Goal: Communication & Community: Answer question/provide support

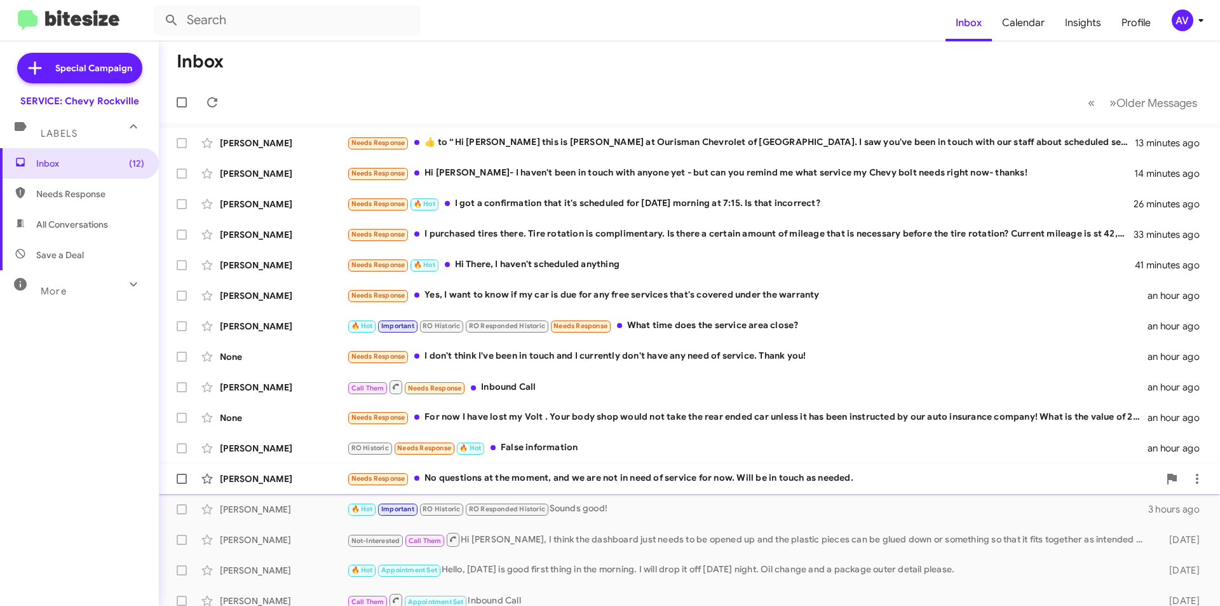
click at [596, 482] on div "Needs Response No questions at the moment, and we are not in need of service fo…" at bounding box center [753, 478] width 812 height 15
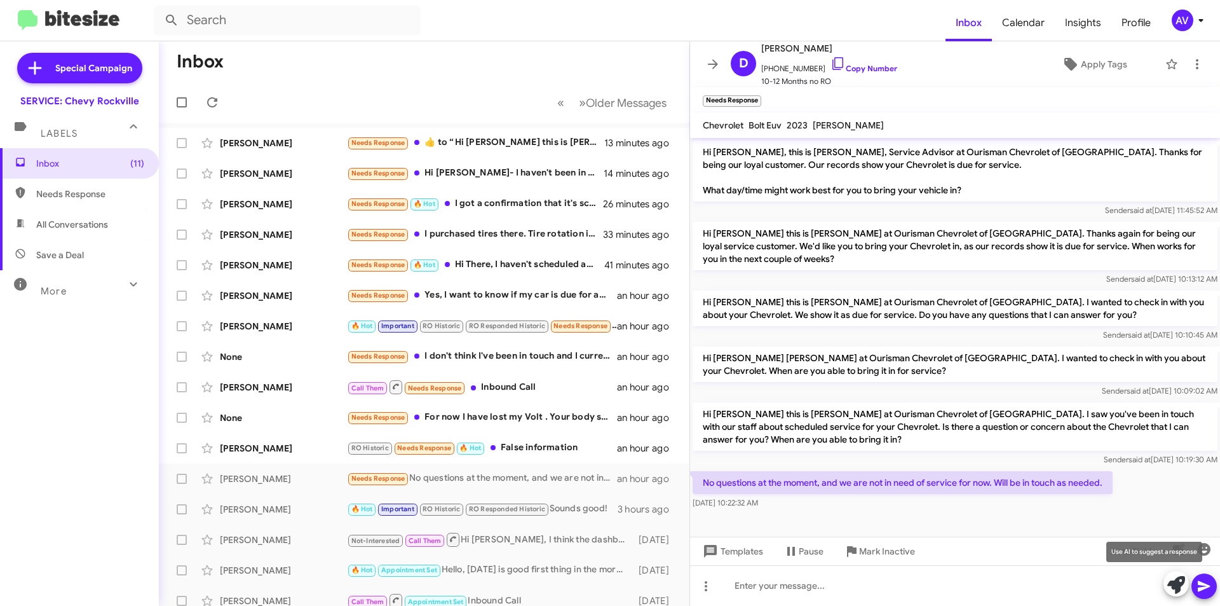
click at [1174, 583] on icon at bounding box center [1177, 585] width 18 height 18
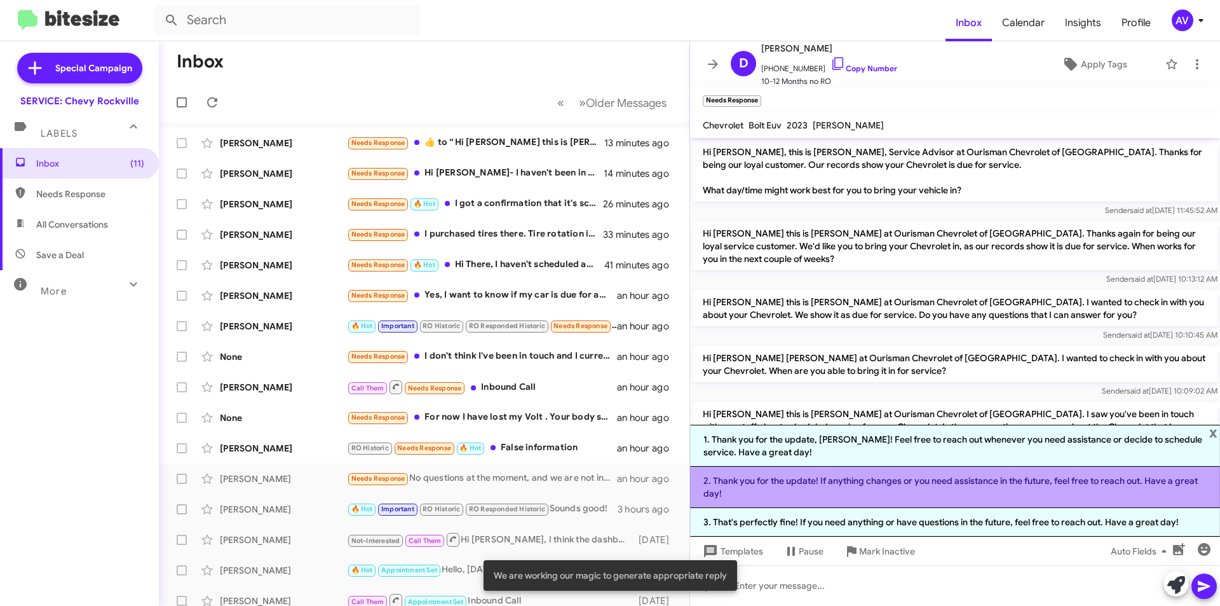
click at [767, 498] on li "2. Thank you for the update! If anything changes or you need assistance in the …" at bounding box center [955, 487] width 530 height 41
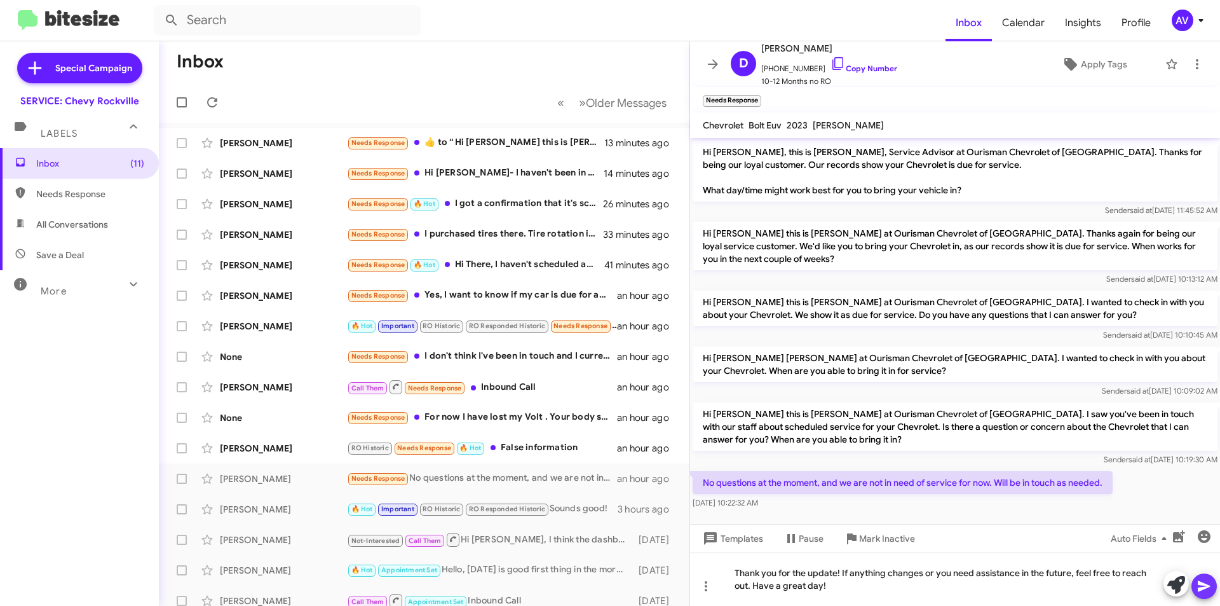
click at [1198, 583] on icon at bounding box center [1204, 585] width 15 height 15
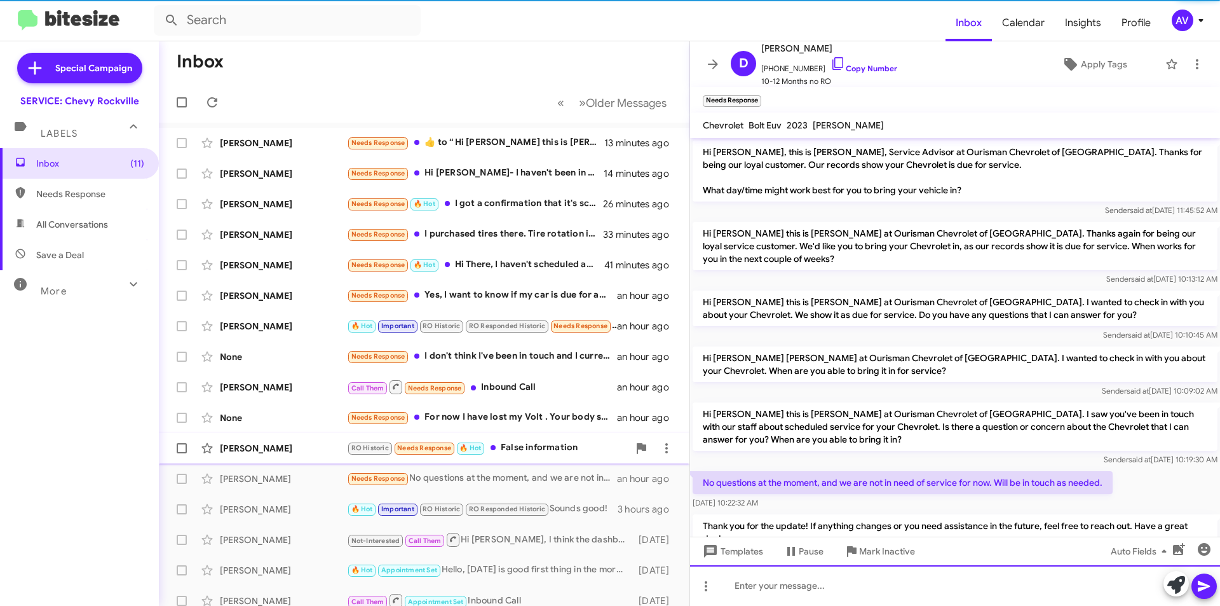
scroll to position [41, 0]
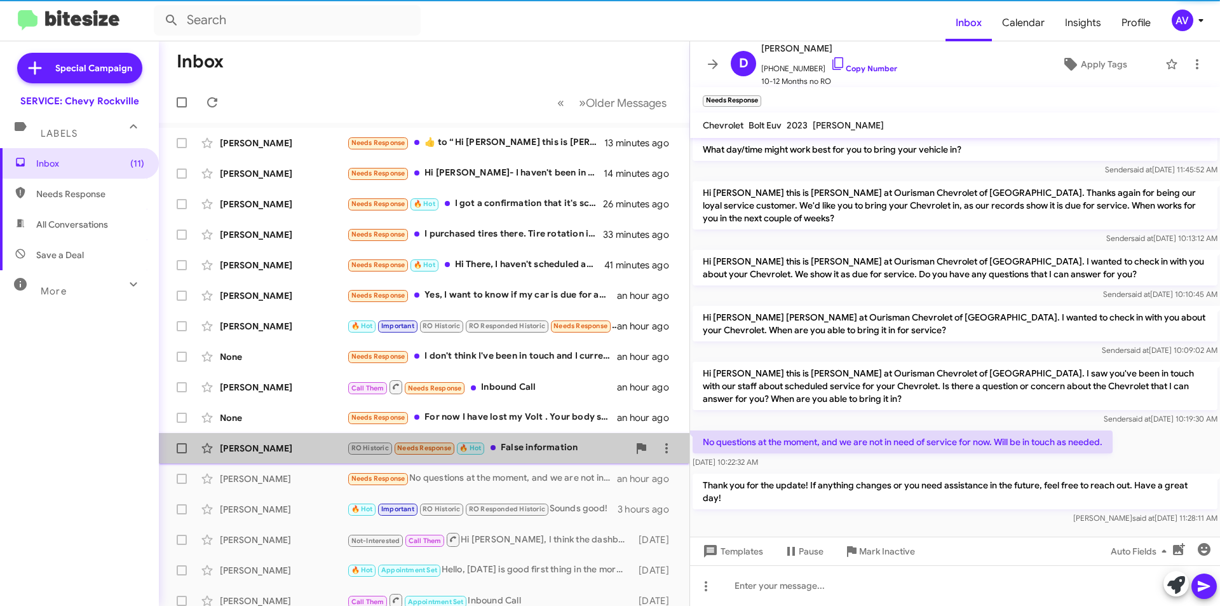
click at [535, 443] on div "RO Historic Needs Response 🔥 Hot False information" at bounding box center [488, 447] width 282 height 15
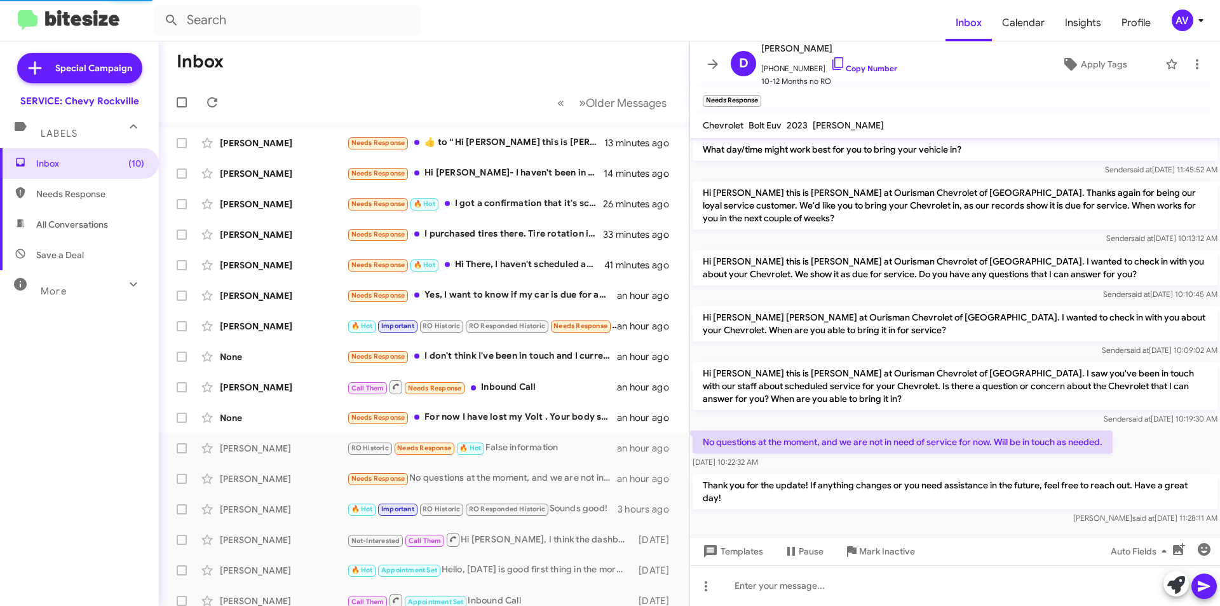
scroll to position [262, 0]
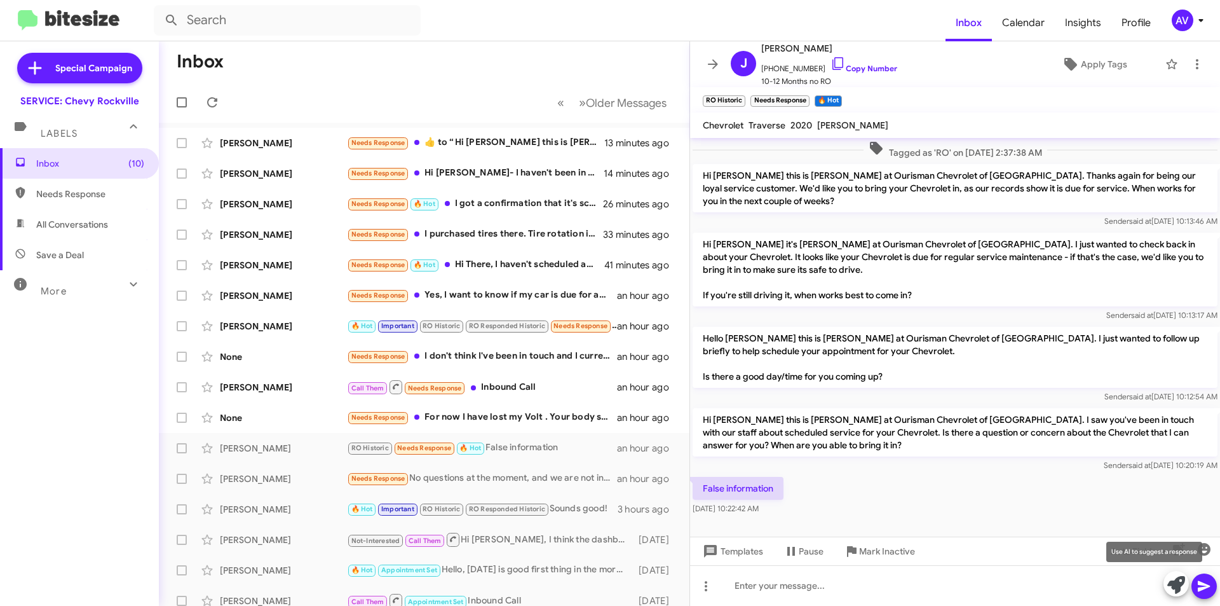
click at [1174, 583] on span at bounding box center [1177, 585] width 18 height 28
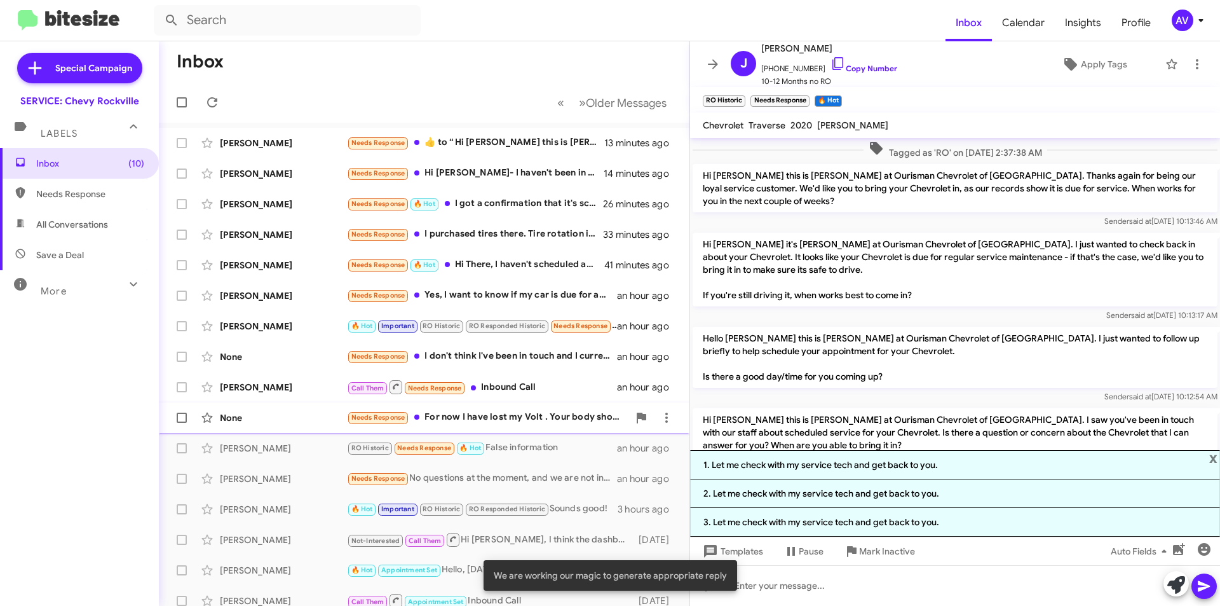
click at [506, 414] on div "Needs Response For now I have lost my Volt . Your body shop would not take the …" at bounding box center [488, 417] width 282 height 15
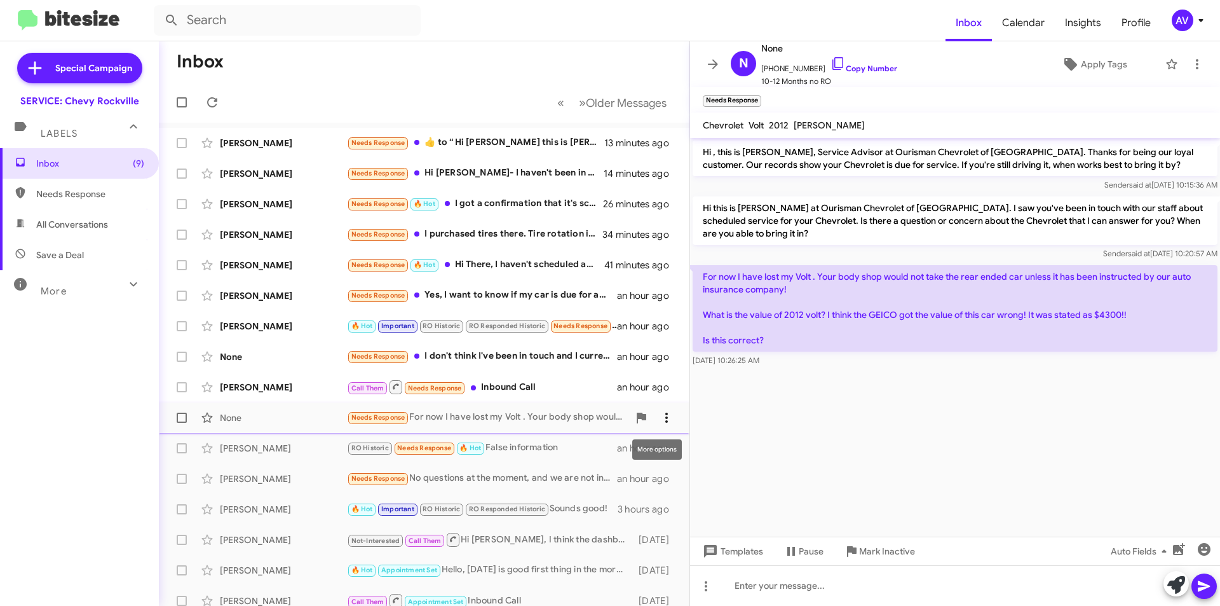
click at [659, 414] on icon at bounding box center [666, 417] width 15 height 15
click at [594, 454] on span "Mark as unread" at bounding box center [561, 450] width 64 height 31
click at [539, 383] on div "Call Them Needs Response Inbound Call" at bounding box center [488, 387] width 282 height 16
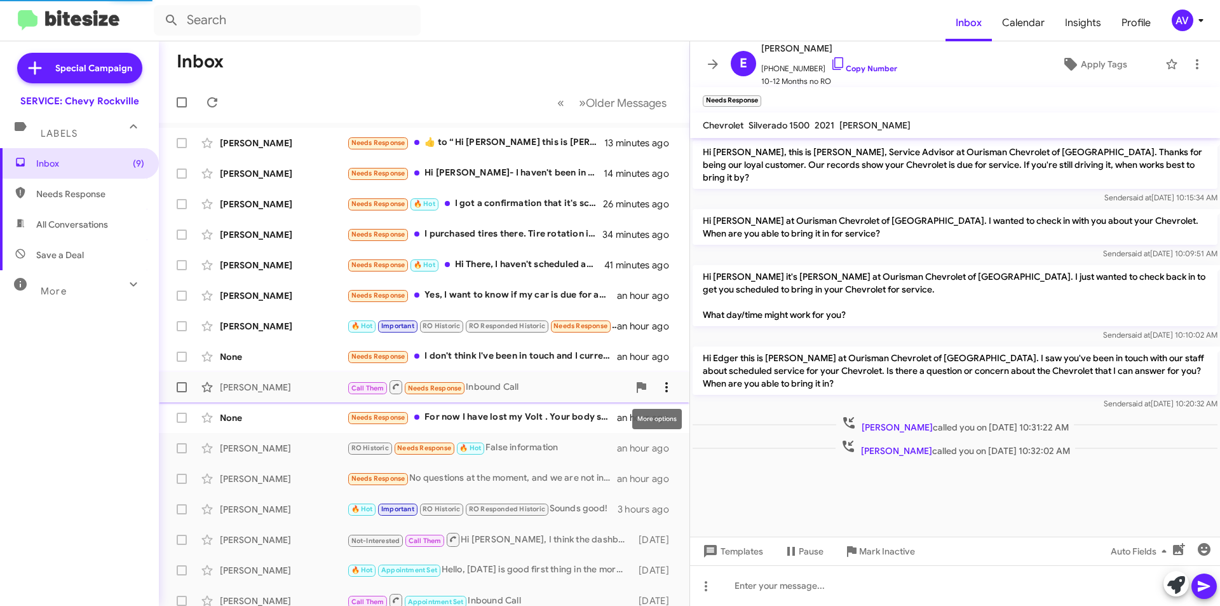
click at [662, 390] on icon at bounding box center [666, 386] width 15 height 15
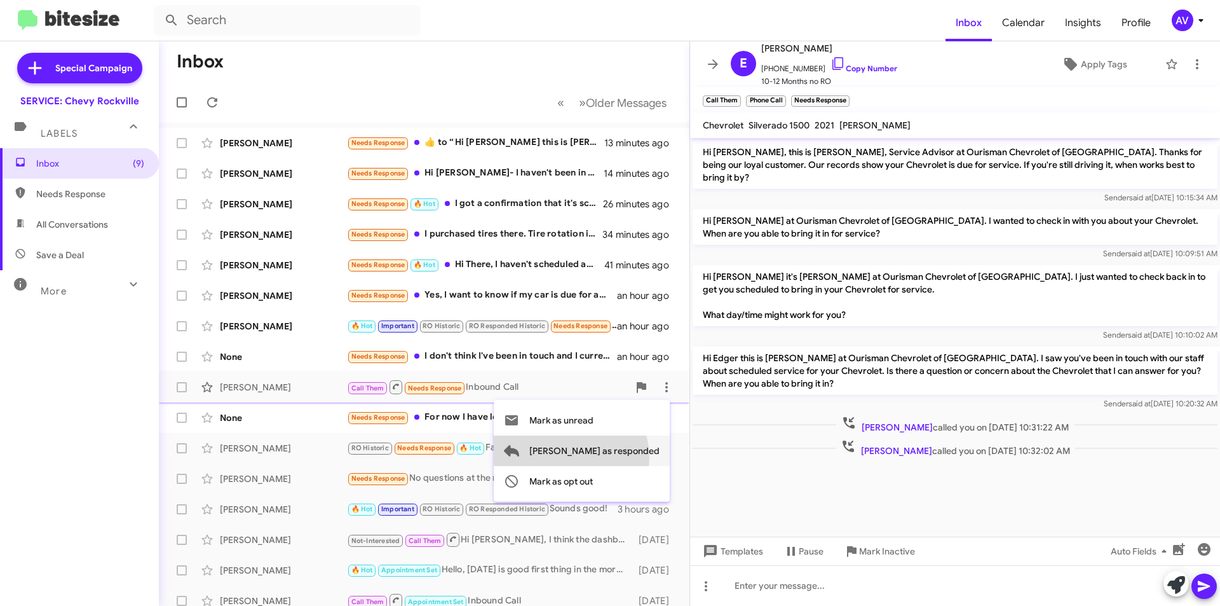
click at [622, 457] on span "[PERSON_NAME] as responded" at bounding box center [594, 450] width 130 height 31
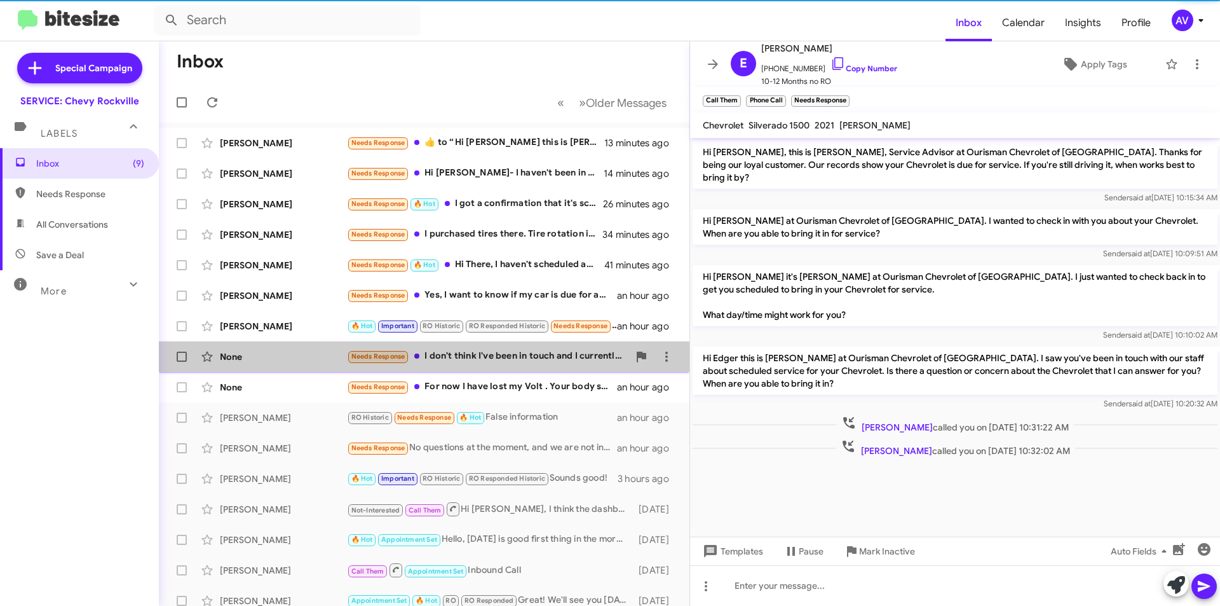
click at [493, 358] on div "Needs Response I don't think I've been in touch and I currently don't have any …" at bounding box center [488, 356] width 282 height 15
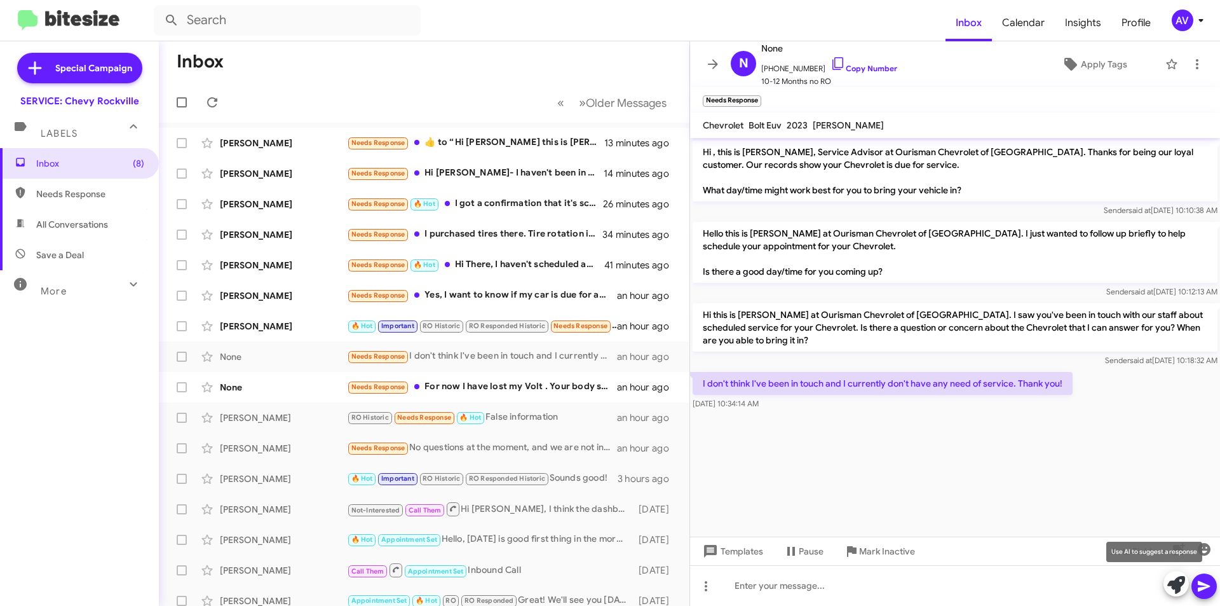
click at [1168, 583] on icon at bounding box center [1177, 585] width 18 height 18
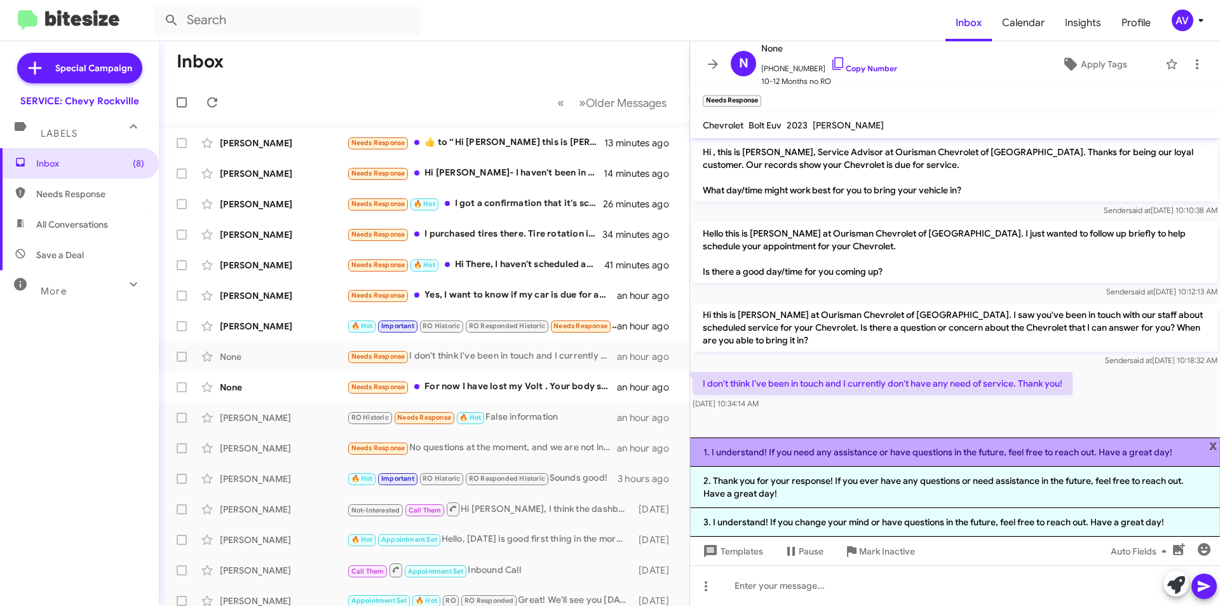
click at [807, 462] on li "1. I understand! If you need any assistance or have questions in the future, fe…" at bounding box center [955, 451] width 530 height 29
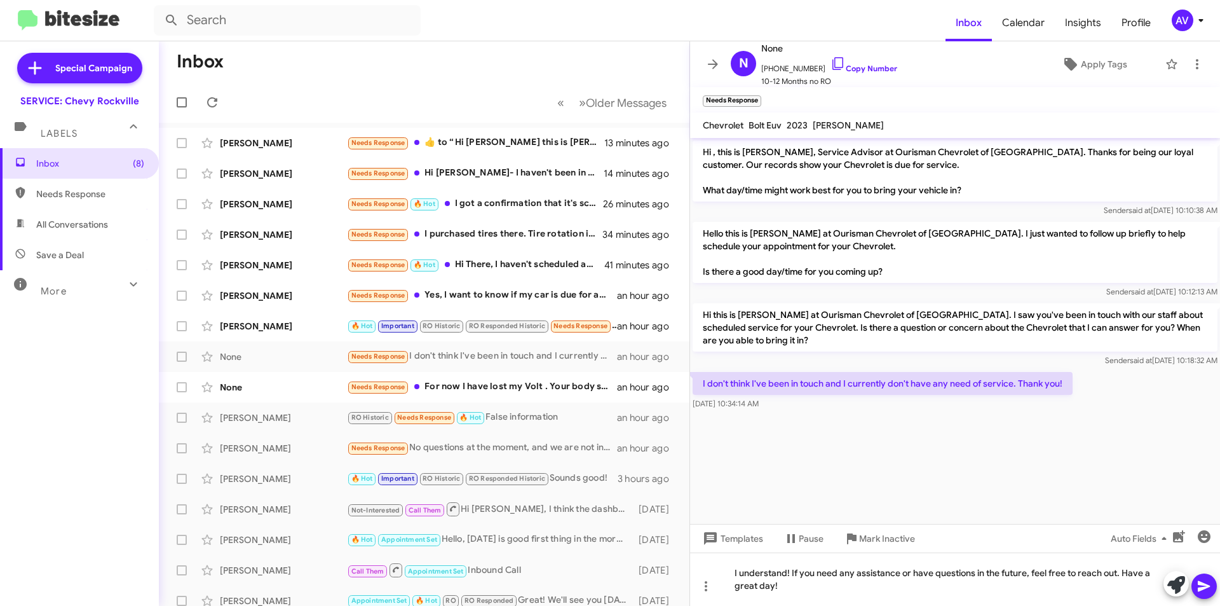
click at [1201, 583] on icon at bounding box center [1204, 586] width 12 height 11
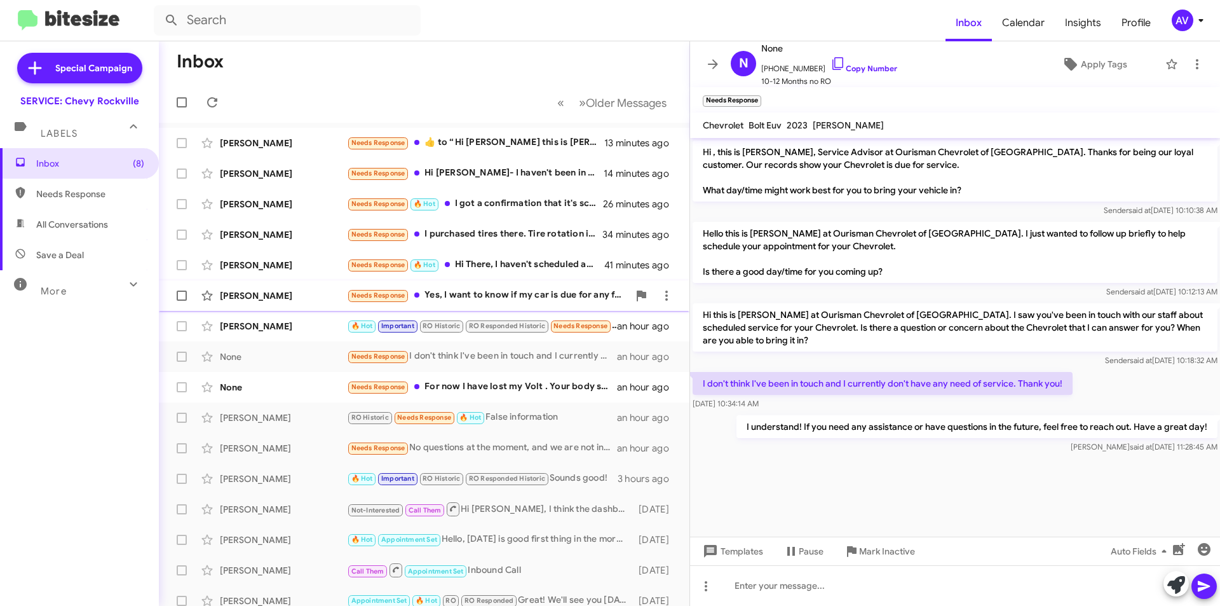
click at [533, 306] on div "Katurah Jones Needs Response Yes, I want to know if my car is due for any free …" at bounding box center [424, 295] width 510 height 25
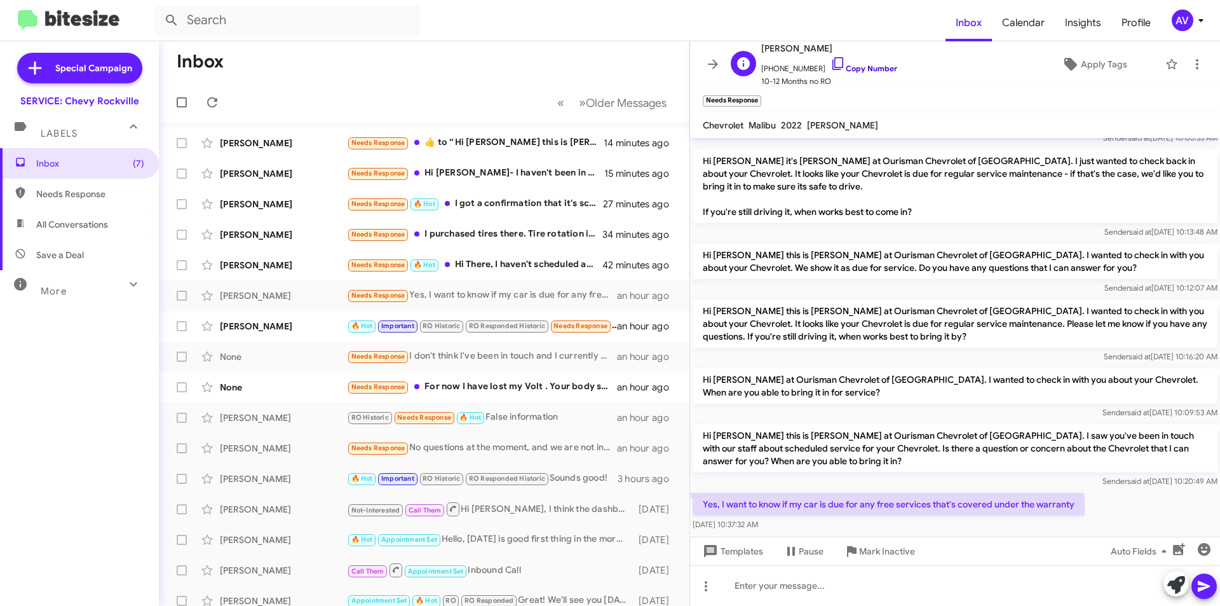
click at [833, 62] on icon at bounding box center [838, 63] width 11 height 13
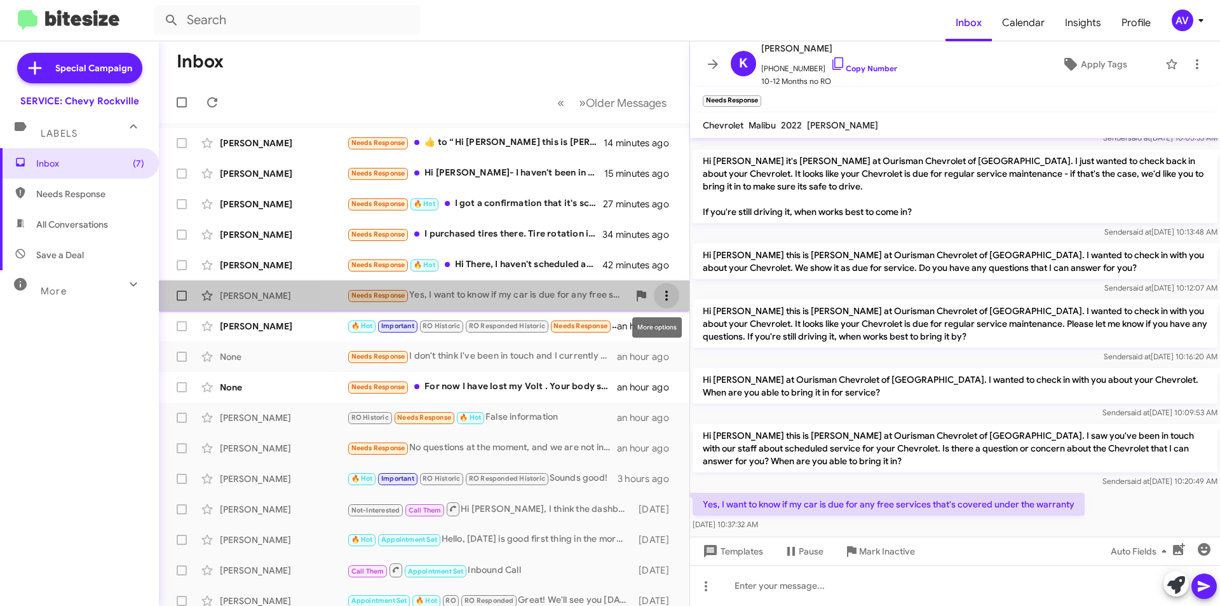
click at [664, 292] on icon at bounding box center [666, 295] width 15 height 15
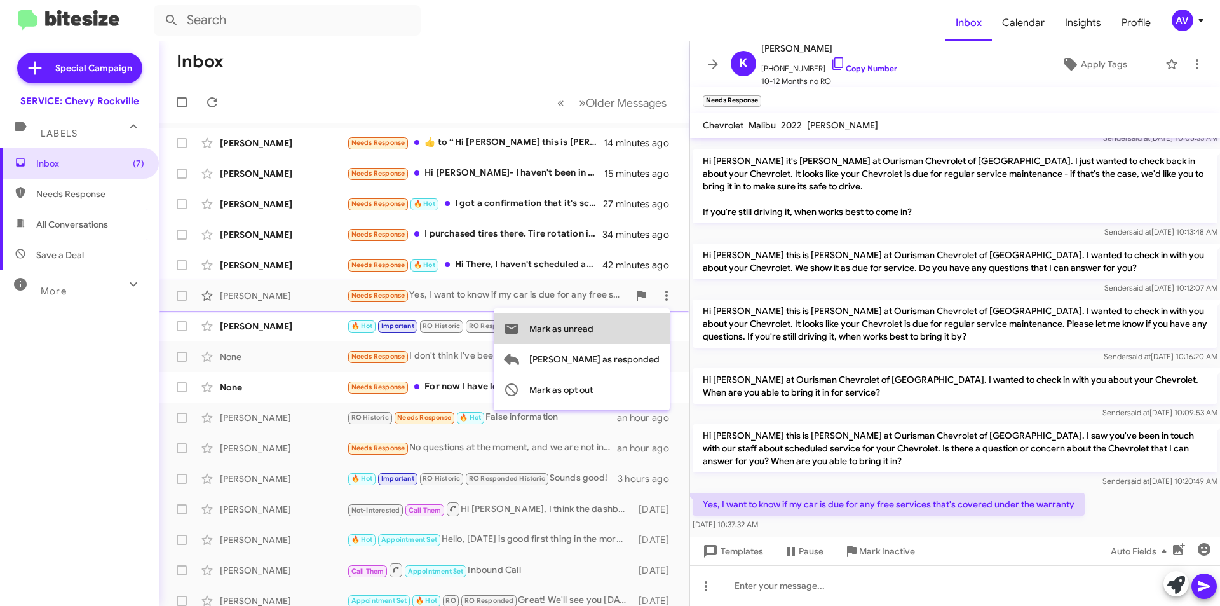
click at [594, 329] on span "Mark as unread" at bounding box center [561, 328] width 64 height 31
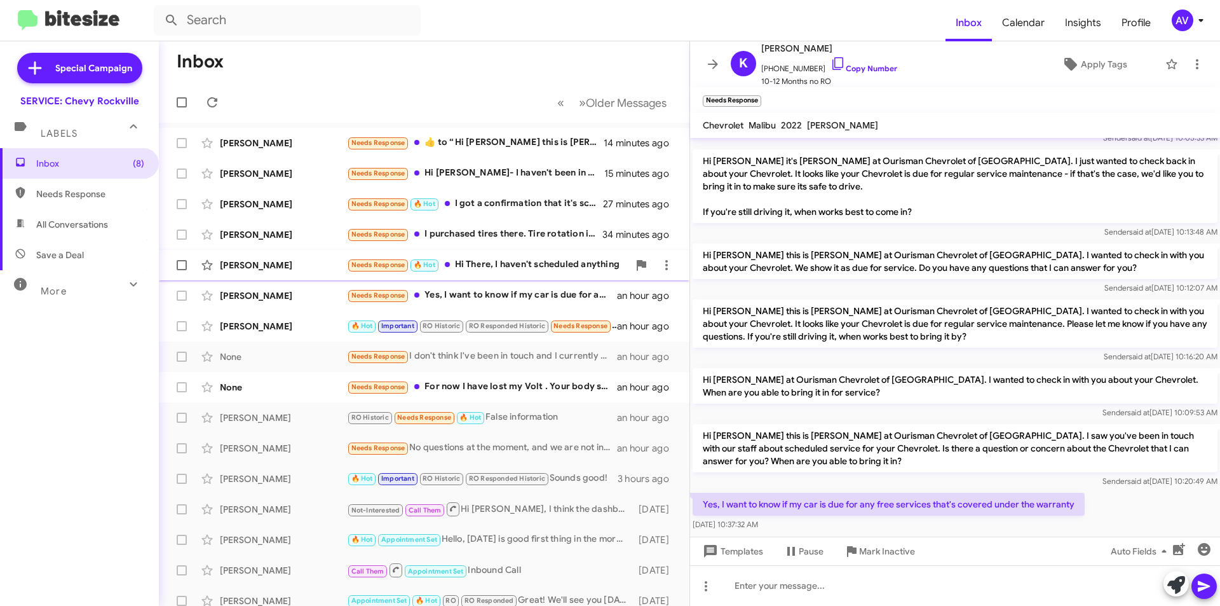
click at [584, 269] on div "Needs Response 🔥 Hot Hi There, I haven't scheduled anything" at bounding box center [488, 264] width 282 height 15
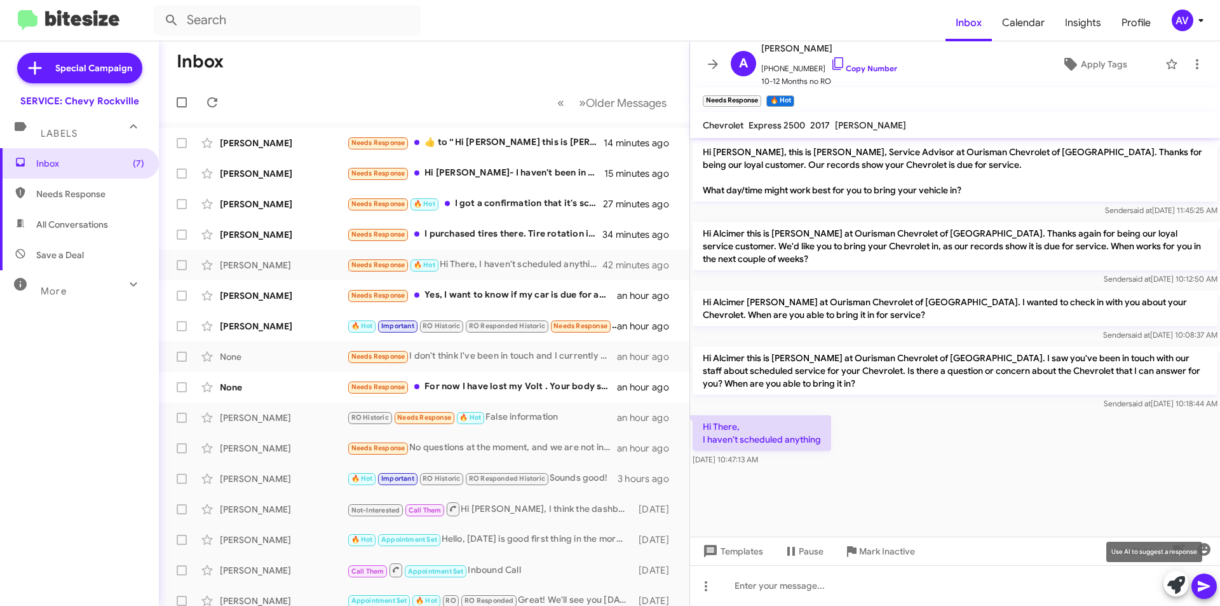
click at [1175, 582] on icon at bounding box center [1177, 585] width 18 height 18
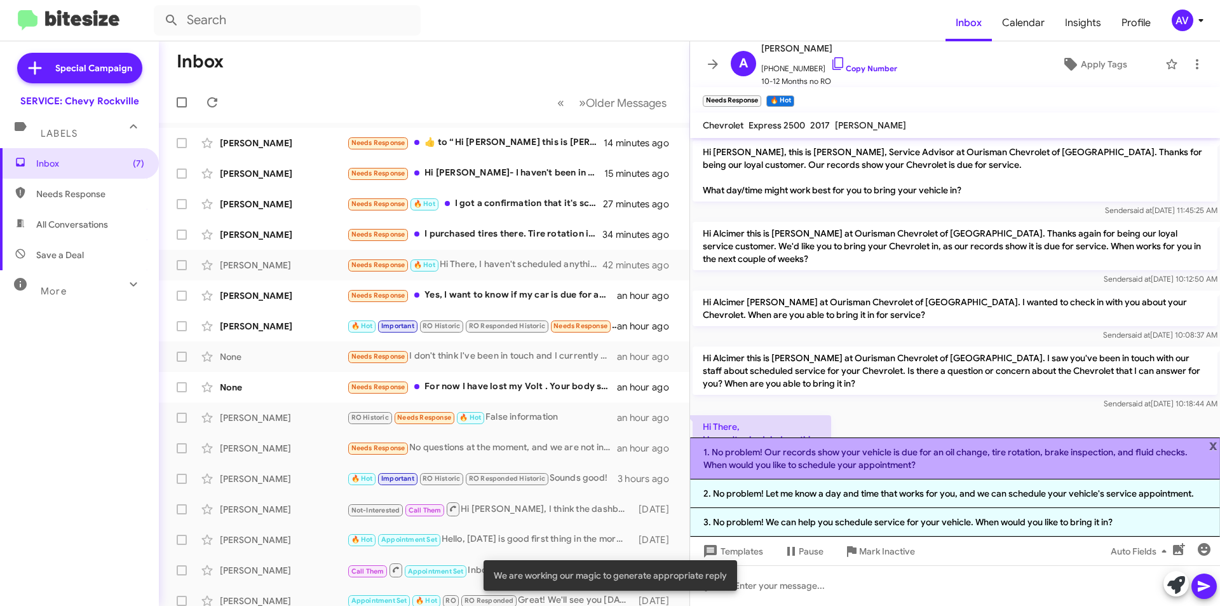
click at [881, 470] on li "1. No problem! Our records show your vehicle is due for an oil change, tire rot…" at bounding box center [955, 458] width 530 height 42
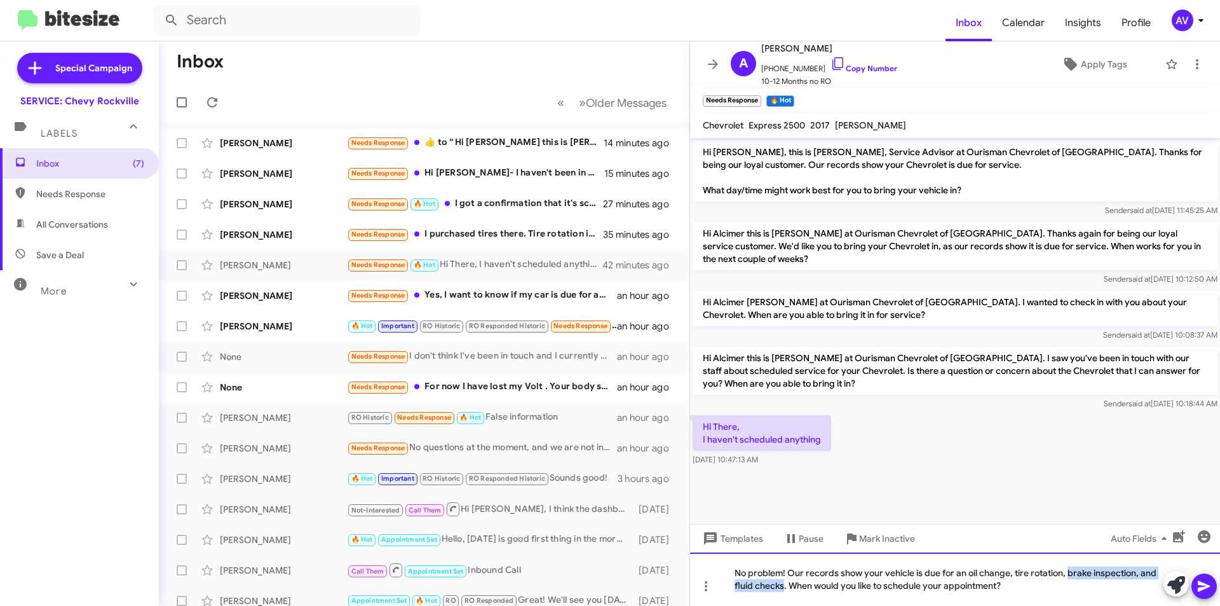
drag, startPoint x: 1068, startPoint y: 573, endPoint x: 783, endPoint y: 606, distance: 287.4
click at [783, 583] on html "Inbox Calendar Insights Profile AV Special Campaign SERVICE: Chevy Rockville La…" at bounding box center [610, 303] width 1220 height 606
click at [1044, 583] on div "No problem! Our records show your vehicle is due for an oil change, tire rotati…" at bounding box center [955, 578] width 530 height 53
click at [1204, 582] on icon at bounding box center [1204, 585] width 15 height 15
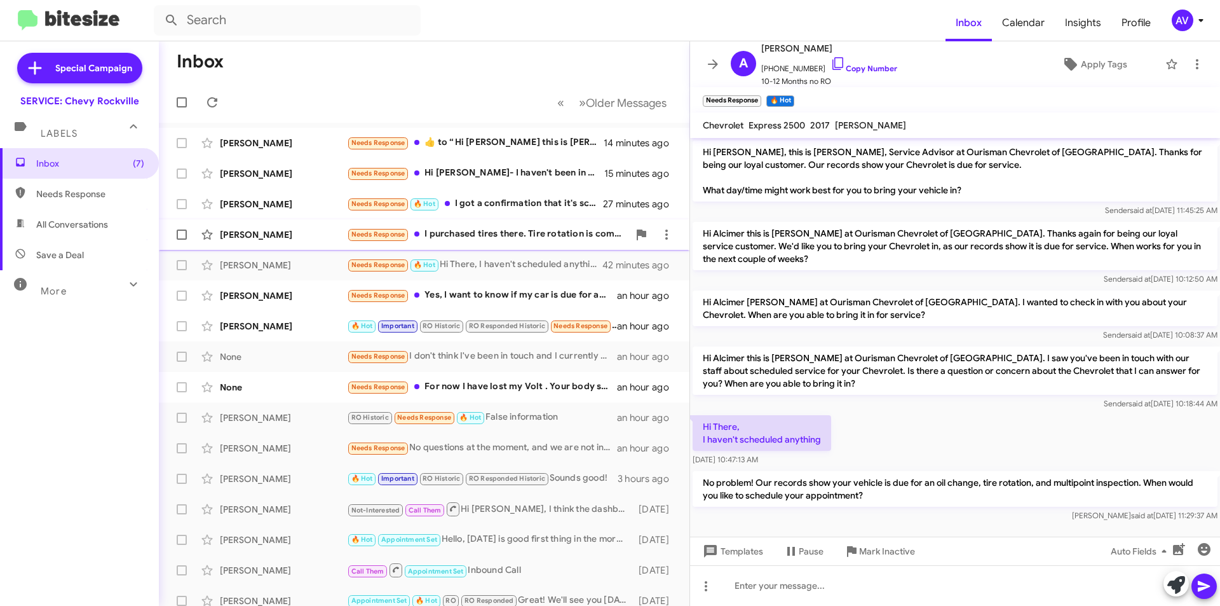
click at [519, 236] on div "Needs Response I purchased tires there. Tire rotation is complimentary. Is ther…" at bounding box center [488, 234] width 282 height 15
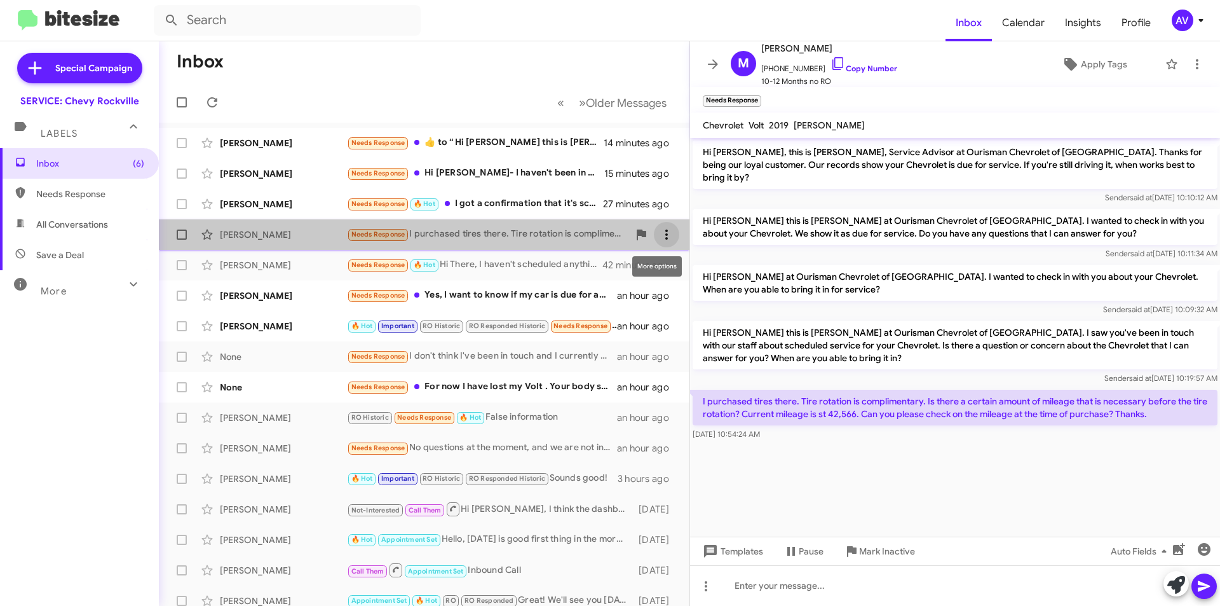
click at [659, 229] on icon at bounding box center [666, 234] width 15 height 15
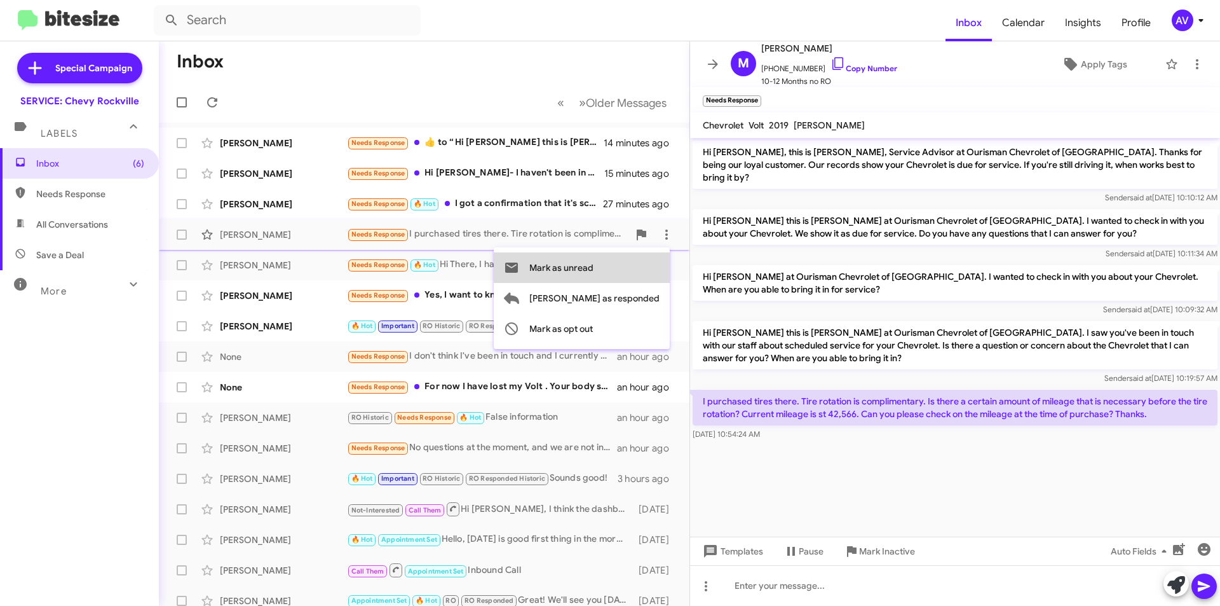
click at [594, 260] on span "Mark as unread" at bounding box center [561, 267] width 64 height 31
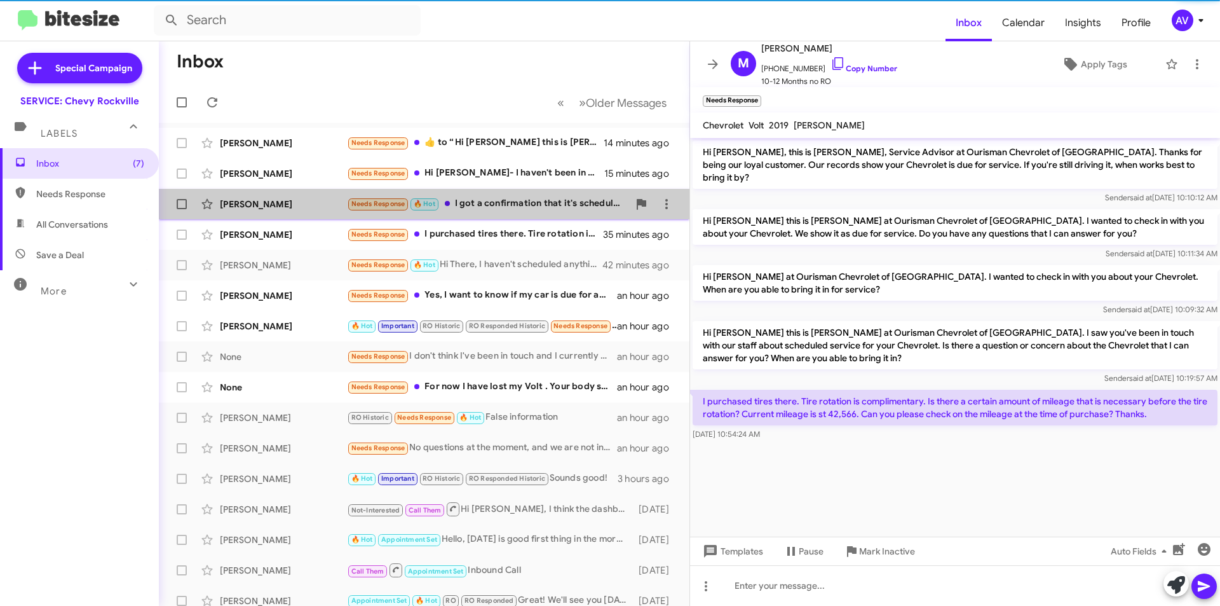
click at [550, 208] on div "Needs Response 🔥 Hot I got a confirmation that it's scheduled for Wednesday mor…" at bounding box center [488, 203] width 282 height 15
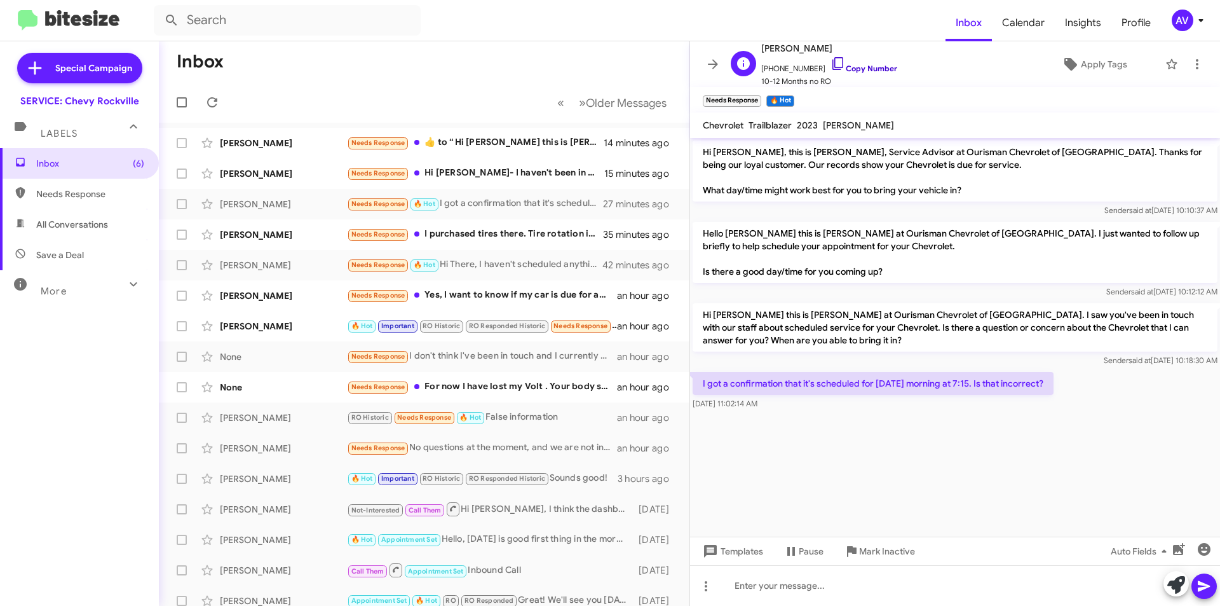
click at [831, 62] on icon at bounding box center [838, 63] width 15 height 15
click at [1173, 579] on icon at bounding box center [1177, 585] width 18 height 18
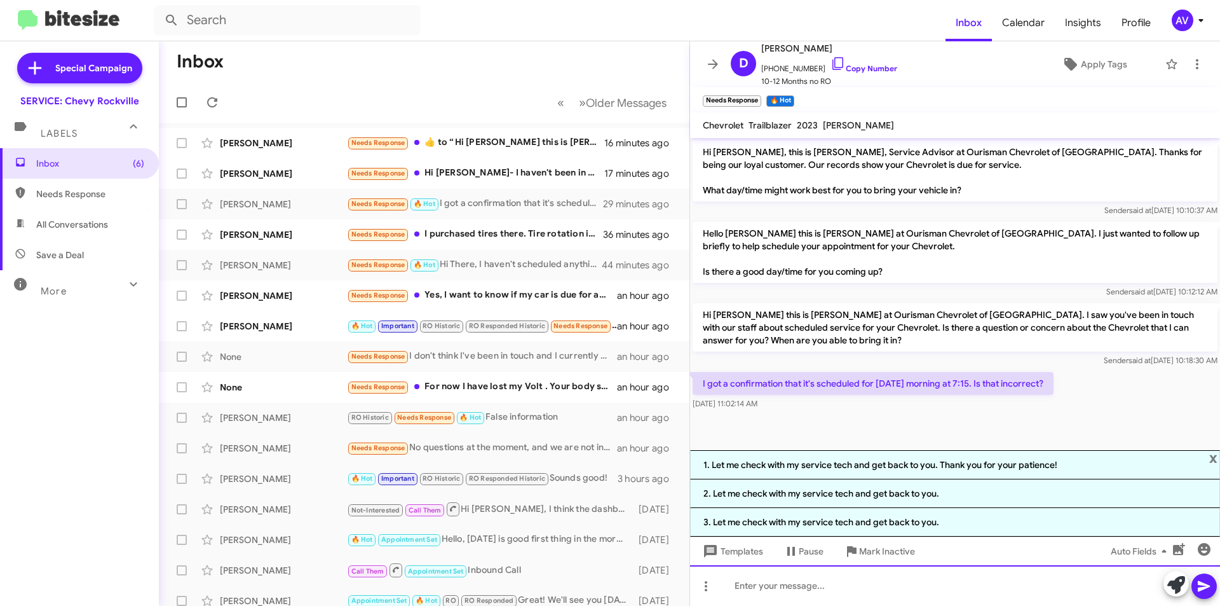
click at [779, 583] on div at bounding box center [955, 585] width 530 height 41
click at [1197, 575] on span at bounding box center [1204, 585] width 15 height 25
click at [1199, 580] on icon at bounding box center [1204, 585] width 15 height 15
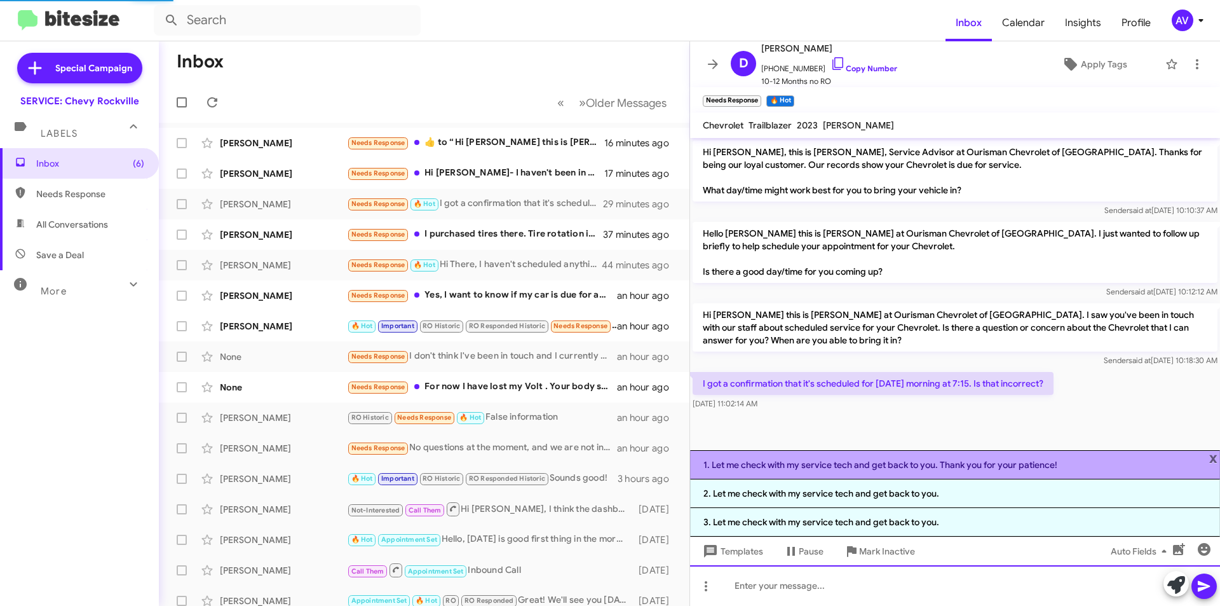
scroll to position [22, 0]
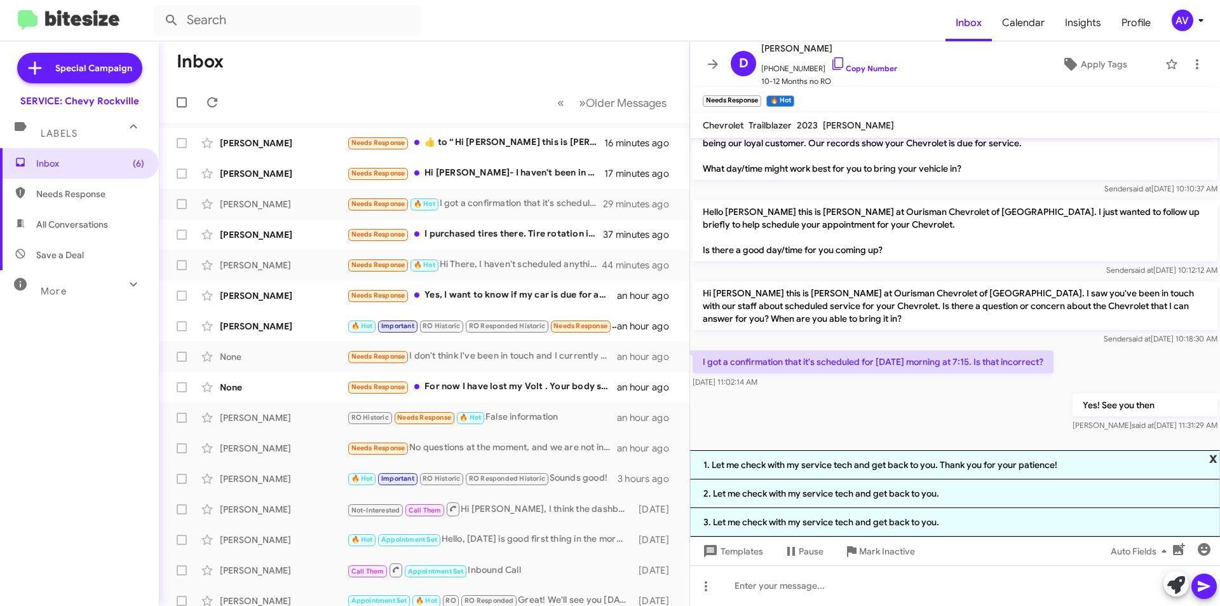
click at [1209, 455] on span "x" at bounding box center [1213, 457] width 8 height 15
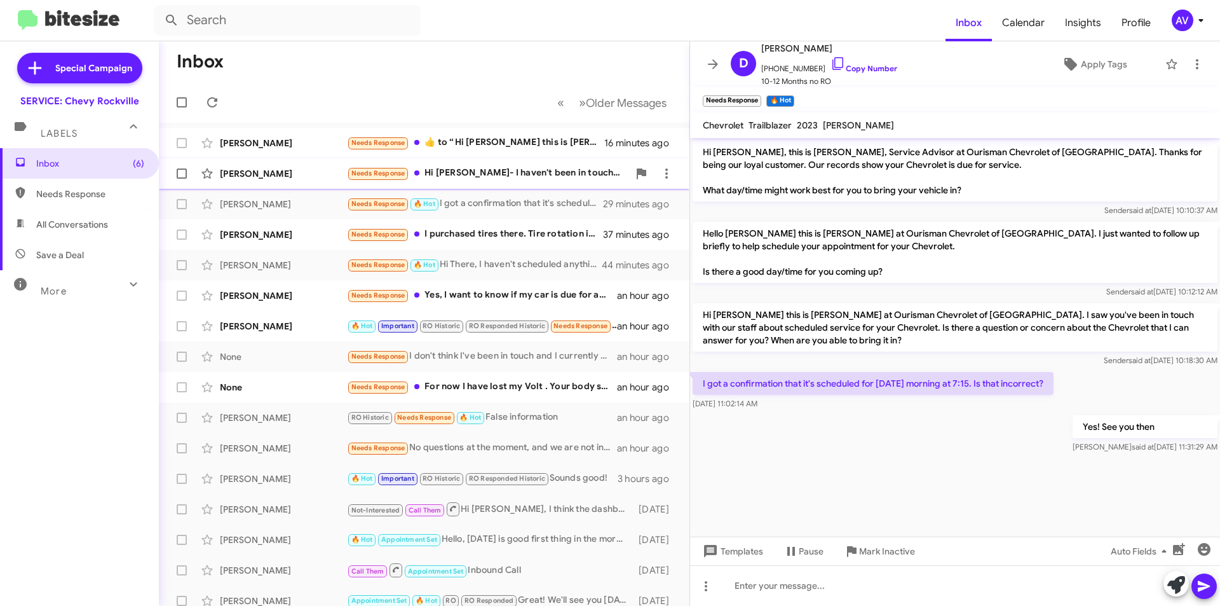
click at [510, 177] on div "Needs Response Hi Sammy- I haven't been in touch with anyone yet - but can you …" at bounding box center [488, 173] width 282 height 15
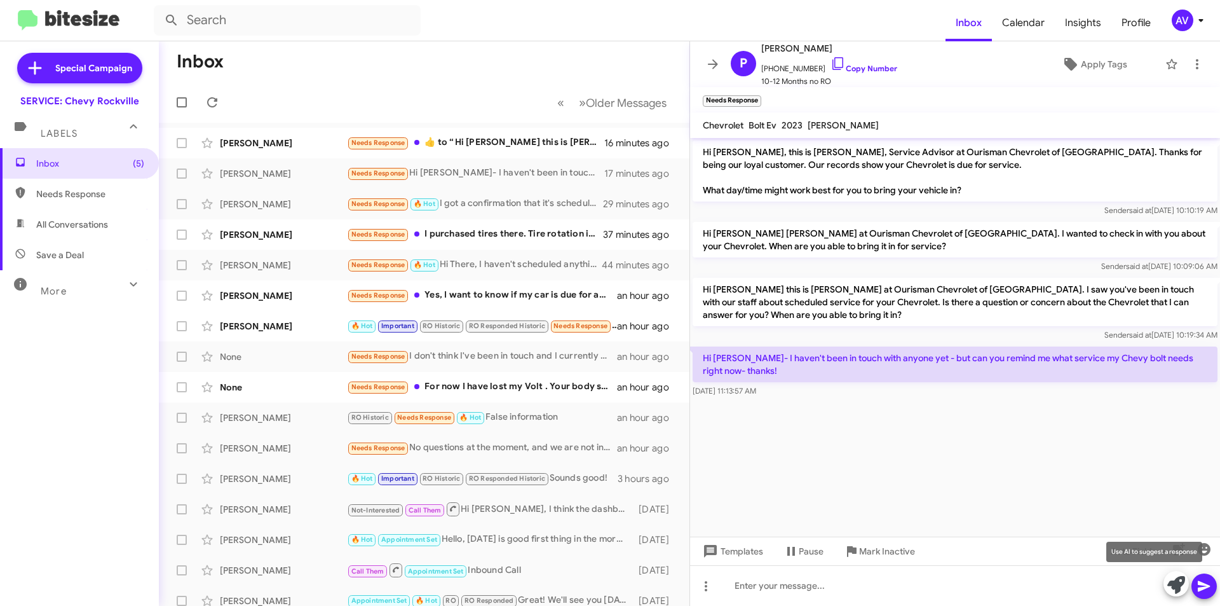
click at [1173, 583] on icon at bounding box center [1177, 585] width 18 height 18
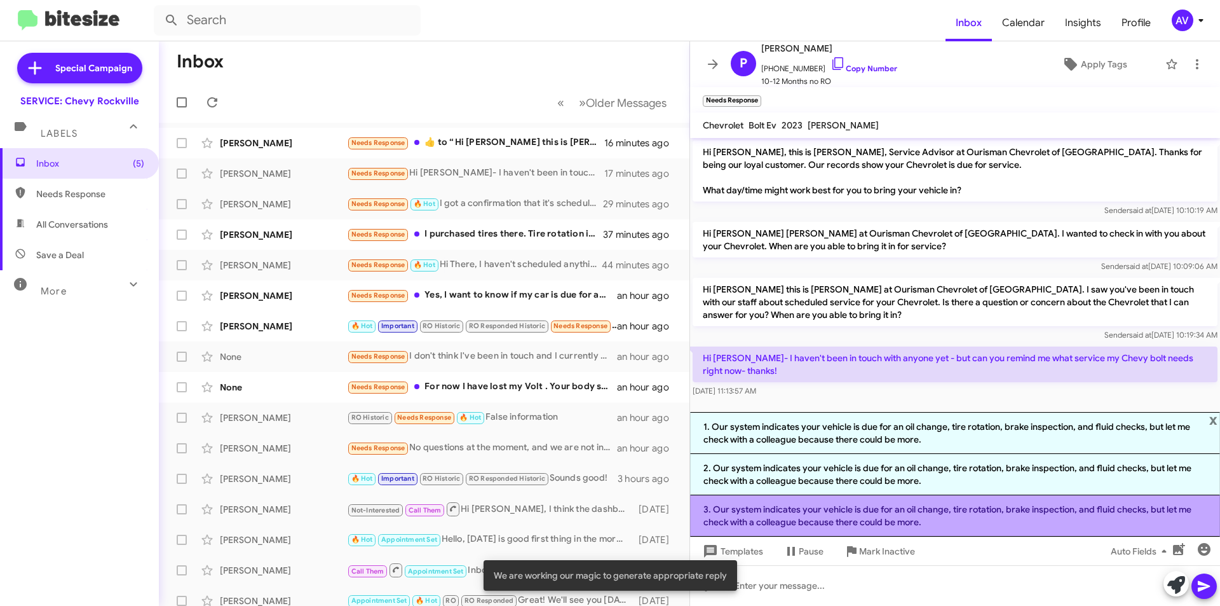
click at [978, 523] on li "3. Our system indicates your vehicle is due for an oil change, tire rotation, b…" at bounding box center [955, 515] width 530 height 41
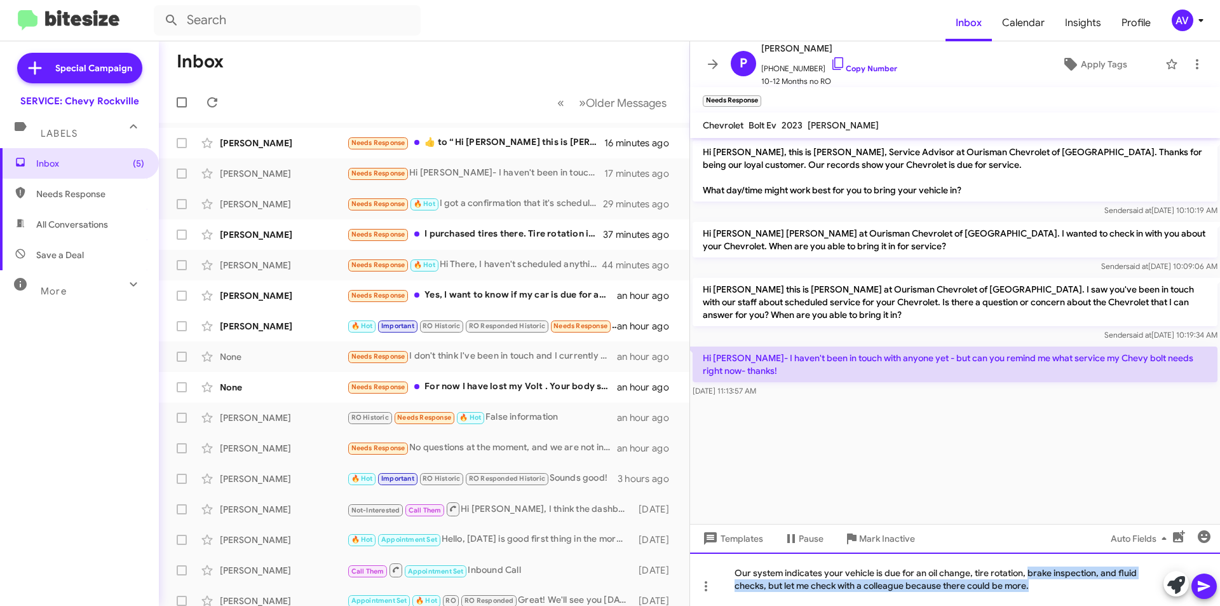
drag, startPoint x: 1030, startPoint y: 573, endPoint x: 1042, endPoint y: 620, distance: 48.6
click at [1042, 583] on html "Inbox Calendar Insights Profile AV Special Campaign SERVICE: Chevy Rockville La…" at bounding box center [610, 303] width 1220 height 606
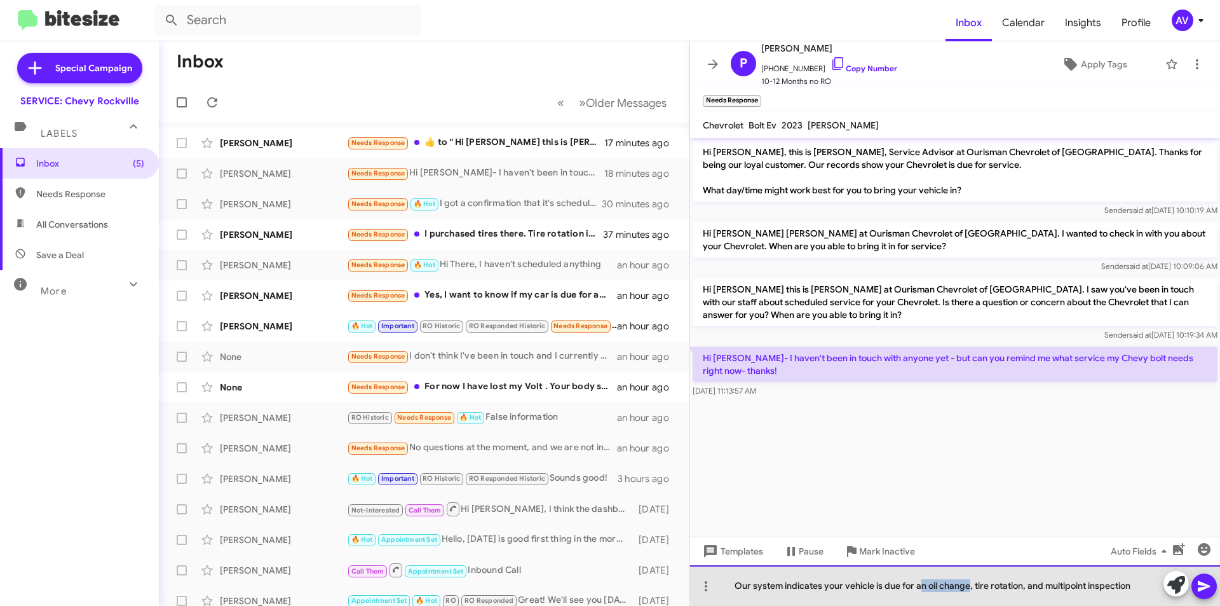
drag, startPoint x: 971, startPoint y: 585, endPoint x: 922, endPoint y: 587, distance: 49.0
click at [922, 583] on div "Our system indicates your vehicle is due for an oil change, tire rotation, and …" at bounding box center [955, 585] width 530 height 41
click at [922, 583] on div "Our system indicates your vehicle is due for a, tire rotation, and multipoint i…" at bounding box center [955, 585] width 530 height 41
click at [1088, 583] on div "Our system indicates your vehicle is due for a tire rotation, and multipoint in…" at bounding box center [955, 585] width 530 height 41
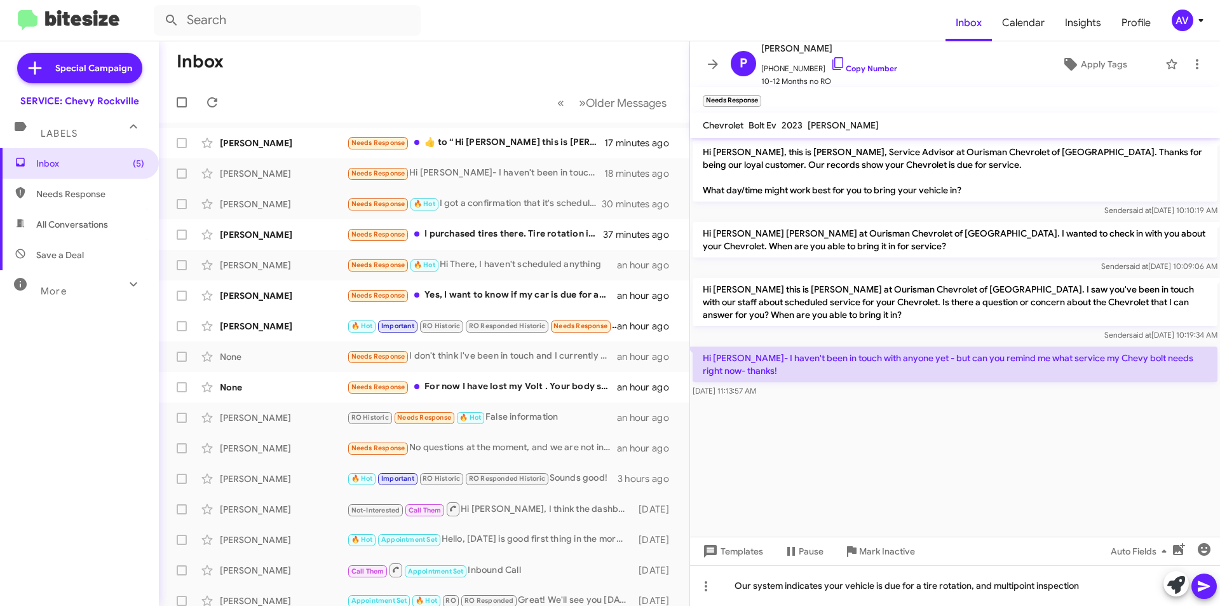
click at [1215, 583] on button at bounding box center [1204, 585] width 25 height 25
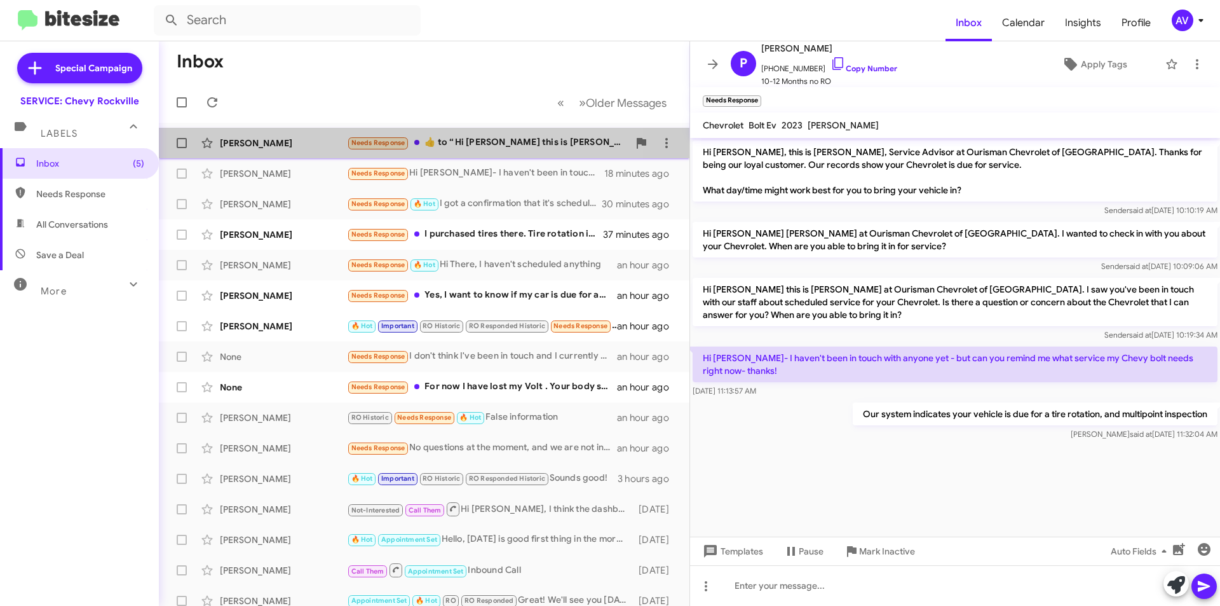
click at [471, 140] on div "Needs Response ​👍​ to “ Hi Andre this is Sammy at Ourisman Chevrolet of Rockvil…" at bounding box center [488, 142] width 282 height 15
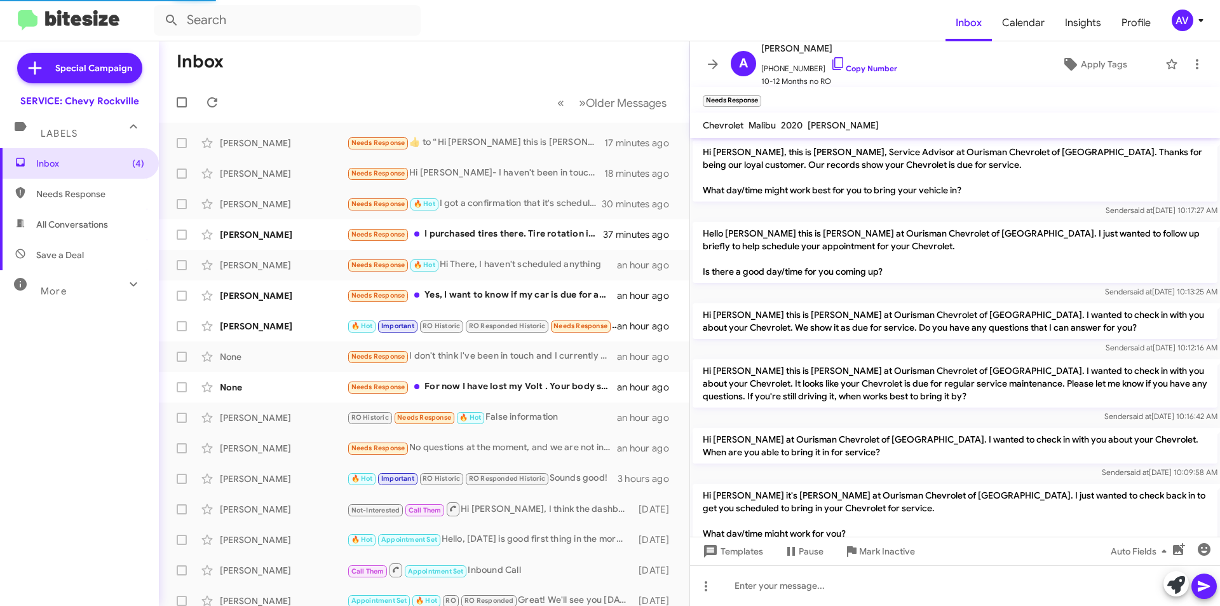
scroll to position [189, 0]
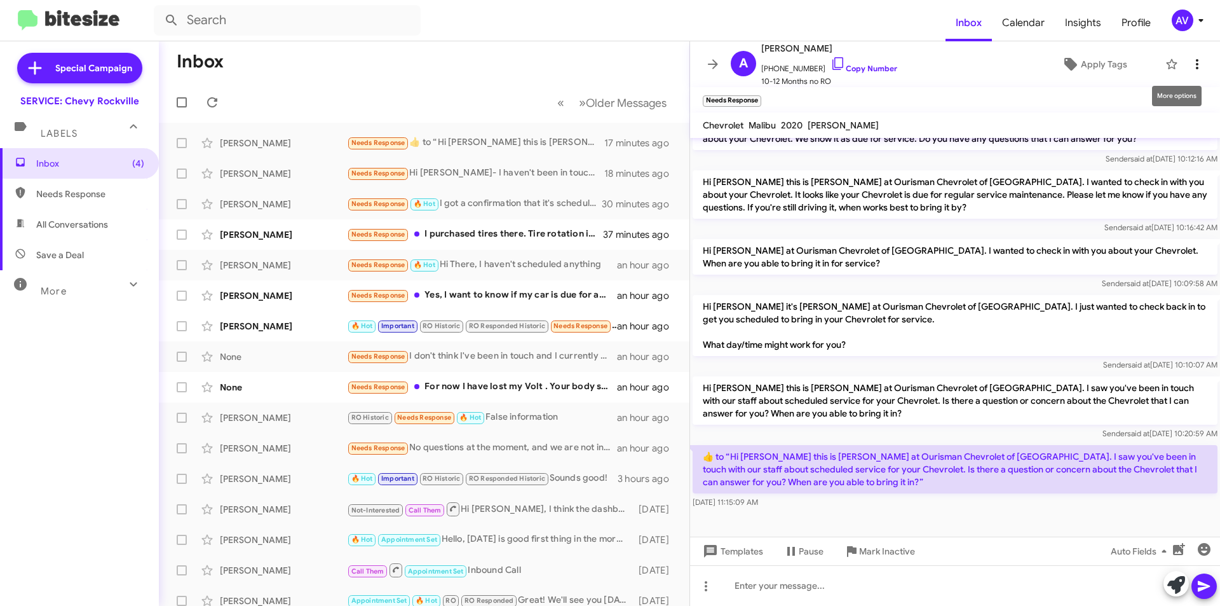
click at [1185, 57] on span at bounding box center [1197, 64] width 25 height 15
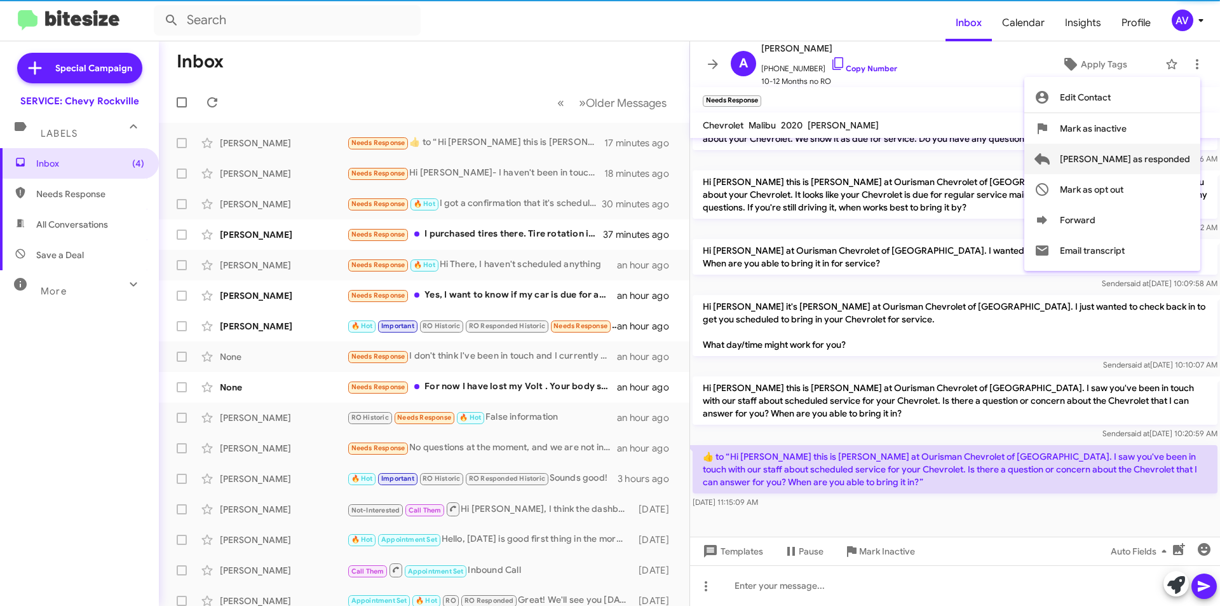
click at [1171, 156] on span "Mark as responded" at bounding box center [1125, 159] width 130 height 31
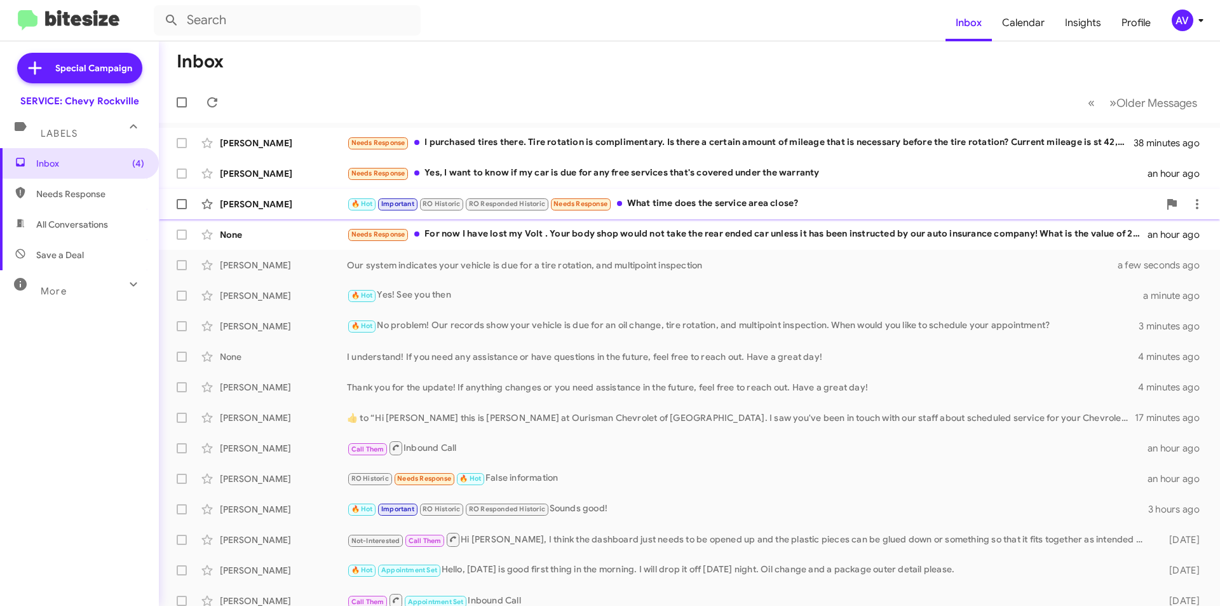
click at [657, 213] on div "[PERSON_NAME] 🔥 Hot Important RO Historic RO Responded Historic Needs Response …" at bounding box center [689, 203] width 1041 height 25
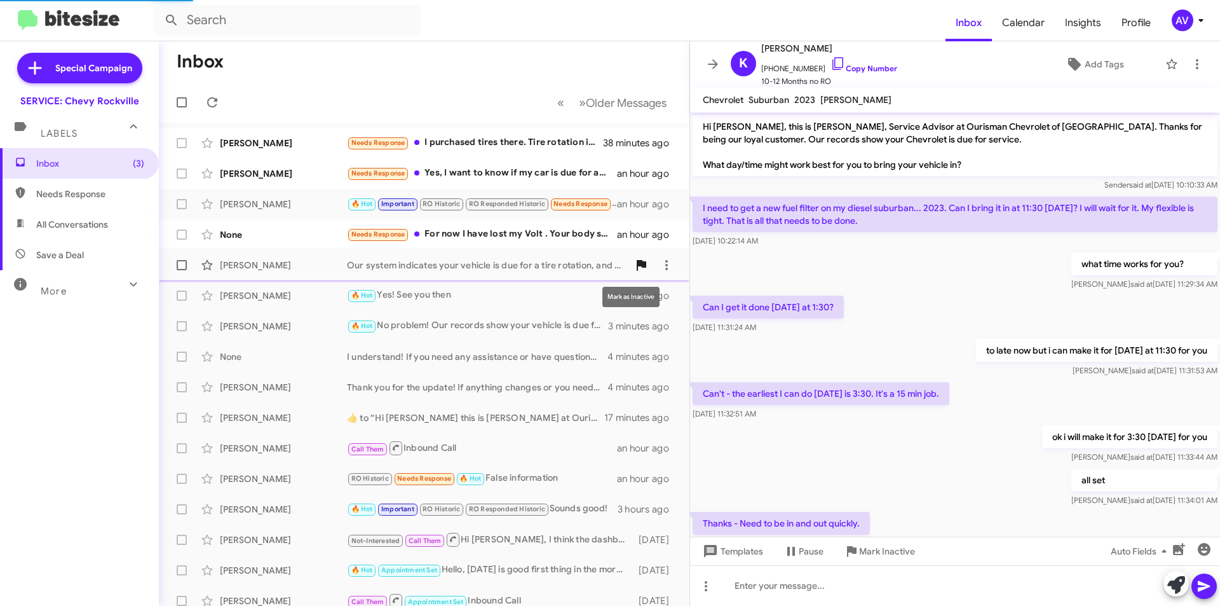
scroll to position [473, 0]
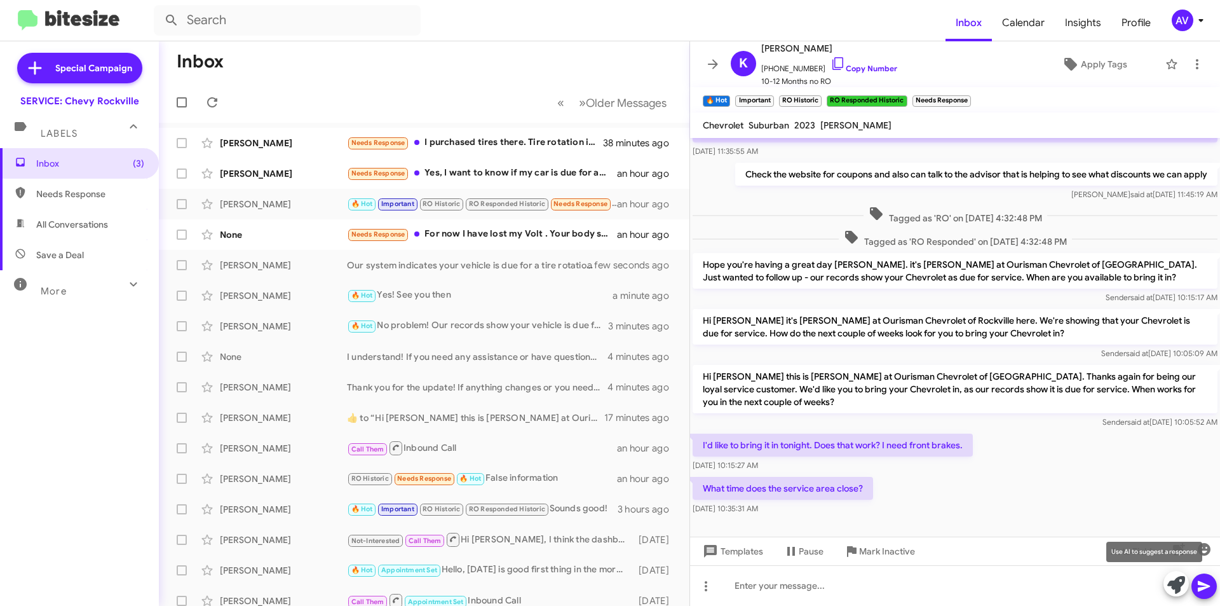
click at [1175, 592] on icon at bounding box center [1177, 585] width 18 height 18
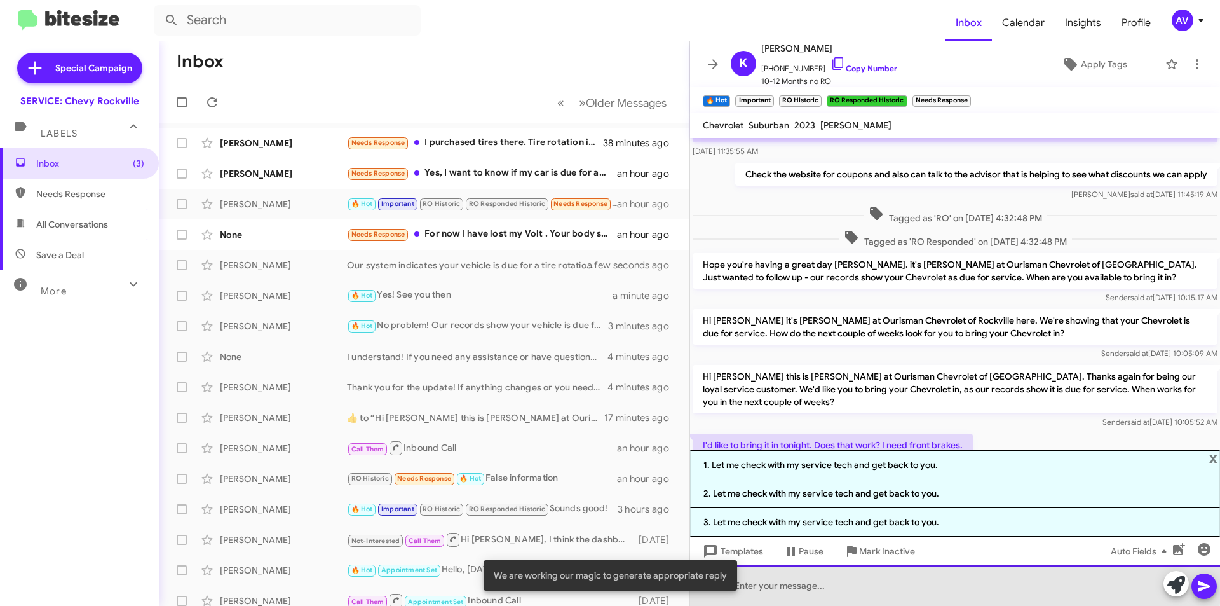
click at [883, 575] on div at bounding box center [955, 585] width 530 height 41
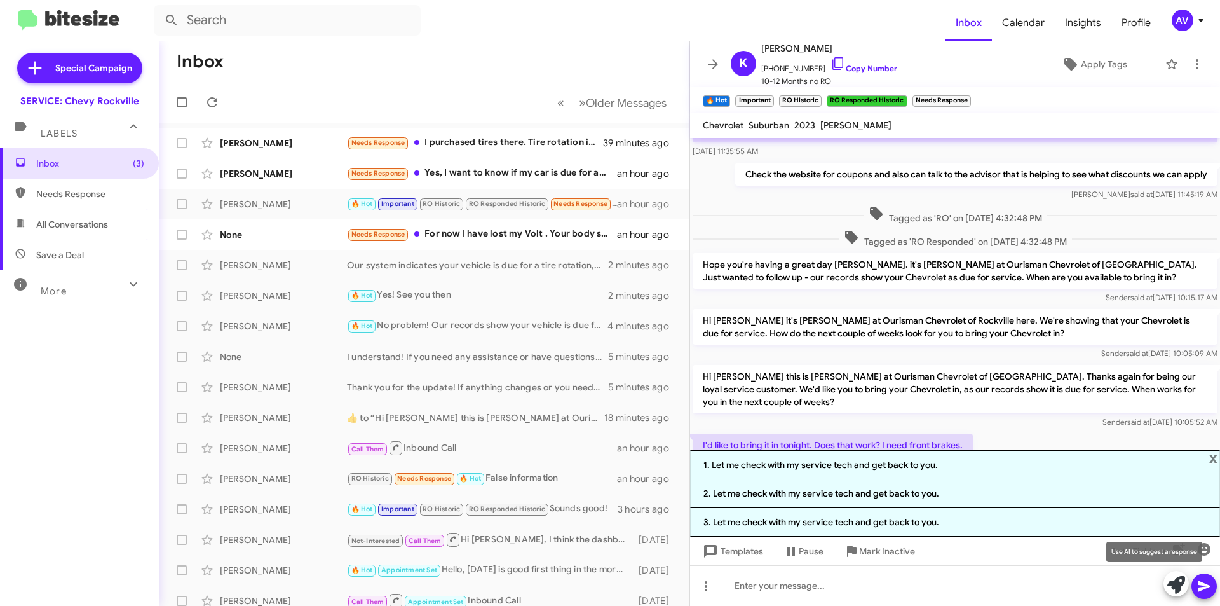
click at [1185, 589] on icon at bounding box center [1177, 585] width 18 height 18
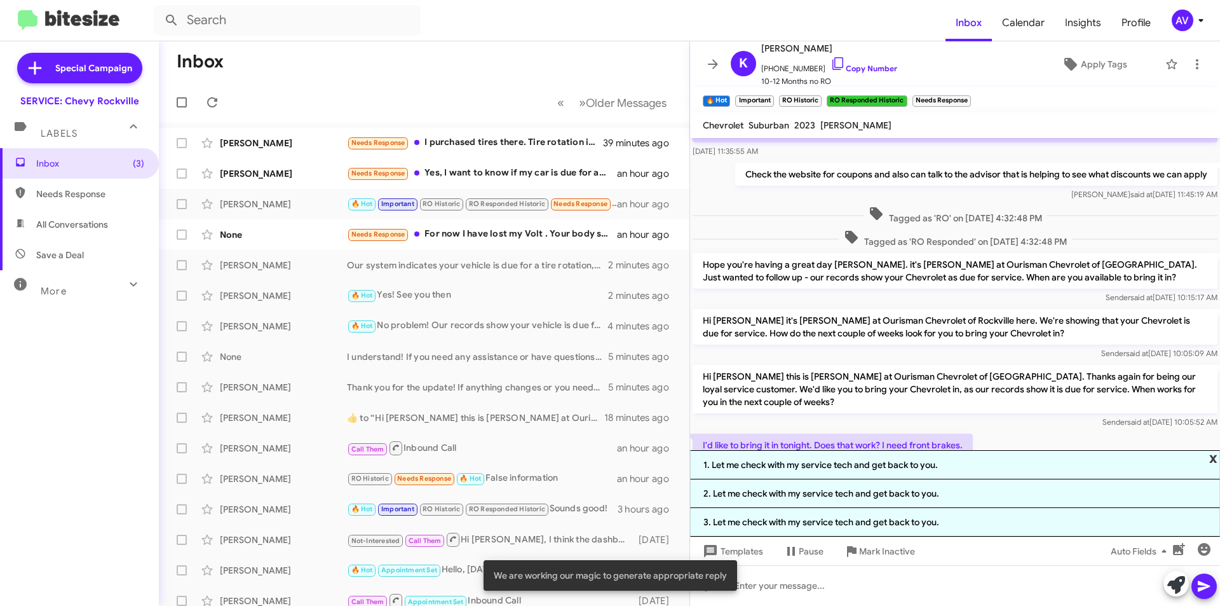
click at [1215, 457] on span "x" at bounding box center [1213, 457] width 8 height 15
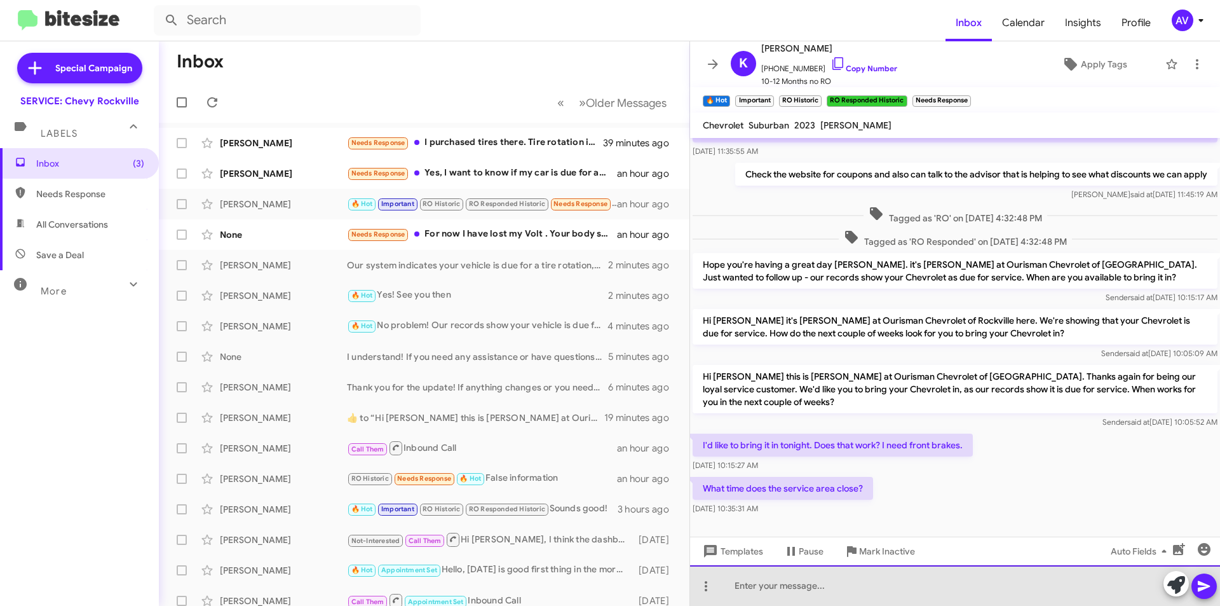
drag, startPoint x: 773, startPoint y: 584, endPoint x: 773, endPoint y: 605, distance: 21.0
click at [773, 584] on div at bounding box center [955, 585] width 530 height 41
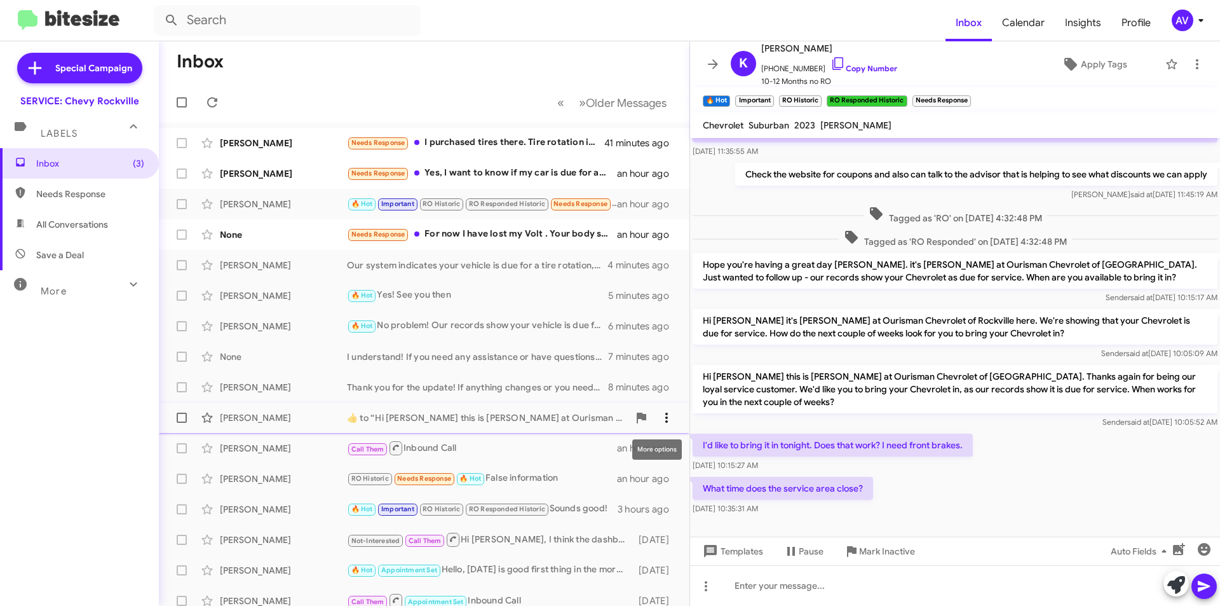
click at [661, 419] on icon at bounding box center [666, 417] width 15 height 15
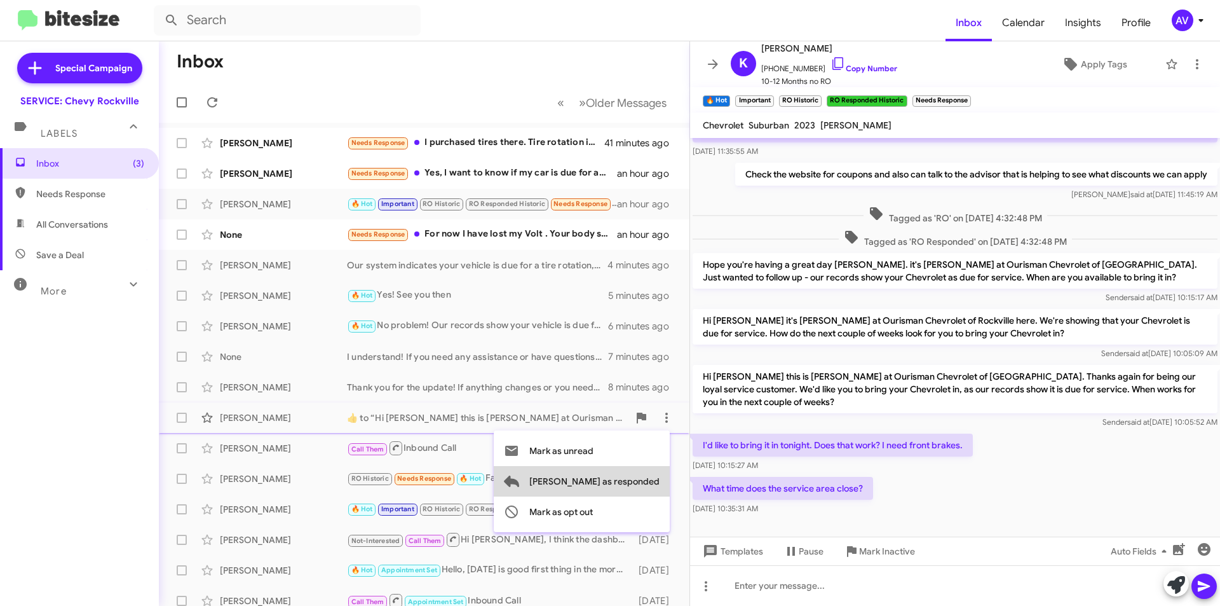
click at [655, 480] on span "Mark as responded" at bounding box center [594, 481] width 130 height 31
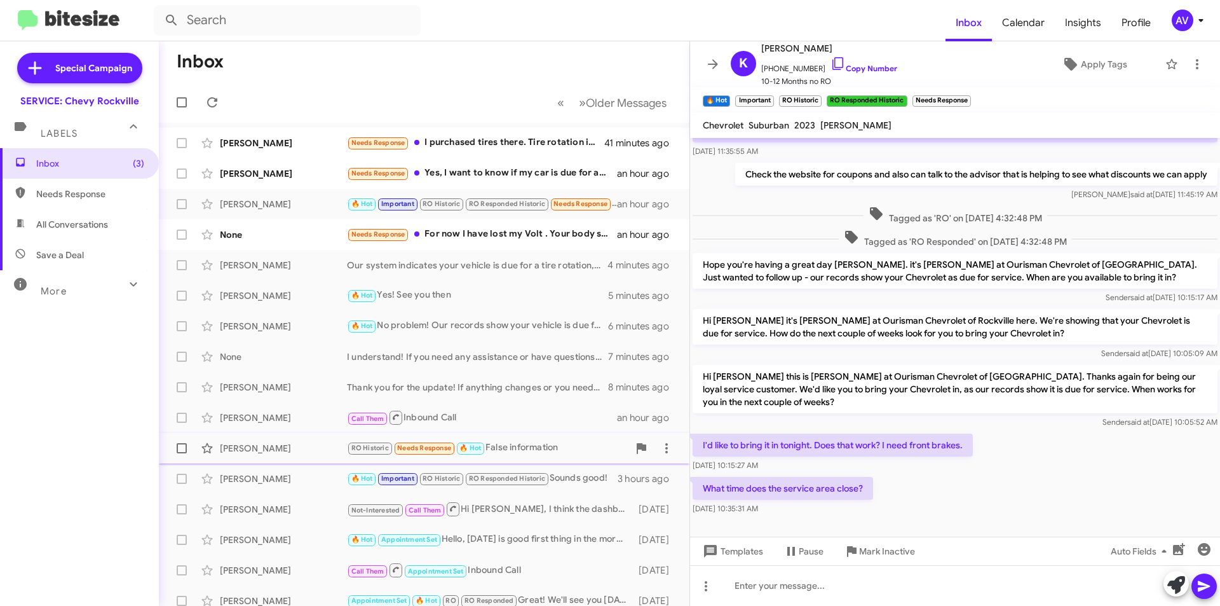
click at [593, 455] on div "RO Historic Needs Response 🔥 Hot False information" at bounding box center [488, 447] width 282 height 15
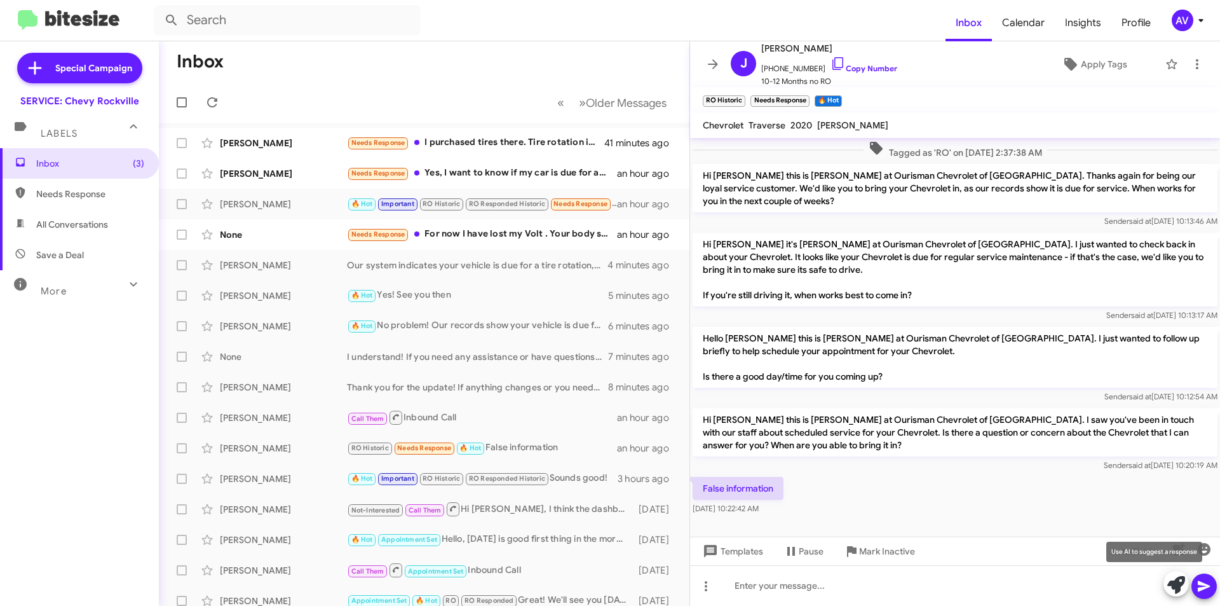
click at [1170, 582] on icon at bounding box center [1177, 585] width 18 height 18
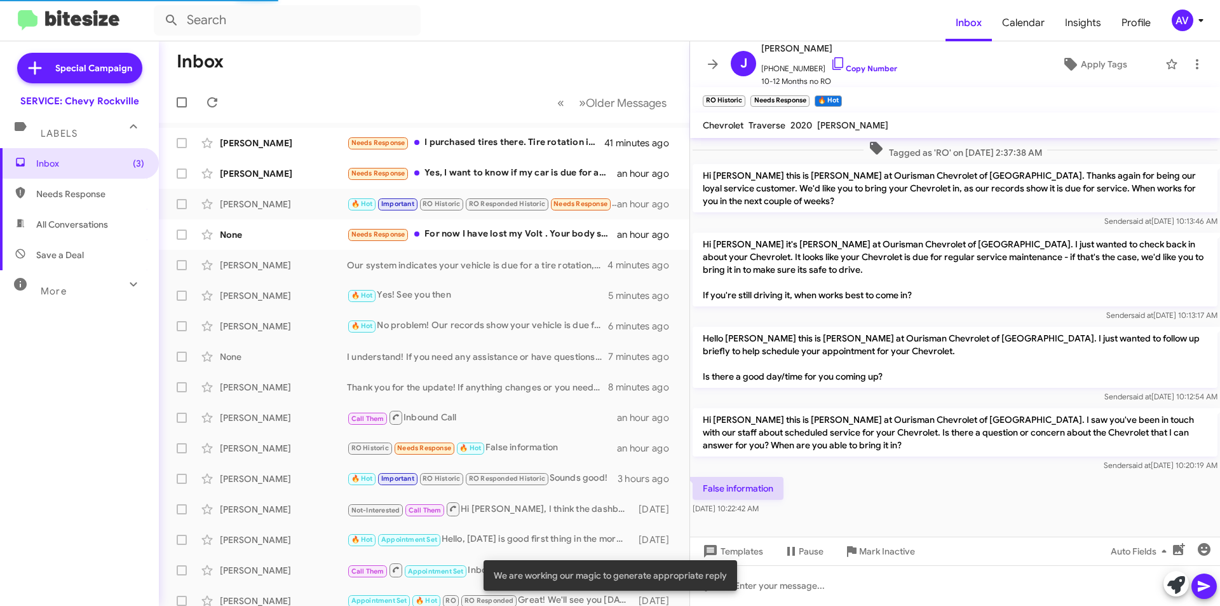
scroll to position [348, 0]
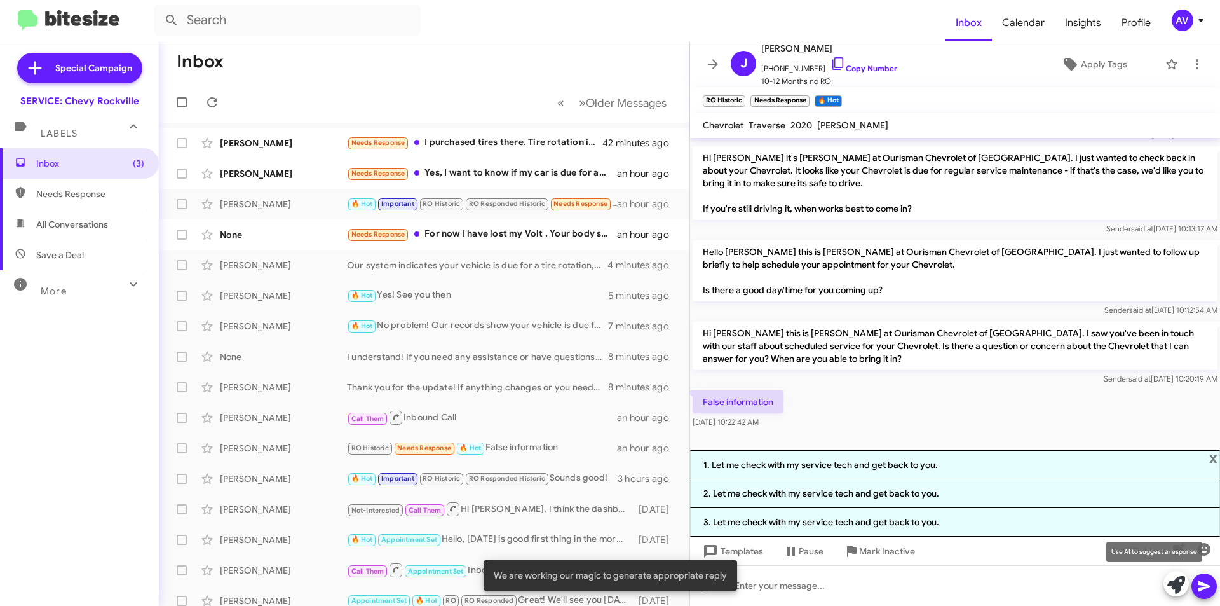
click at [1187, 583] on button at bounding box center [1176, 583] width 25 height 25
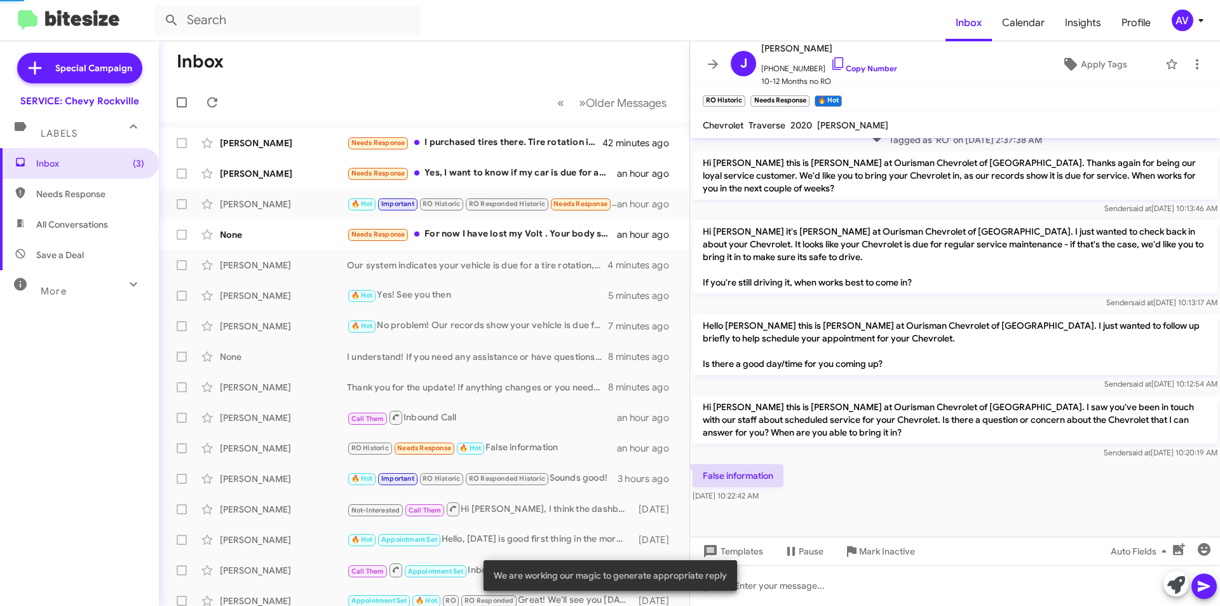
scroll to position [262, 0]
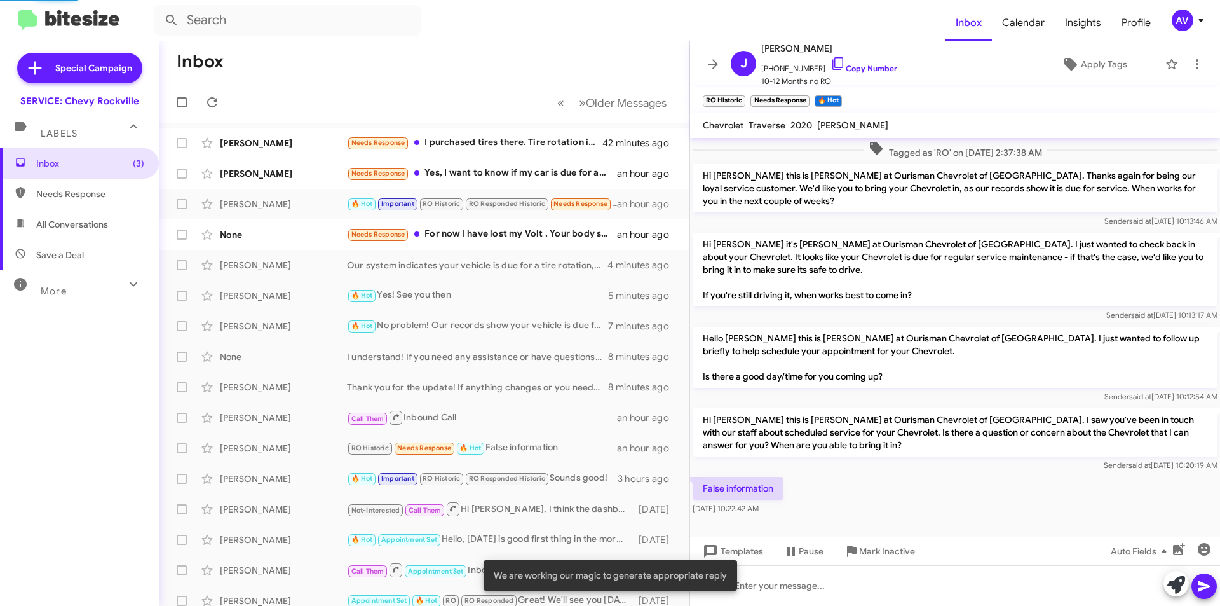
click at [1185, 587] on icon at bounding box center [1177, 585] width 18 height 18
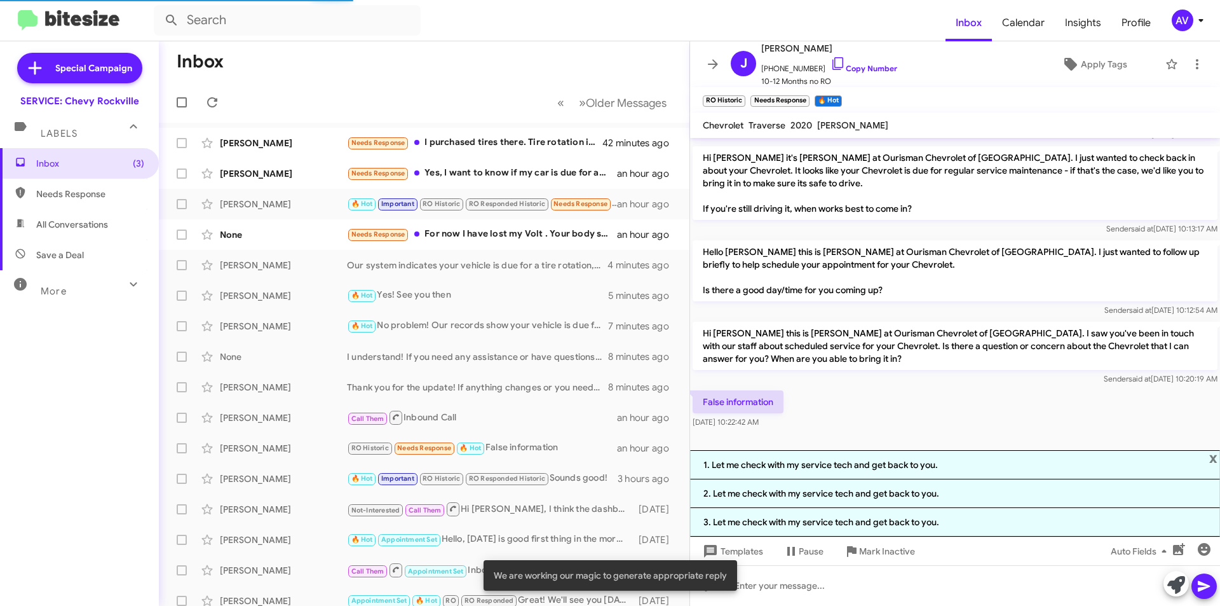
click at [1185, 585] on button at bounding box center [1176, 583] width 25 height 25
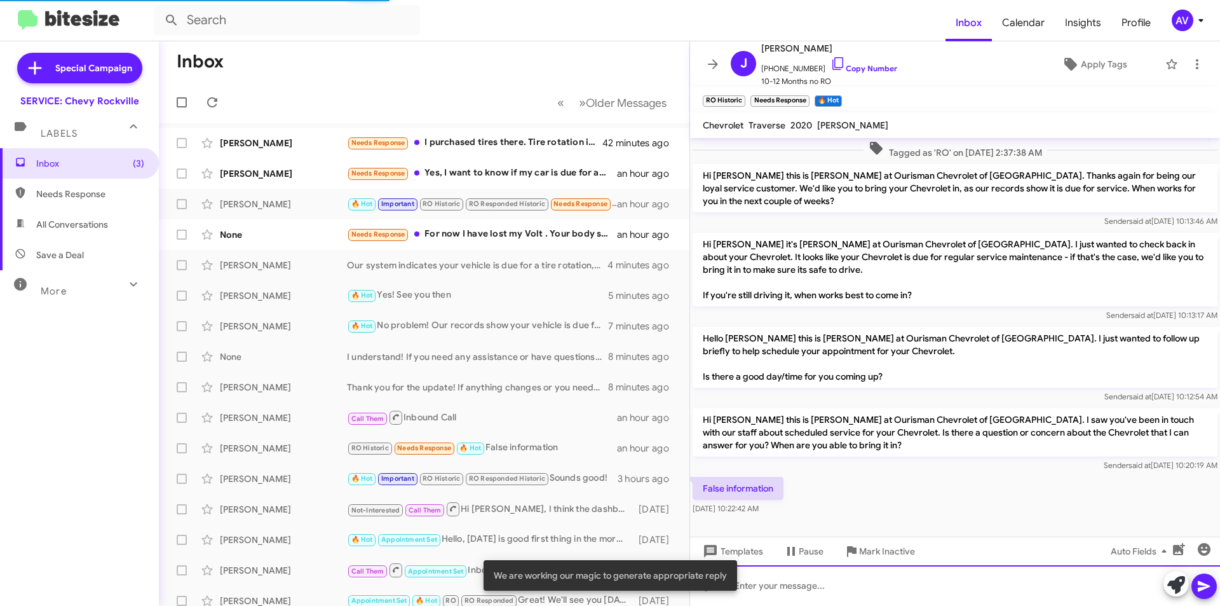
click at [871, 598] on div at bounding box center [955, 585] width 530 height 41
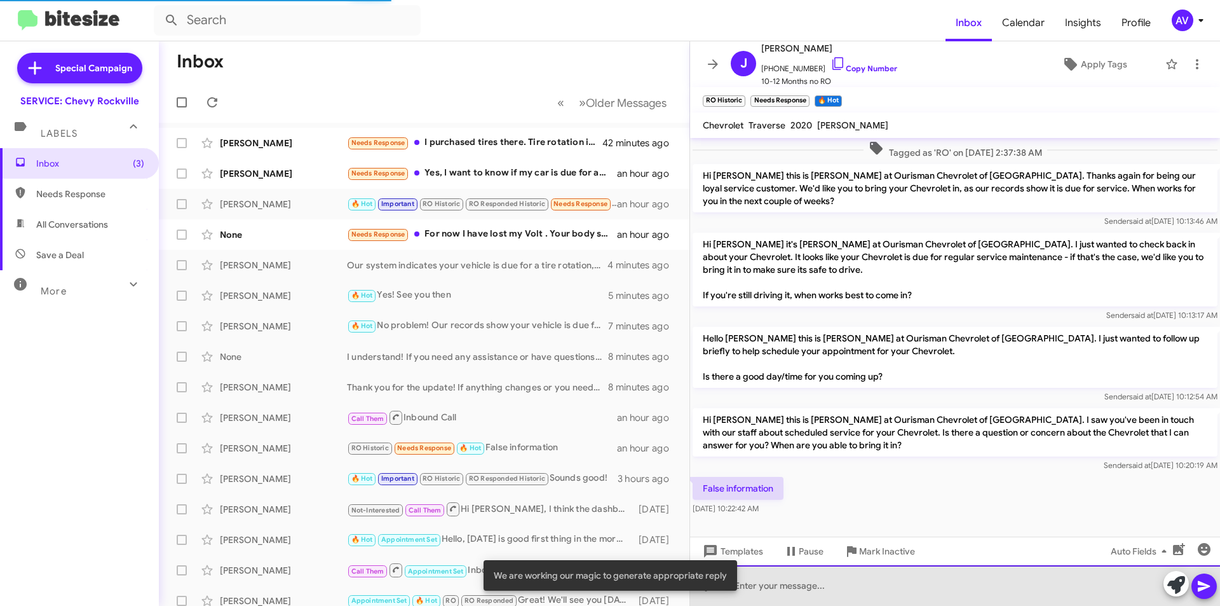
scroll to position [348, 0]
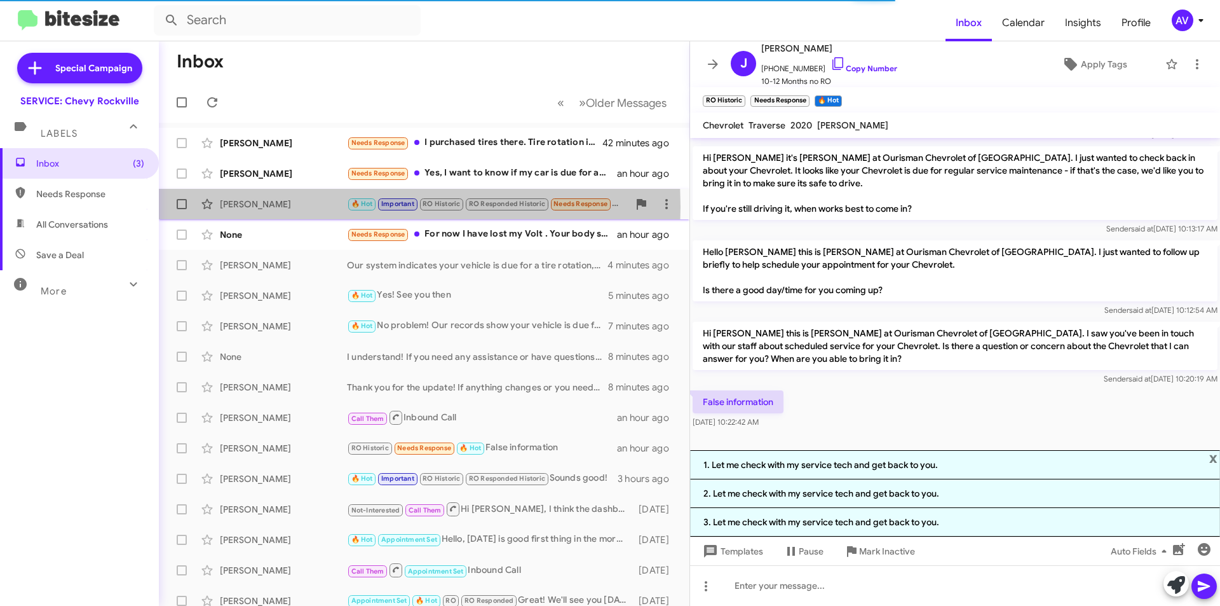
click at [322, 207] on div "[PERSON_NAME]" at bounding box center [283, 204] width 127 height 13
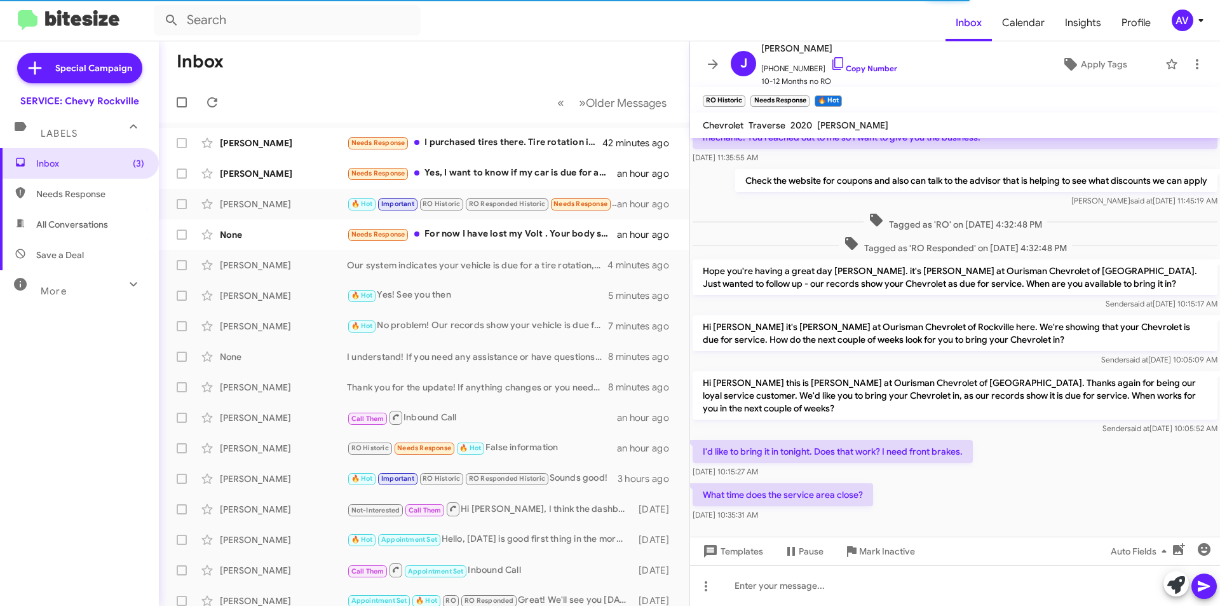
scroll to position [499, 0]
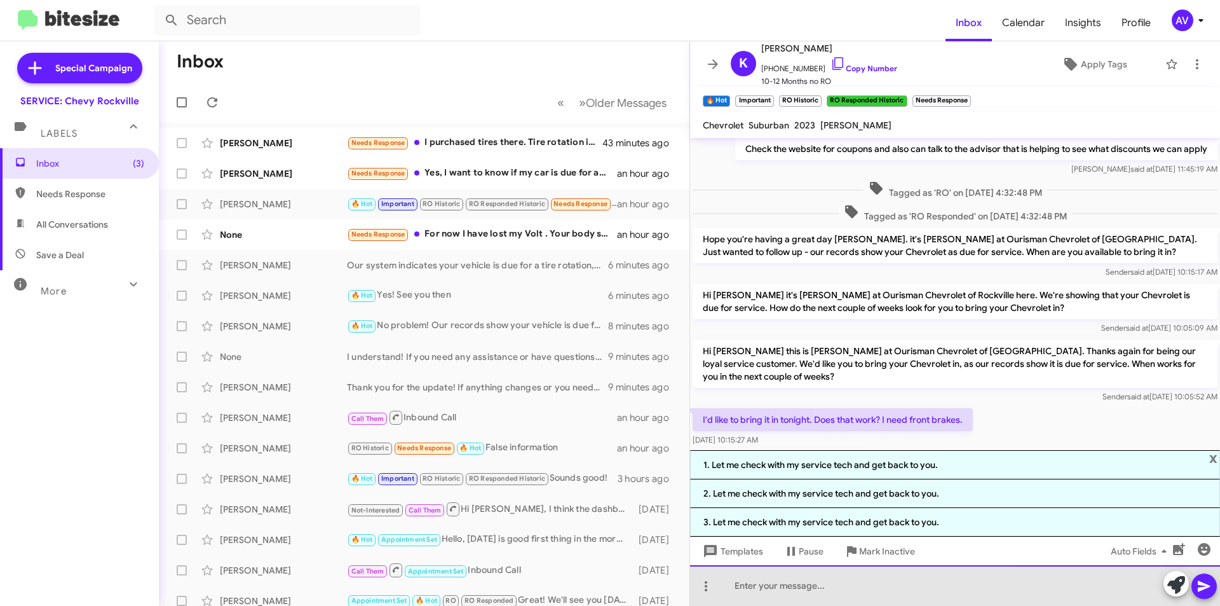
click at [875, 591] on div at bounding box center [955, 585] width 530 height 41
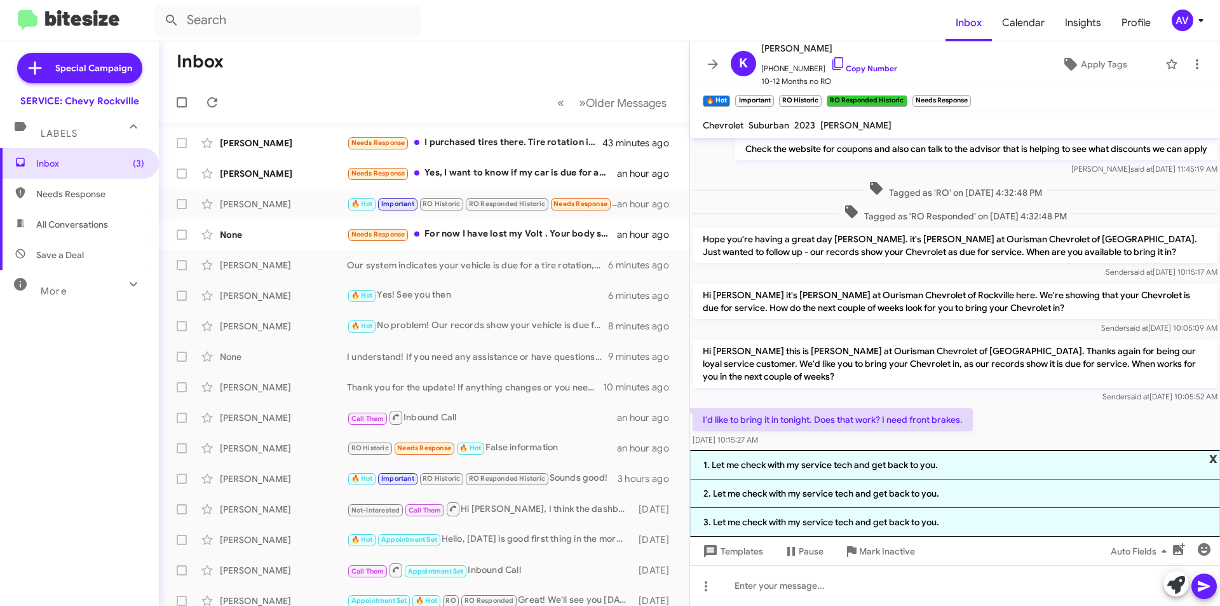
click at [1213, 451] on span "x" at bounding box center [1213, 457] width 8 height 15
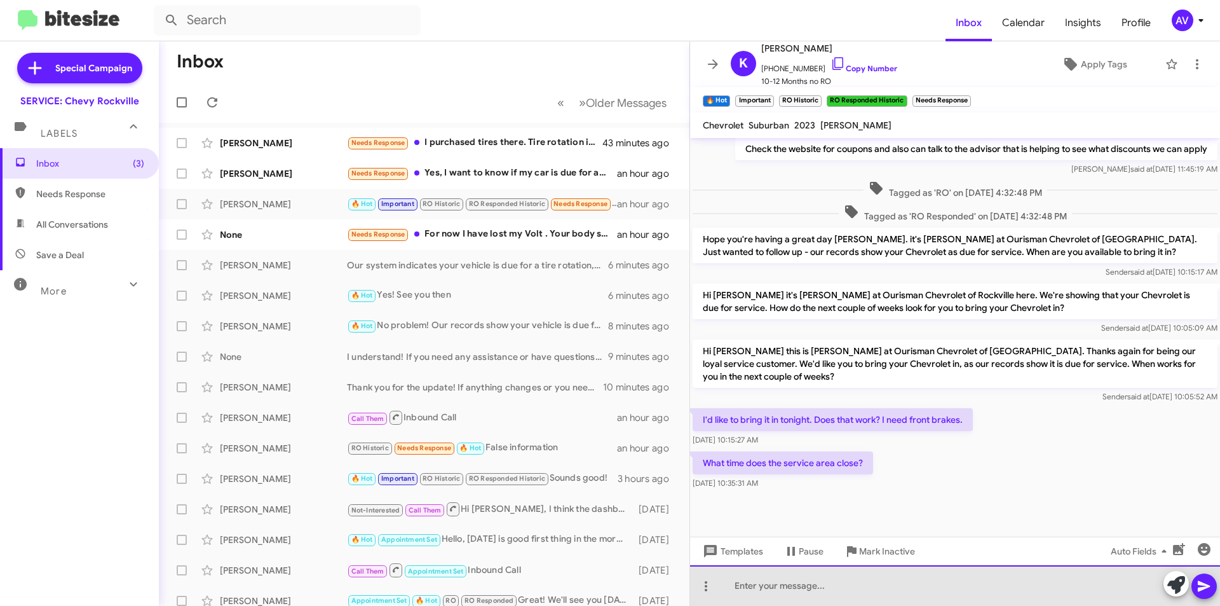
click at [791, 585] on div at bounding box center [955, 585] width 530 height 41
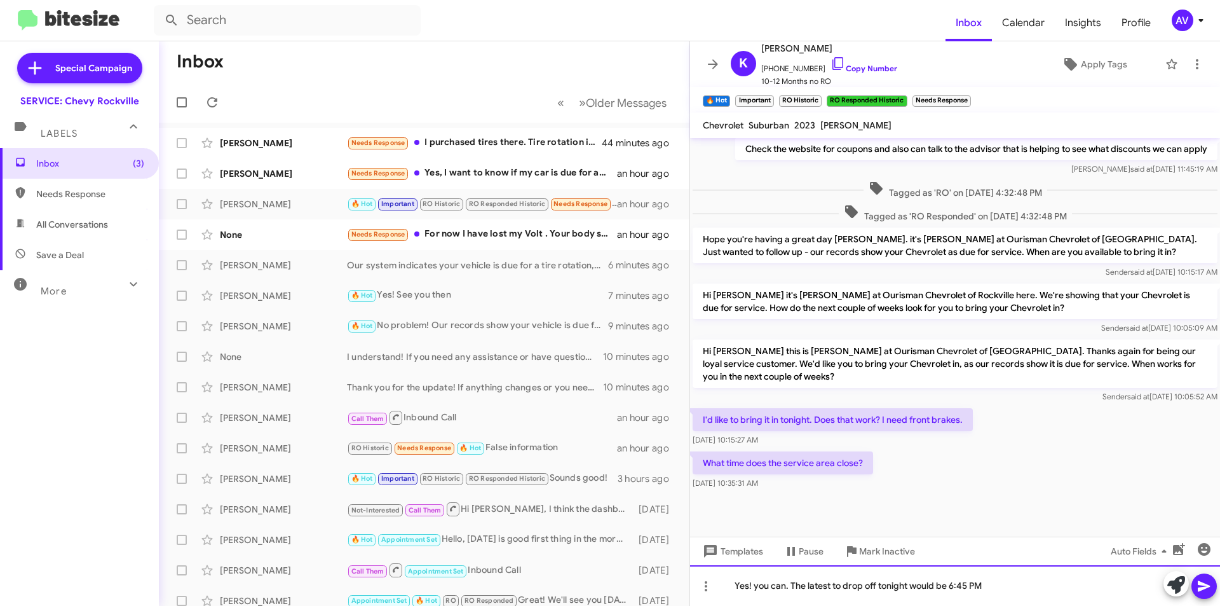
click at [875, 587] on div "Yes! you can. The latest to drop off tonight would be 6:45 PM" at bounding box center [955, 585] width 530 height 41
click at [1129, 589] on div "Yes! you can. The latest to drop off with an advisor being here tonight would b…" at bounding box center [955, 585] width 530 height 41
click at [1211, 587] on icon at bounding box center [1204, 585] width 15 height 15
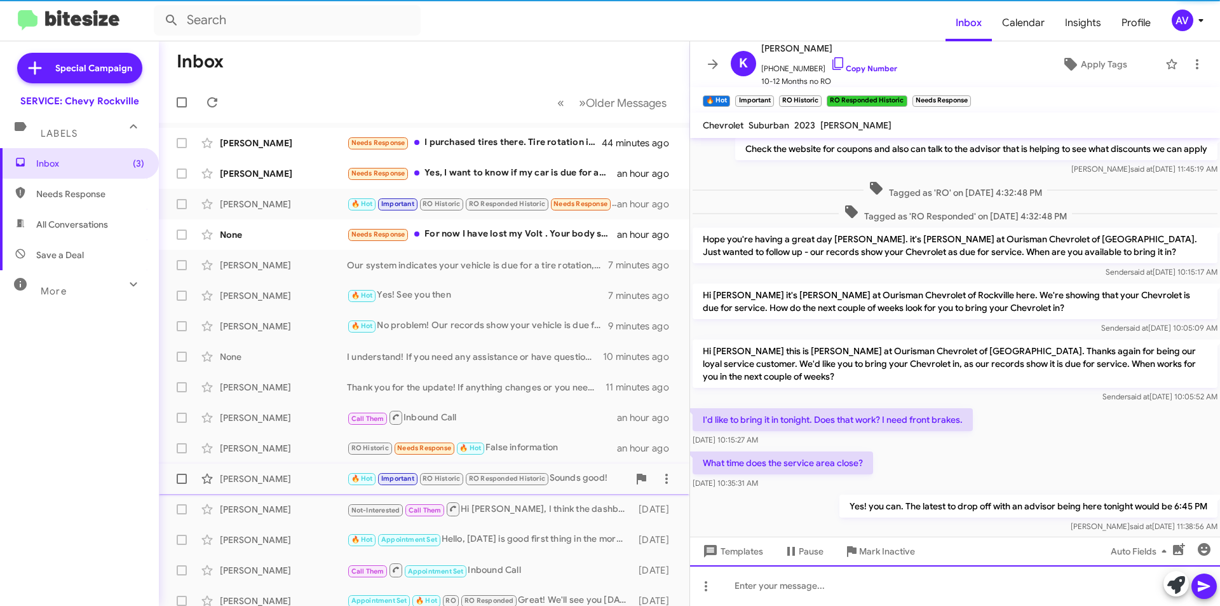
scroll to position [0, 0]
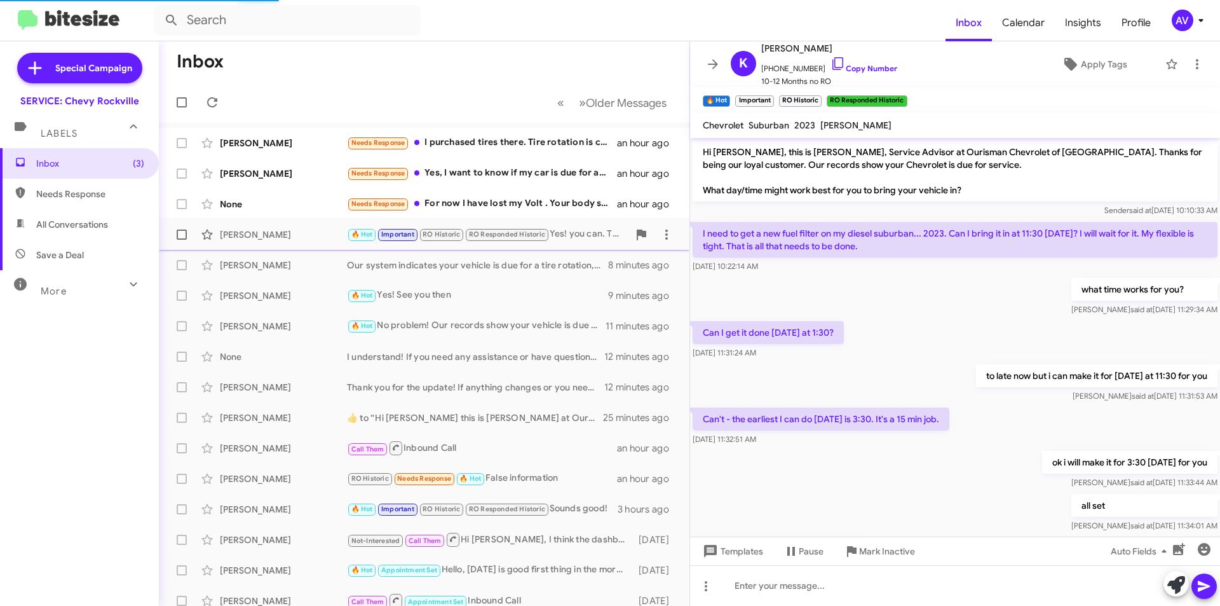
scroll to position [545, 0]
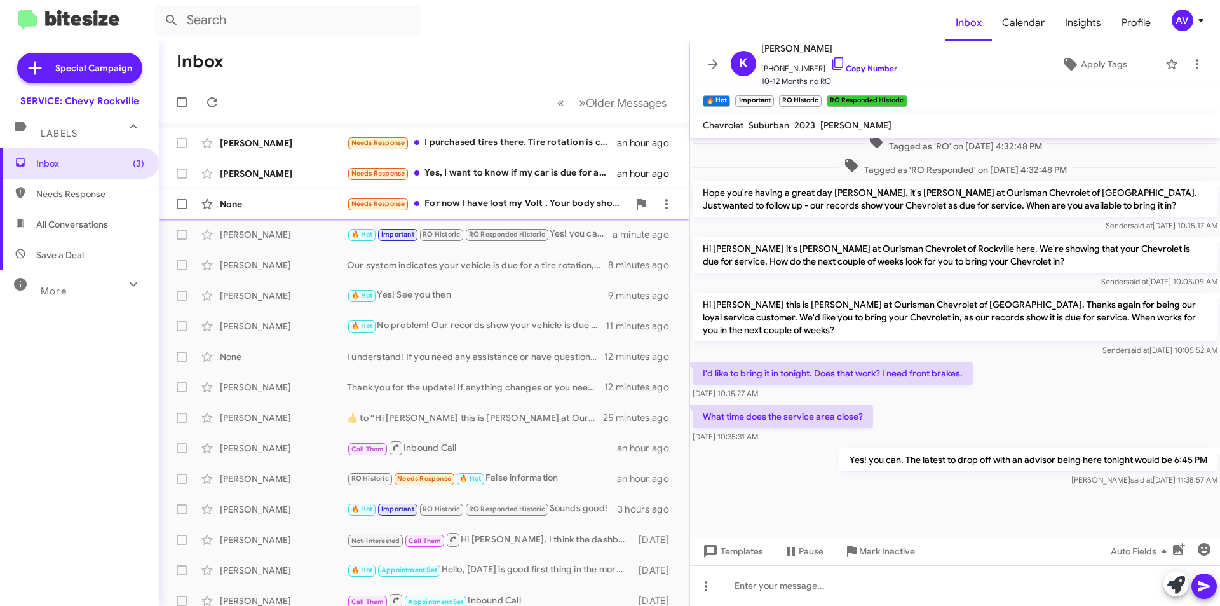
click at [491, 213] on div "None Needs Response For now I have lost my Volt . Your body shop would not take…" at bounding box center [424, 203] width 510 height 25
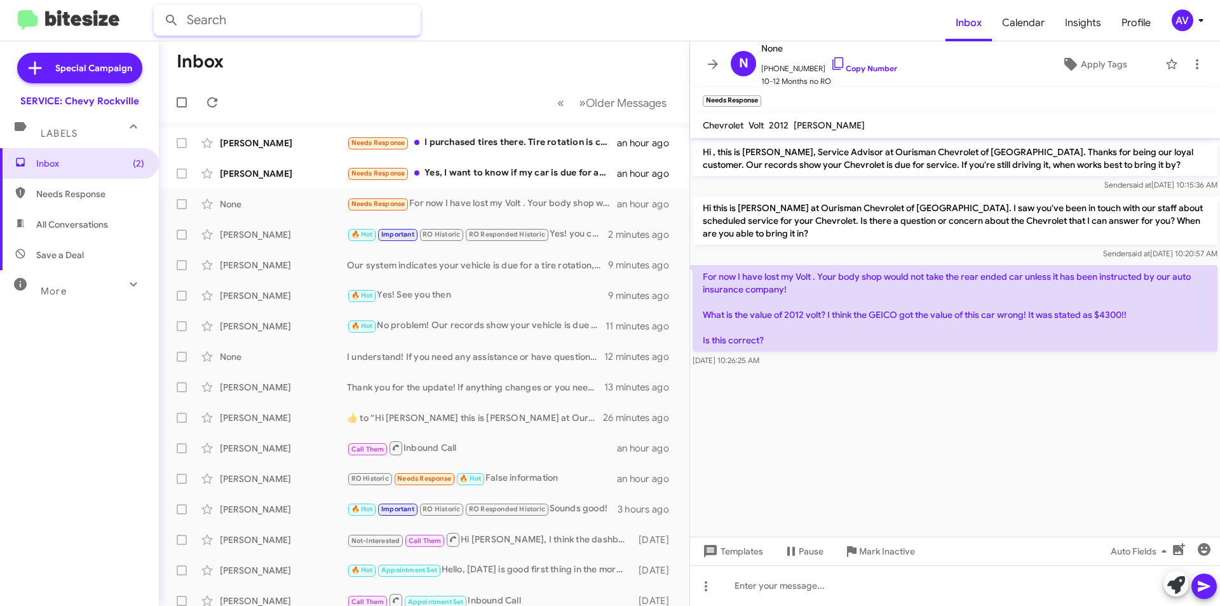
click at [344, 21] on input "text" at bounding box center [287, 20] width 267 height 31
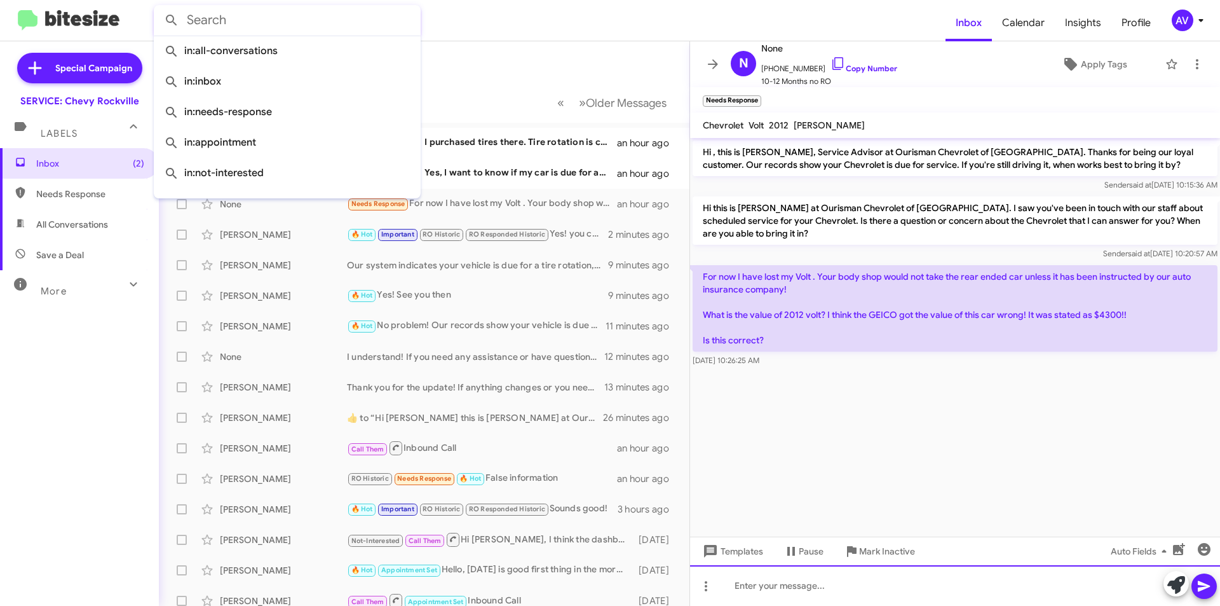
click at [894, 596] on div at bounding box center [955, 585] width 530 height 41
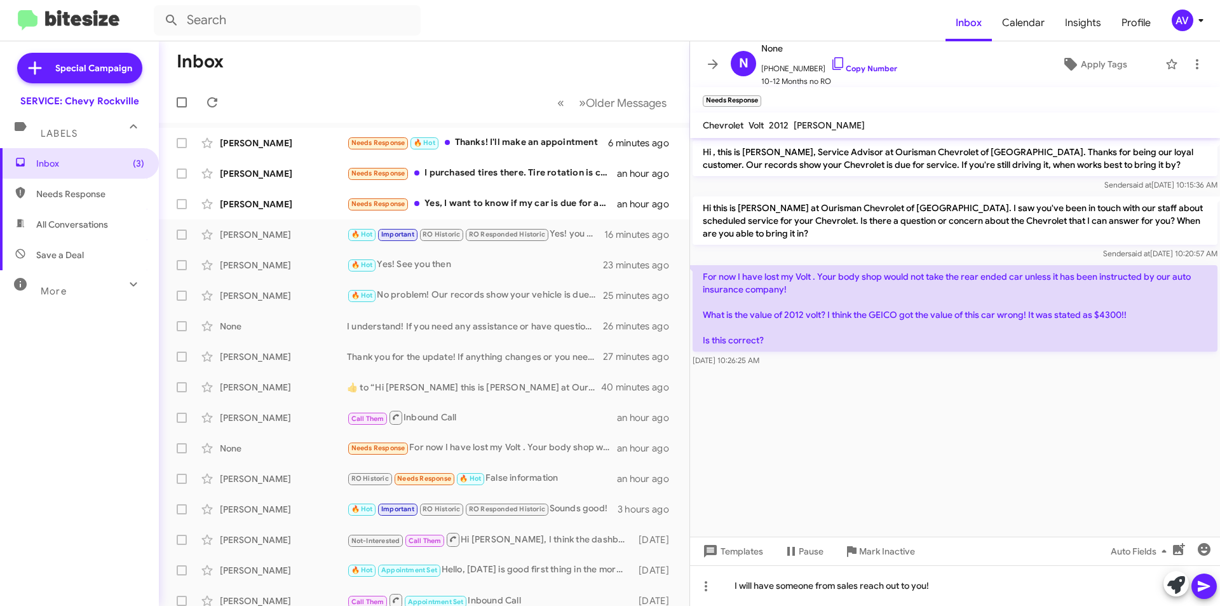
click at [1208, 590] on icon at bounding box center [1204, 585] width 15 height 15
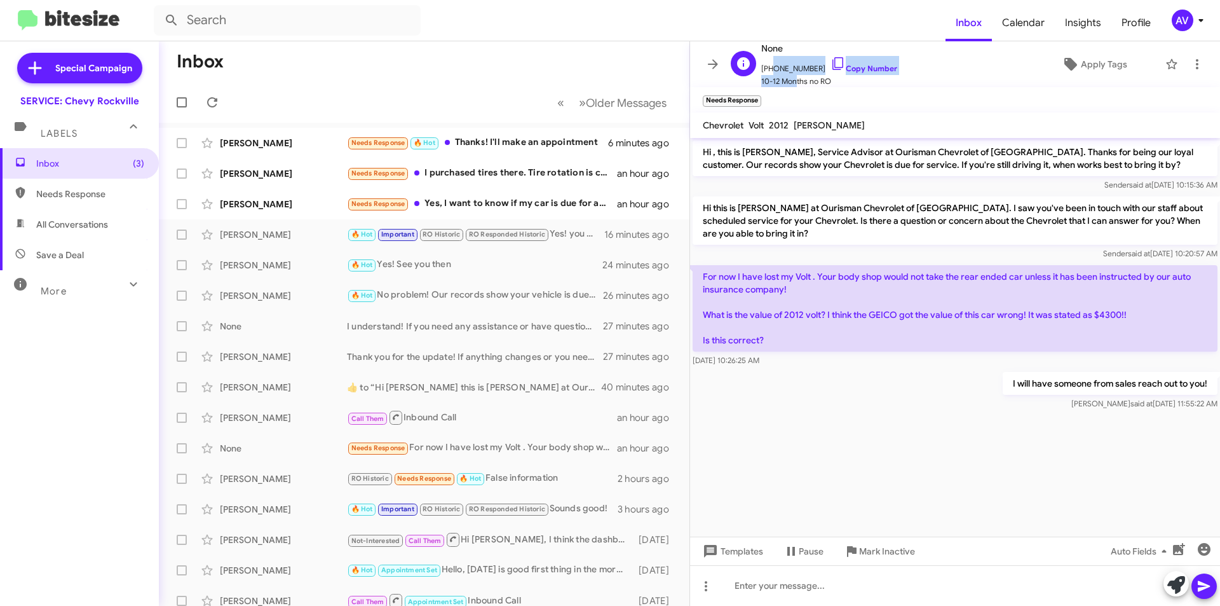
scroll to position [1, 0]
drag, startPoint x: 769, startPoint y: 69, endPoint x: 810, endPoint y: 70, distance: 41.3
click at [810, 70] on span "+13015099262 Copy Number" at bounding box center [829, 64] width 136 height 19
copy span "3015099262"
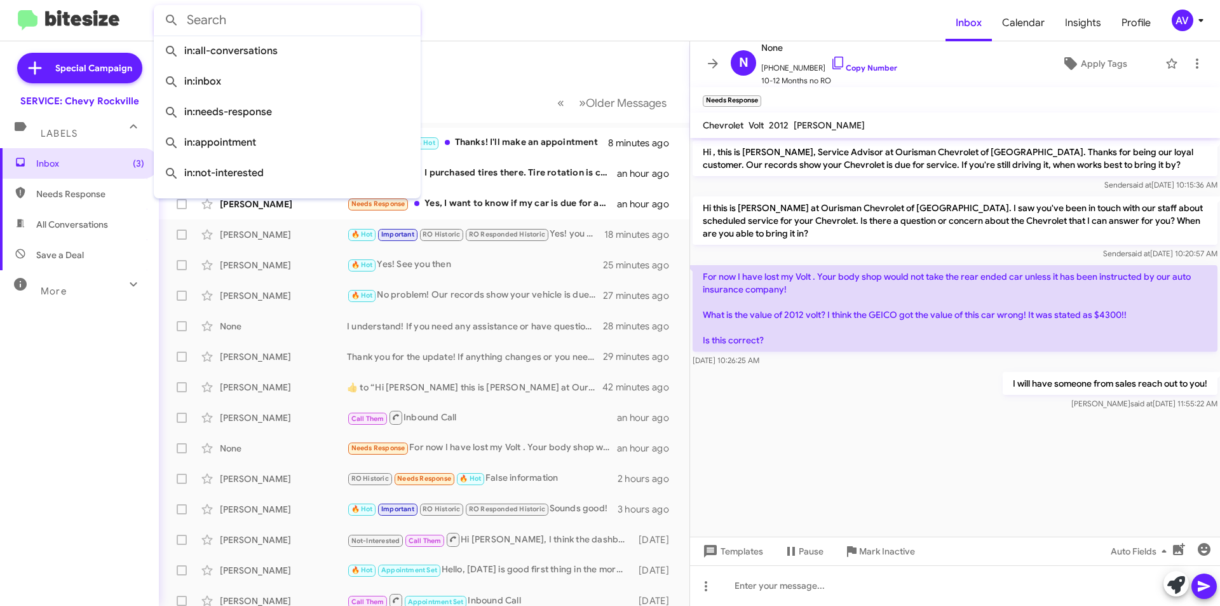
drag, startPoint x: 279, startPoint y: 28, endPoint x: 569, endPoint y: 73, distance: 293.3
click at [565, 76] on mat-toolbar-row "Inbox" at bounding box center [424, 61] width 531 height 41
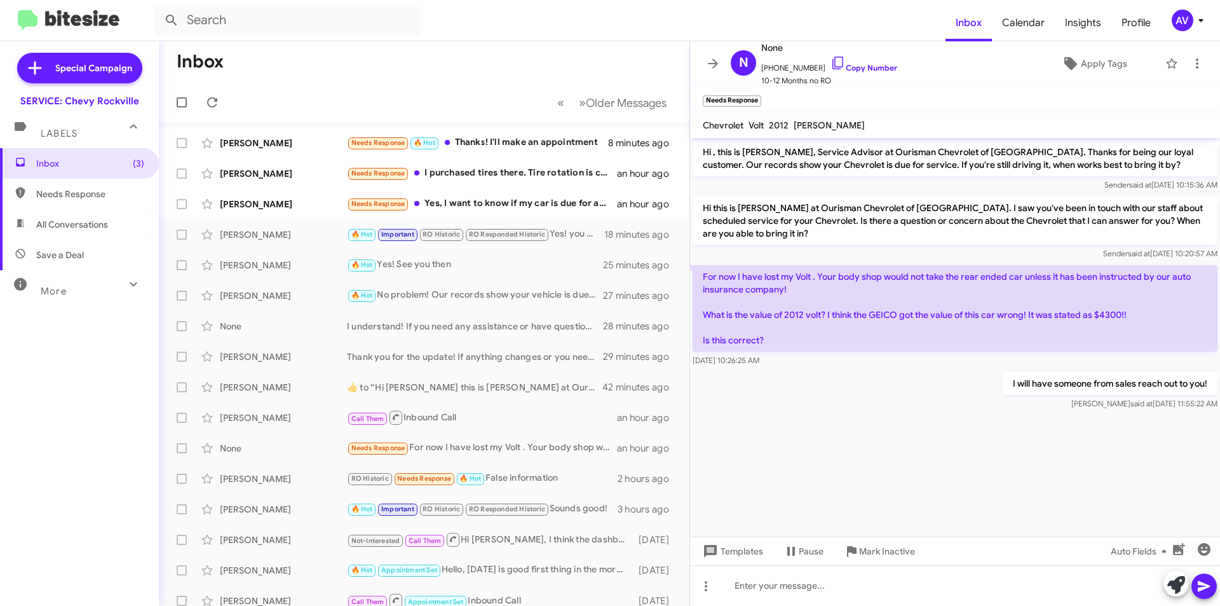
click at [923, 458] on cdk-virtual-scroll-viewport "Hi , this is Sammy, Service Advisor at Ourisman Chevrolet of Rockville. Thanks …" at bounding box center [955, 337] width 530 height 399
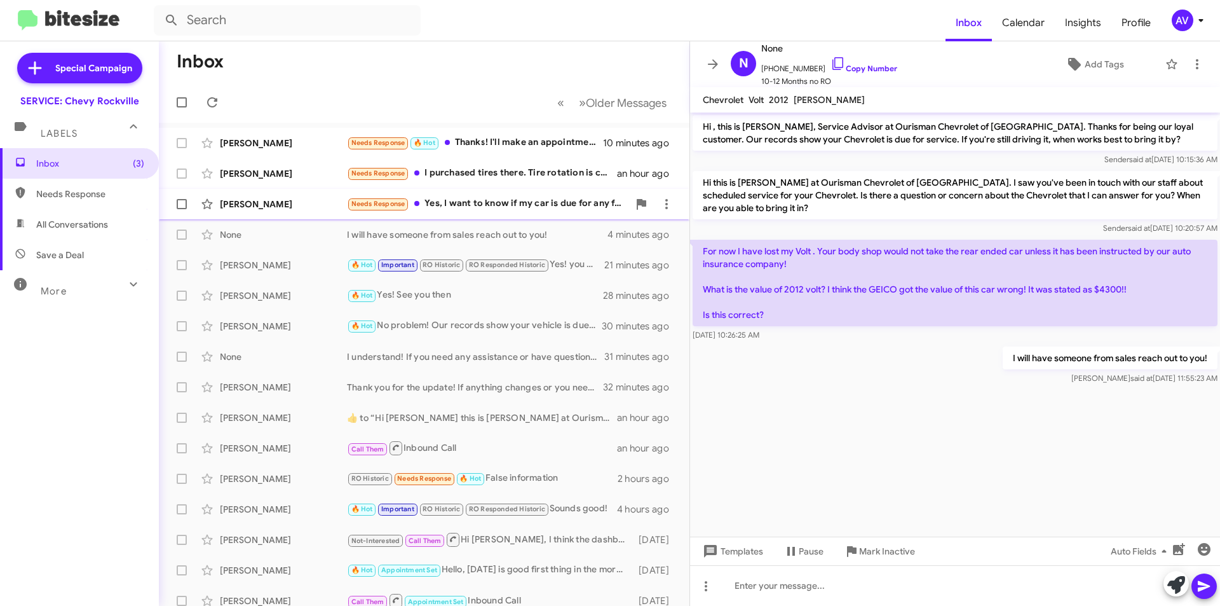
click at [442, 201] on div "Needs Response Yes, I want to know if my car is due for any free services that'…" at bounding box center [488, 203] width 282 height 15
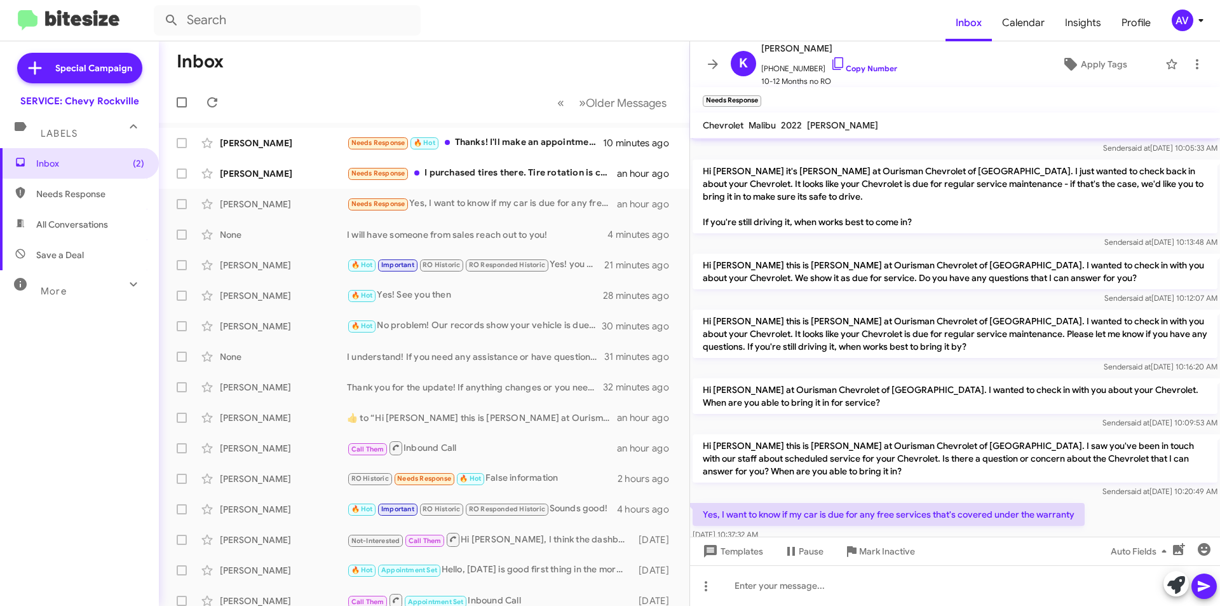
scroll to position [248, 0]
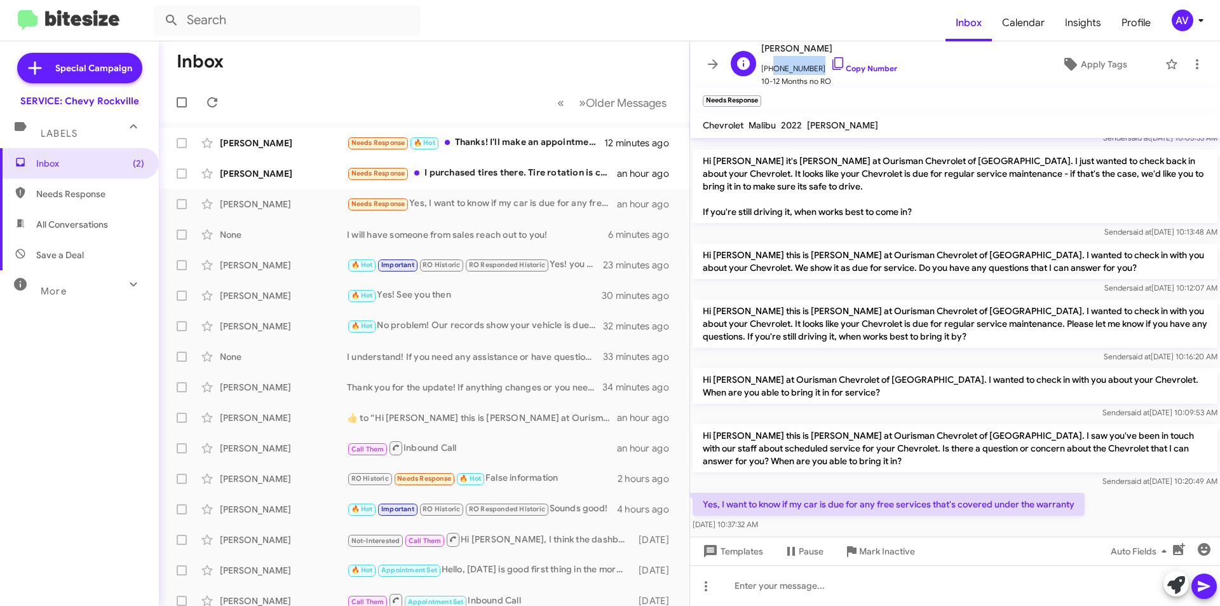
drag, startPoint x: 770, startPoint y: 68, endPoint x: 812, endPoint y: 71, distance: 42.0
click at [812, 71] on span "+12403884968 Copy Number" at bounding box center [829, 65] width 136 height 19
copy span "2403884968"
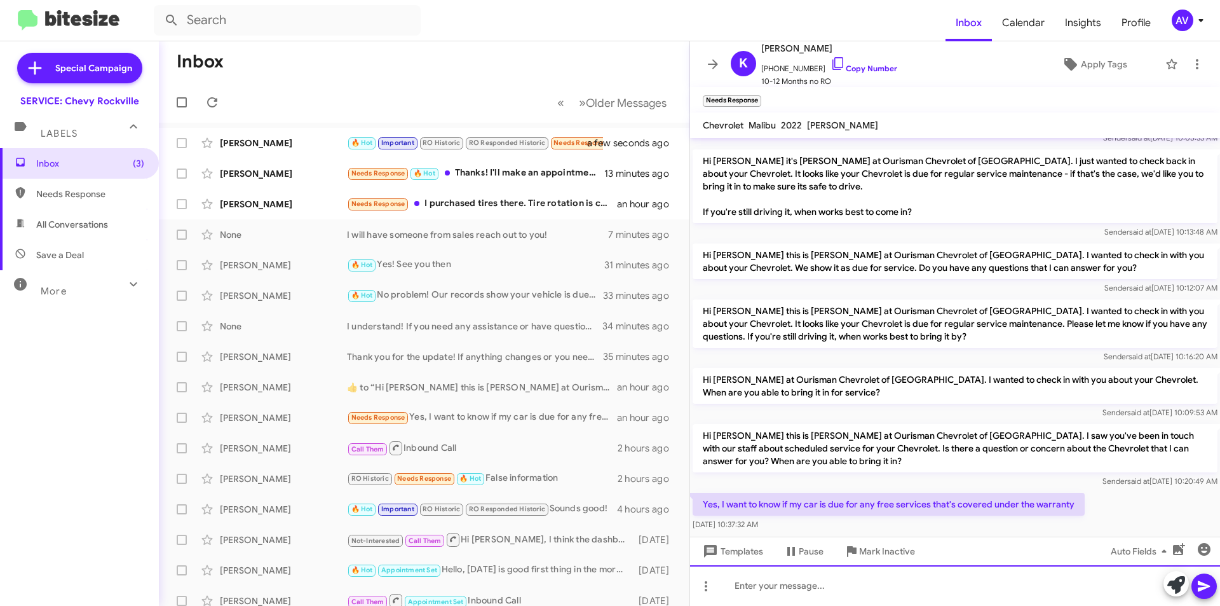
click at [936, 593] on div at bounding box center [955, 585] width 530 height 41
click at [899, 591] on div "I see that you have first free used maintanance available. Would you like to ma…" at bounding box center [955, 585] width 530 height 41
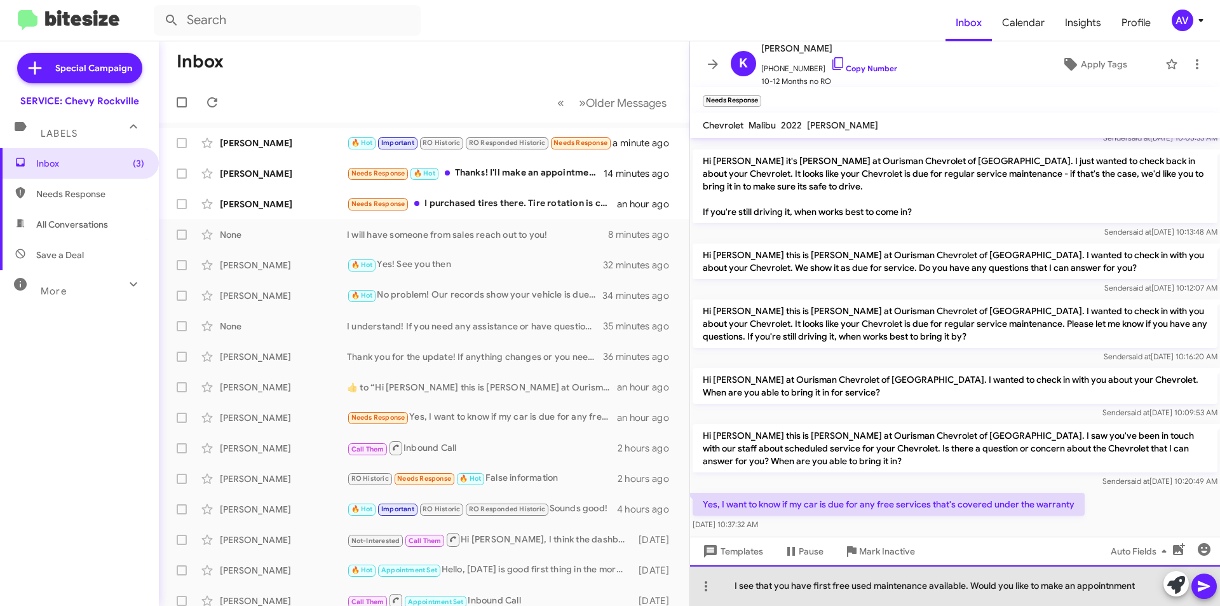
click at [1097, 589] on div "I see that you have first free used maintenance available. Would you like to ma…" at bounding box center [955, 585] width 530 height 41
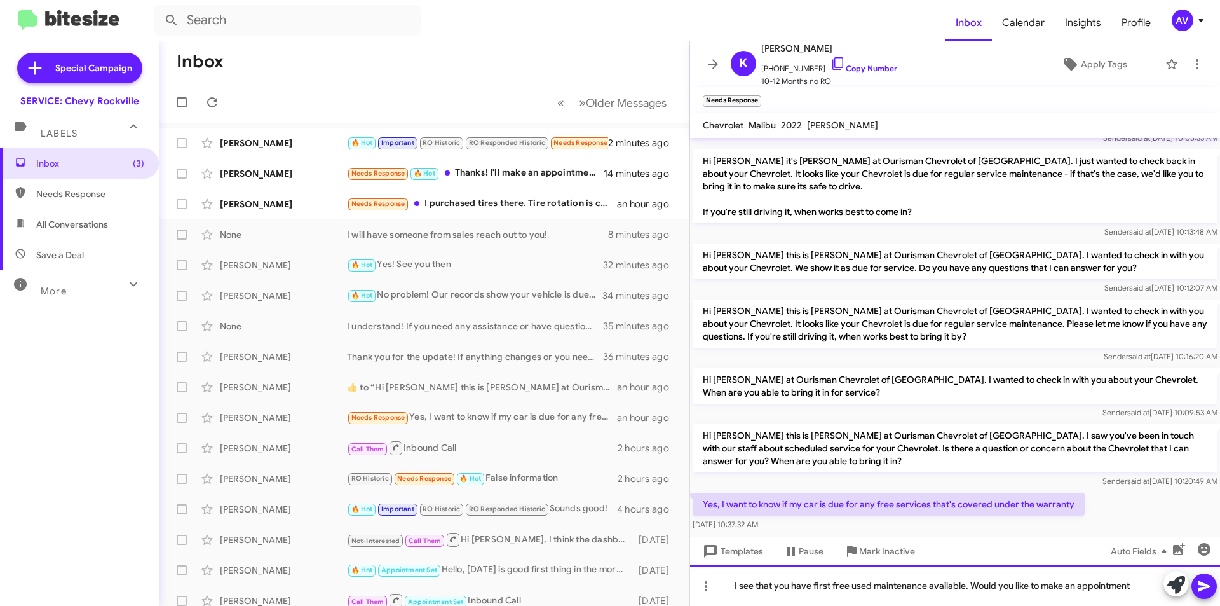
click at [812, 587] on div "I see that you have first free used maintenance available. Would you like to ma…" at bounding box center [955, 585] width 530 height 41
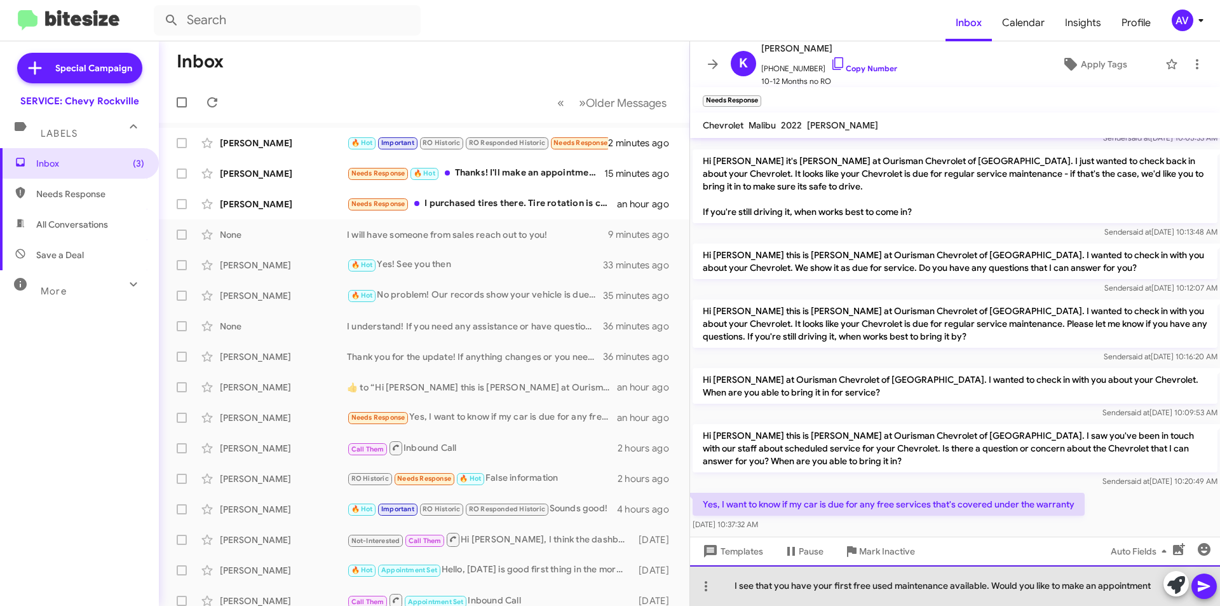
click at [1155, 589] on div "I see that you have your first free used maintenance available. Would you like …" at bounding box center [955, 585] width 530 height 41
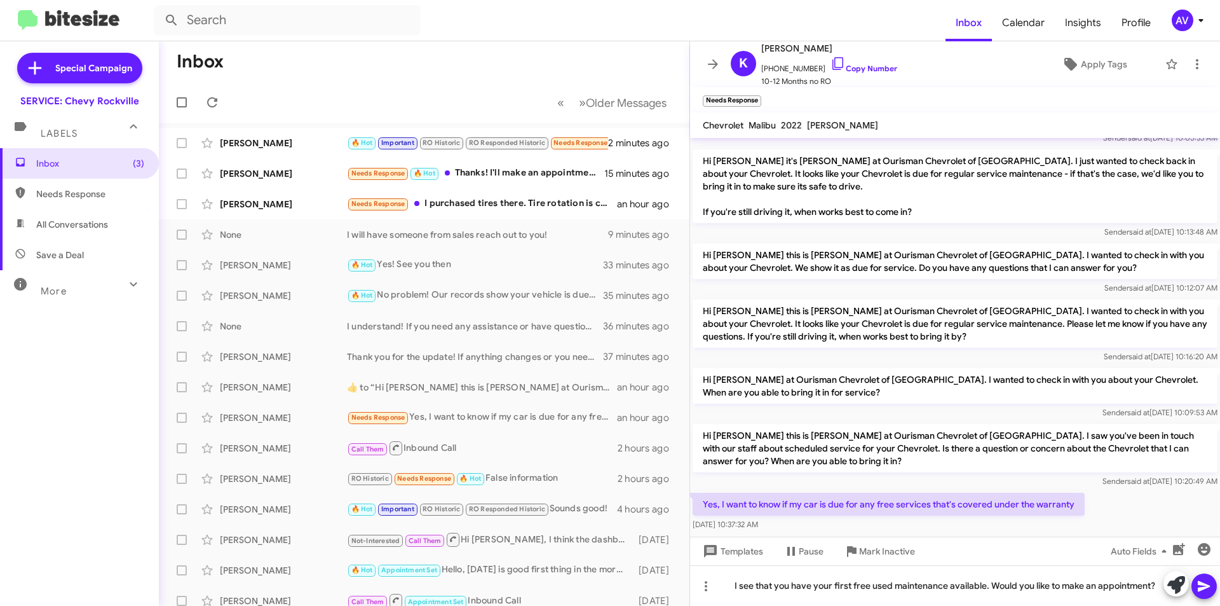
click at [1208, 587] on icon at bounding box center [1204, 586] width 12 height 11
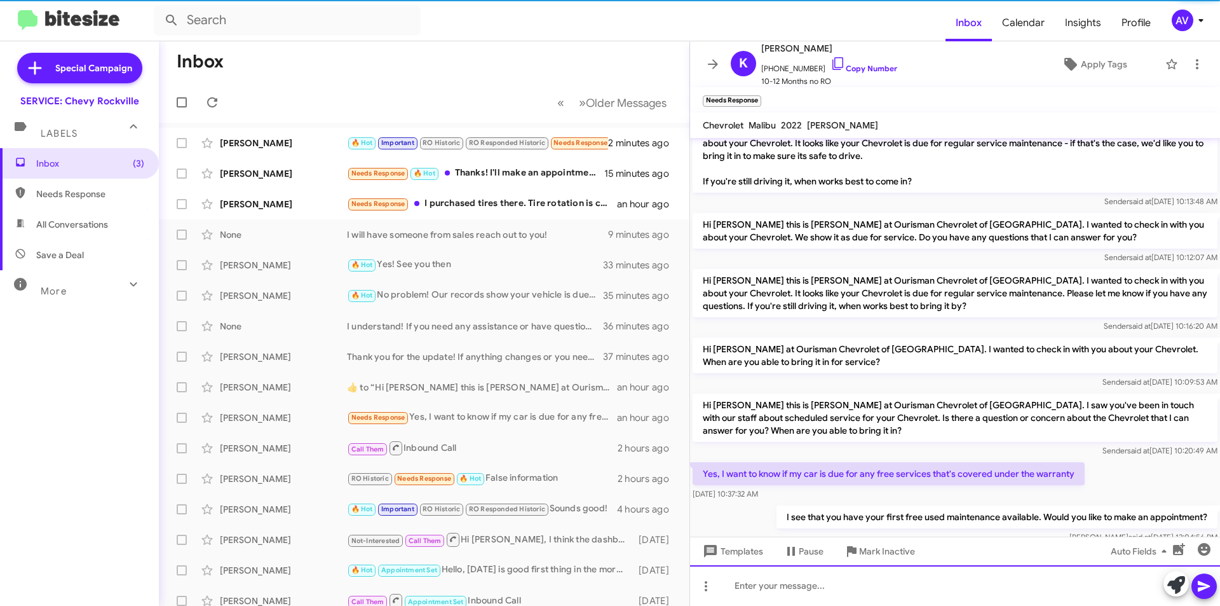
scroll to position [294, 0]
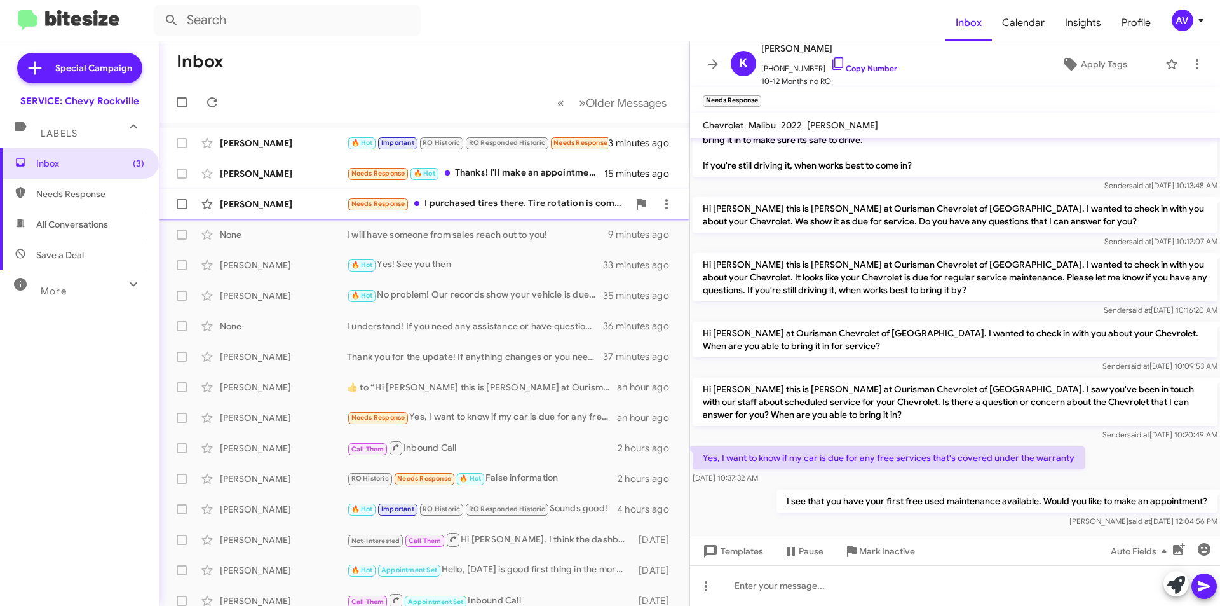
click at [487, 212] on div "Murray Lieberman Needs Response I purchased tires there. Tire rotation is compl…" at bounding box center [424, 203] width 510 height 25
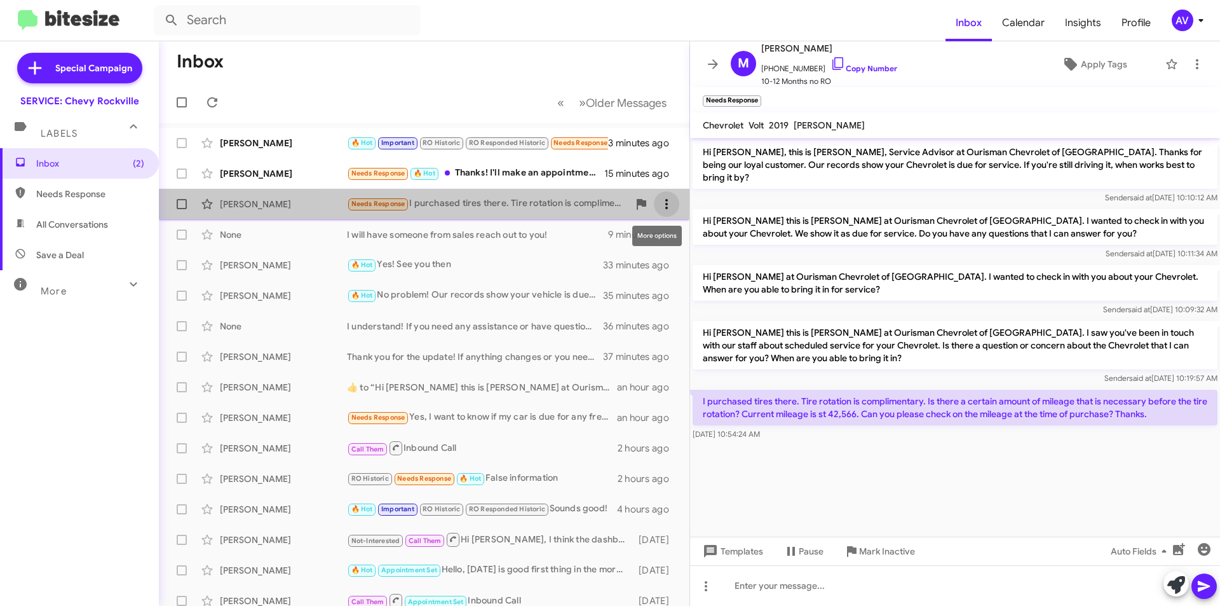
click at [662, 200] on icon at bounding box center [666, 203] width 15 height 15
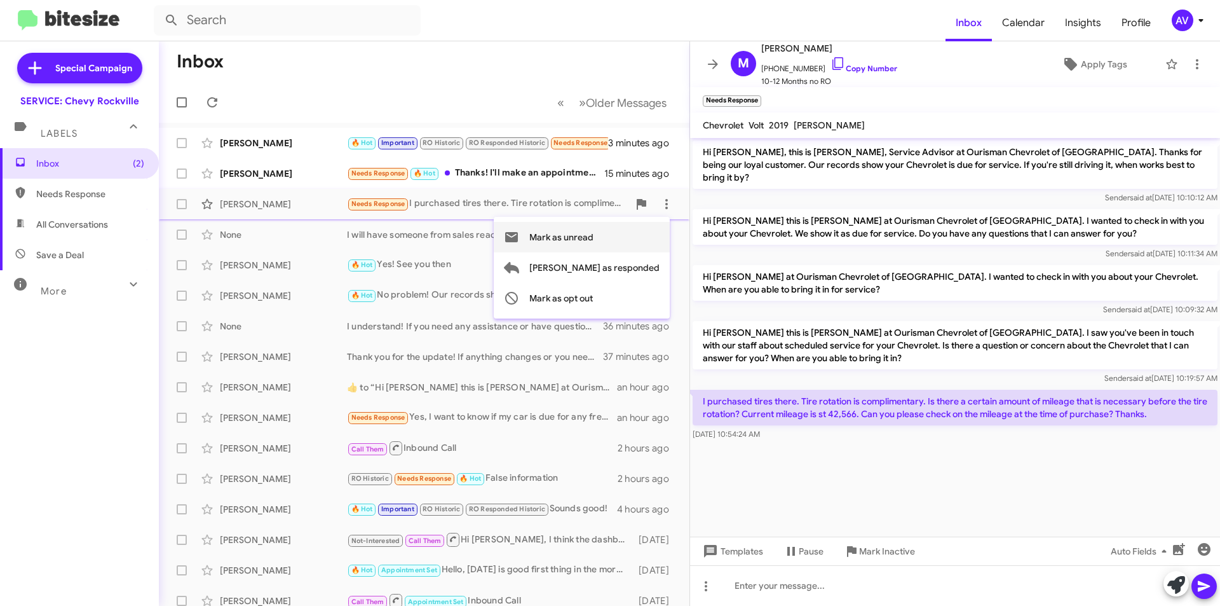
click at [594, 236] on span "Mark as unread" at bounding box center [561, 237] width 64 height 31
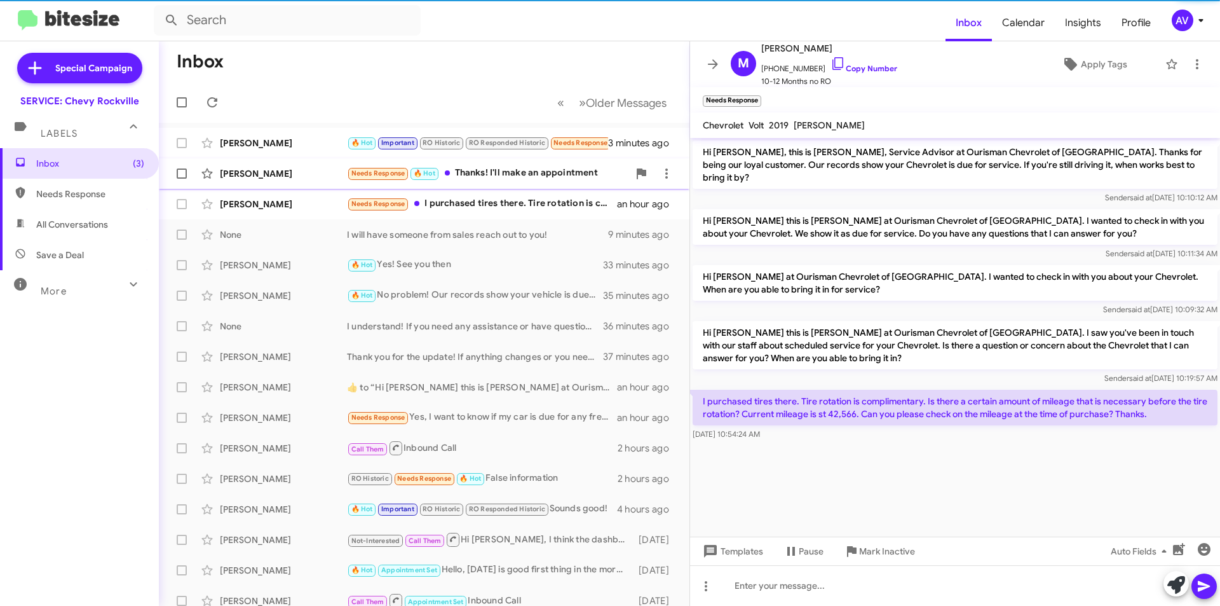
click at [559, 175] on div "Needs Response 🔥 Hot Thanks! I'll make an appointment" at bounding box center [488, 173] width 282 height 15
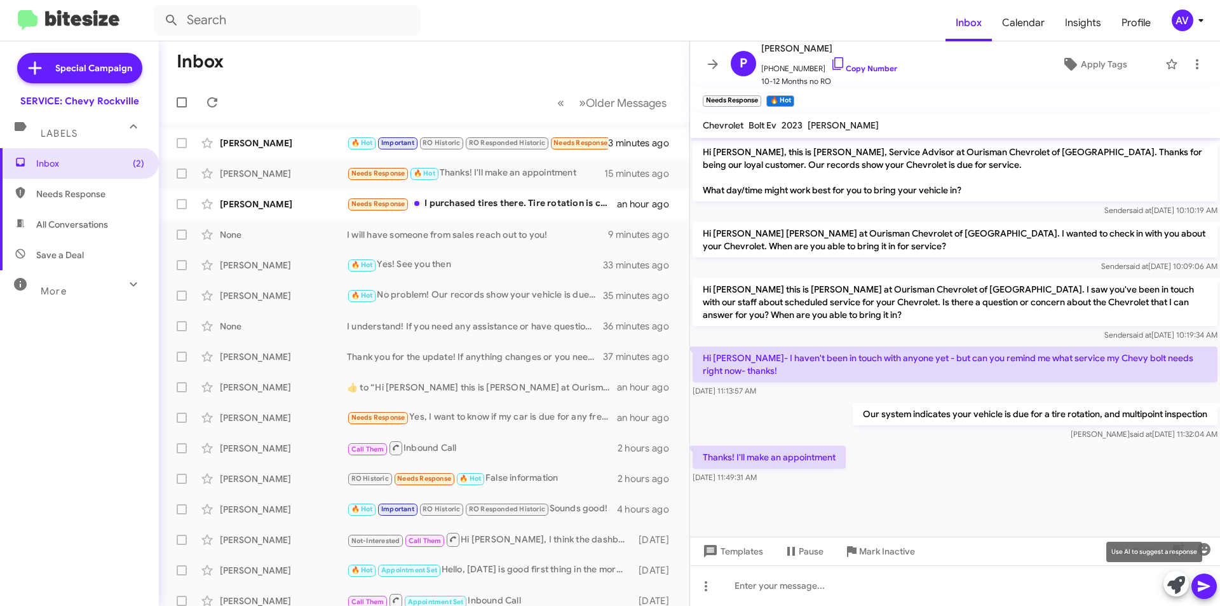
click at [1168, 584] on icon at bounding box center [1177, 585] width 18 height 18
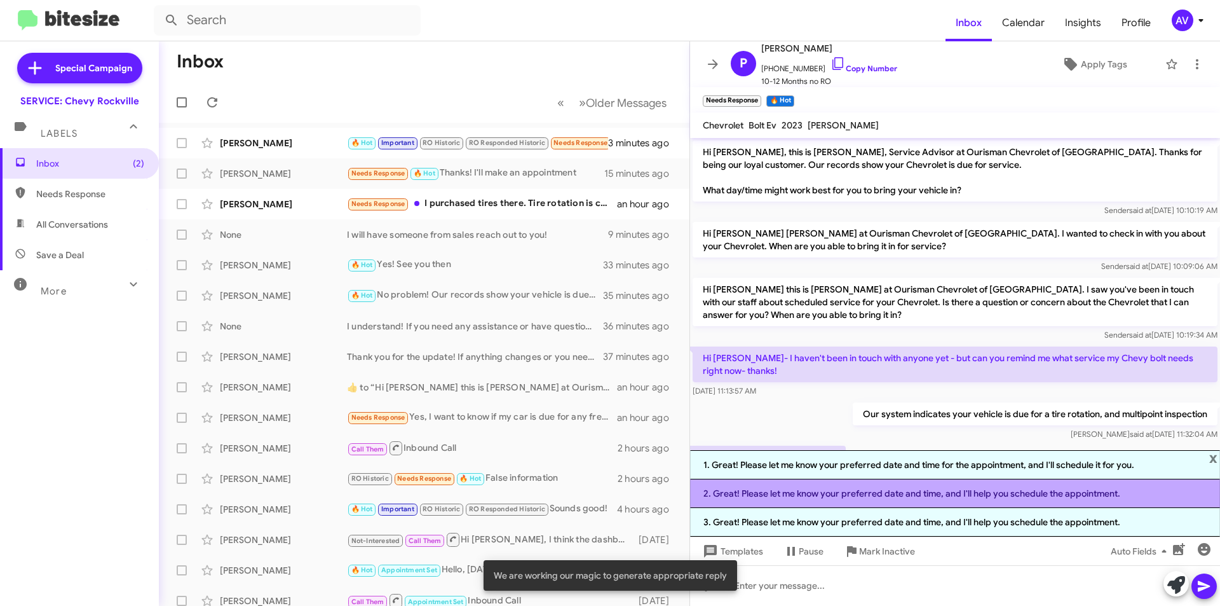
click at [928, 489] on li "2. Great! Please let me know your preferred date and time, and I'll help you sc…" at bounding box center [955, 493] width 530 height 29
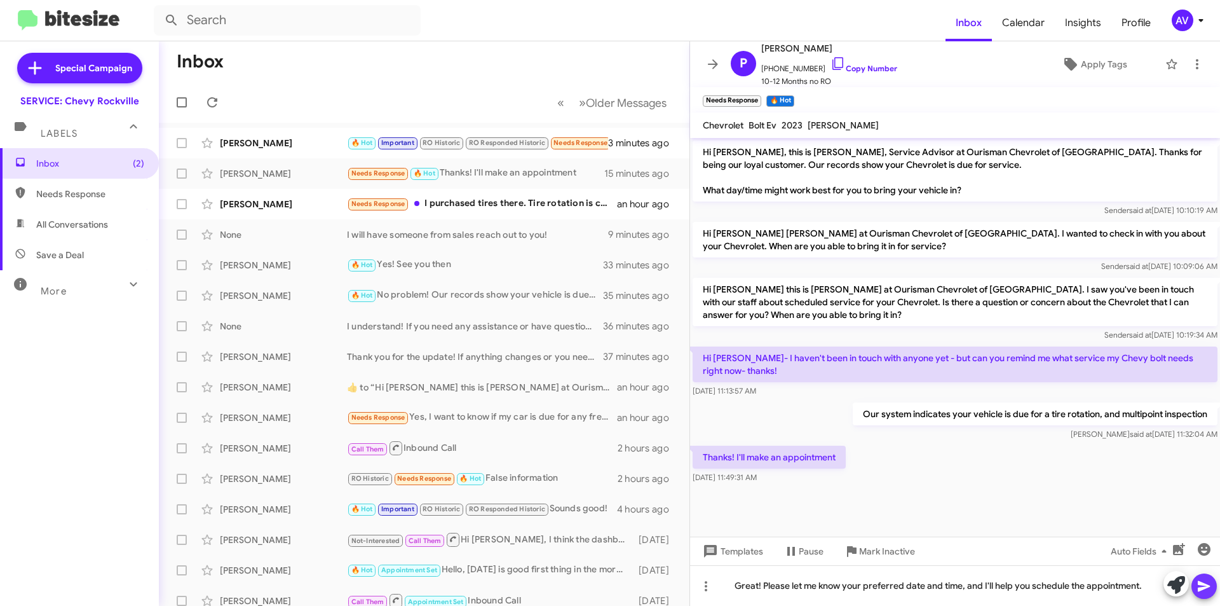
click at [1199, 580] on icon at bounding box center [1204, 585] width 15 height 15
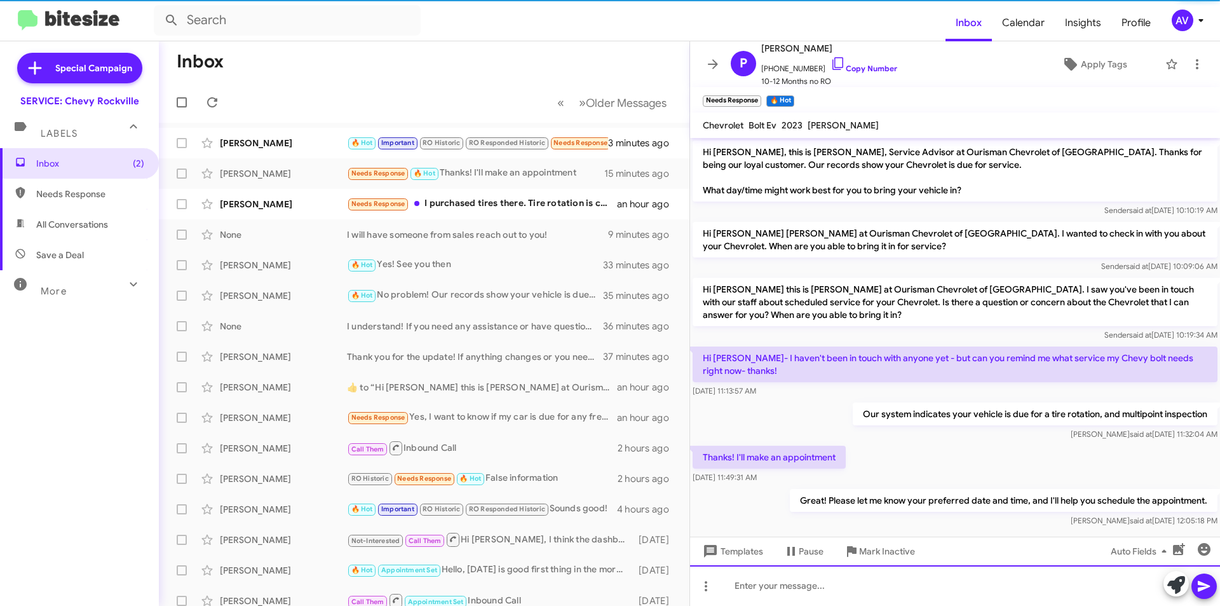
scroll to position [15, 0]
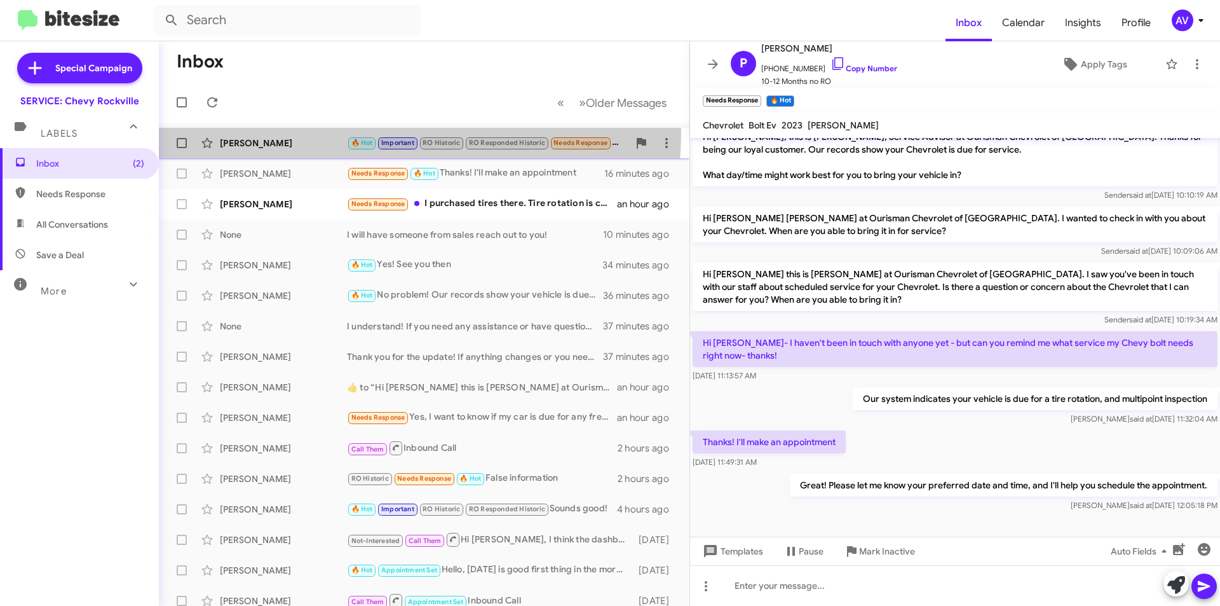
click at [317, 132] on div "Khalid Attia 🔥 Hot Important RO Historic RO Responded Historic Needs Response I…" at bounding box center [424, 142] width 510 height 25
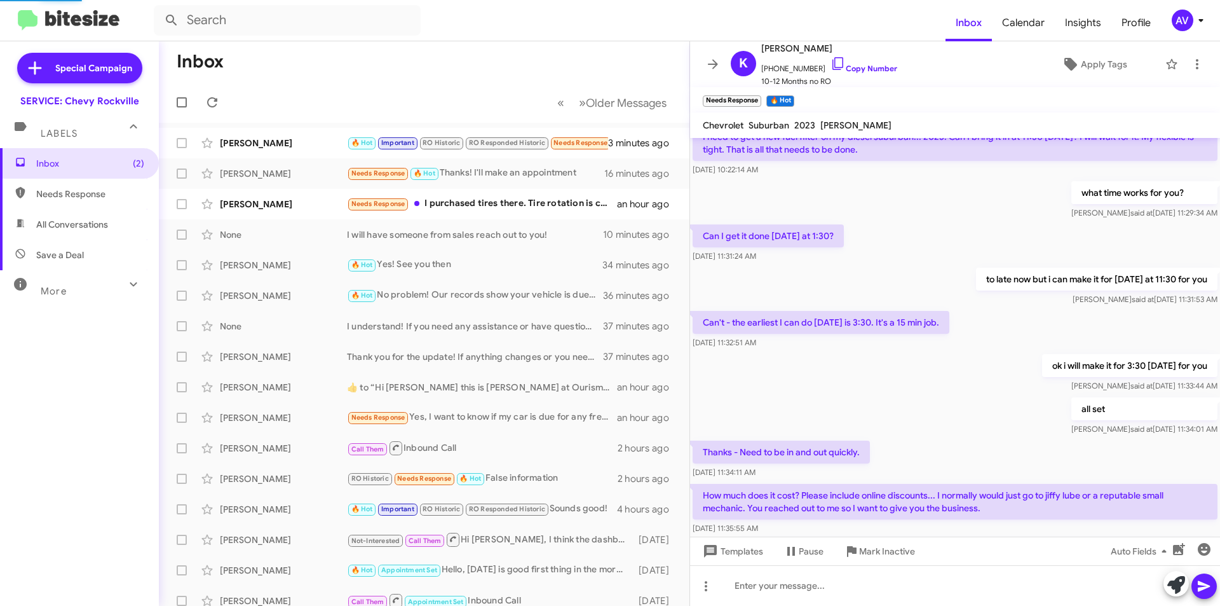
scroll to position [554, 0]
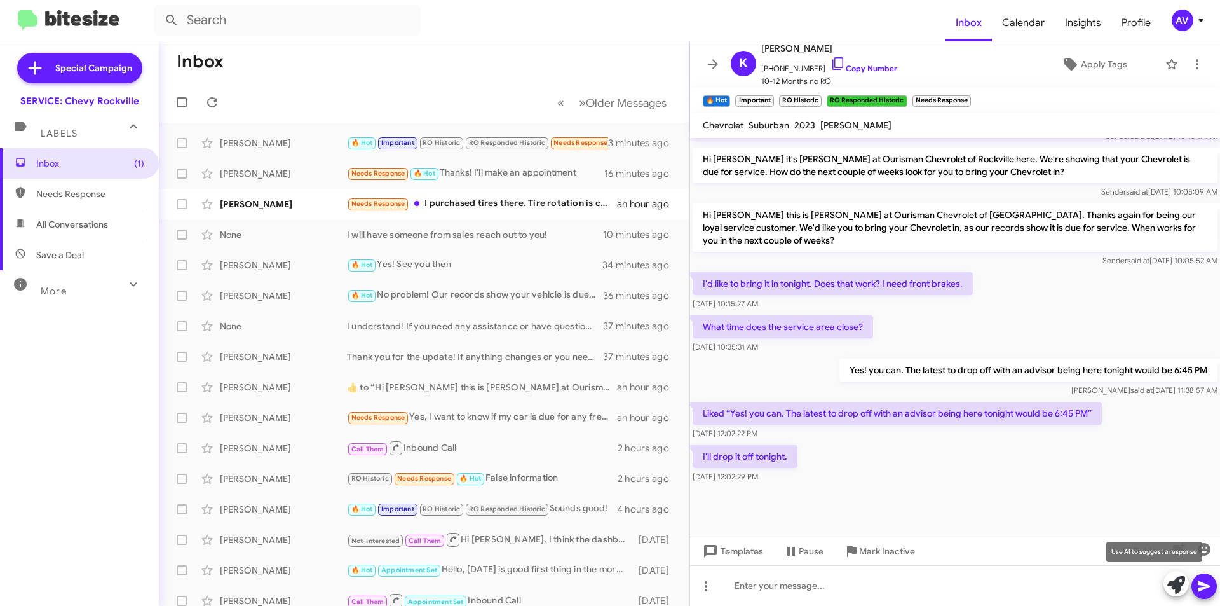
click at [1166, 587] on button at bounding box center [1176, 583] width 25 height 25
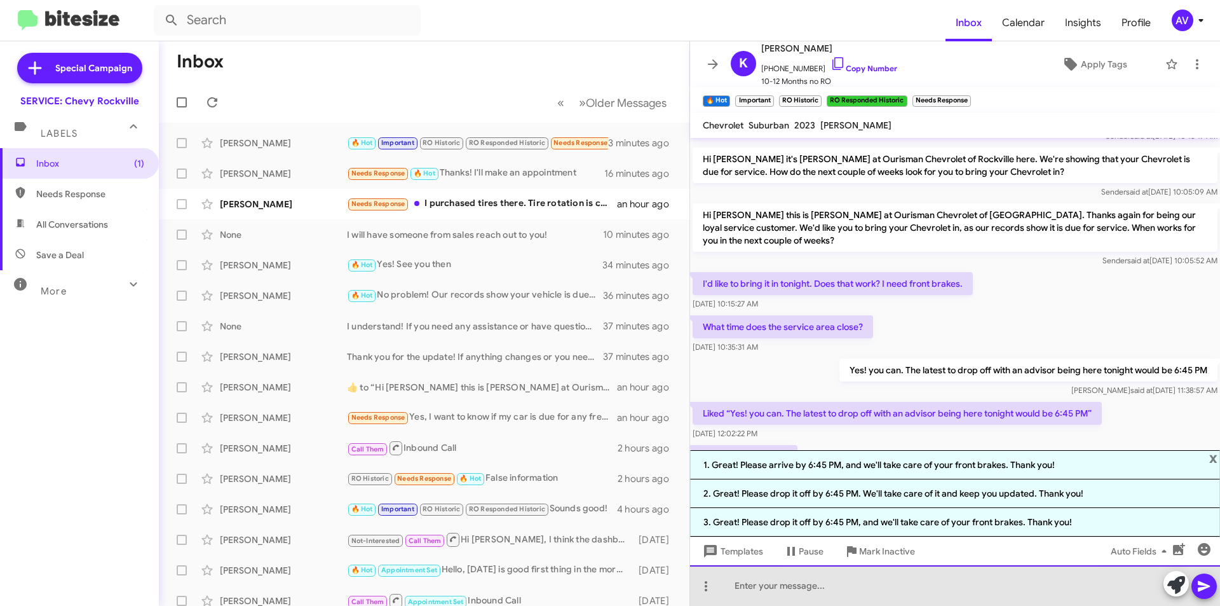
click at [919, 590] on div at bounding box center [955, 585] width 530 height 41
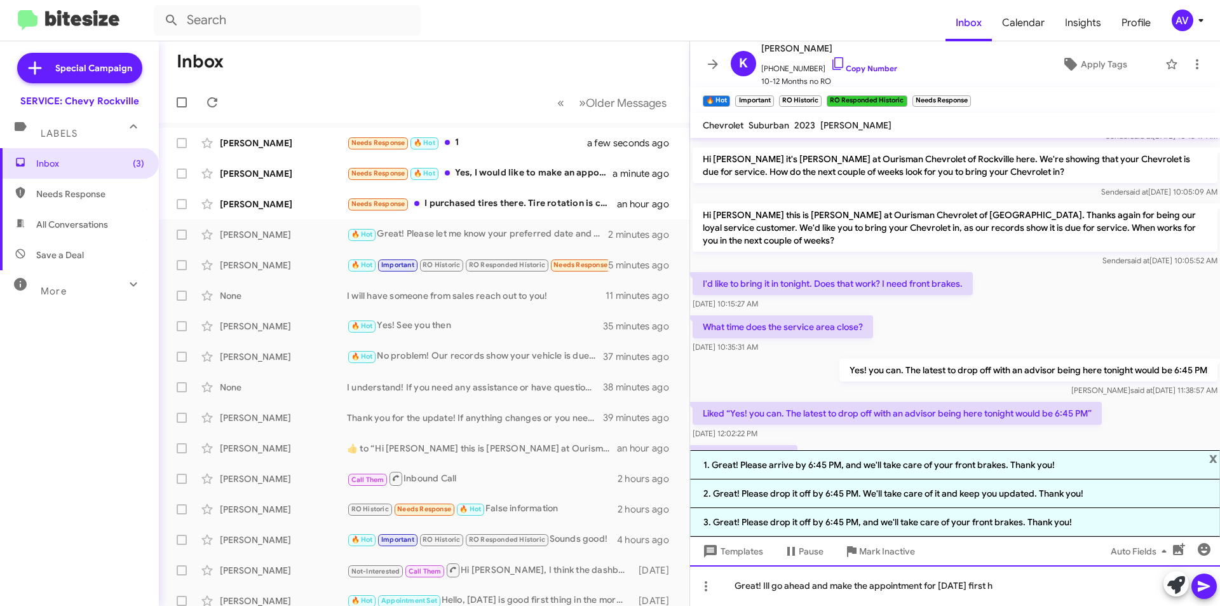
drag, startPoint x: 1036, startPoint y: 591, endPoint x: 1014, endPoint y: 580, distance: 24.7
click at [1014, 580] on div "Great! Ill go ahead and make the appointment for tomorrow first h" at bounding box center [955, 585] width 530 height 41
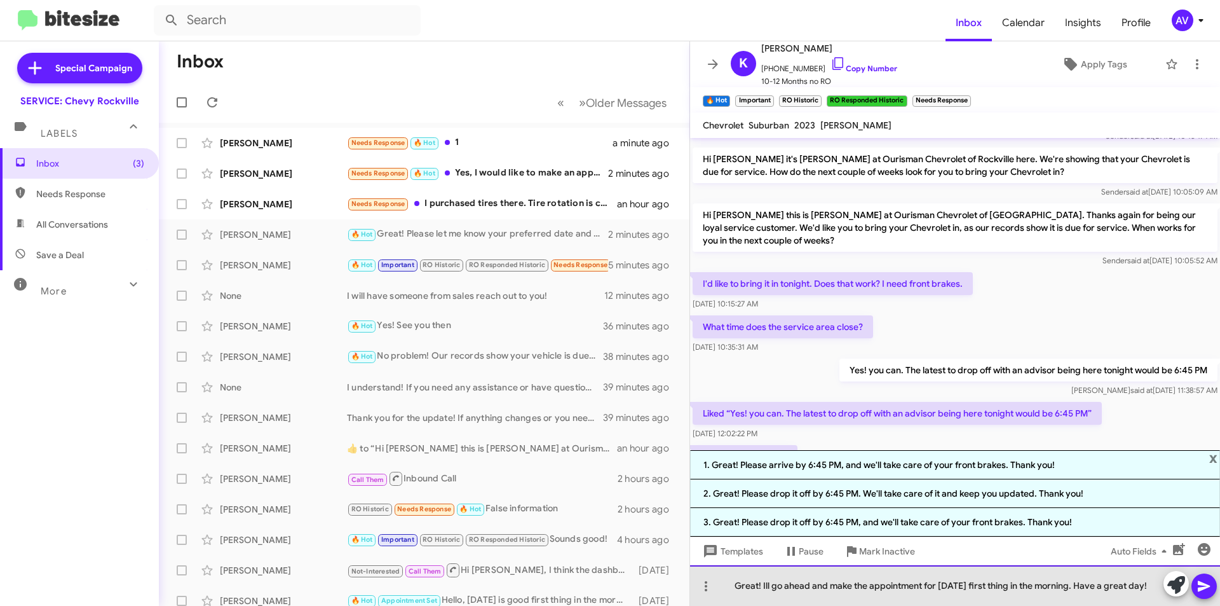
click at [765, 587] on div "Great! Ill go ahead and make the appointment for tomorrow first thing in the mo…" at bounding box center [955, 585] width 530 height 41
click at [1089, 587] on div "Great! I'll go ahead and make the appointment for [DATE] first thing in the mor…" at bounding box center [955, 585] width 530 height 41
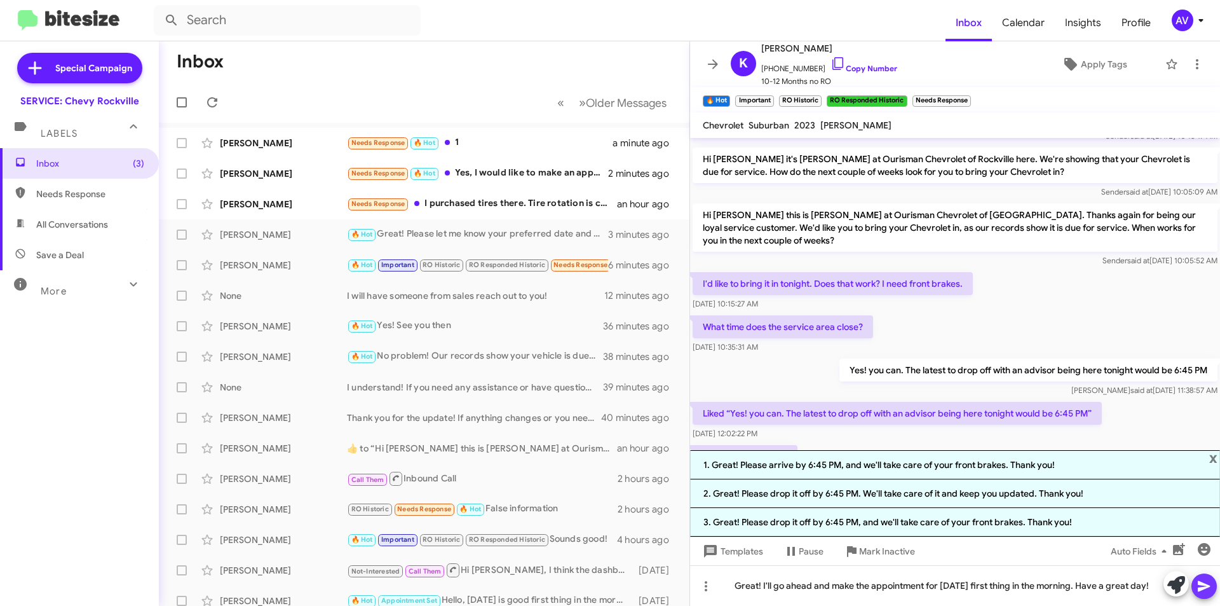
click at [1197, 582] on icon at bounding box center [1204, 585] width 15 height 15
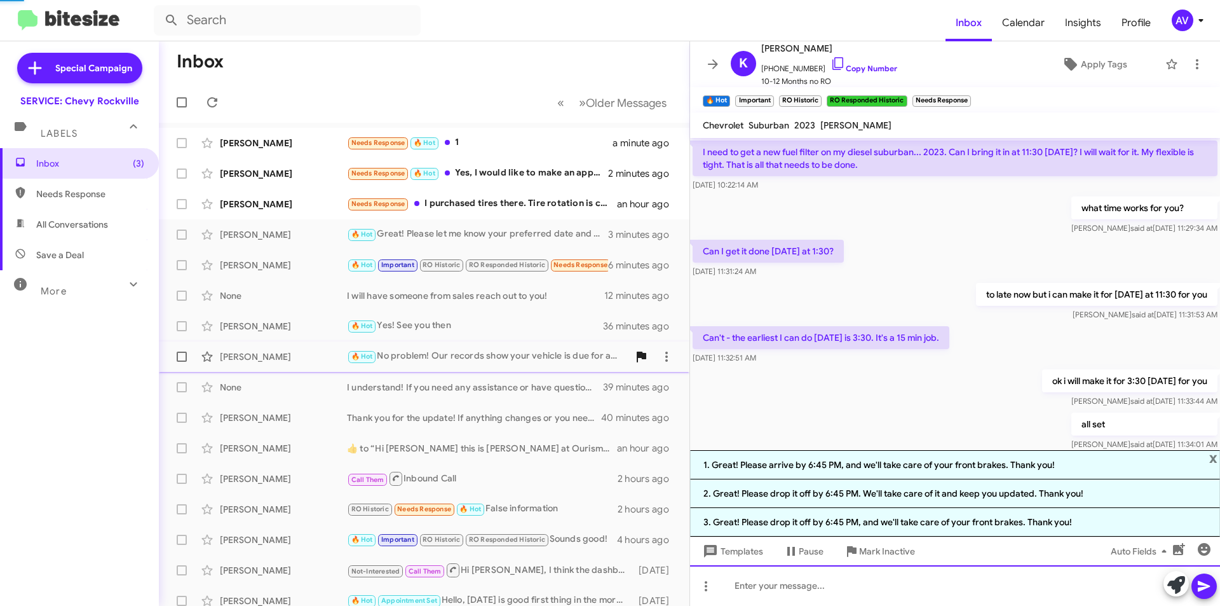
scroll to position [64, 0]
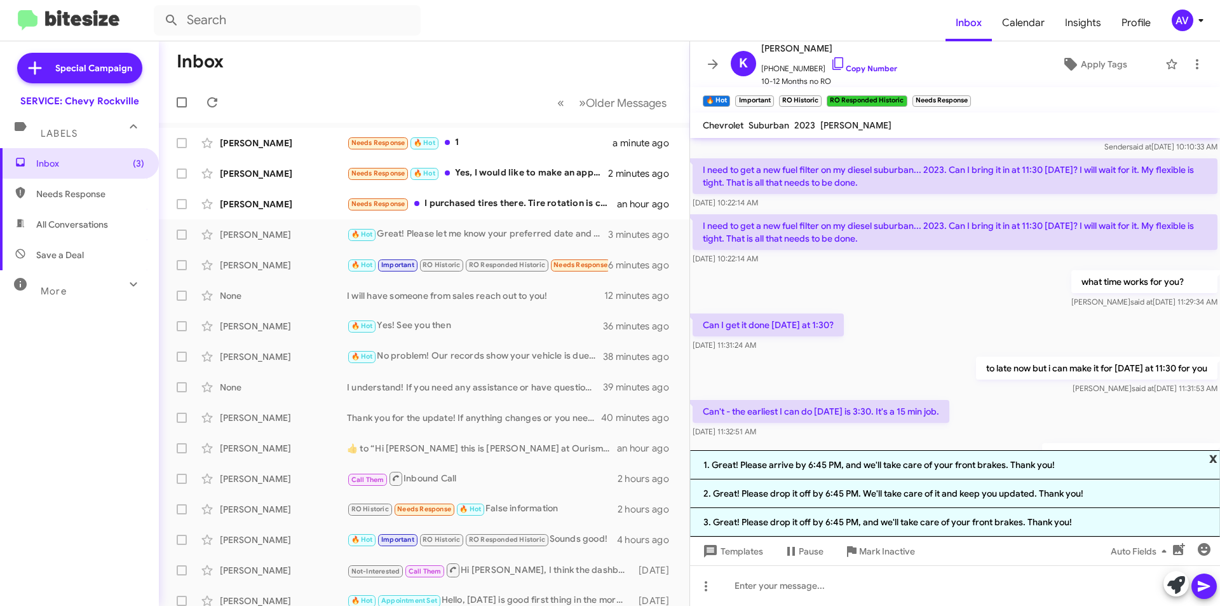
click at [1210, 459] on span "x" at bounding box center [1213, 457] width 8 height 15
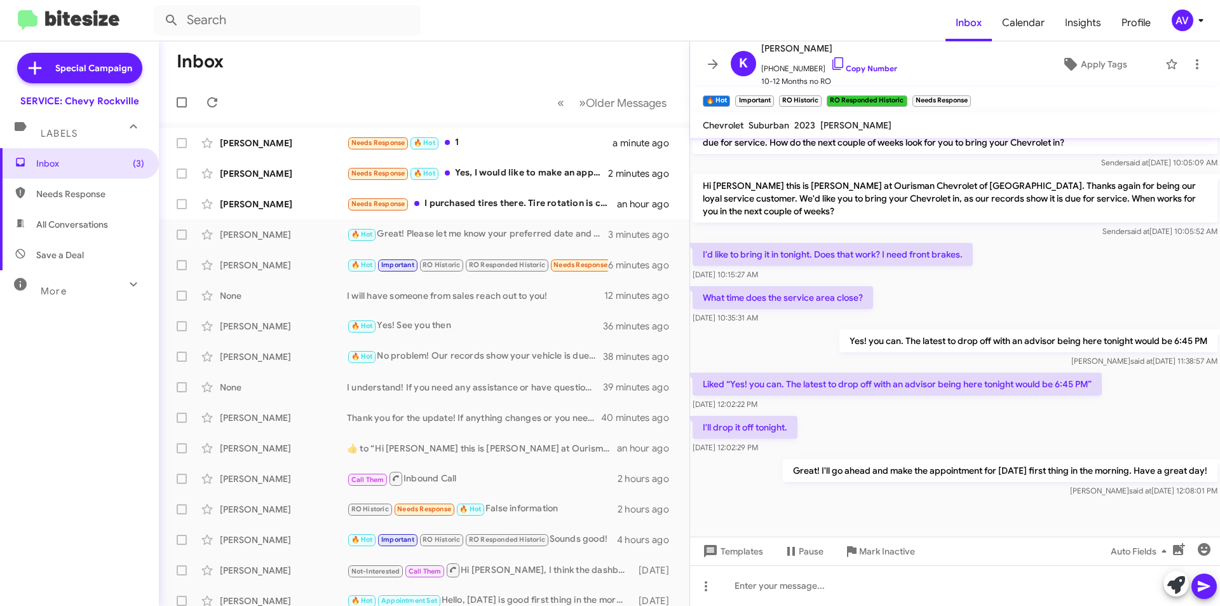
scroll to position [742, 0]
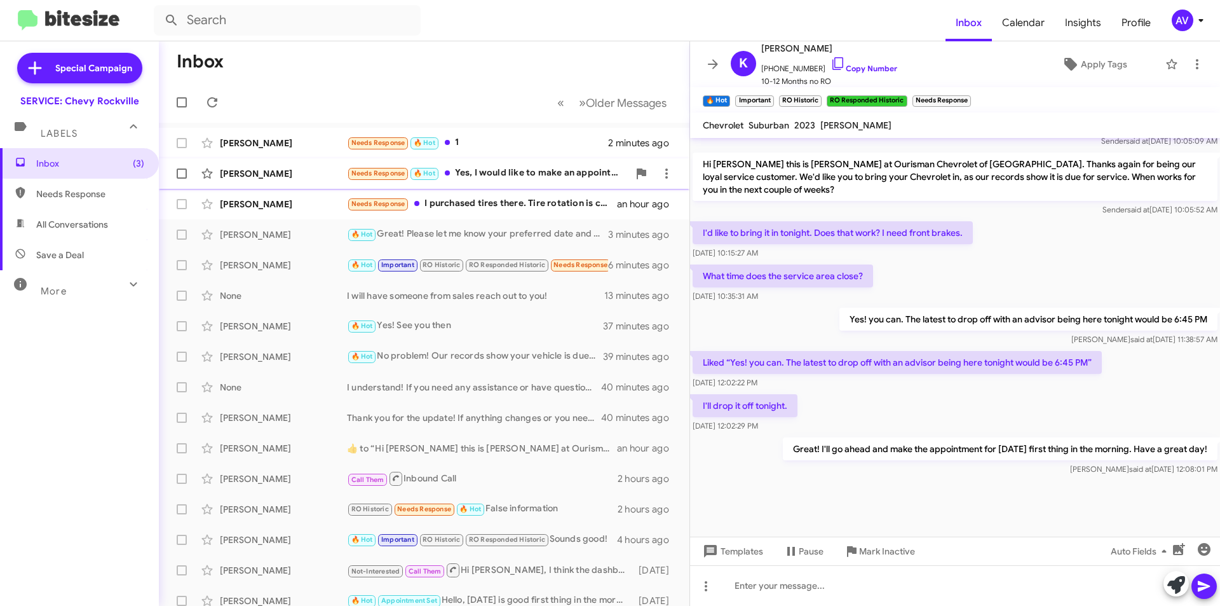
click at [537, 170] on div "Needs Response 🔥 Hot Yes, I would like to make an appointment now but what is t…" at bounding box center [488, 173] width 282 height 15
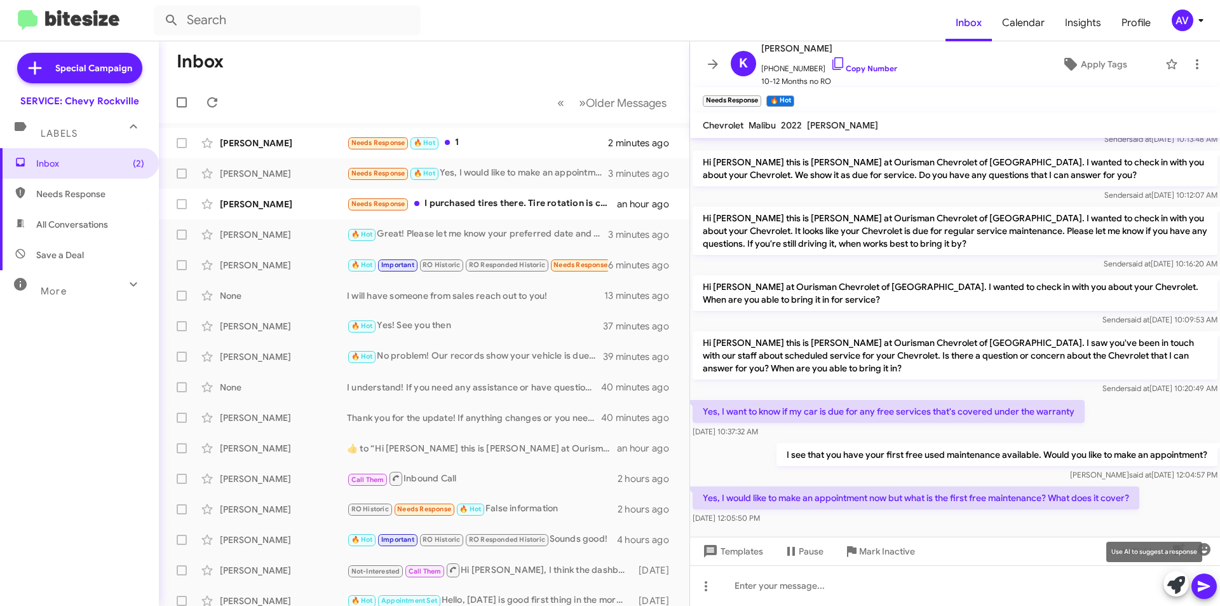
click at [1174, 590] on icon at bounding box center [1177, 585] width 18 height 18
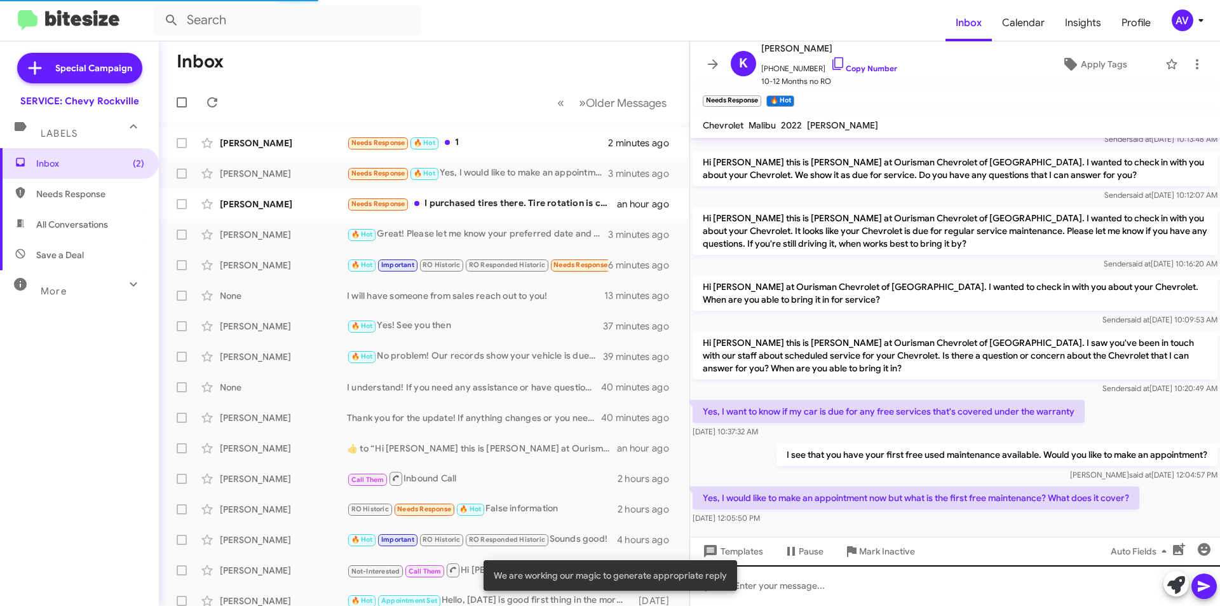
scroll to position [453, 0]
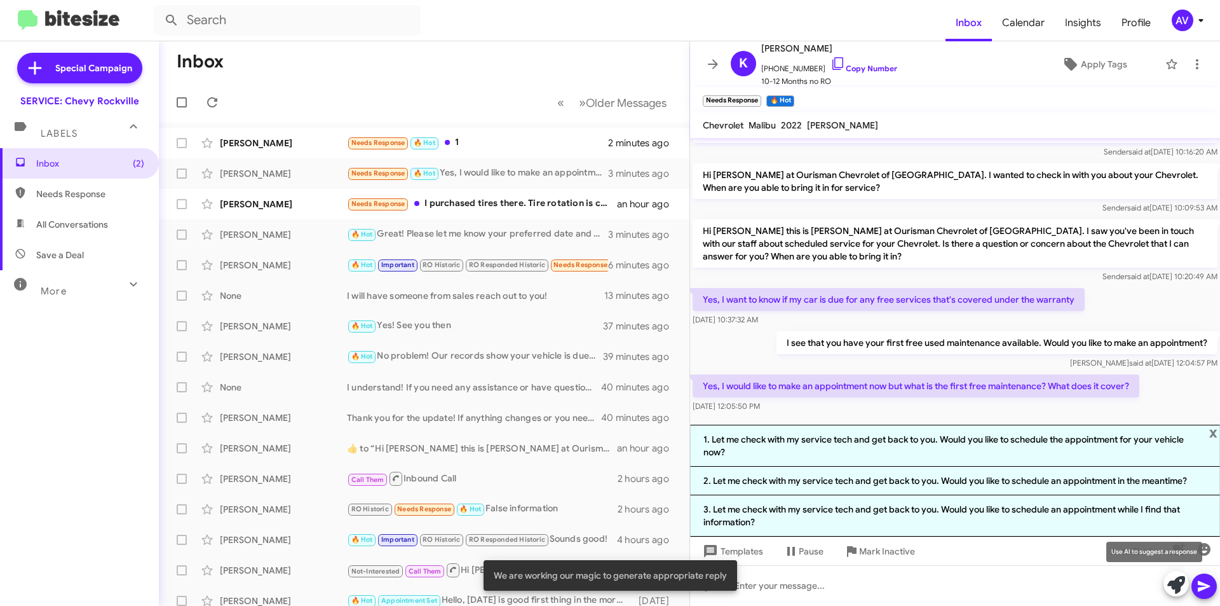
click at [1174, 589] on icon at bounding box center [1177, 585] width 18 height 18
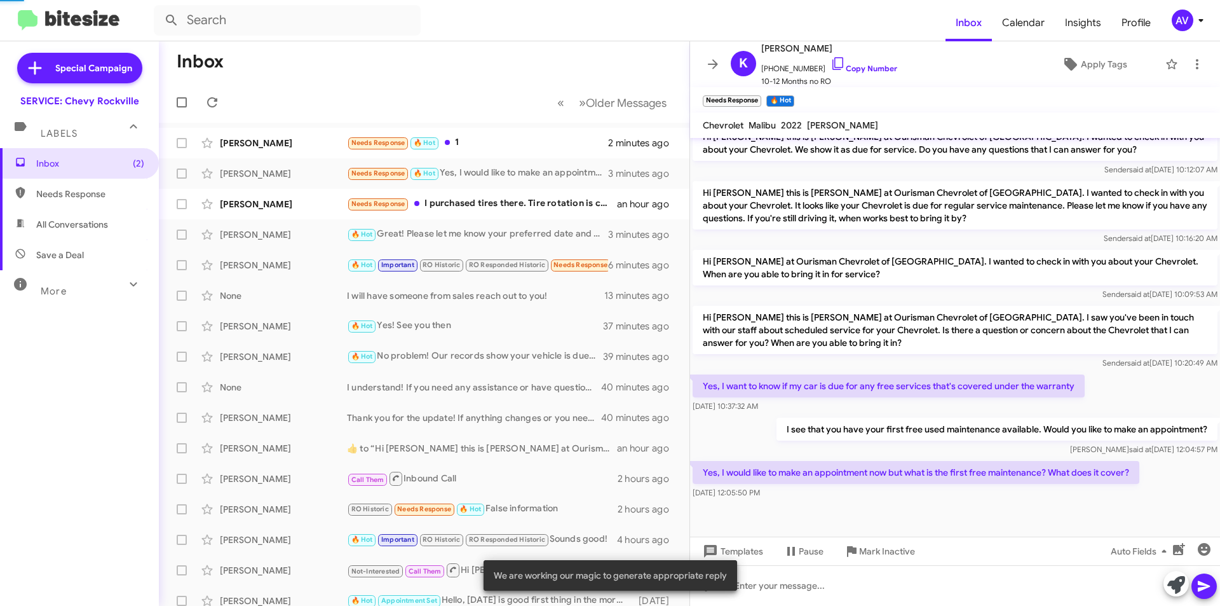
scroll to position [341, 0]
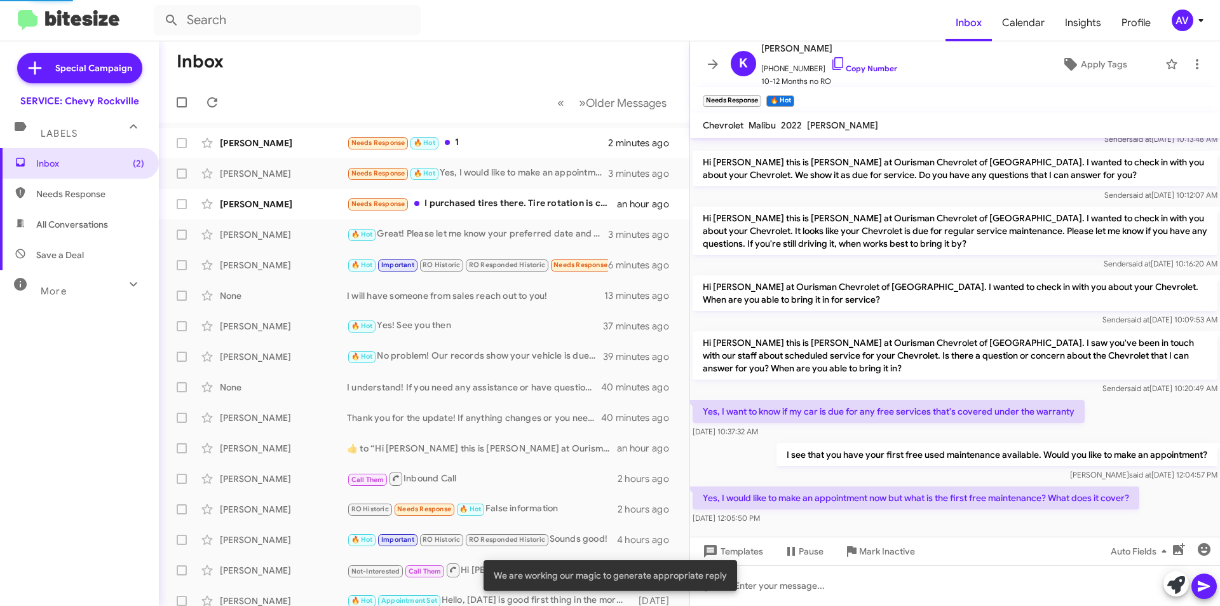
click at [1174, 589] on icon at bounding box center [1177, 585] width 18 height 18
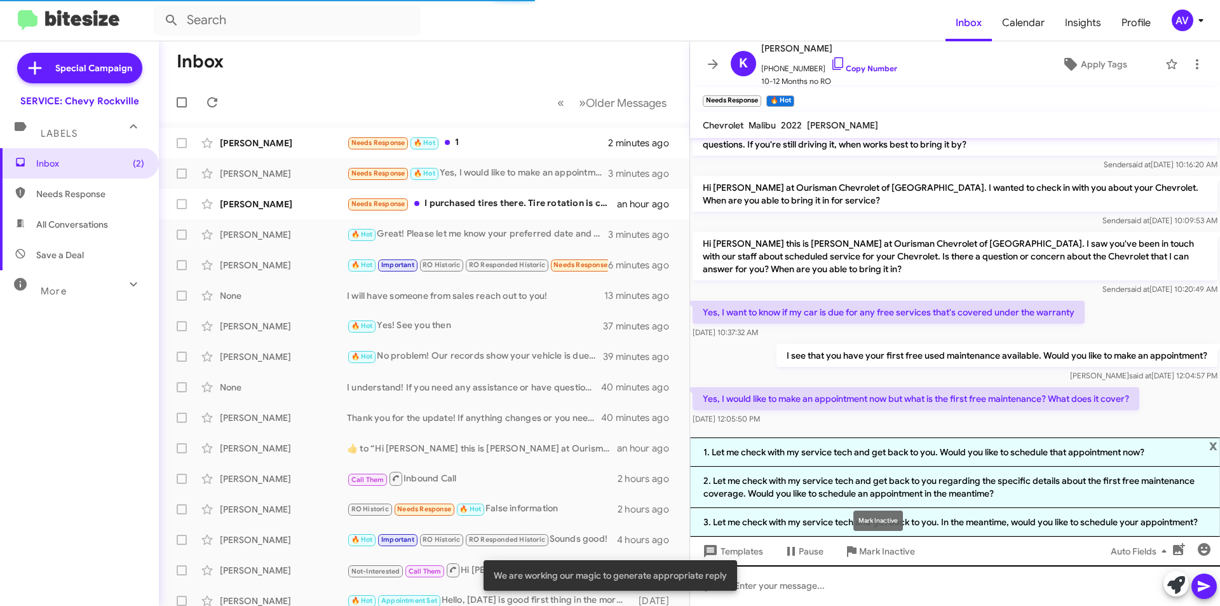
scroll to position [465, 0]
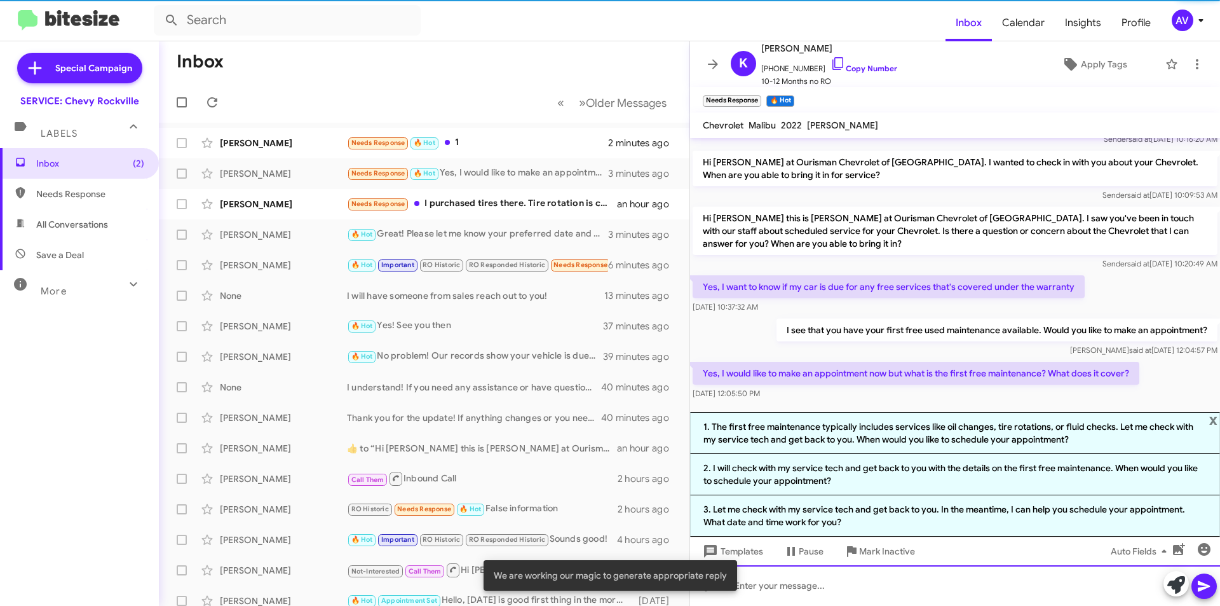
click at [886, 580] on div at bounding box center [955, 585] width 530 height 41
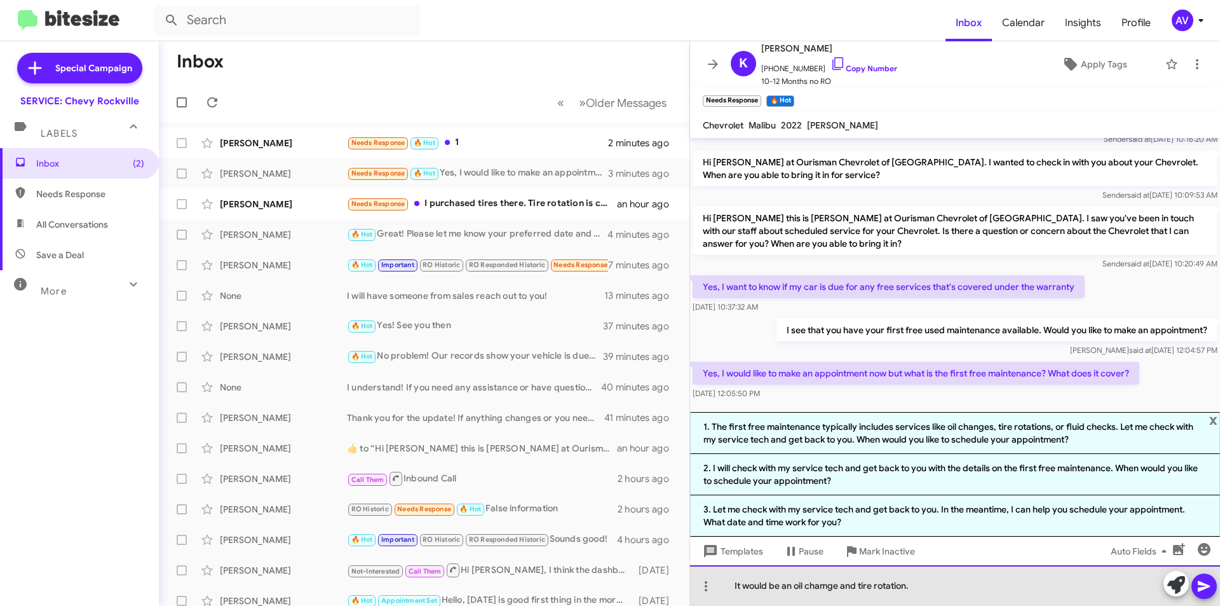
click at [829, 586] on div "It would be an oil chamge and tire rotation." at bounding box center [955, 585] width 530 height 41
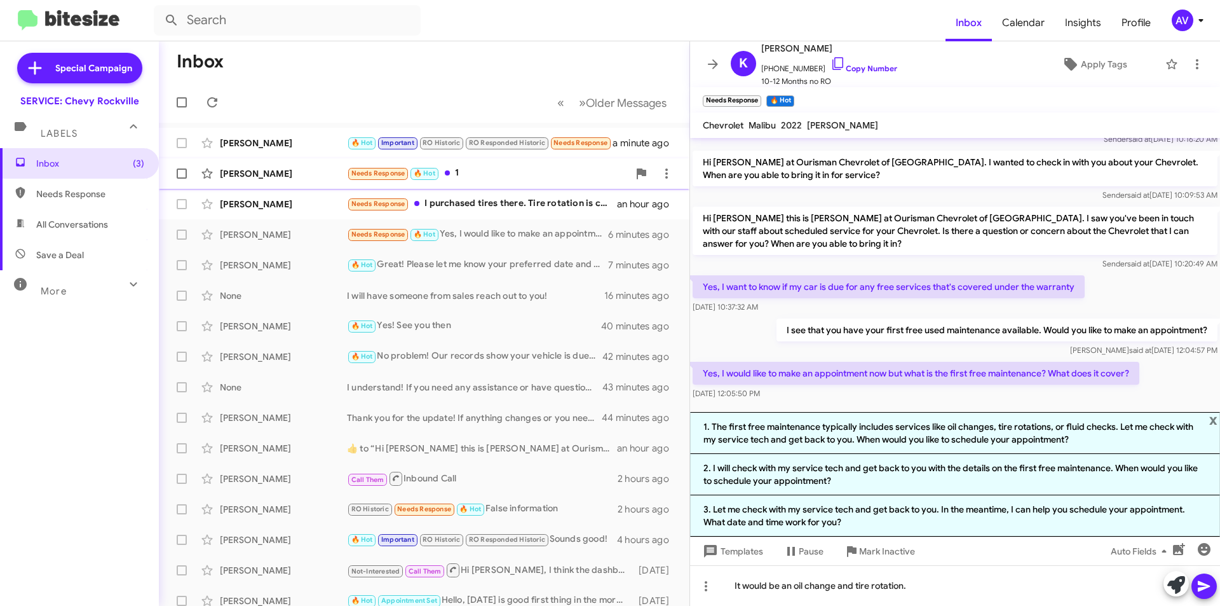
click at [507, 174] on div "Needs Response 🔥 Hot 1" at bounding box center [488, 173] width 282 height 15
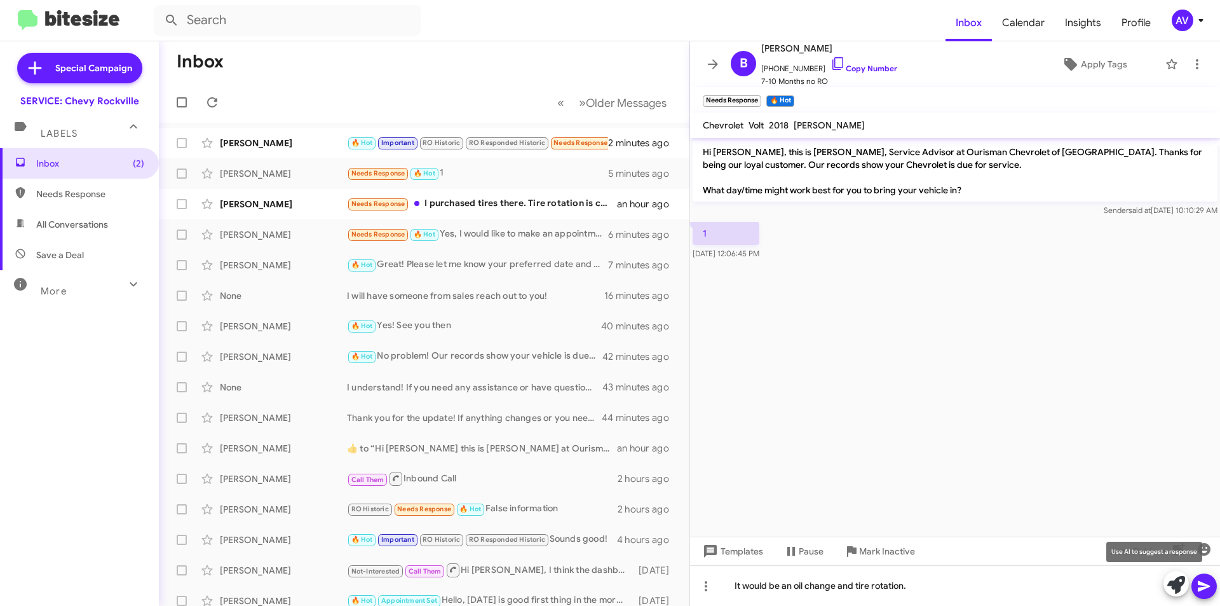
click at [1168, 589] on icon at bounding box center [1177, 585] width 18 height 18
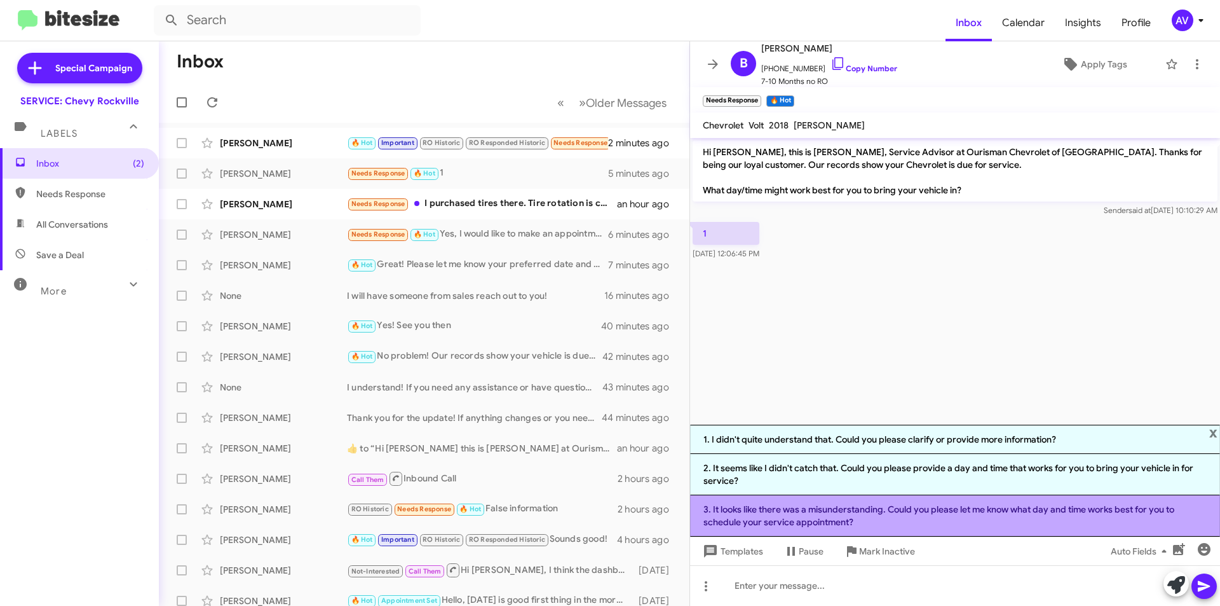
click at [885, 523] on li "3. It looks like there was a misunderstanding. Could you please let me know wha…" at bounding box center [955, 515] width 530 height 41
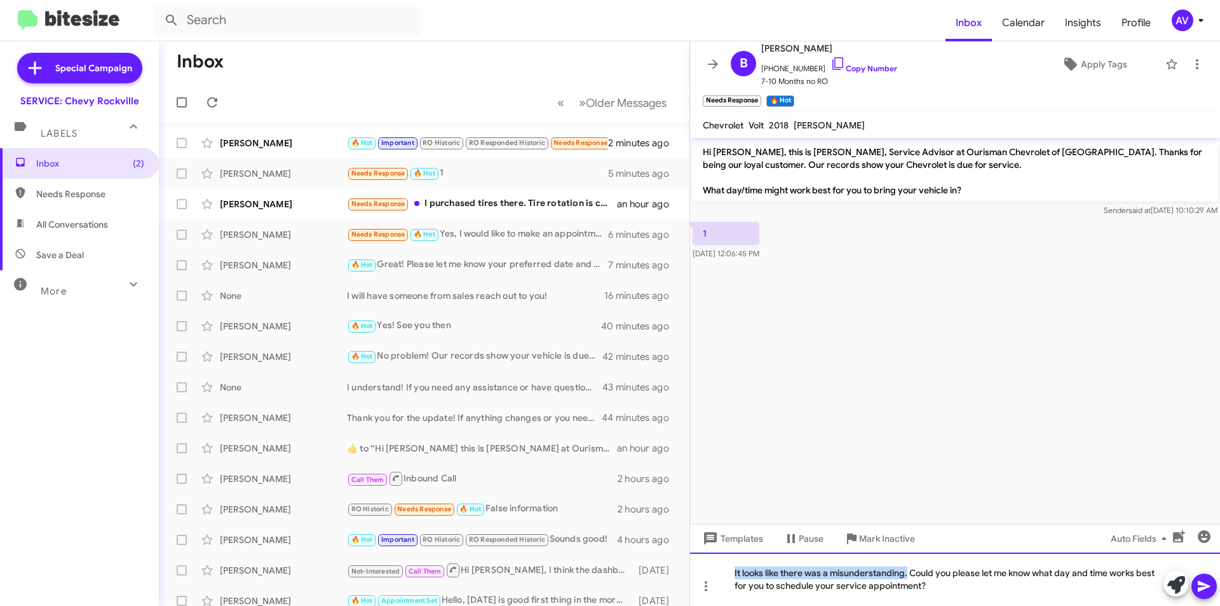
drag, startPoint x: 910, startPoint y: 575, endPoint x: 694, endPoint y: 567, distance: 215.6
click at [694, 567] on div "It looks like there was a misunderstanding. Could you please let me know what d…" at bounding box center [955, 578] width 530 height 53
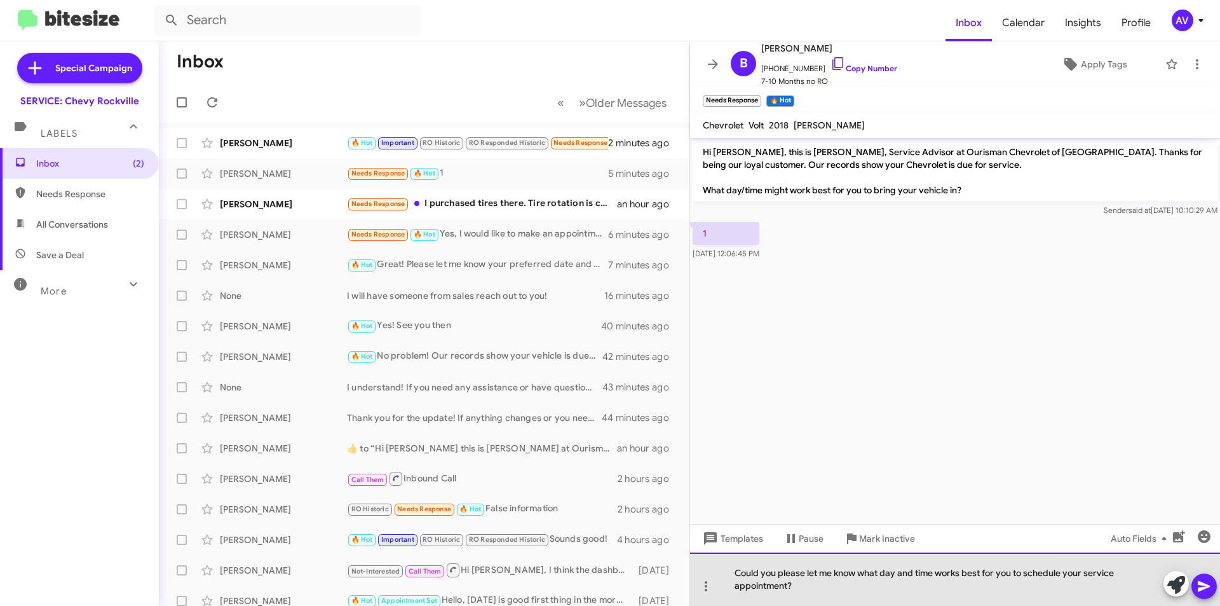
click at [736, 573] on div "Could you please let me know what day and time works best for you to schedule y…" at bounding box center [955, 578] width 530 height 53
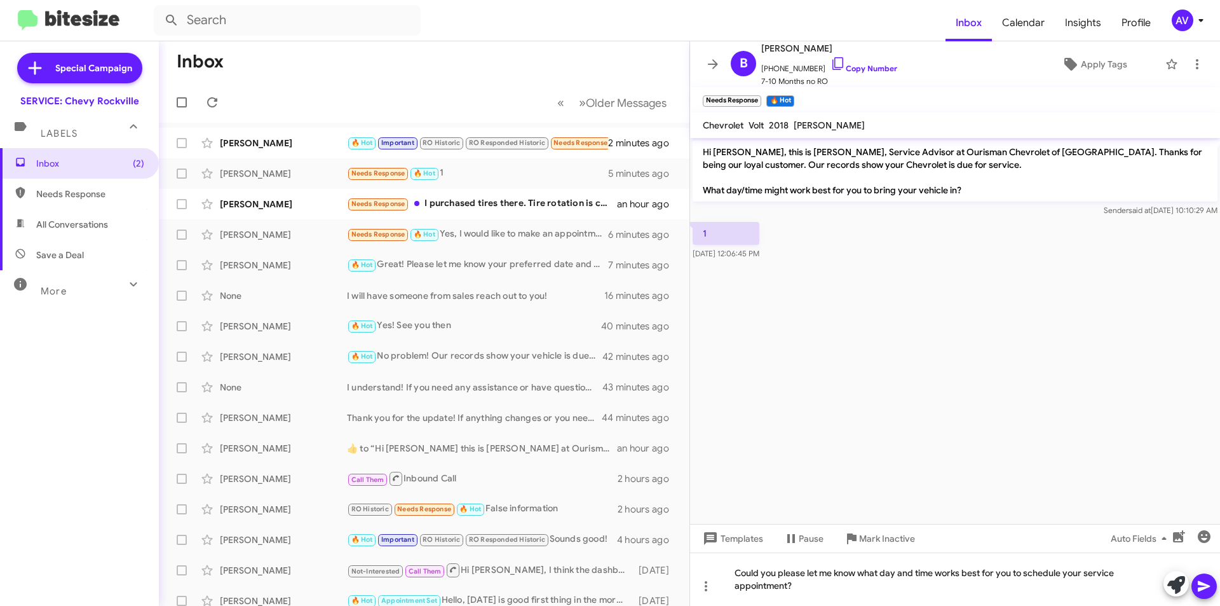
click at [1203, 590] on icon at bounding box center [1204, 585] width 15 height 15
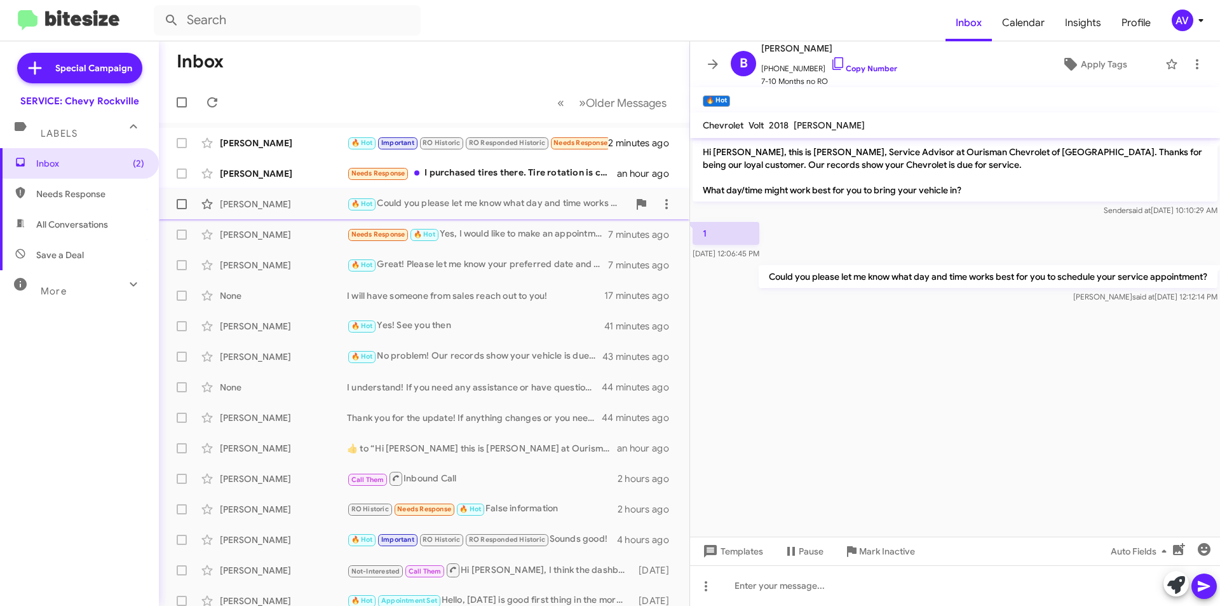
click at [479, 211] on div "🔥 Hot Could you please let me know what day and time works best for you to sche…" at bounding box center [488, 203] width 282 height 15
click at [492, 237] on div "Needs Response 🔥 Hot Yes, I would like to make an appointment now but what is t…" at bounding box center [488, 234] width 282 height 15
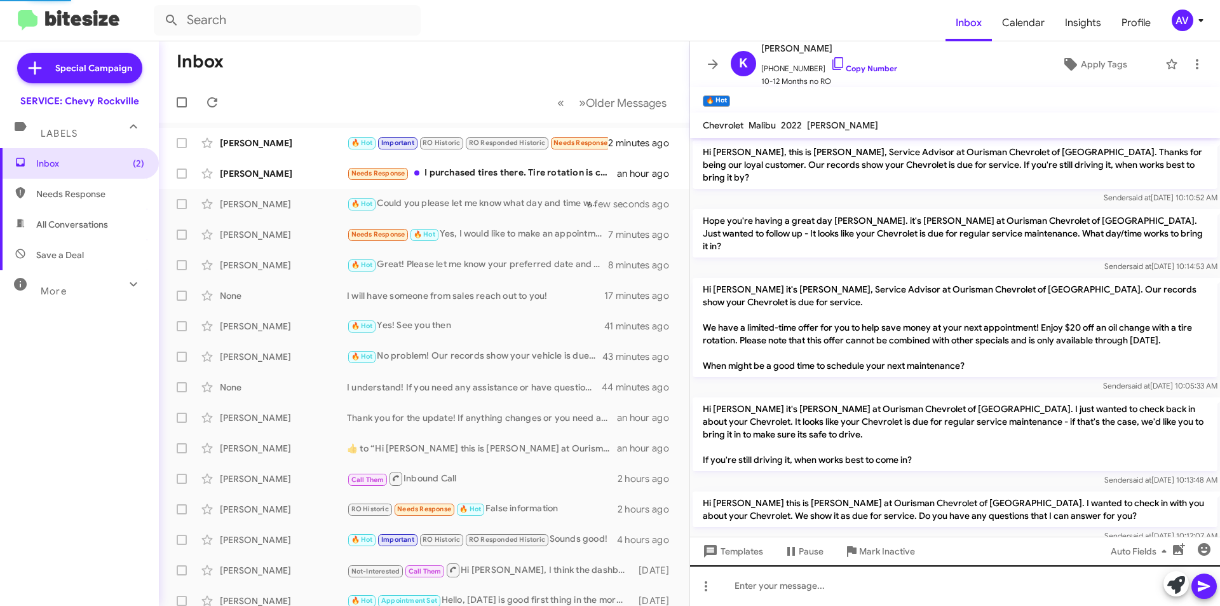
scroll to position [341, 0]
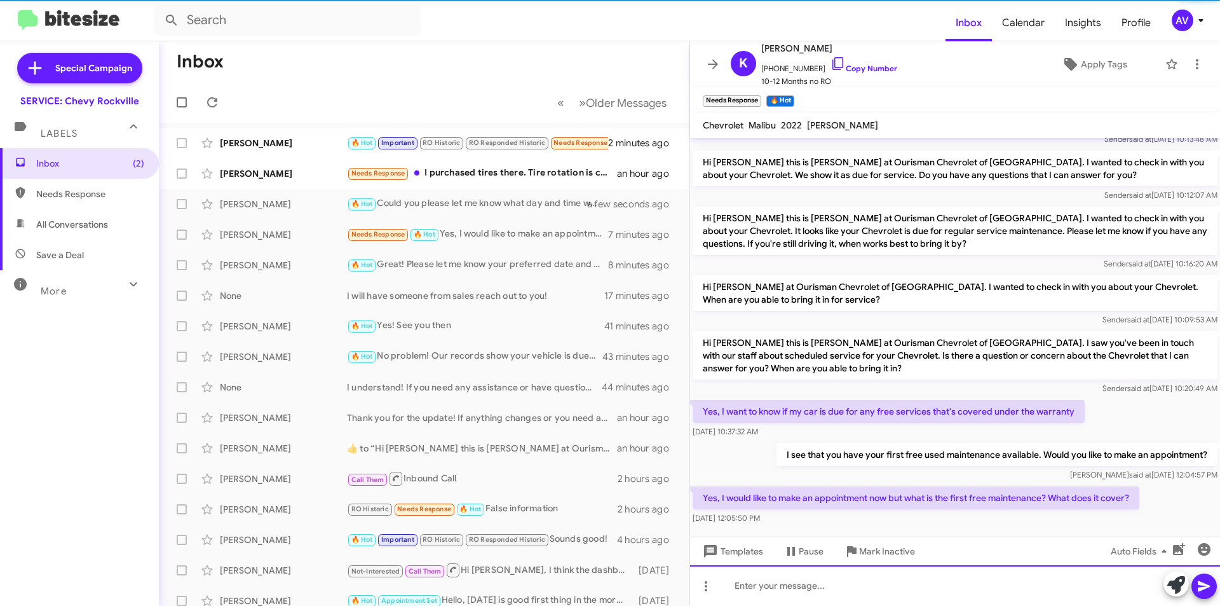
click at [810, 592] on div at bounding box center [955, 585] width 530 height 41
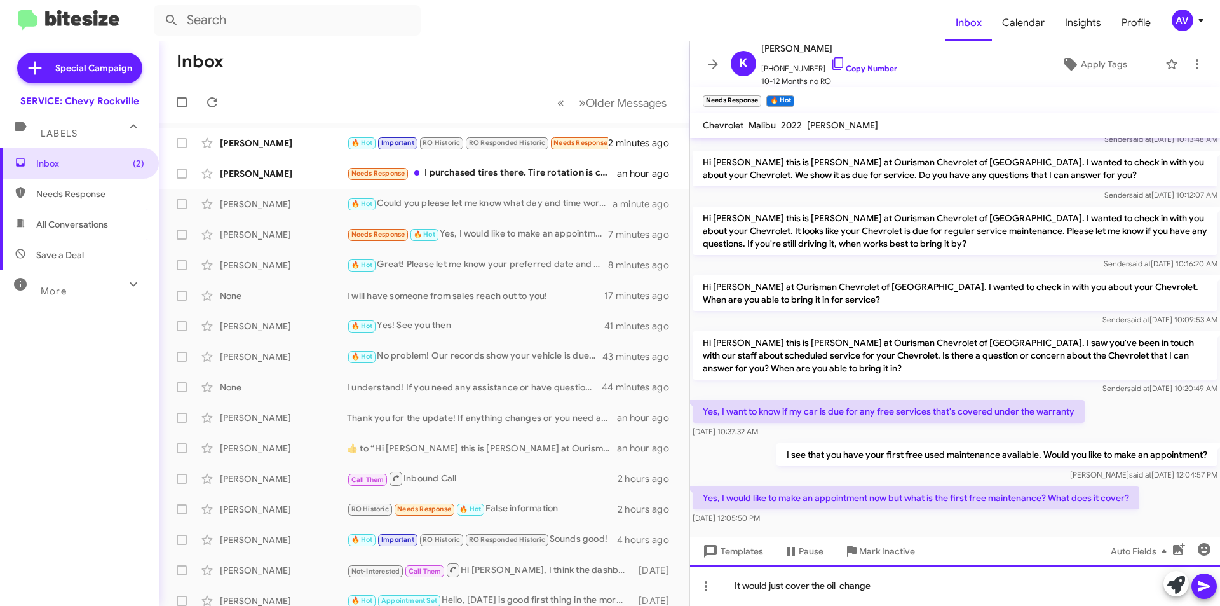
click at [838, 588] on div "It would just cover the oil change" at bounding box center [955, 585] width 530 height 41
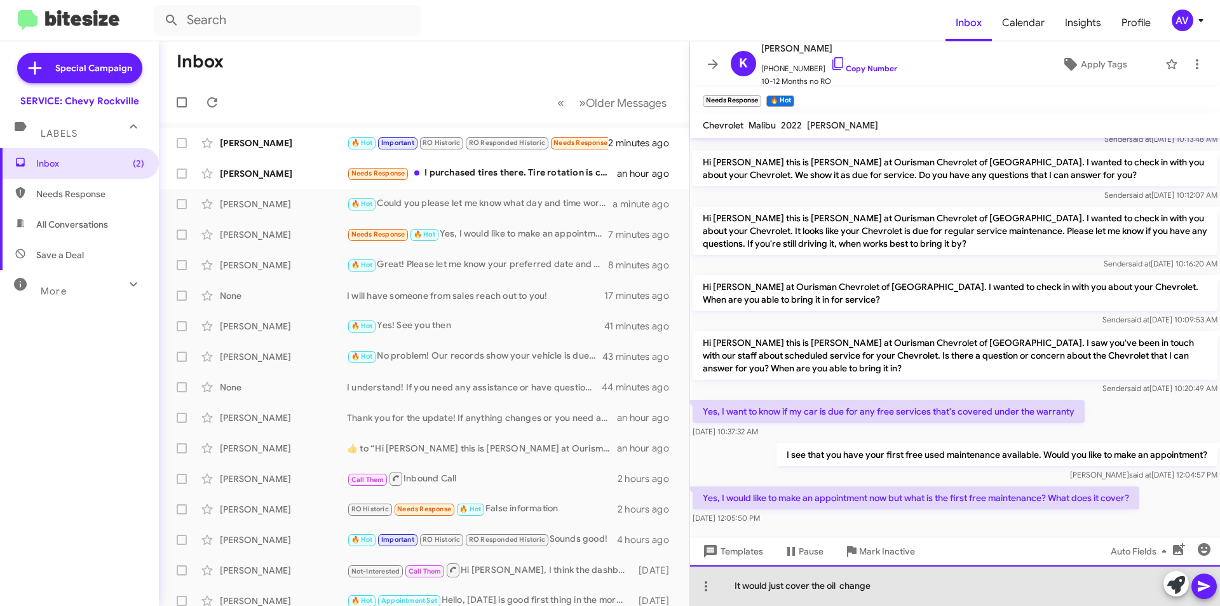
click at [843, 584] on div "It would just cover the oil change" at bounding box center [955, 585] width 530 height 41
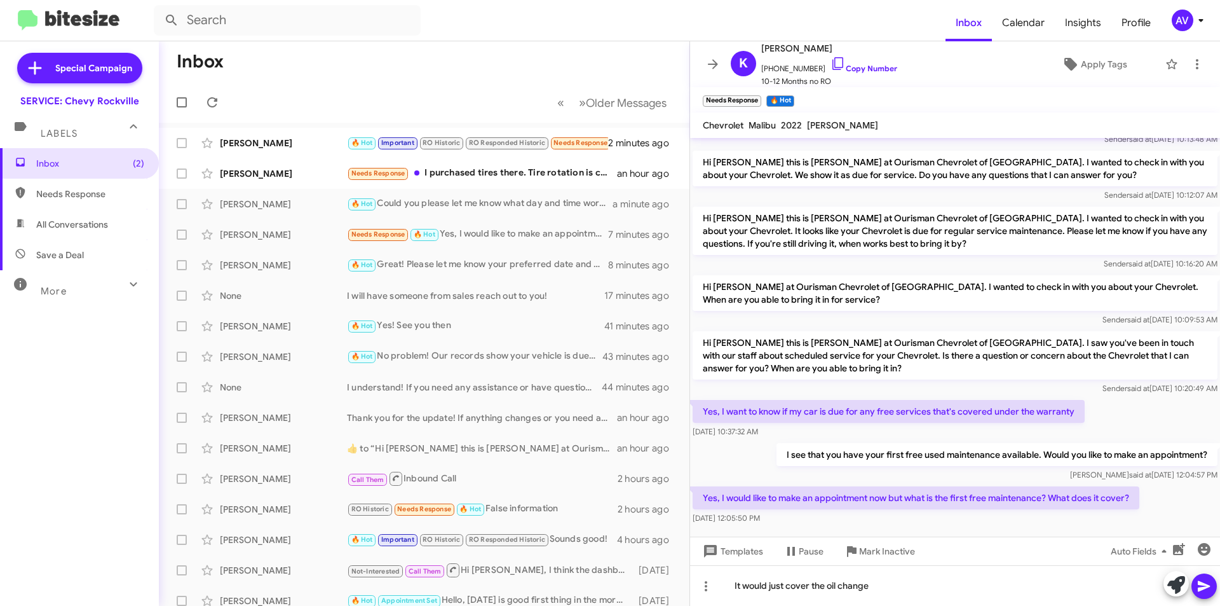
click at [1204, 586] on icon at bounding box center [1204, 585] width 15 height 15
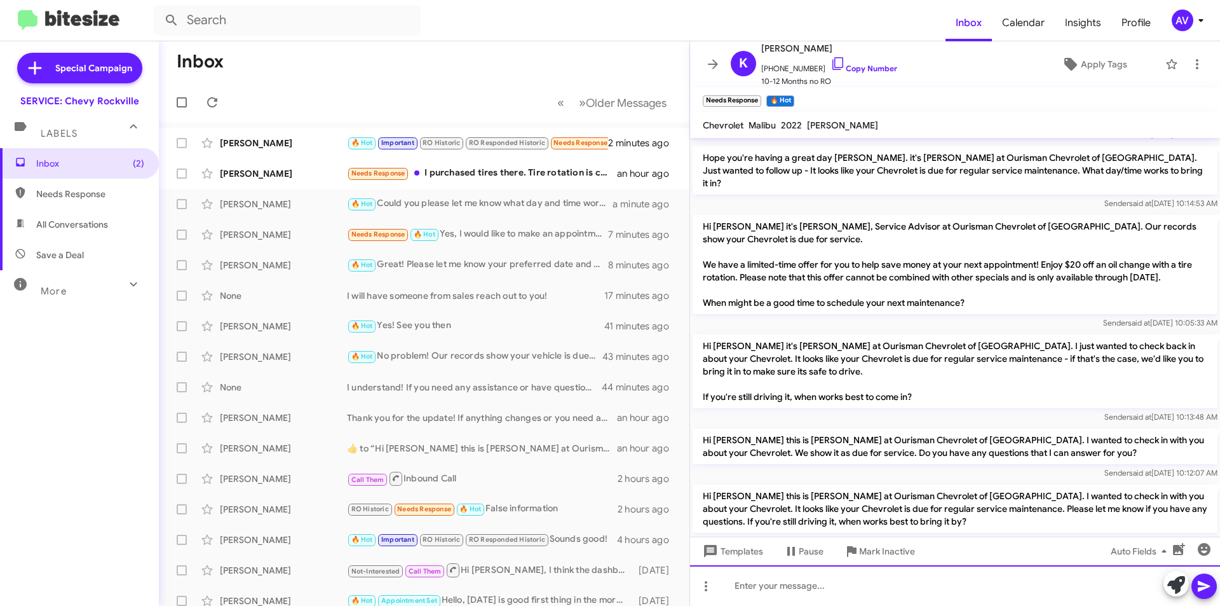
scroll to position [64, 0]
drag, startPoint x: 965, startPoint y: 170, endPoint x: 887, endPoint y: 166, distance: 78.3
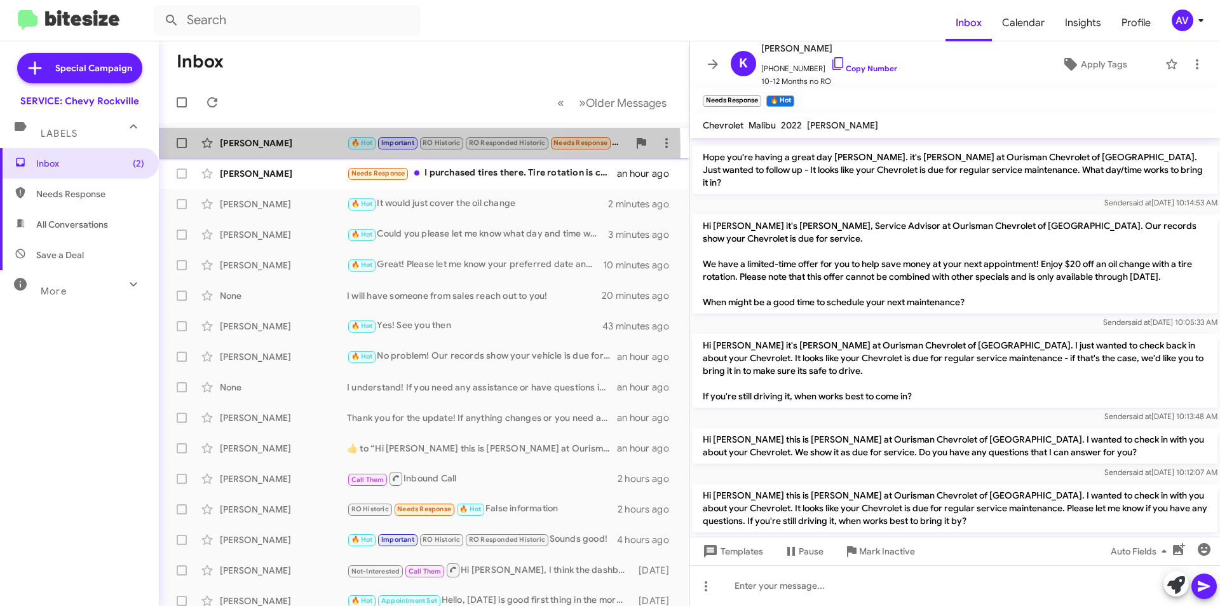
click at [300, 150] on div "[PERSON_NAME] 🔥 Hot Important RO Historic RO Responded Historic Needs Response …" at bounding box center [424, 142] width 510 height 25
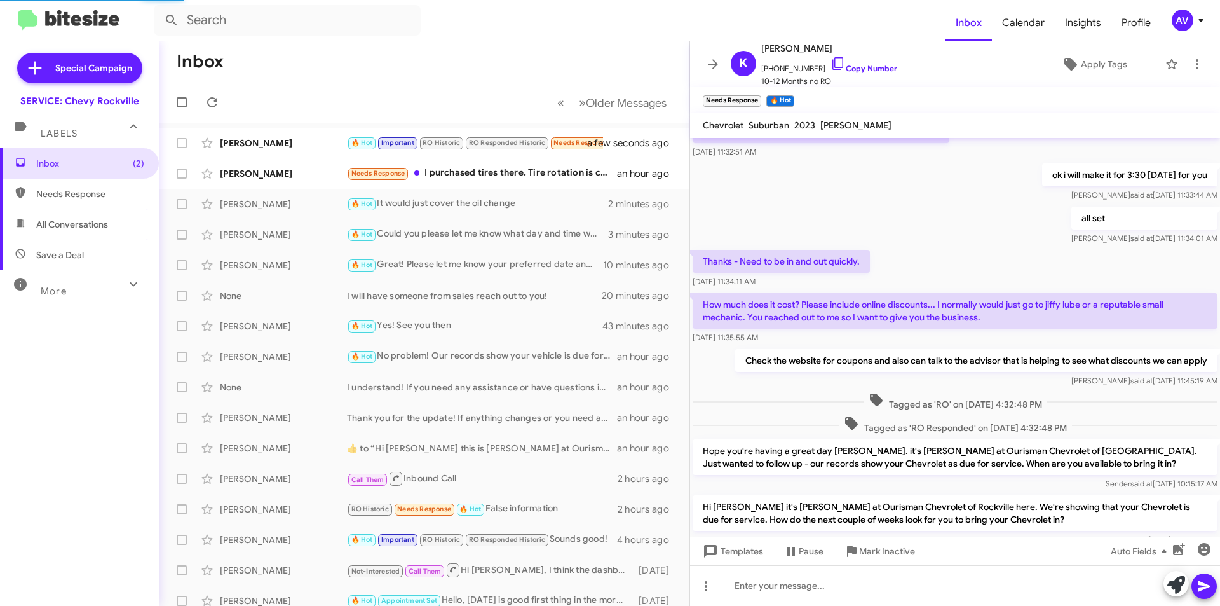
scroll to position [554, 0]
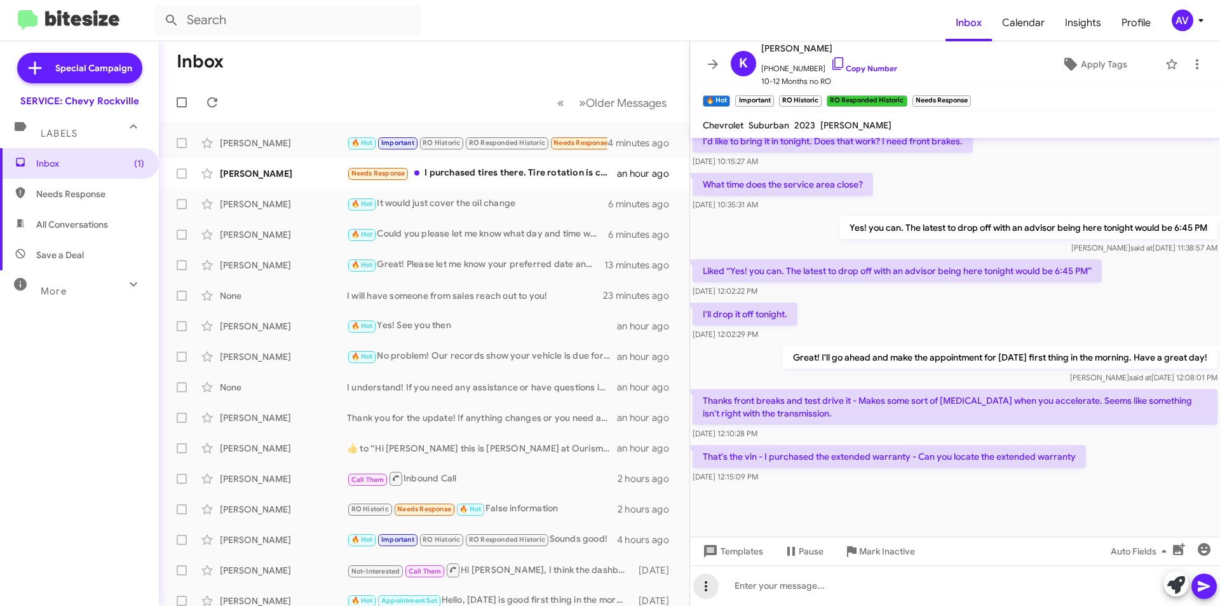
click at [711, 596] on button at bounding box center [705, 585] width 25 height 25
drag, startPoint x: 871, startPoint y: 580, endPoint x: 982, endPoint y: 576, distance: 110.7
click at [872, 580] on div at bounding box center [610, 303] width 1220 height 606
click at [1171, 589] on icon at bounding box center [1177, 585] width 18 height 18
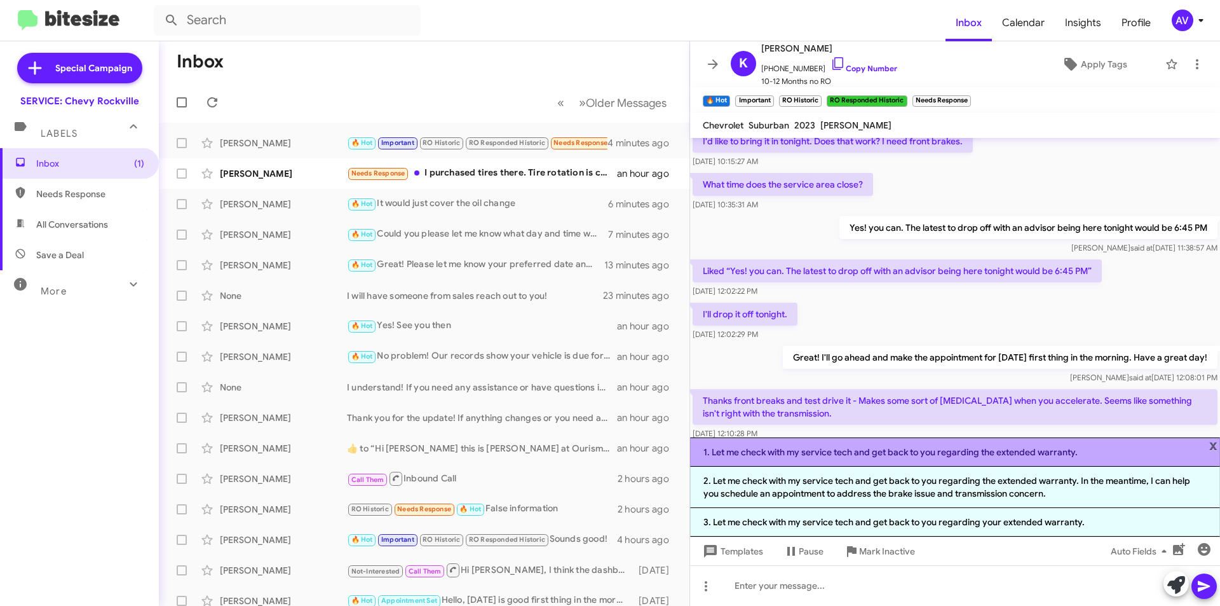
click at [747, 463] on li "1. Let me check with my service tech and get back to you regarding the extended…" at bounding box center [955, 451] width 530 height 29
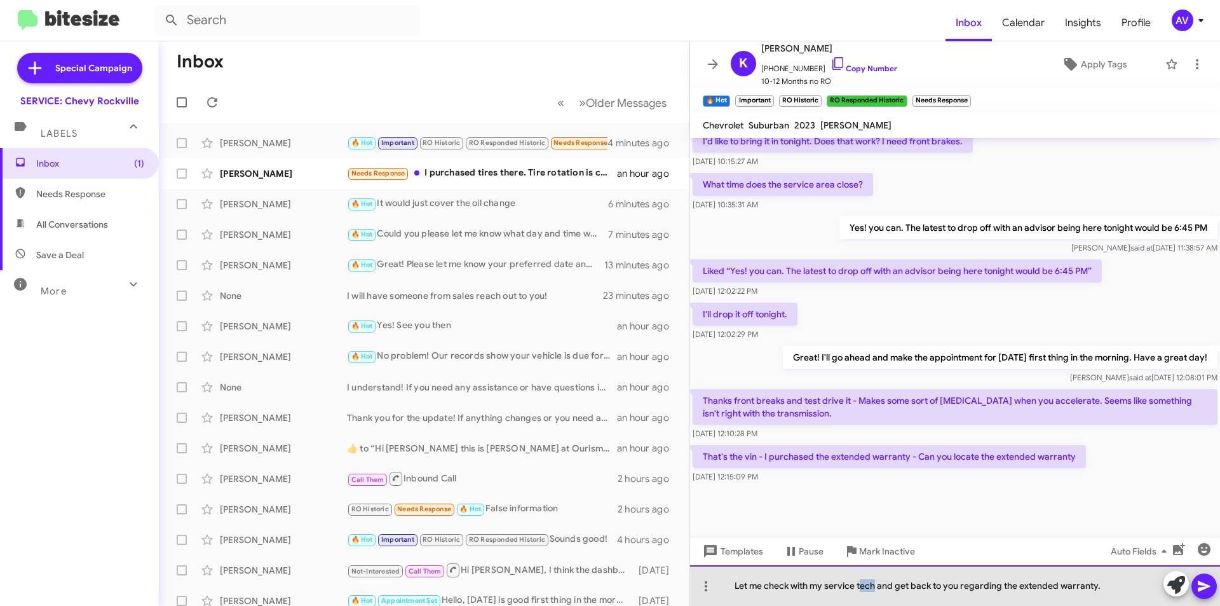
drag, startPoint x: 877, startPoint y: 584, endPoint x: 861, endPoint y: 578, distance: 17.7
click at [861, 578] on div "Let me check with my service tech and get back to you regarding the extended wa…" at bounding box center [955, 585] width 530 height 41
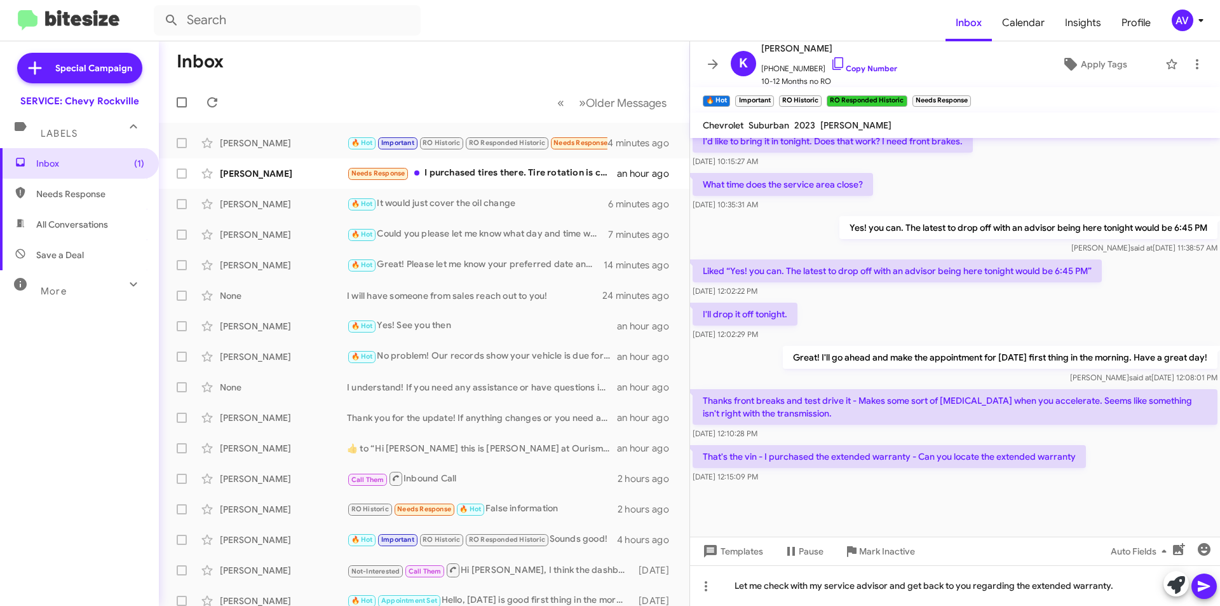
click at [1202, 585] on icon at bounding box center [1204, 585] width 15 height 15
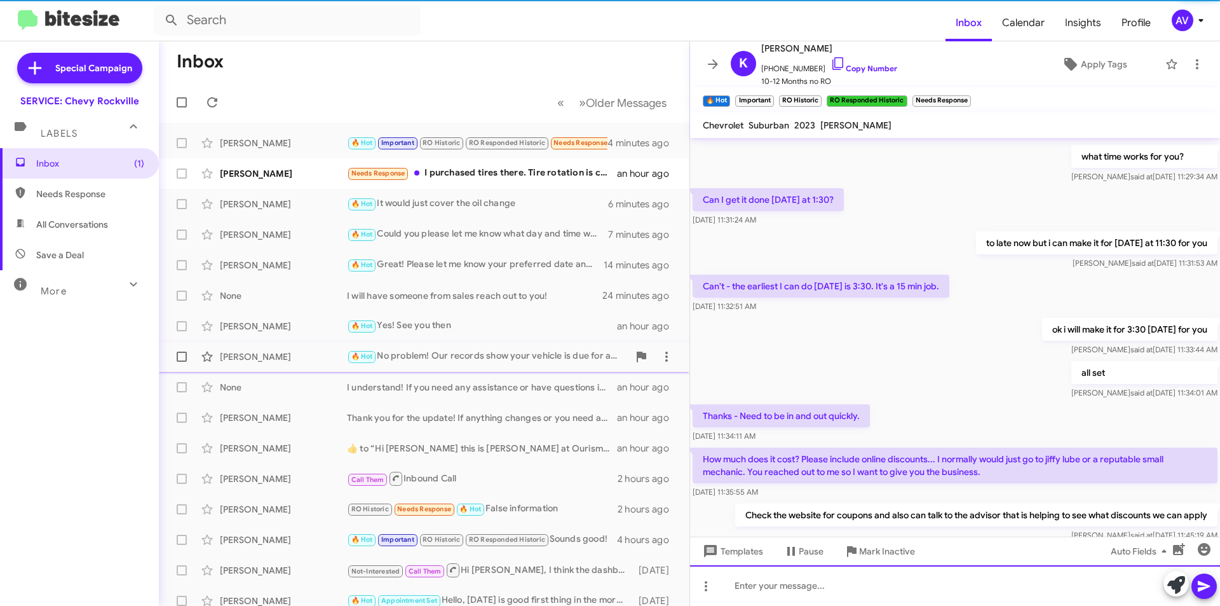
scroll to position [0, 0]
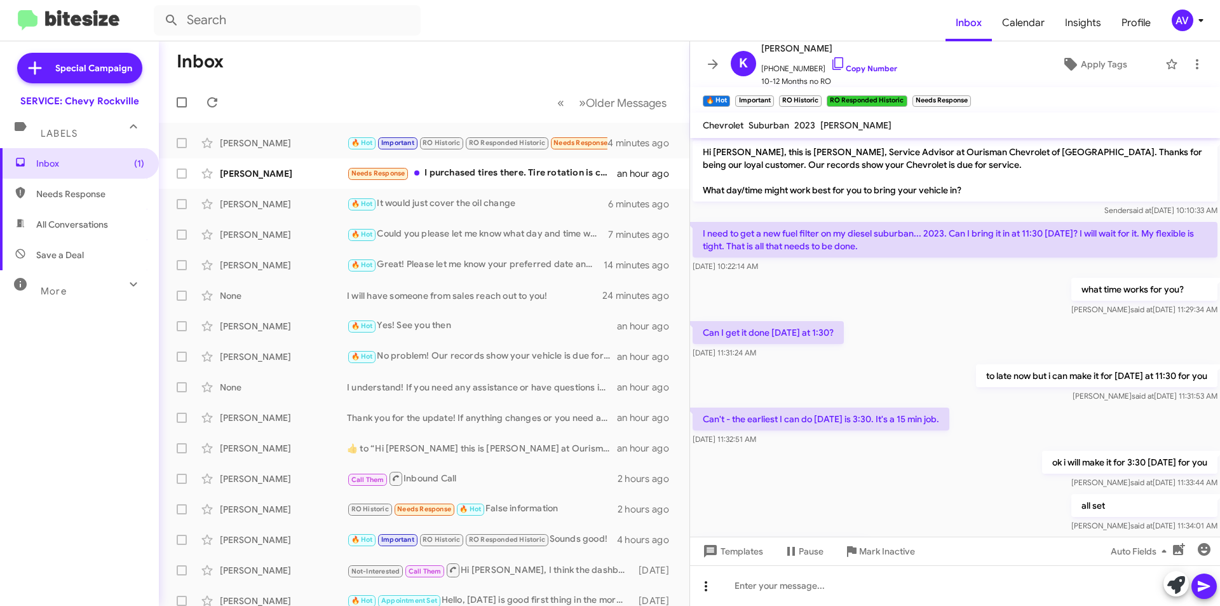
click at [702, 589] on icon at bounding box center [705, 585] width 15 height 15
click at [732, 559] on button "note" at bounding box center [732, 553] width 79 height 31
click at [693, 573] on button at bounding box center [705, 585] width 25 height 25
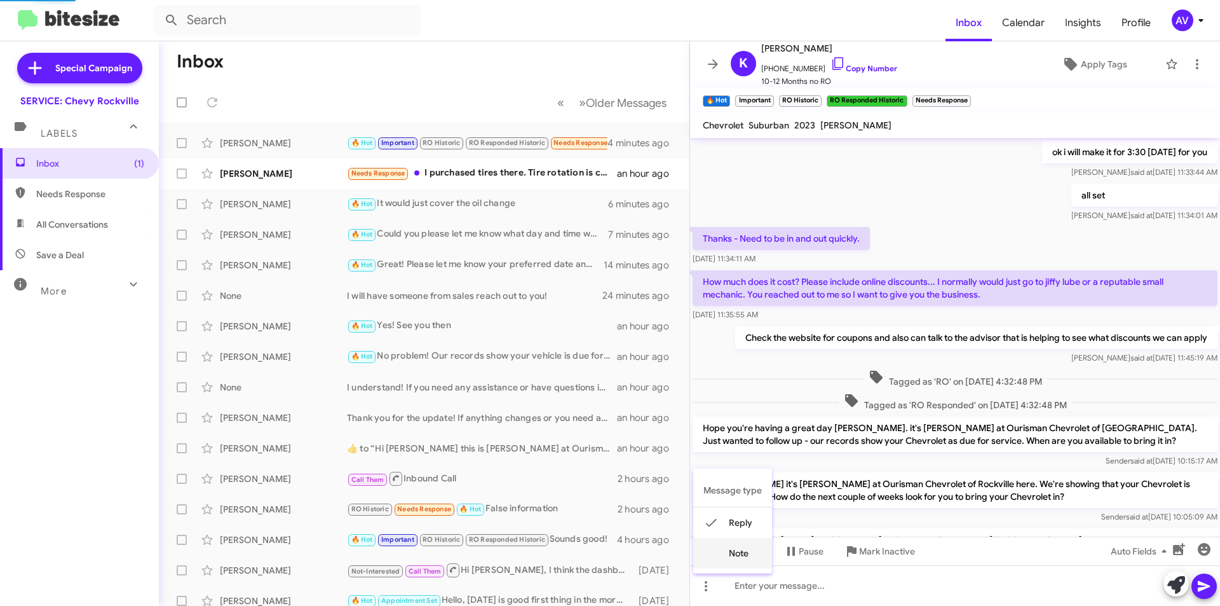
scroll to position [554, 0]
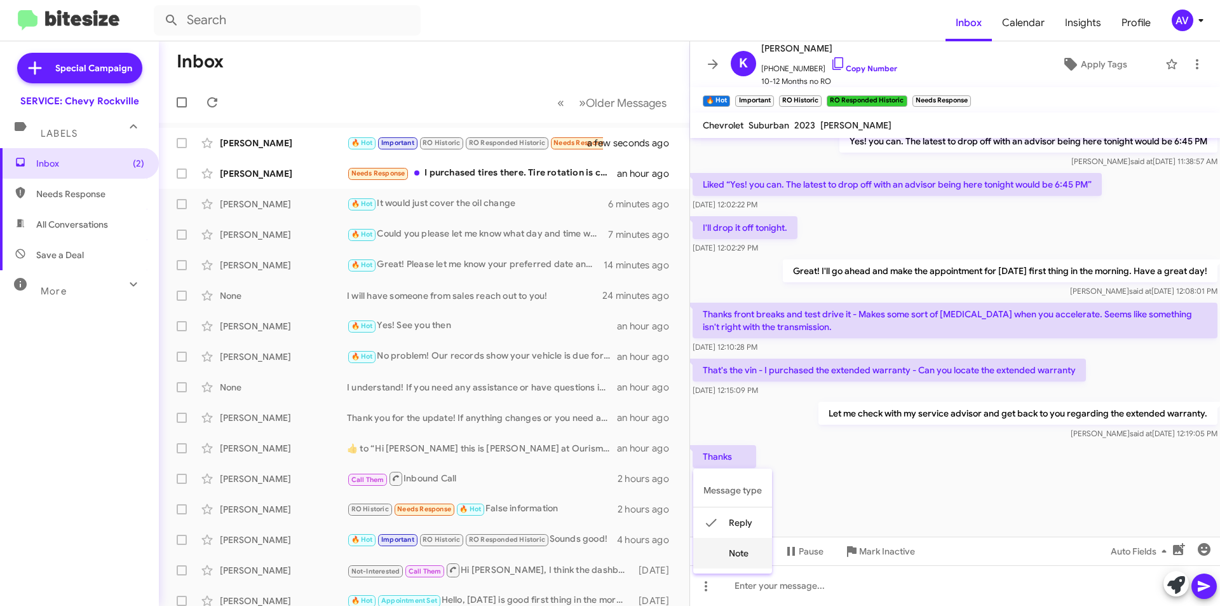
click at [760, 552] on button "note" at bounding box center [732, 553] width 79 height 31
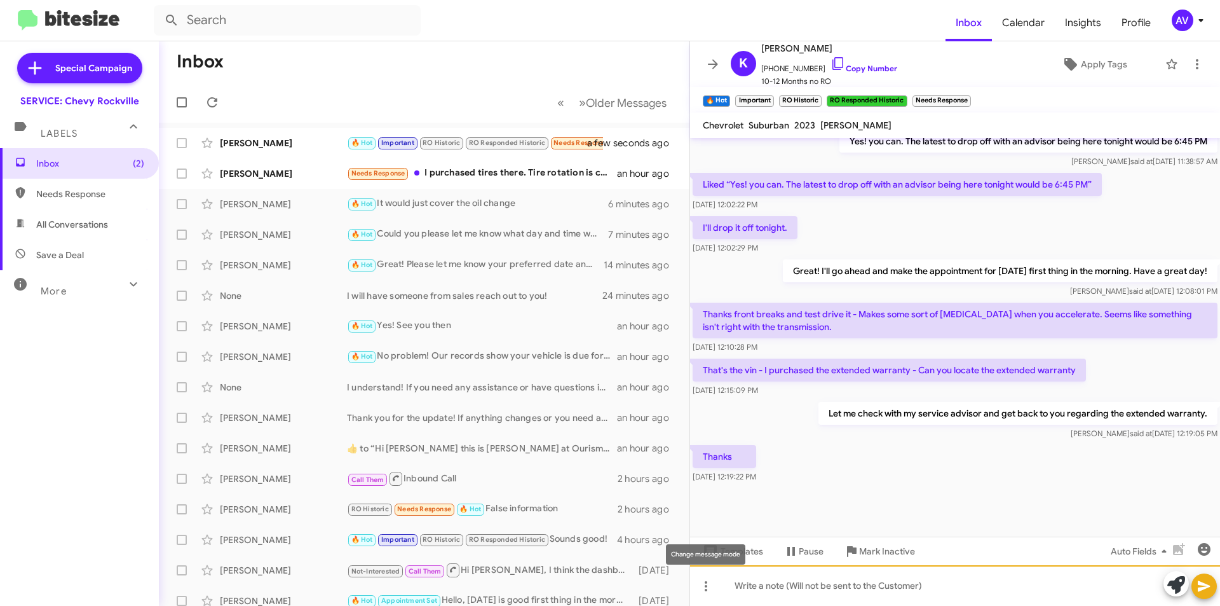
click at [819, 594] on div at bounding box center [955, 585] width 530 height 41
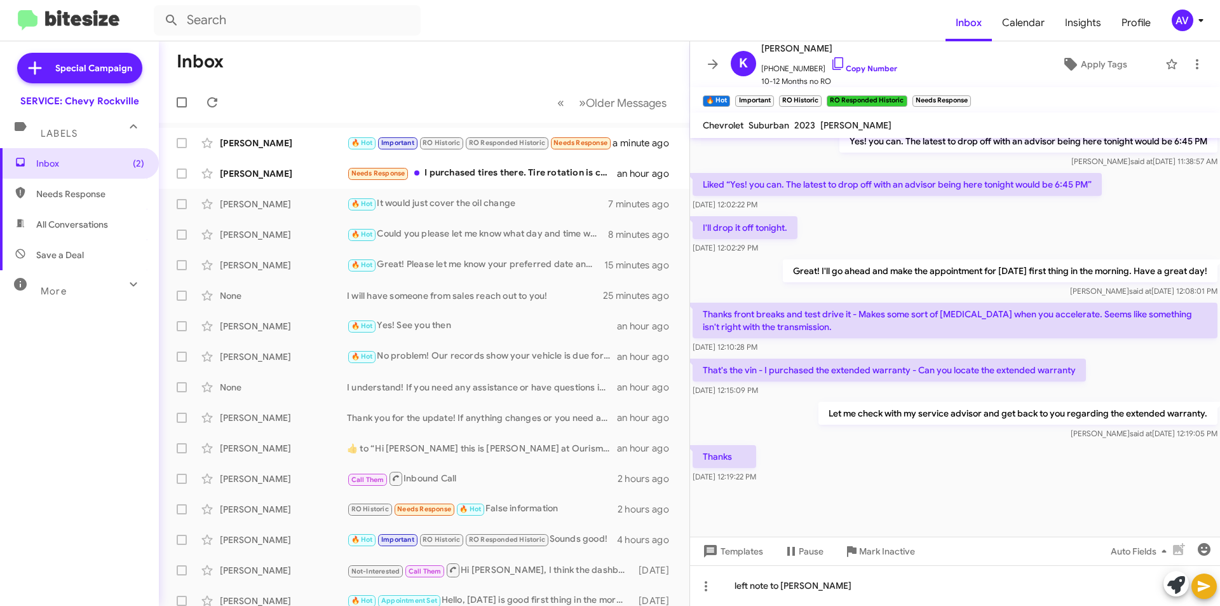
click at [1203, 591] on icon at bounding box center [1204, 585] width 15 height 15
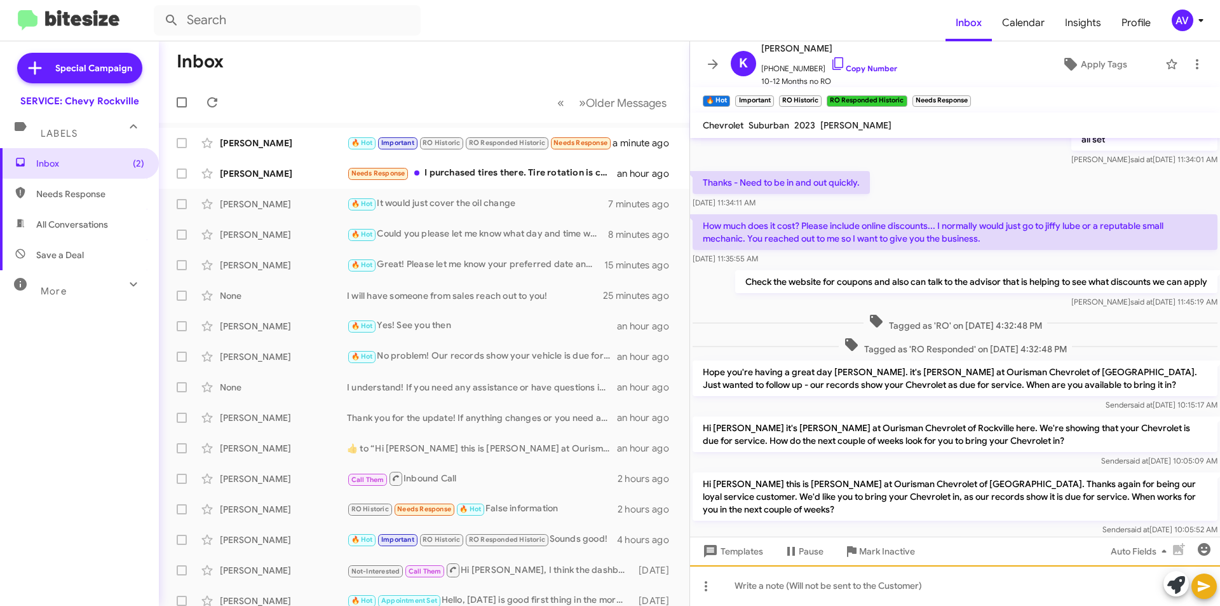
scroll to position [986, 0]
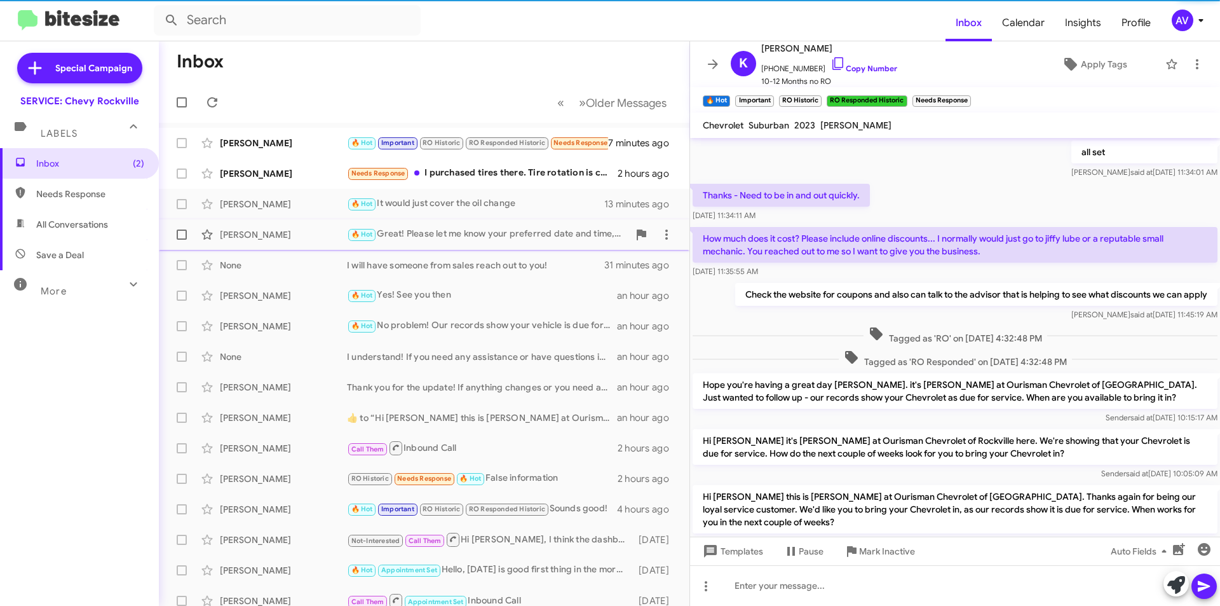
scroll to position [538, 0]
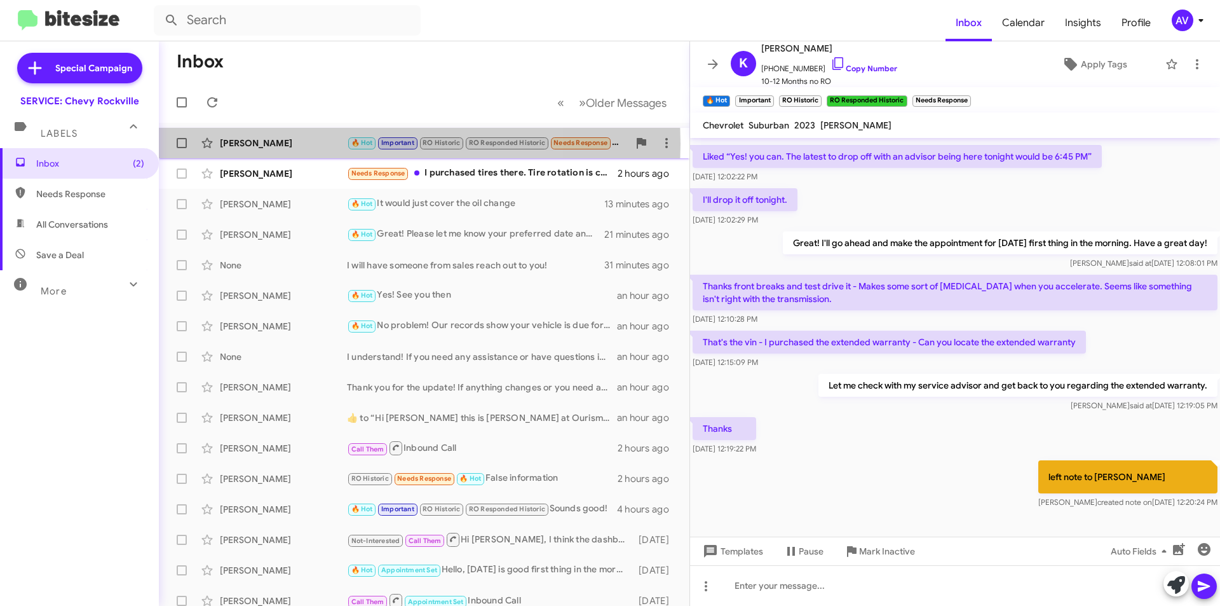
click at [299, 144] on div "[PERSON_NAME]" at bounding box center [283, 143] width 127 height 13
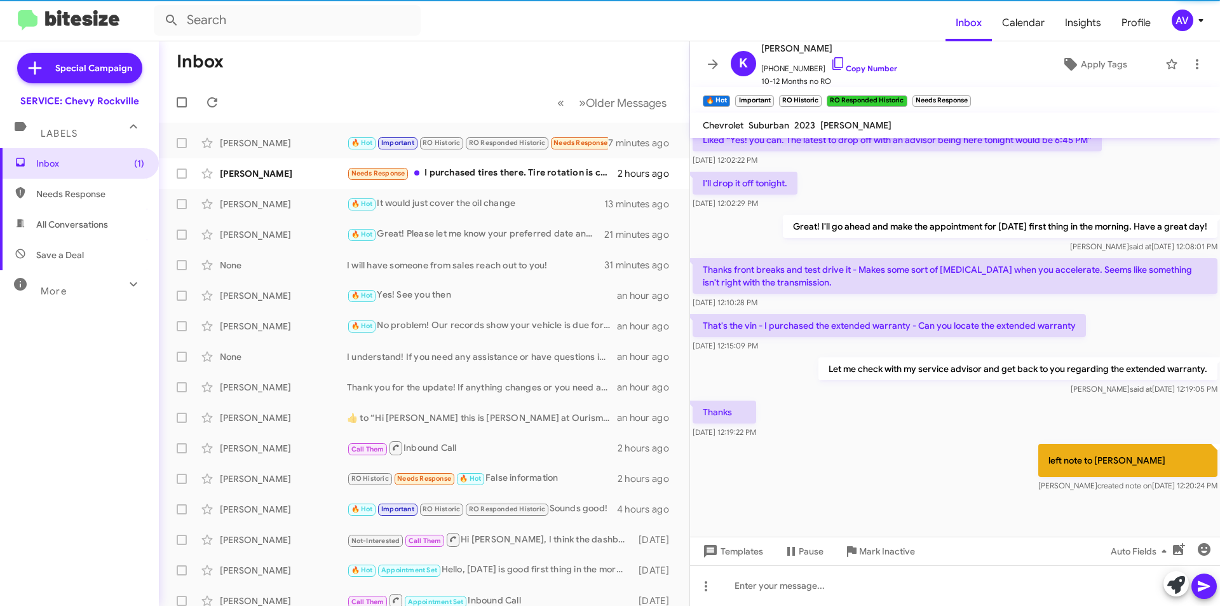
scroll to position [559, 0]
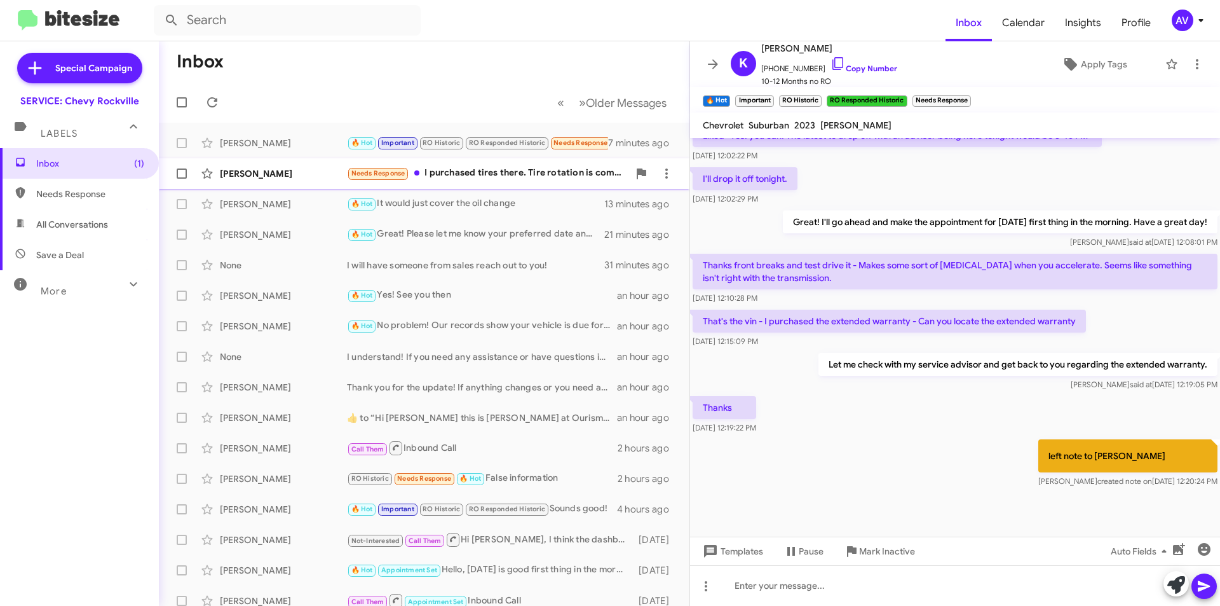
click at [495, 177] on div "Needs Response I purchased tires there. Tire rotation is complimentary. Is ther…" at bounding box center [488, 173] width 282 height 15
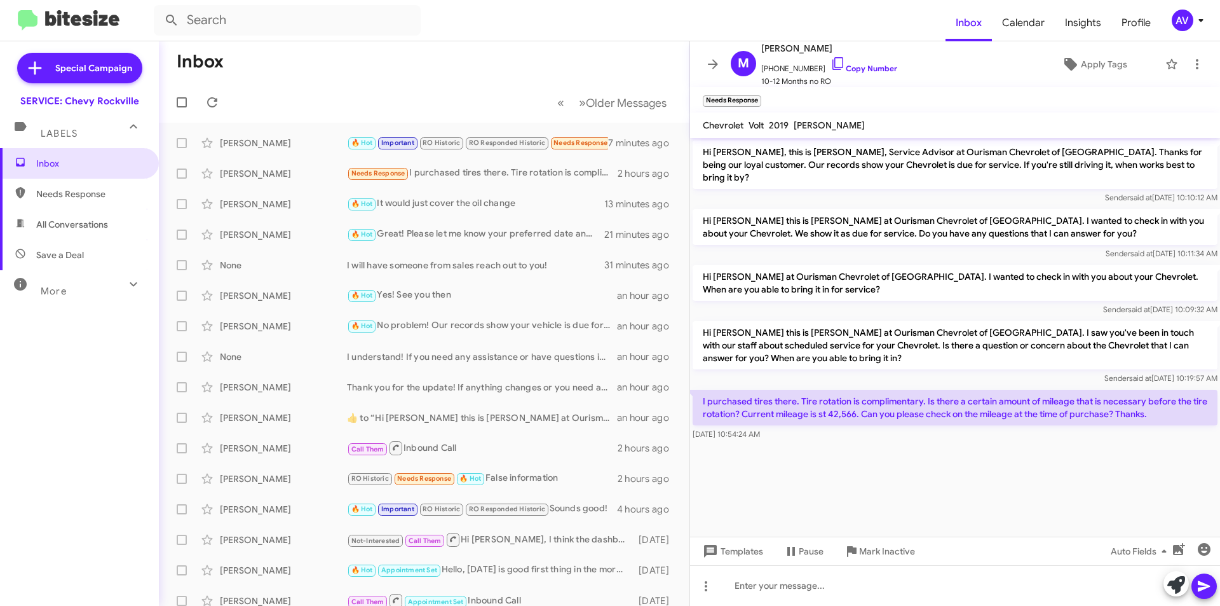
click at [1166, 593] on div at bounding box center [1190, 585] width 53 height 28
click at [1174, 587] on icon at bounding box center [1177, 585] width 18 height 18
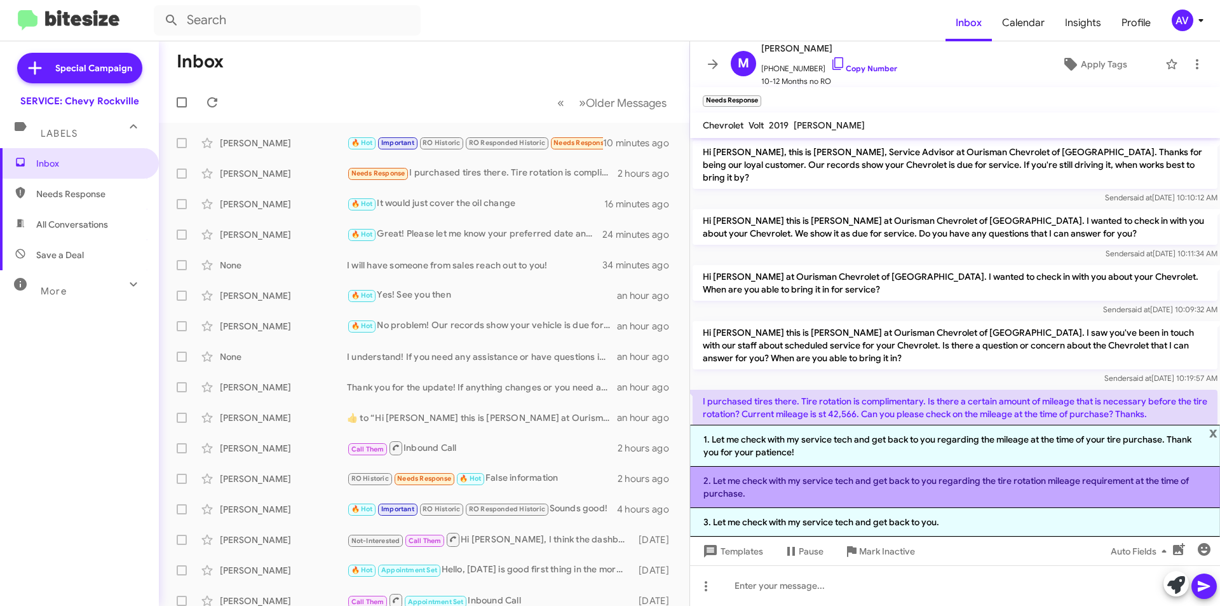
click at [772, 489] on li "2. Let me check with my service tech and get back to you regarding the tire rot…" at bounding box center [955, 487] width 530 height 41
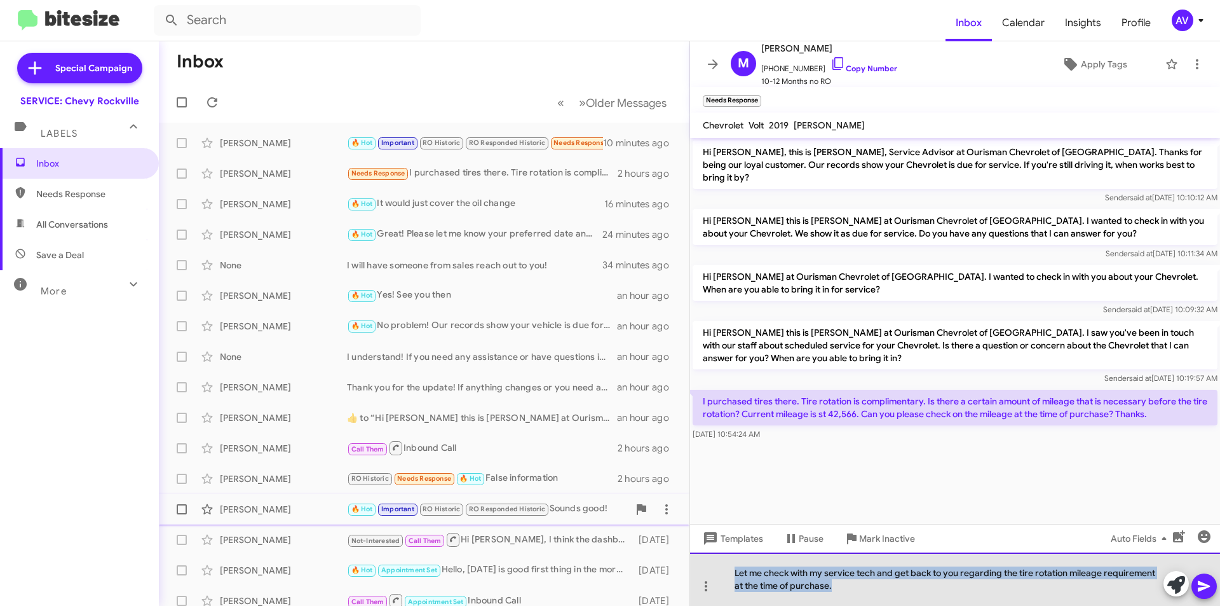
drag, startPoint x: 844, startPoint y: 592, endPoint x: 565, endPoint y: 519, distance: 288.4
click at [577, 526] on div "Inbox « Previous » Next Older Messages Khalid Attia 🔥 Hot Important RO Historic…" at bounding box center [689, 323] width 1061 height 564
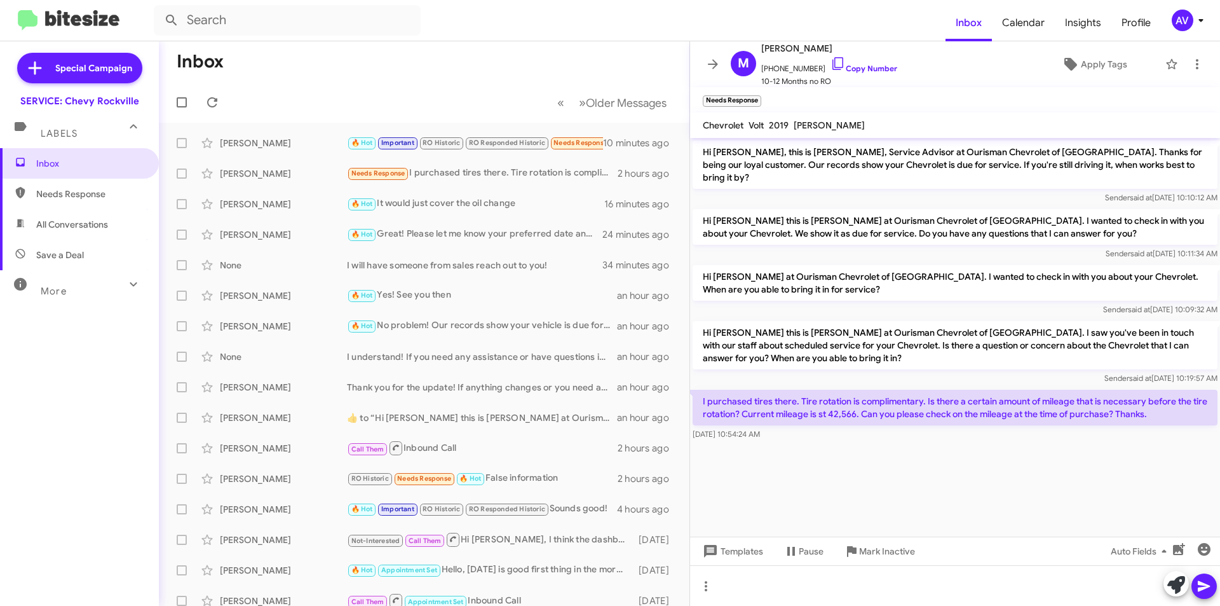
click at [1174, 585] on icon at bounding box center [1177, 585] width 18 height 18
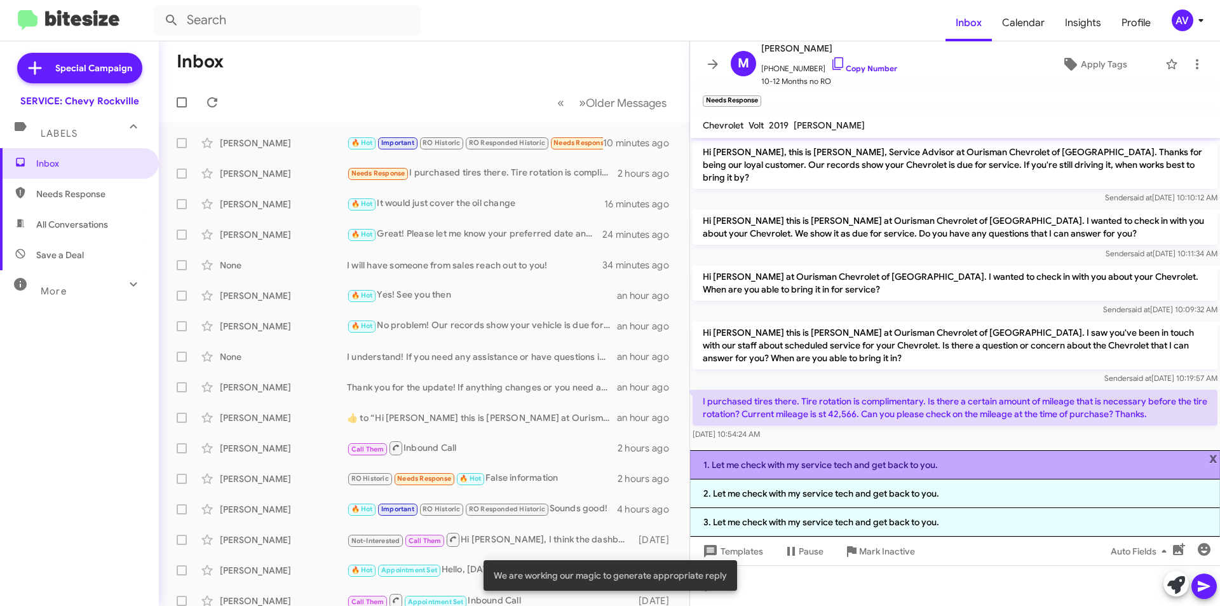
click at [833, 460] on li "1. Let me check with my service tech and get back to you." at bounding box center [955, 464] width 530 height 29
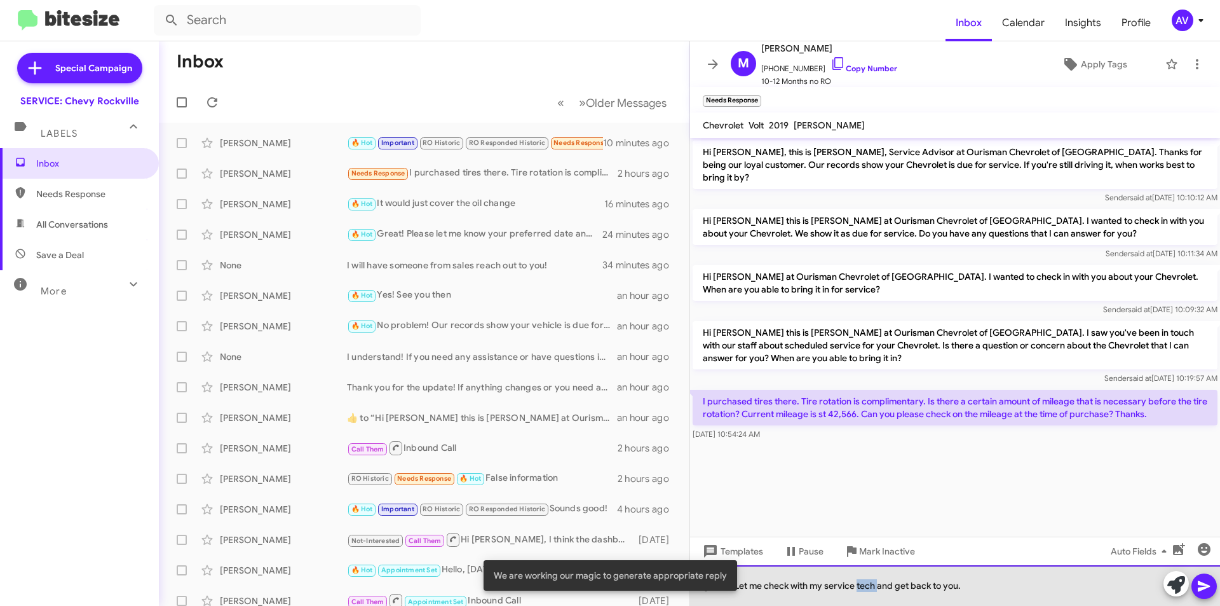
drag, startPoint x: 878, startPoint y: 586, endPoint x: 859, endPoint y: 596, distance: 21.9
click at [859, 596] on div "Let me check with my service tech and get back to you." at bounding box center [955, 585] width 530 height 41
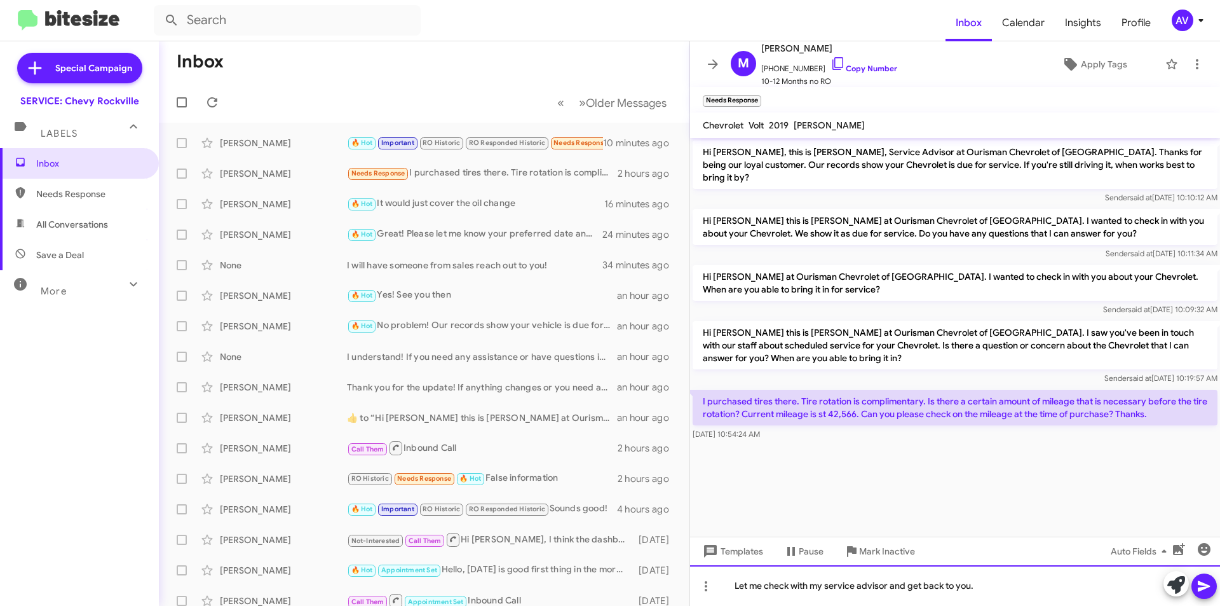
click at [974, 585] on div "Let me check with my service advisor and get back to you." at bounding box center [955, 585] width 530 height 41
click at [1200, 590] on icon at bounding box center [1204, 586] width 12 height 11
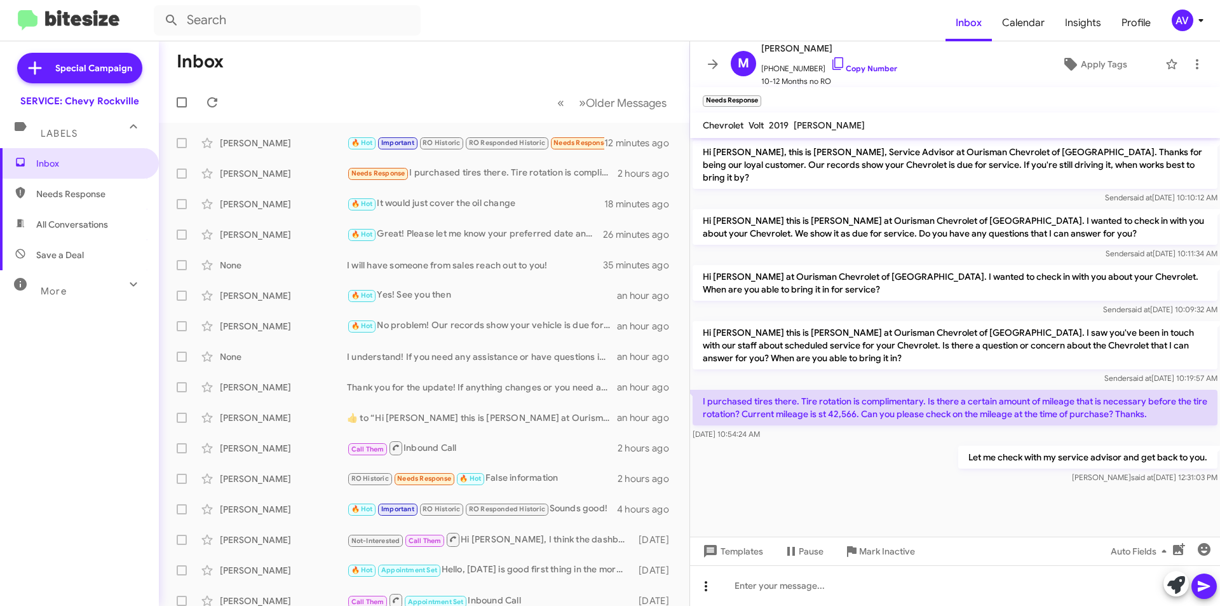
click at [707, 589] on icon at bounding box center [706, 586] width 3 height 10
click at [747, 566] on button "note" at bounding box center [732, 553] width 79 height 31
click at [778, 590] on div at bounding box center [955, 585] width 530 height 41
click at [1206, 594] on span at bounding box center [1204, 585] width 15 height 25
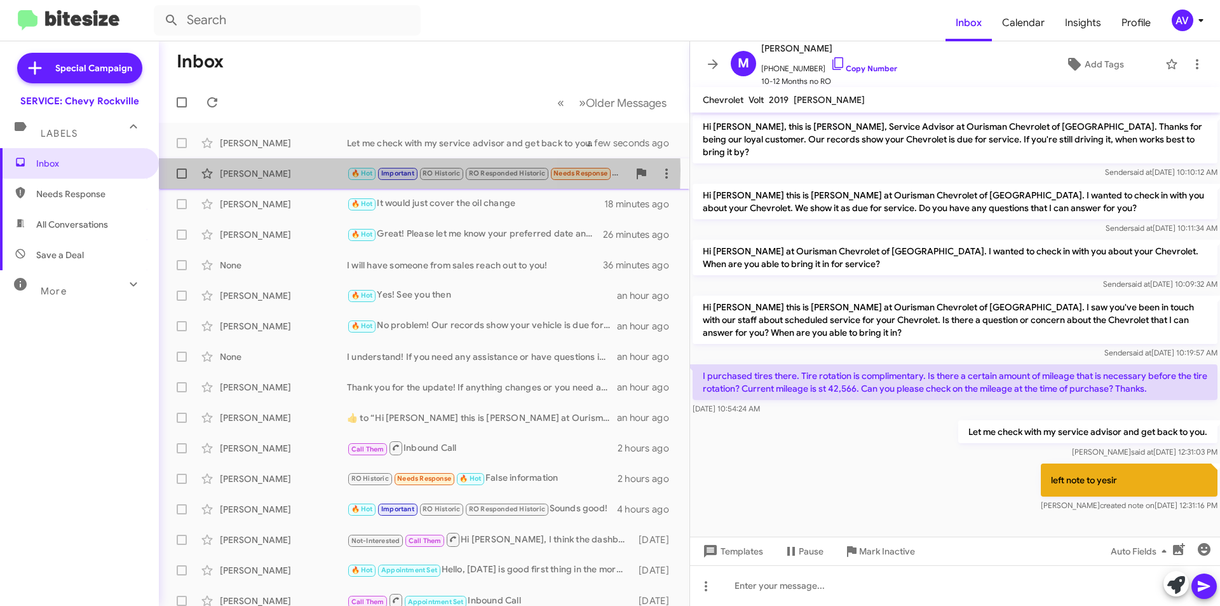
click at [296, 170] on div "[PERSON_NAME]" at bounding box center [283, 173] width 127 height 13
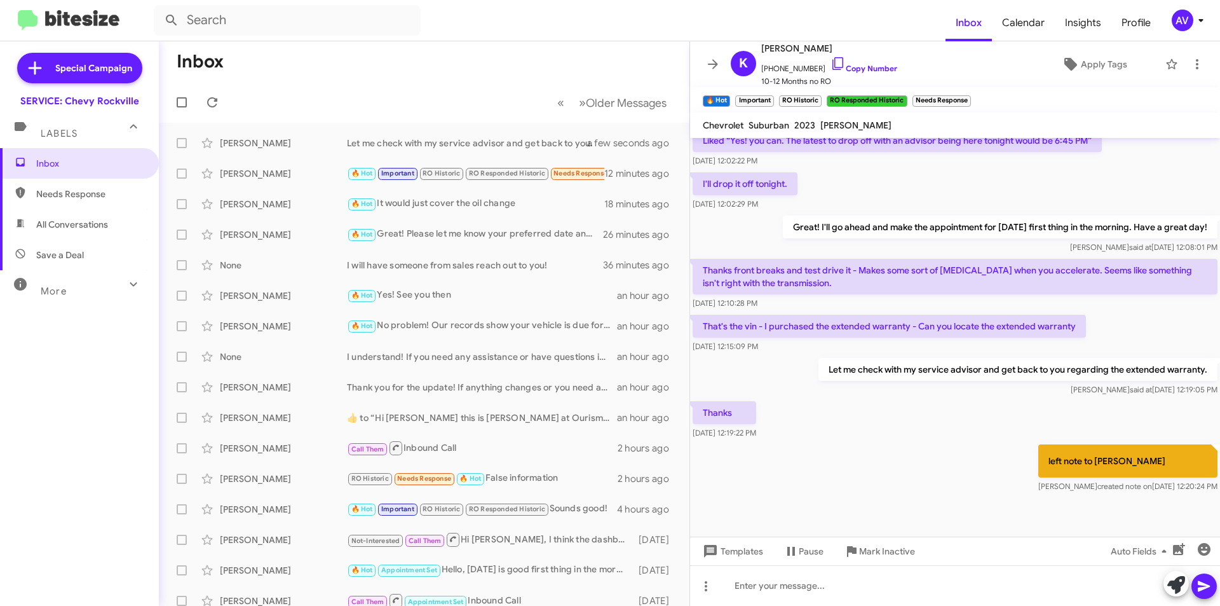
scroll to position [564, 0]
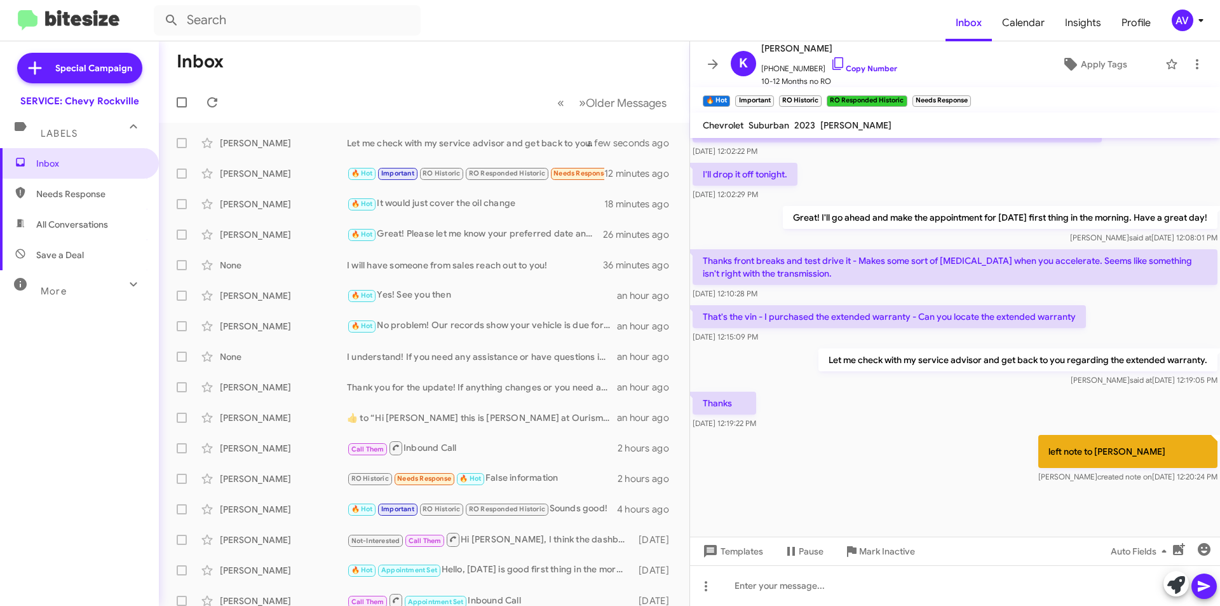
click at [1178, 18] on div "AV" at bounding box center [1183, 21] width 22 height 22
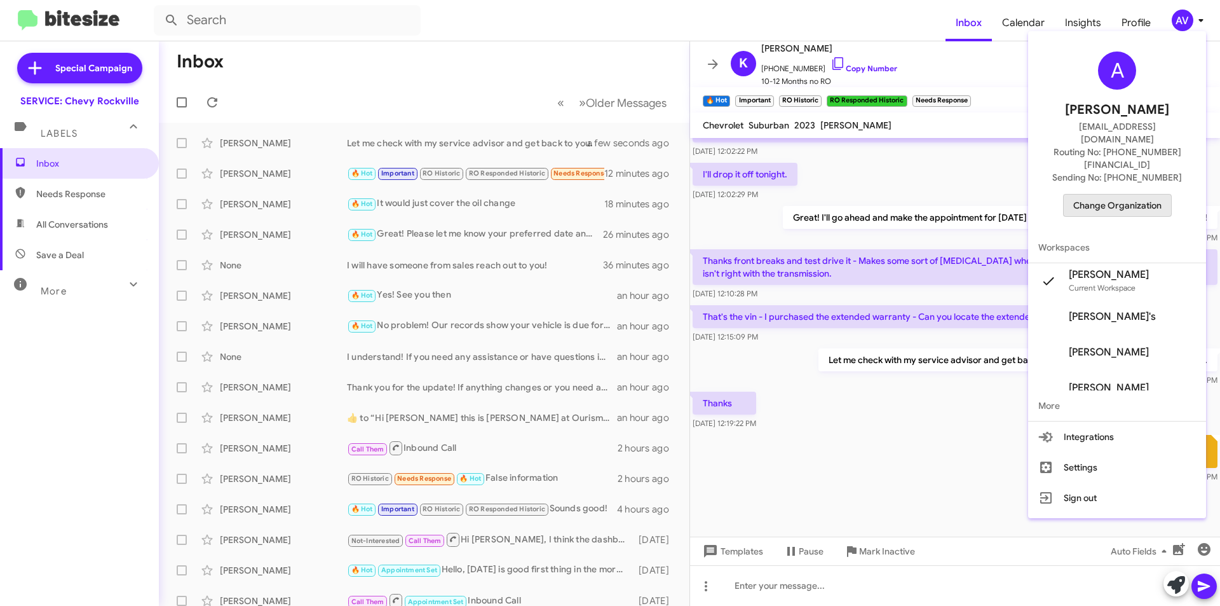
click at [1119, 194] on span "Change Organization" at bounding box center [1117, 205] width 88 height 22
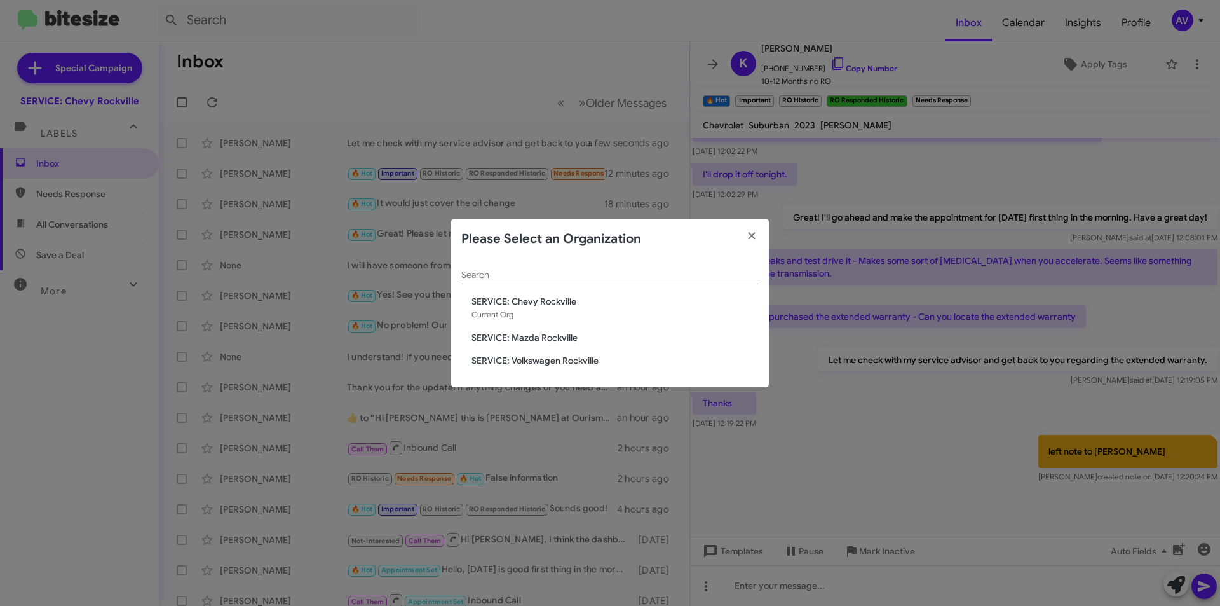
click at [601, 325] on div "Search SERVICE: Chevy Rockville Current Org SERVICE: Mazda Rockville SERVICE: V…" at bounding box center [610, 323] width 318 height 128
click at [580, 338] on span "SERVICE: Mazda Rockville" at bounding box center [615, 337] width 287 height 13
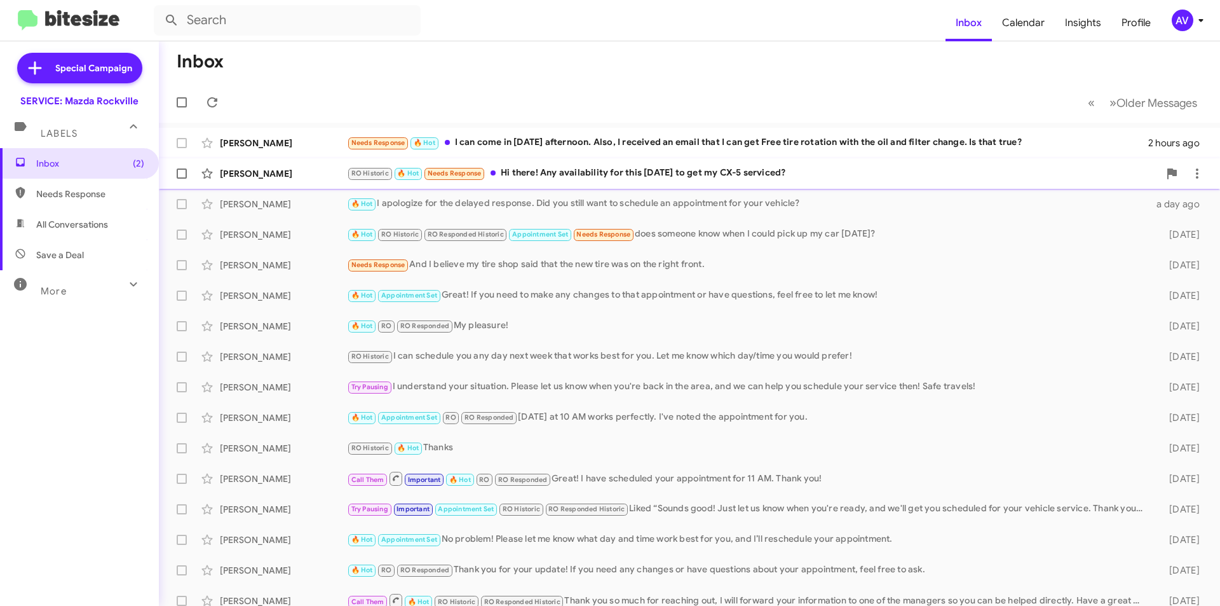
click at [603, 175] on div "RO Historic 🔥 Hot Needs Response Hi there! Any availability for this [DATE] to …" at bounding box center [753, 173] width 812 height 15
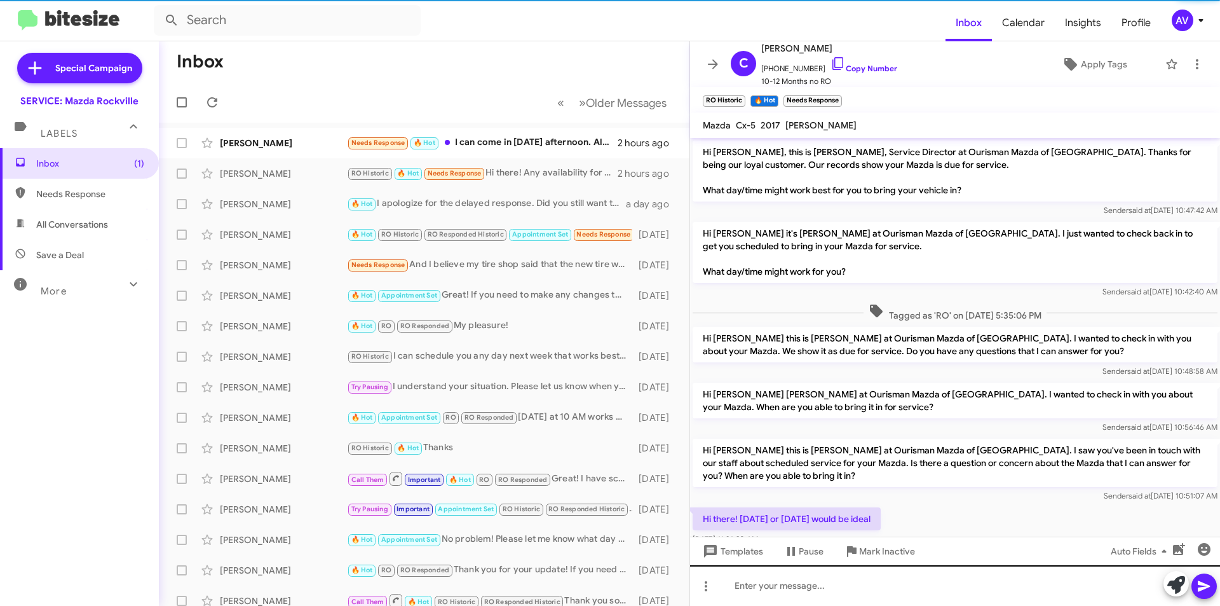
scroll to position [101, 0]
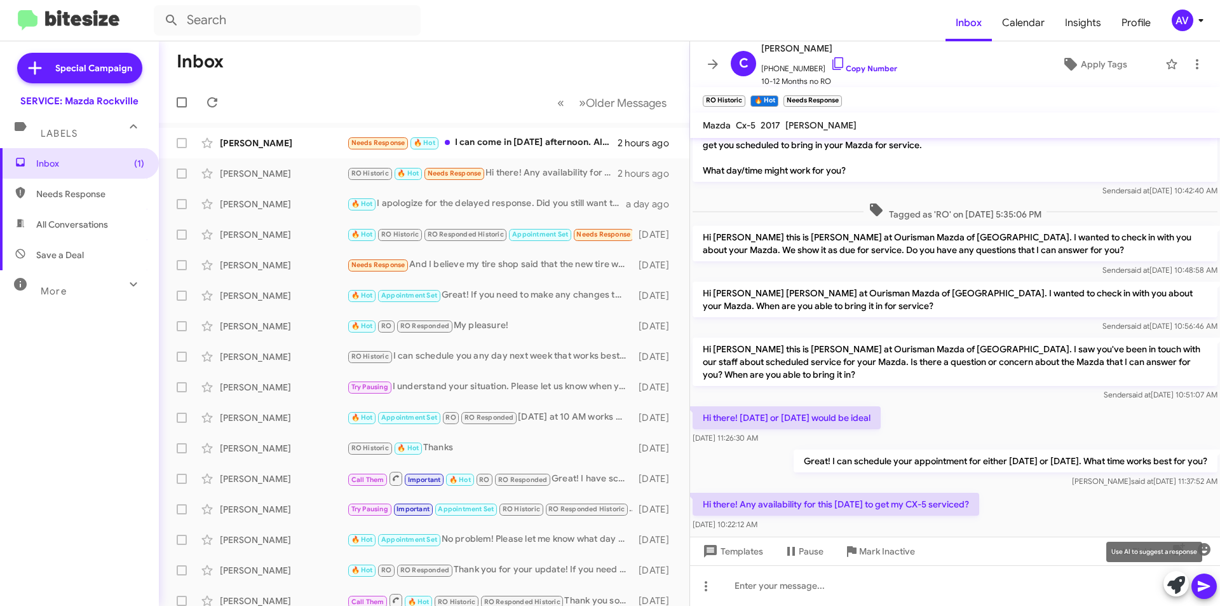
click at [1169, 584] on icon at bounding box center [1177, 585] width 18 height 18
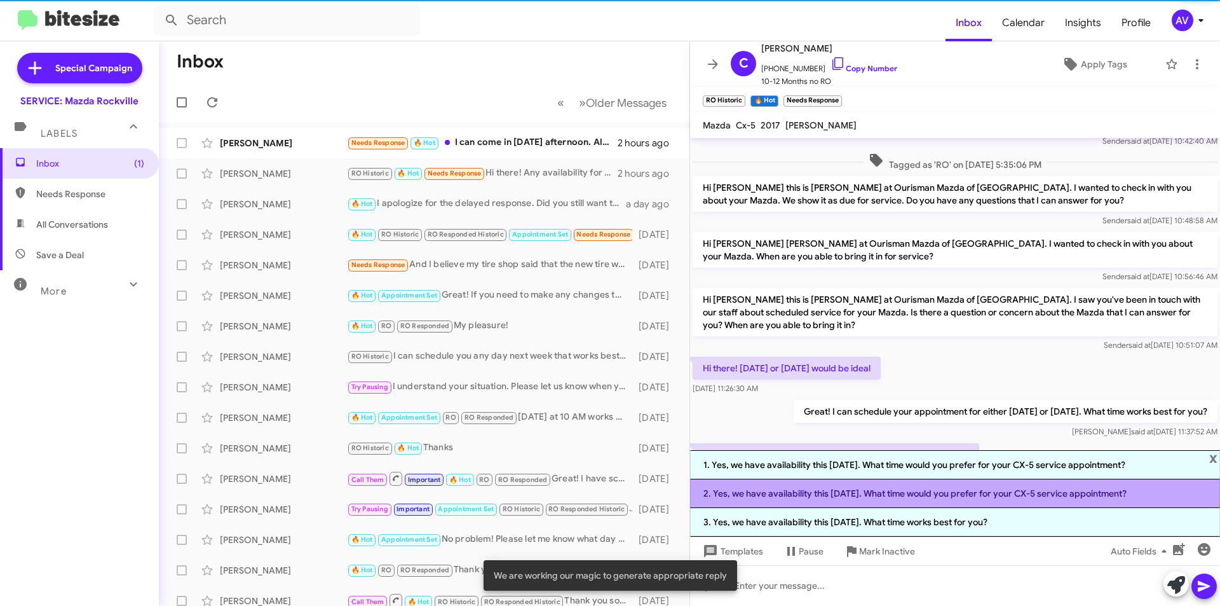
scroll to position [169, 0]
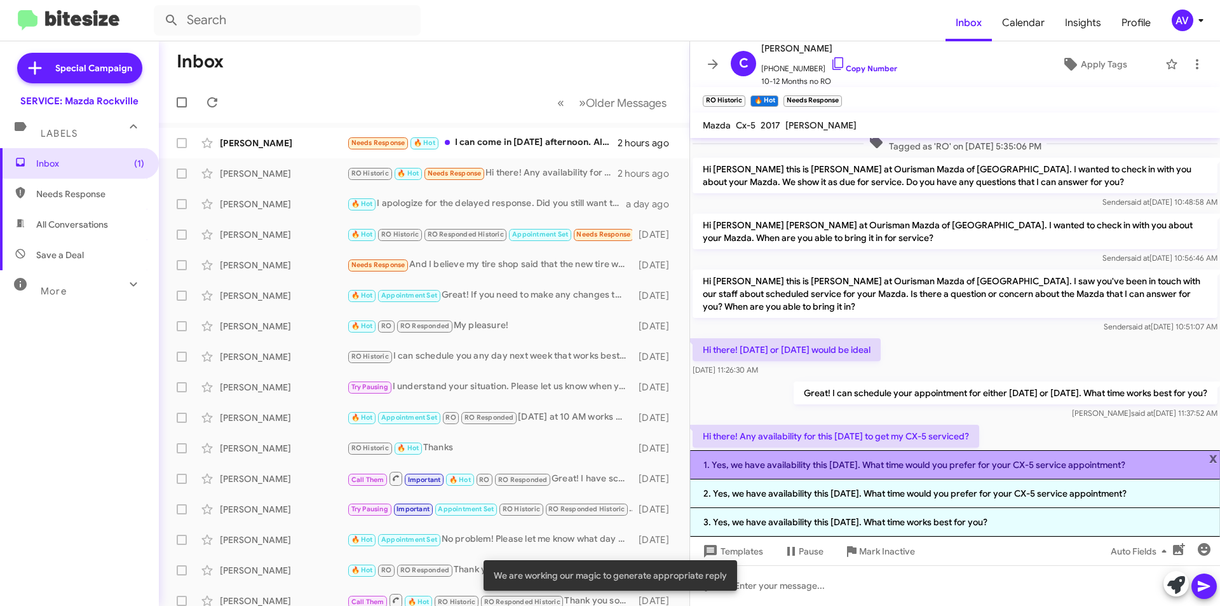
click at [816, 470] on li "1. Yes, we have availability this coming Monday. What time would you prefer for…" at bounding box center [955, 464] width 530 height 29
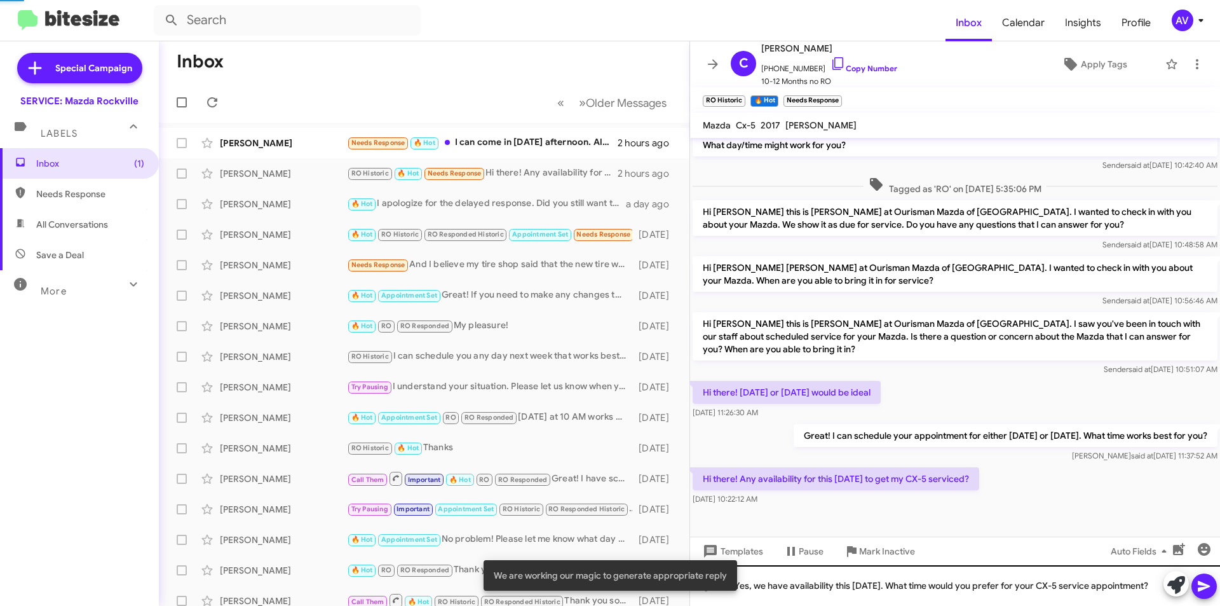
scroll to position [139, 0]
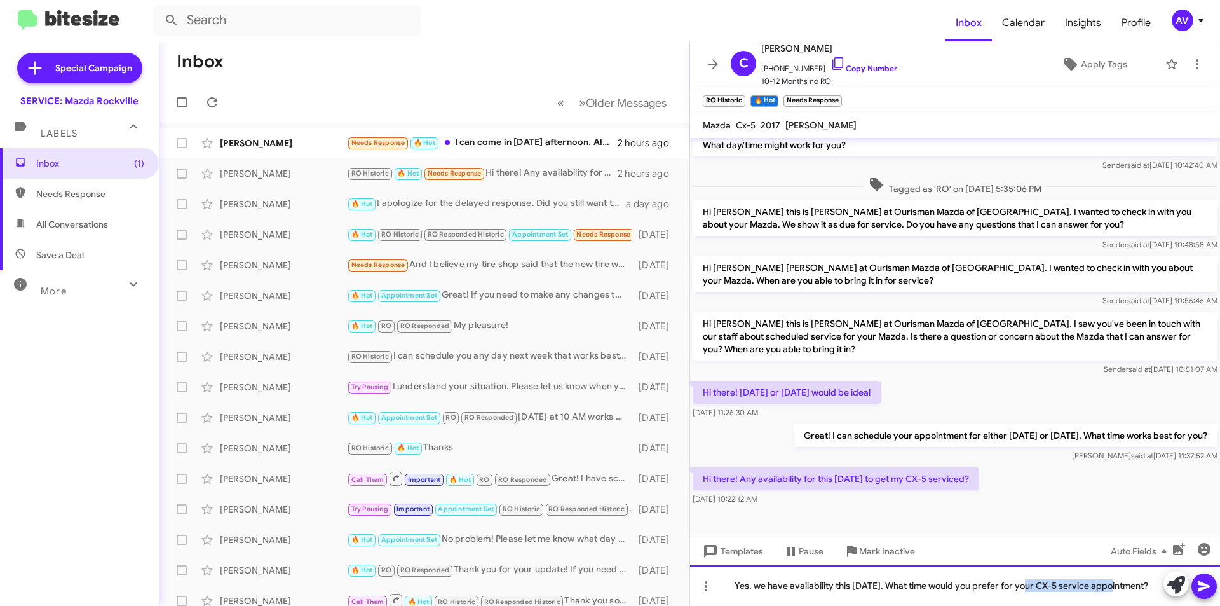
drag, startPoint x: 1036, startPoint y: 571, endPoint x: 1112, endPoint y: 571, distance: 76.3
click at [1117, 572] on div "Yes, we have availability this coming Monday. What time would you prefer for yo…" at bounding box center [955, 585] width 530 height 41
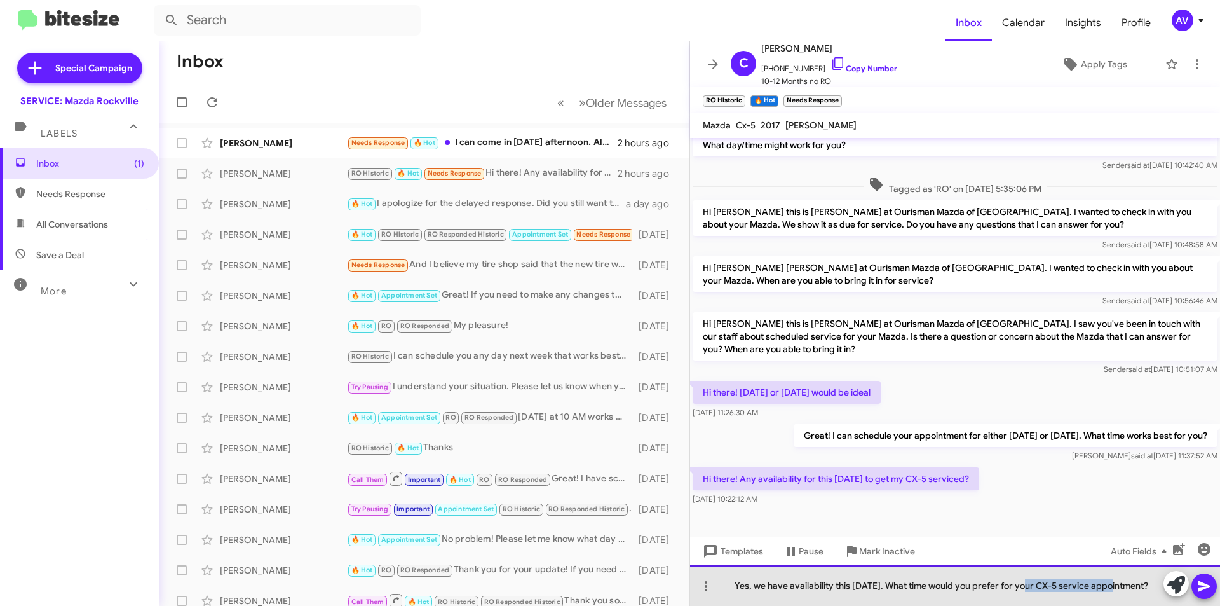
click at [1073, 575] on div "Yes, we have availability this coming Monday. What time would you prefer for yo…" at bounding box center [955, 585] width 530 height 41
drag, startPoint x: 1073, startPoint y: 575, endPoint x: 1094, endPoint y: 569, distance: 21.7
click at [1094, 569] on div "Yes, we have availability this coming Monday. What time would you prefer for yo…" at bounding box center [955, 585] width 530 height 41
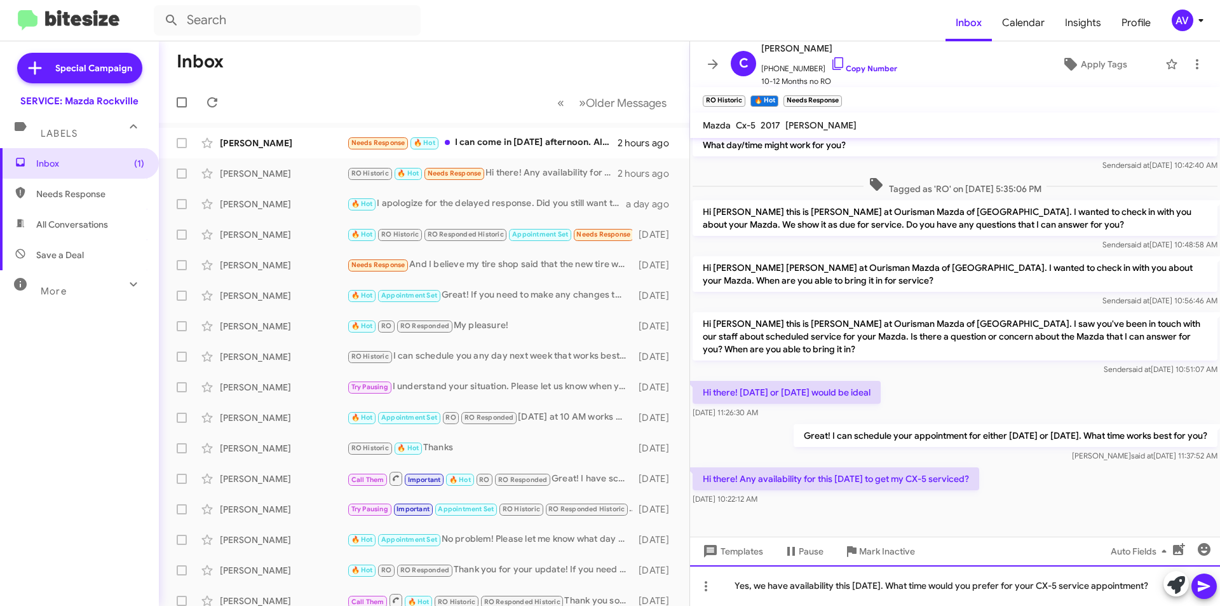
scroll to position [126, 0]
click at [1201, 583] on icon at bounding box center [1204, 586] width 12 height 11
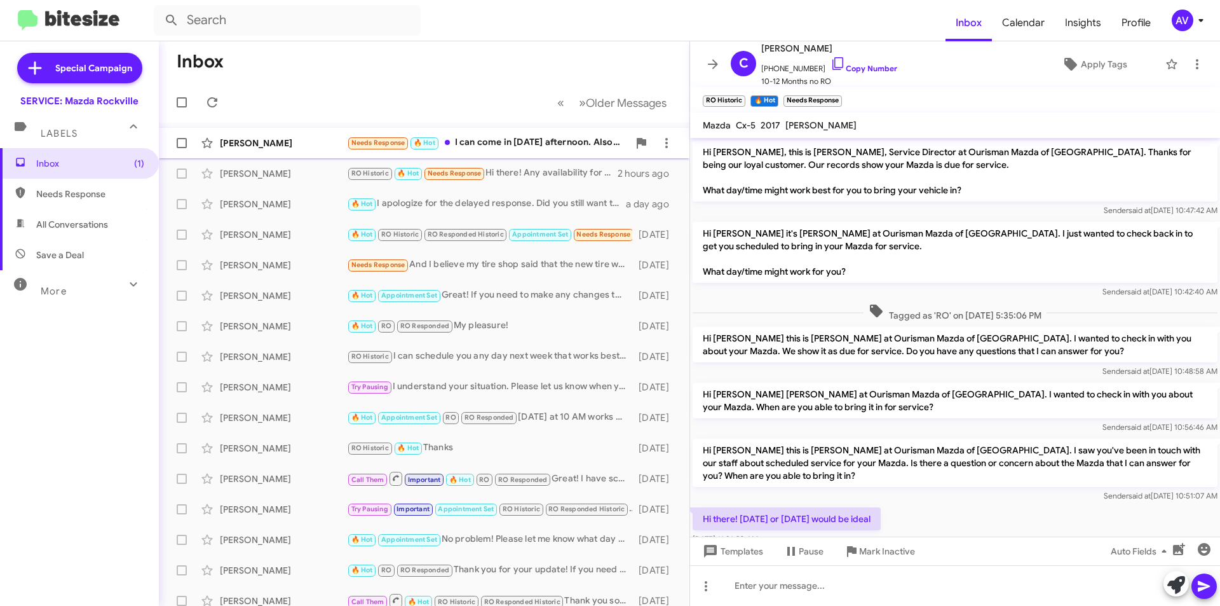
click at [549, 144] on div "Needs Response 🔥 Hot I can come in this Friday afternoon. Also, I received an e…" at bounding box center [488, 142] width 282 height 15
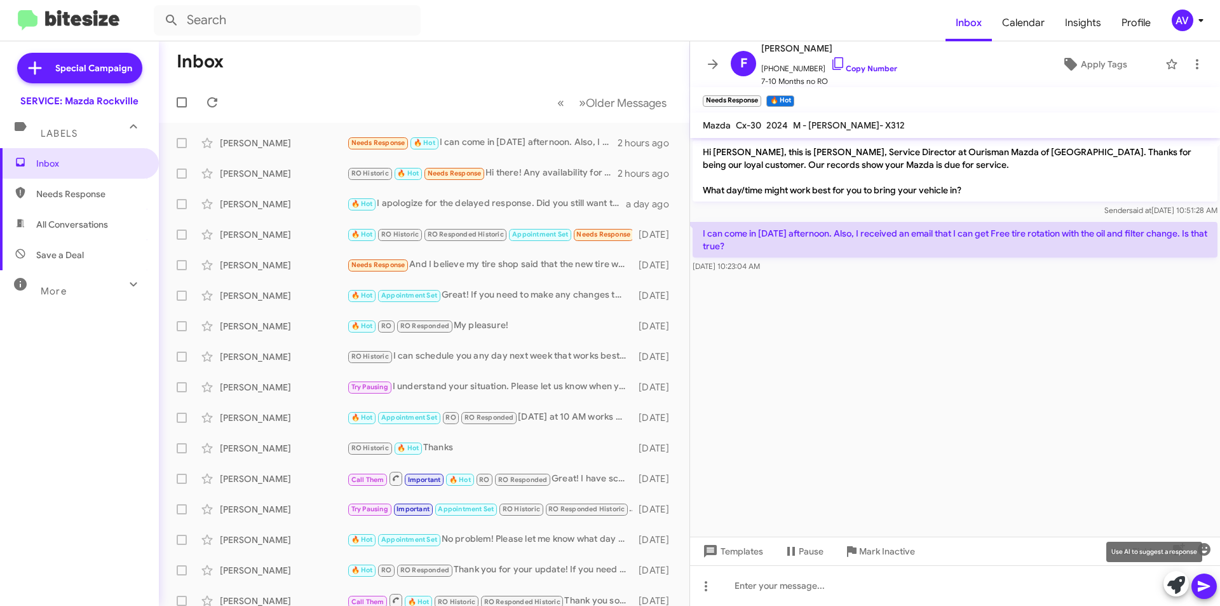
click at [1169, 589] on icon at bounding box center [1177, 585] width 18 height 18
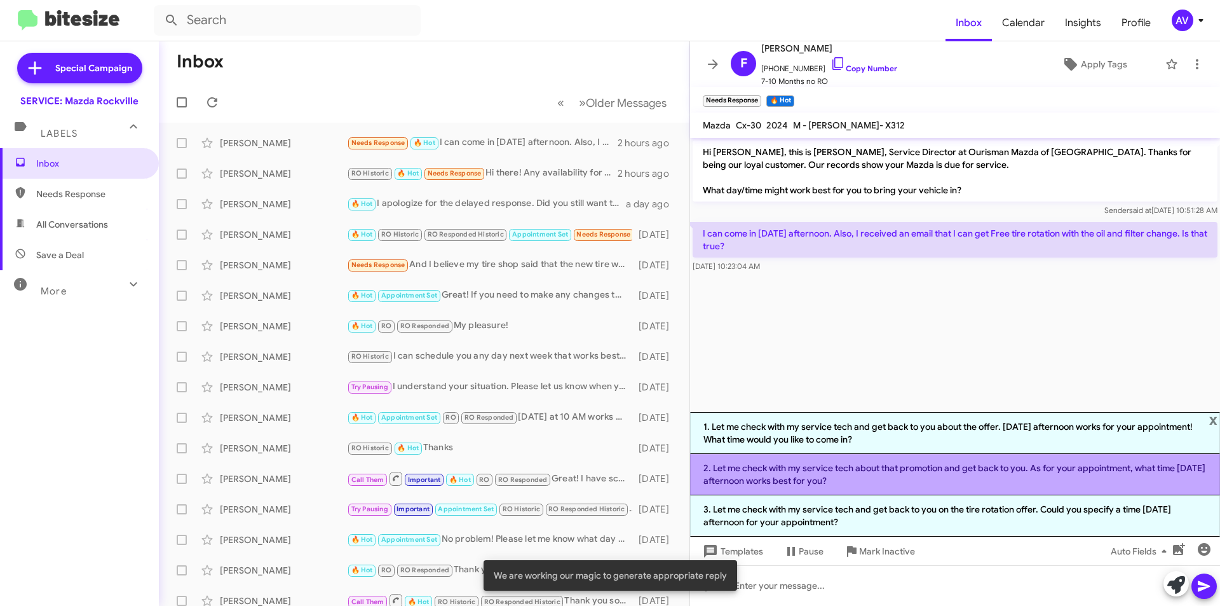
click at [887, 484] on li "2. Let me check with my service tech about that promotion and get back to you. …" at bounding box center [955, 474] width 530 height 41
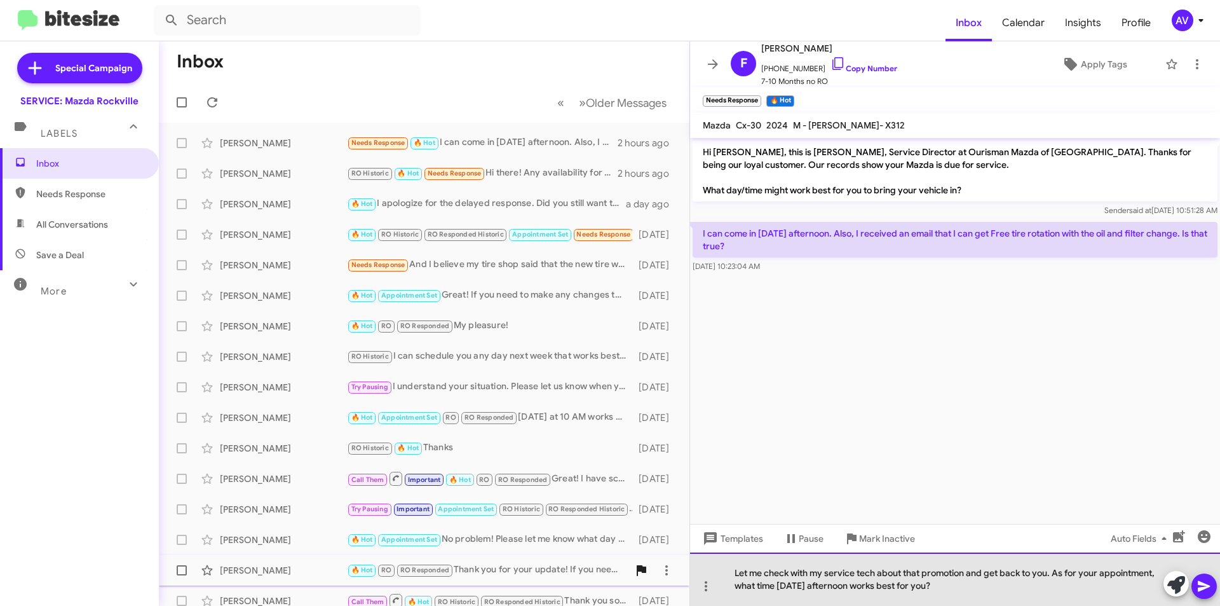
drag, startPoint x: 965, startPoint y: 590, endPoint x: 633, endPoint y: 575, distance: 332.8
click at [633, 575] on div "Inbox « Previous » Next Older Messages Feng Yan Needs Response 🔥 Hot I can come…" at bounding box center [689, 323] width 1061 height 564
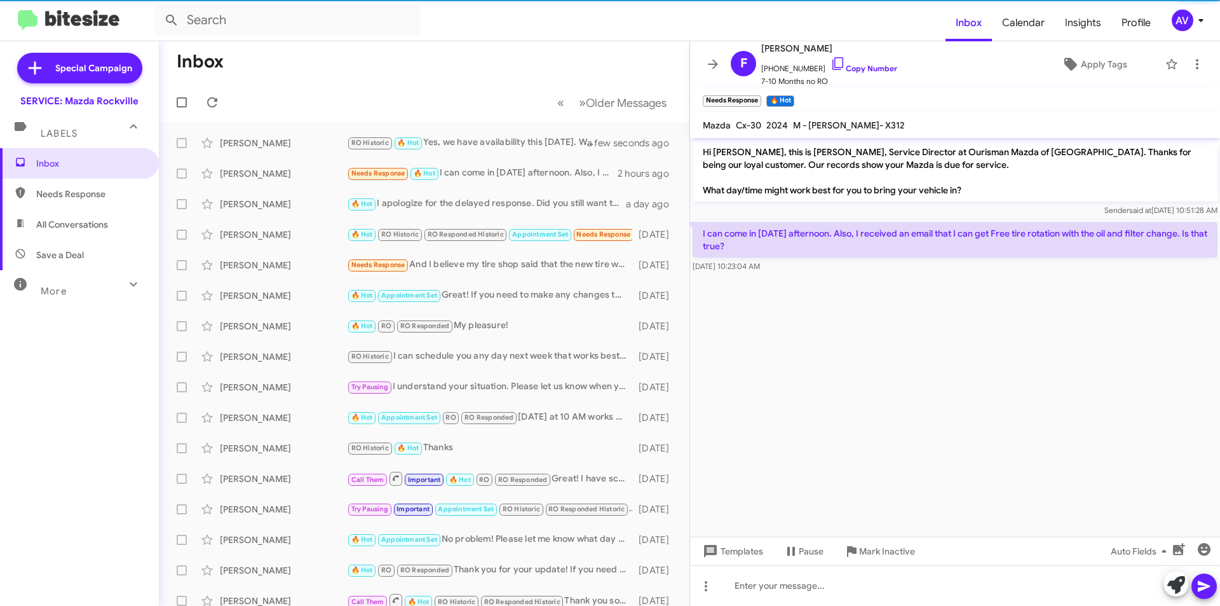
click at [301, 242] on div "Chao Yang 🔥 Hot RO Historic RO Responded Historic Appointment Set Needs Respons…" at bounding box center [424, 234] width 510 height 25
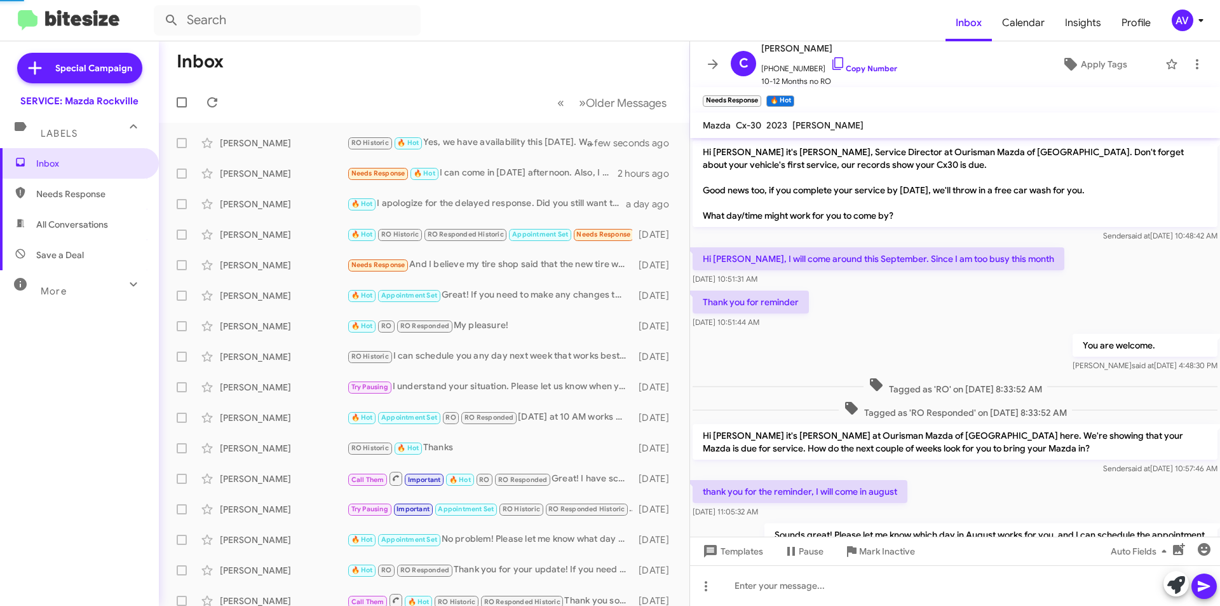
scroll to position [467, 0]
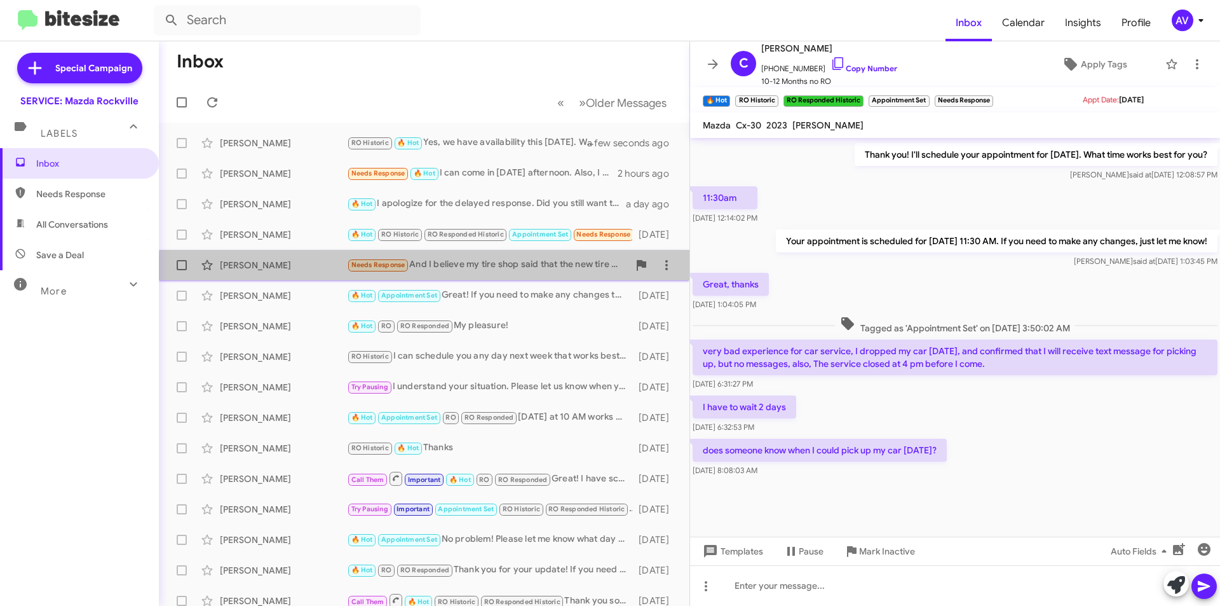
click at [511, 274] on div "James Gray Needs Response And I believe my tire shop said that the new tire was…" at bounding box center [424, 264] width 510 height 25
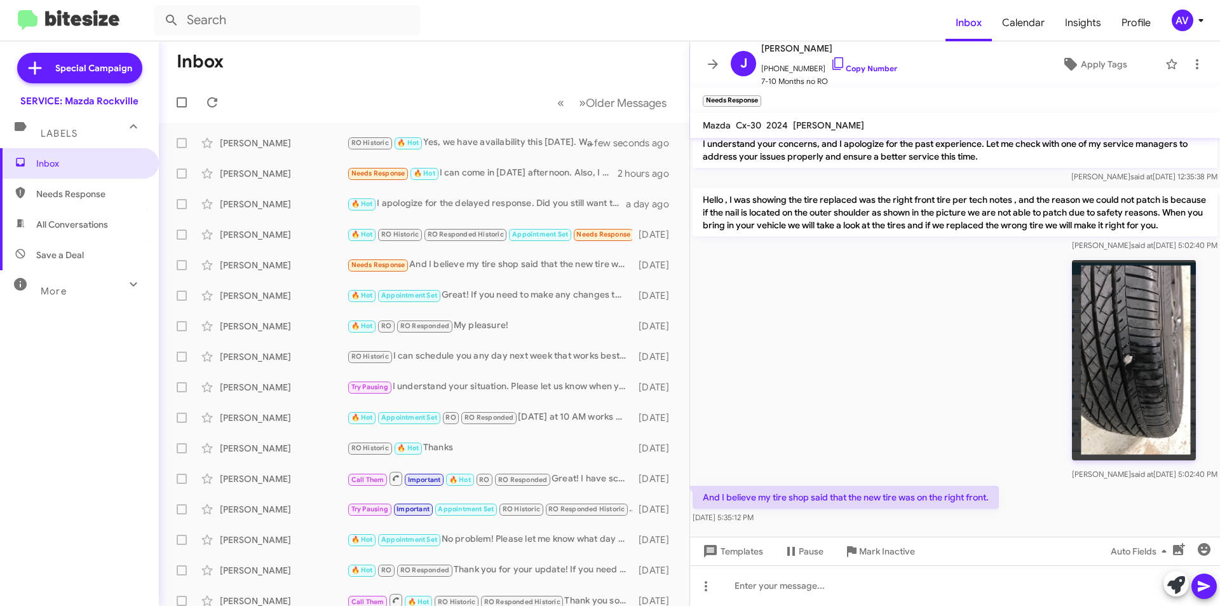
scroll to position [539, 0]
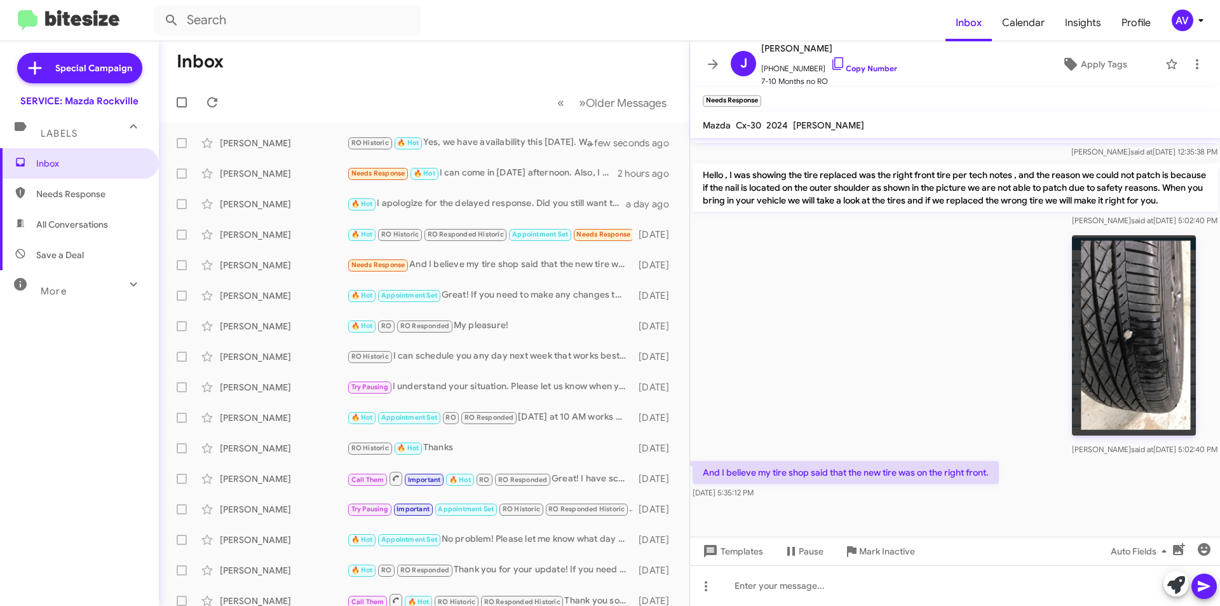
click at [1136, 335] on img at bounding box center [1134, 335] width 124 height 200
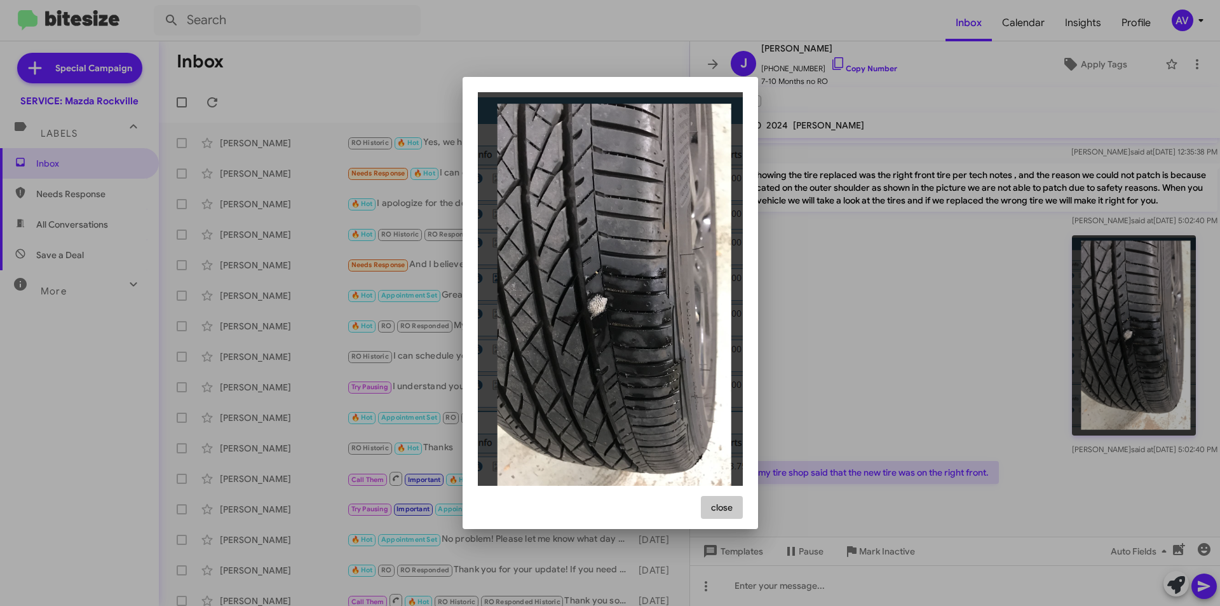
drag, startPoint x: 720, startPoint y: 507, endPoint x: 728, endPoint y: 498, distance: 12.1
click at [721, 507] on span "close" at bounding box center [722, 507] width 22 height 23
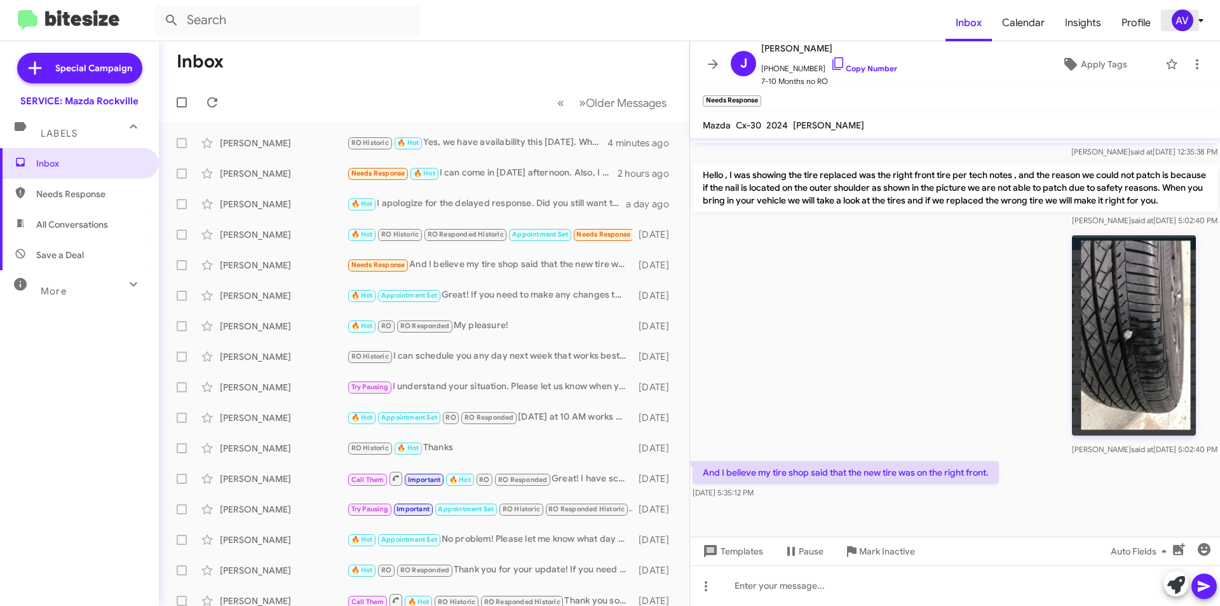
click at [1176, 18] on div "AV" at bounding box center [1183, 21] width 22 height 22
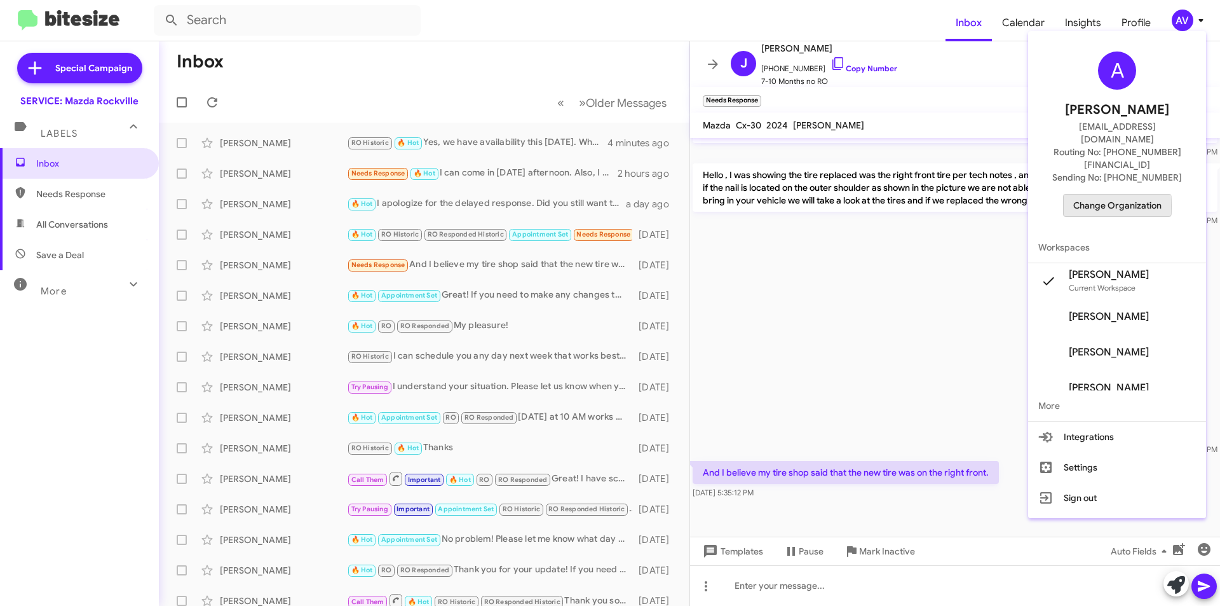
click at [1105, 194] on span "Change Organization" at bounding box center [1117, 205] width 88 height 22
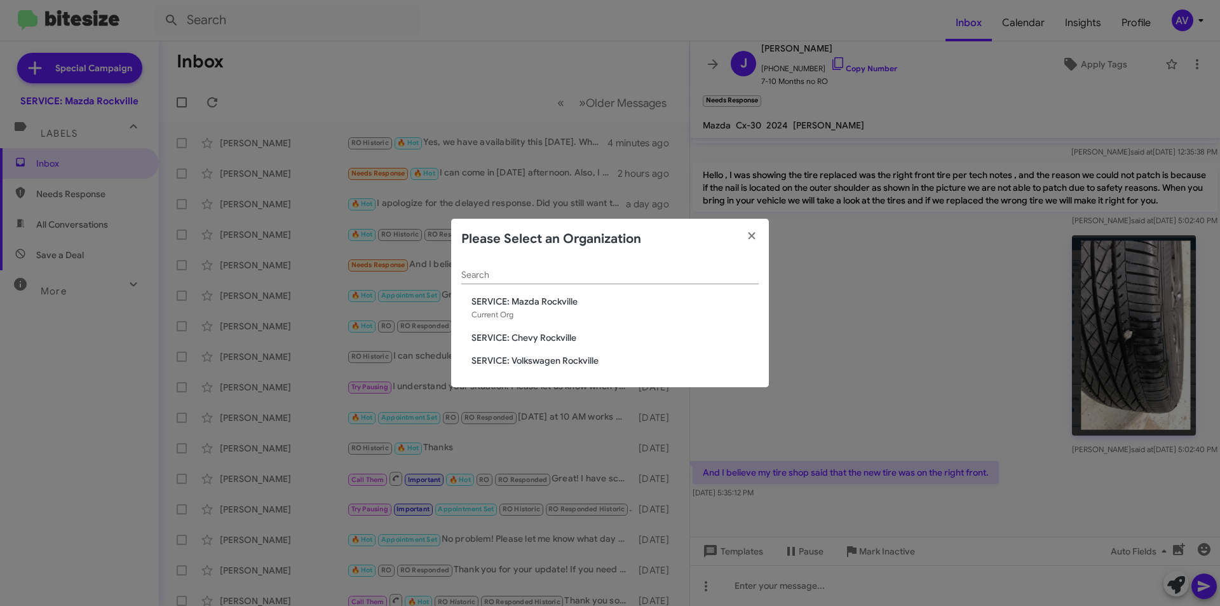
click at [532, 339] on span "SERVICE: Chevy Rockville" at bounding box center [615, 337] width 287 height 13
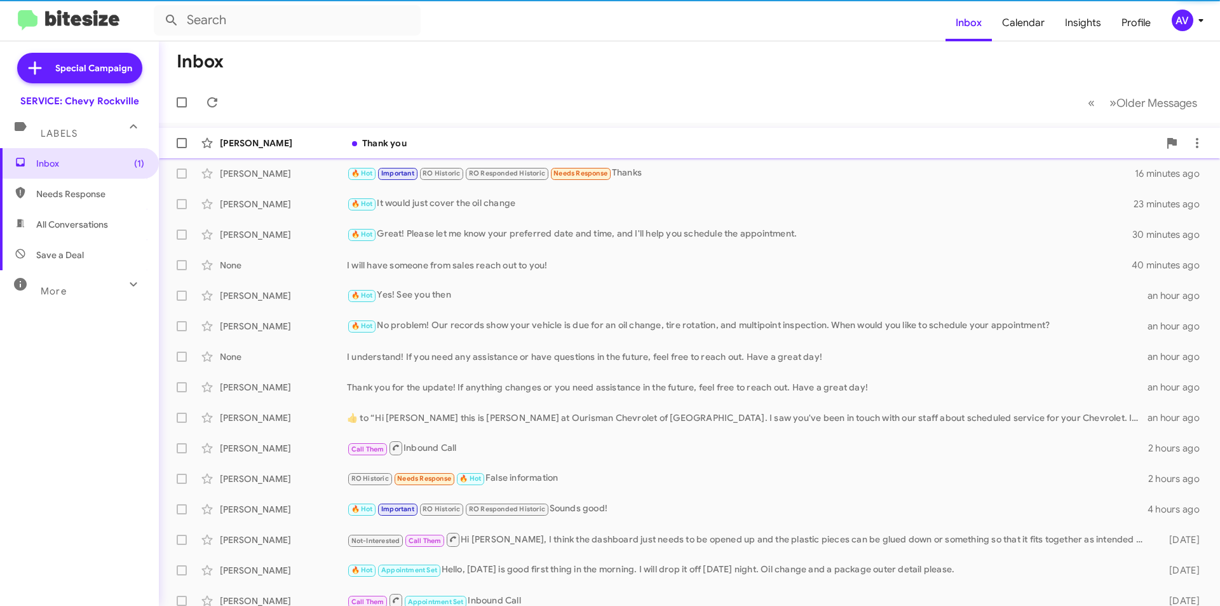
click at [414, 144] on div "Thank you" at bounding box center [753, 143] width 812 height 13
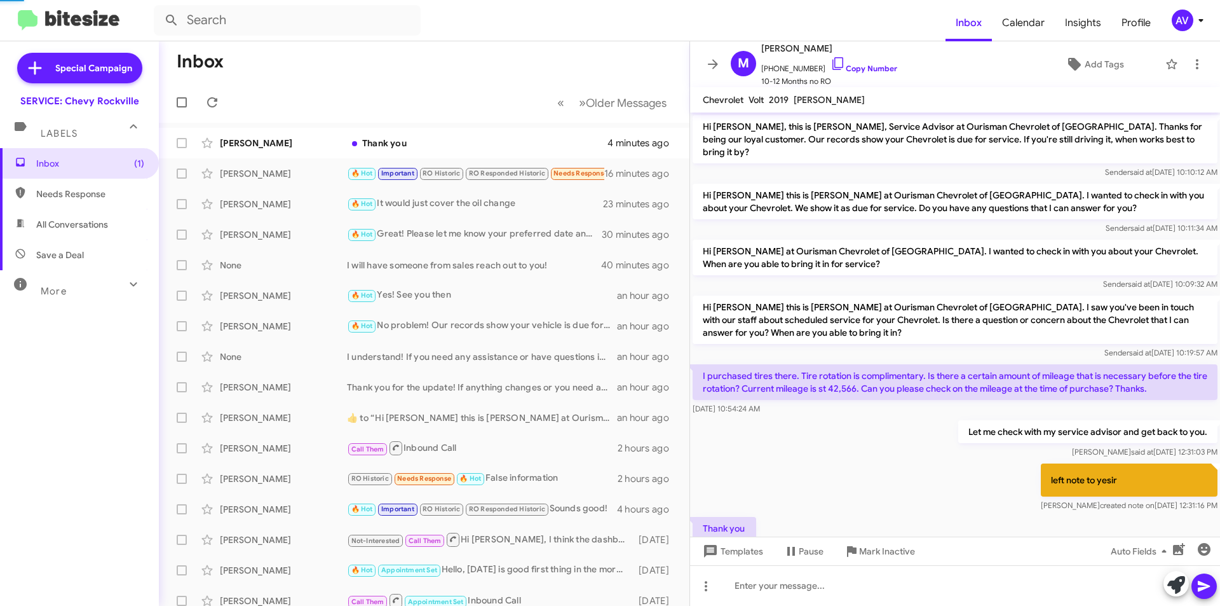
scroll to position [34, 0]
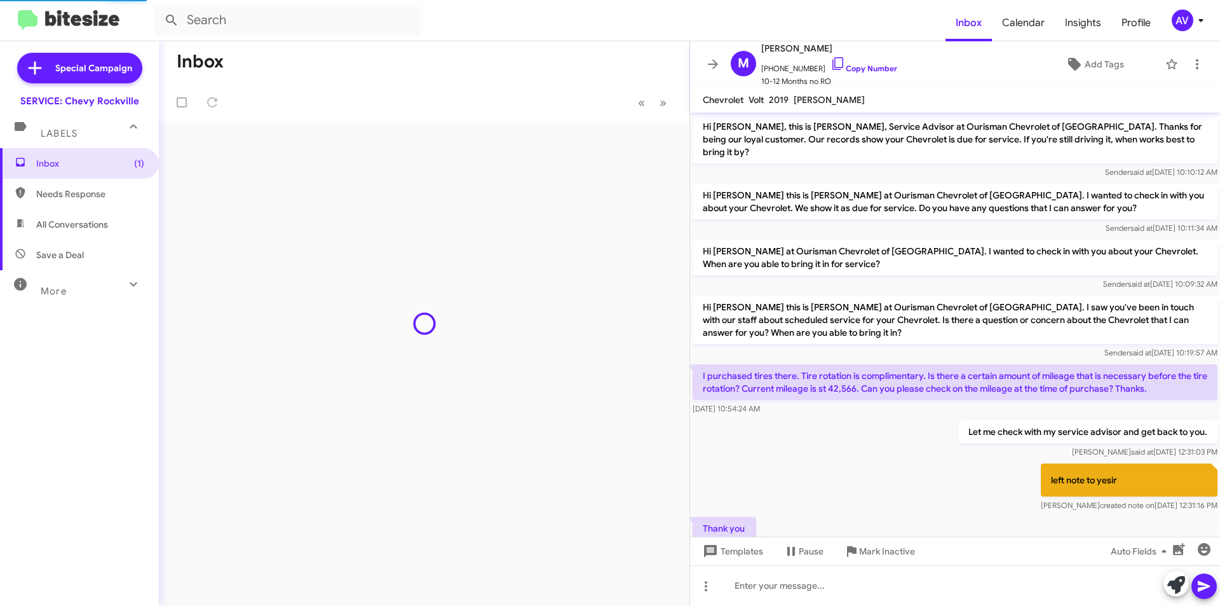
scroll to position [34, 0]
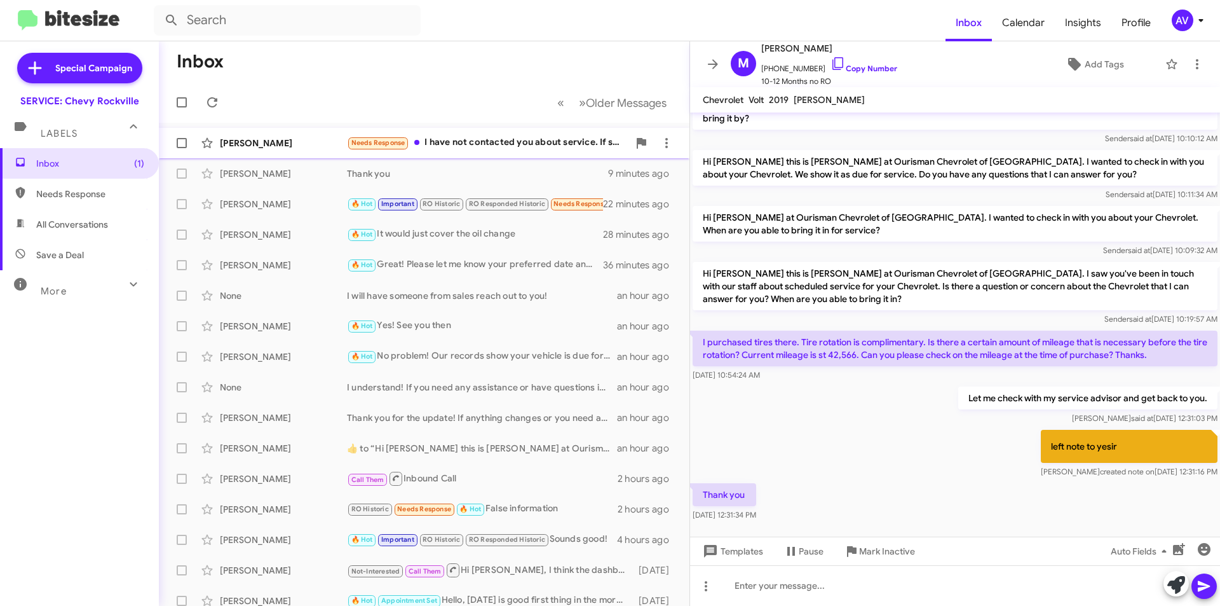
click at [480, 152] on div "[PERSON_NAME] Needs Response I have not contacted you about service. If someone…" at bounding box center [424, 142] width 510 height 25
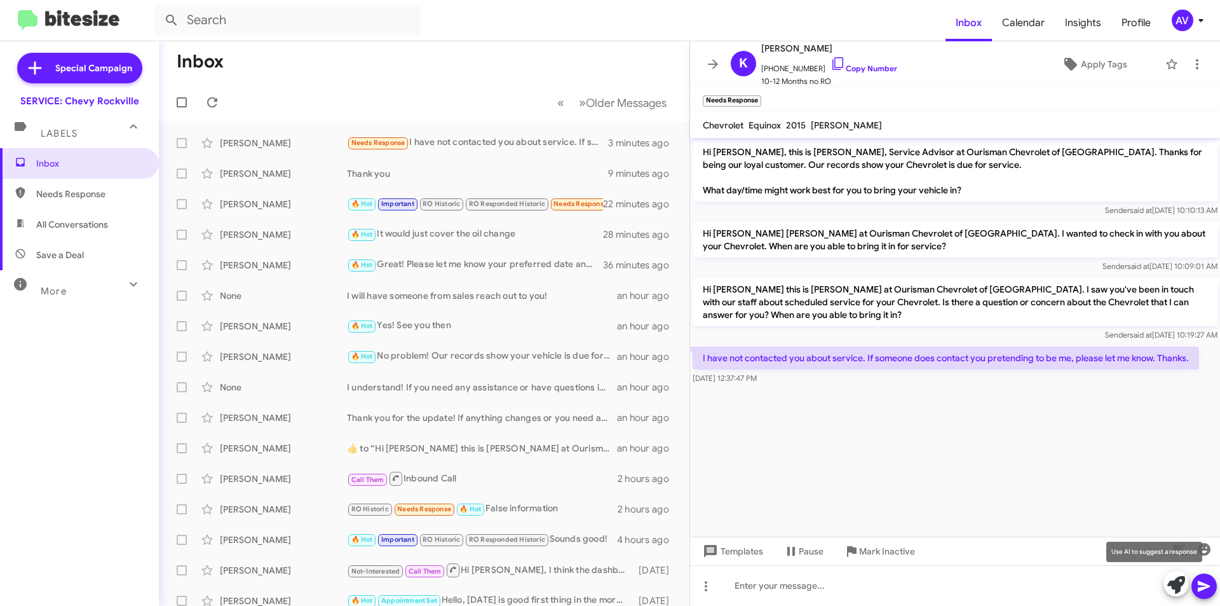
click at [1180, 587] on icon at bounding box center [1177, 585] width 18 height 18
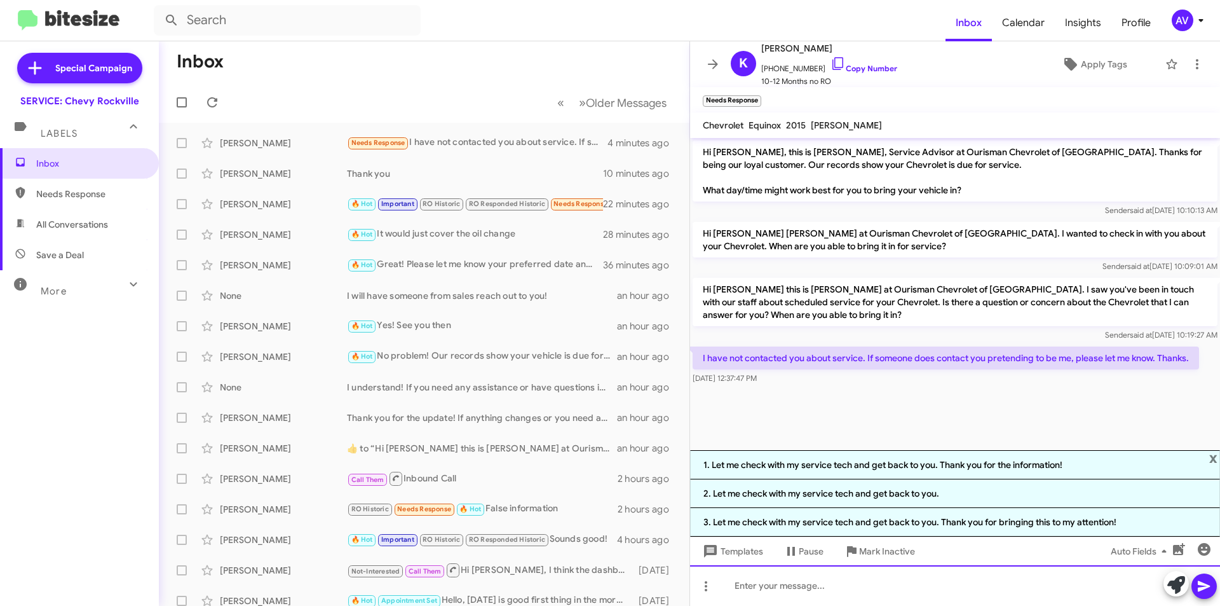
click at [846, 596] on div at bounding box center [955, 585] width 530 height 41
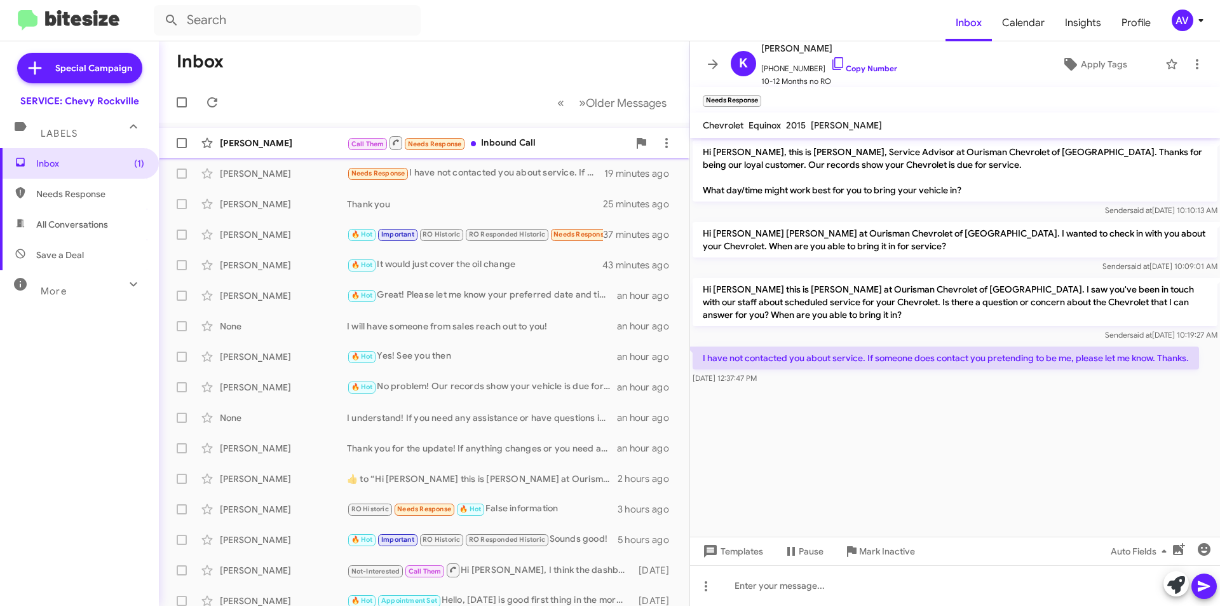
click at [568, 142] on div "Call Them Needs Response Inbound Call" at bounding box center [488, 143] width 282 height 16
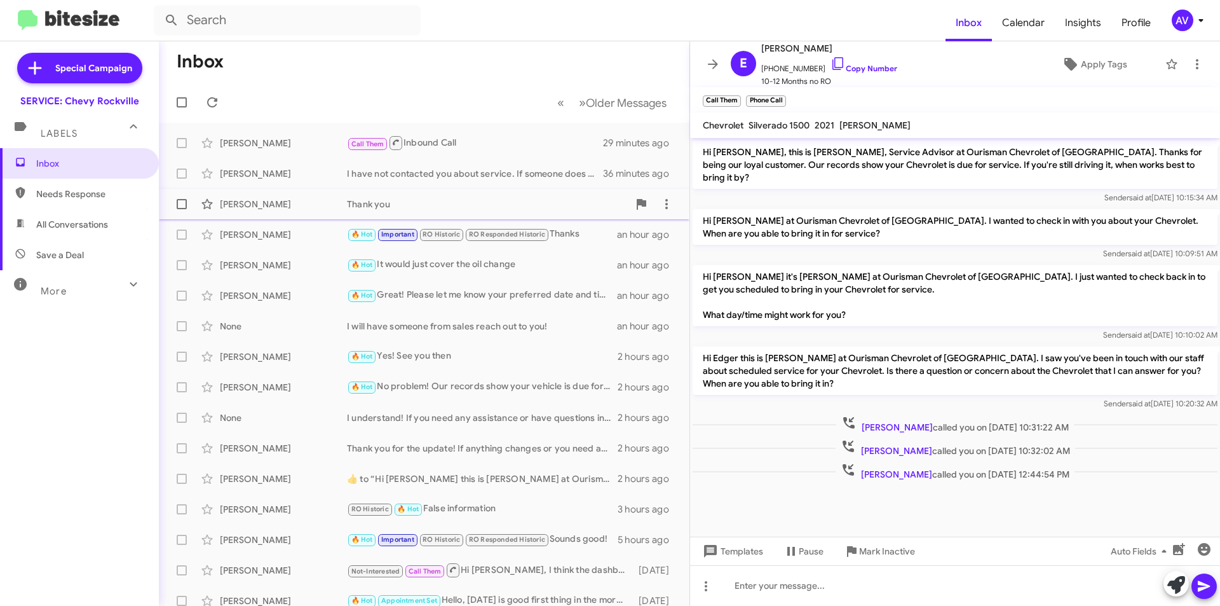
click at [447, 215] on div "Murray Lieberman Thank you 42 minutes ago" at bounding box center [424, 203] width 510 height 25
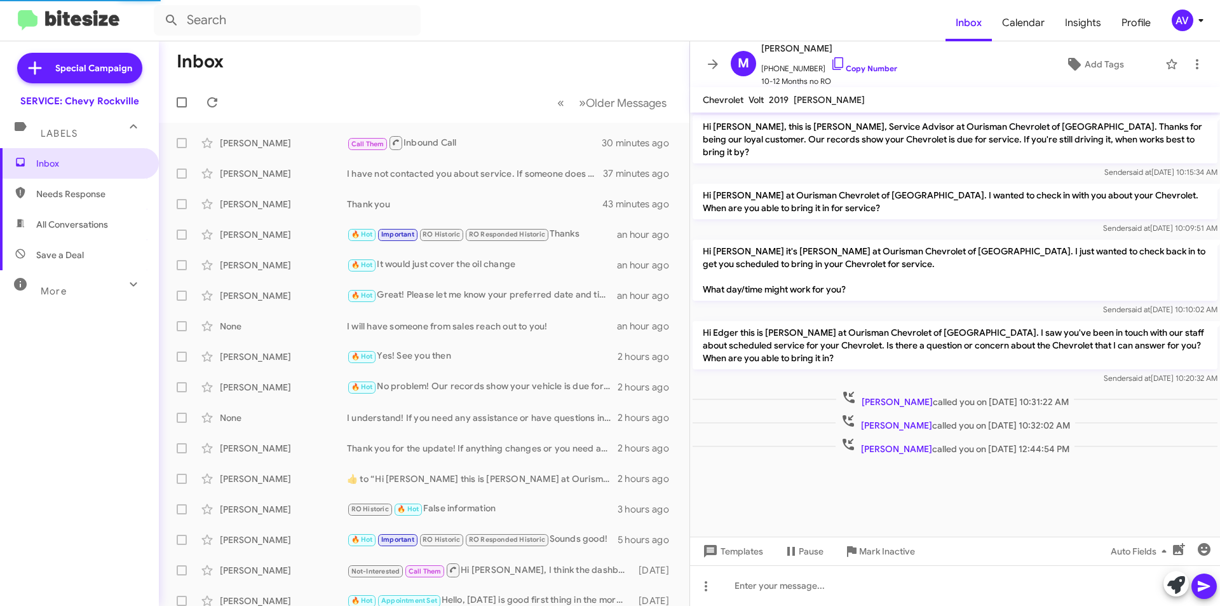
scroll to position [34, 0]
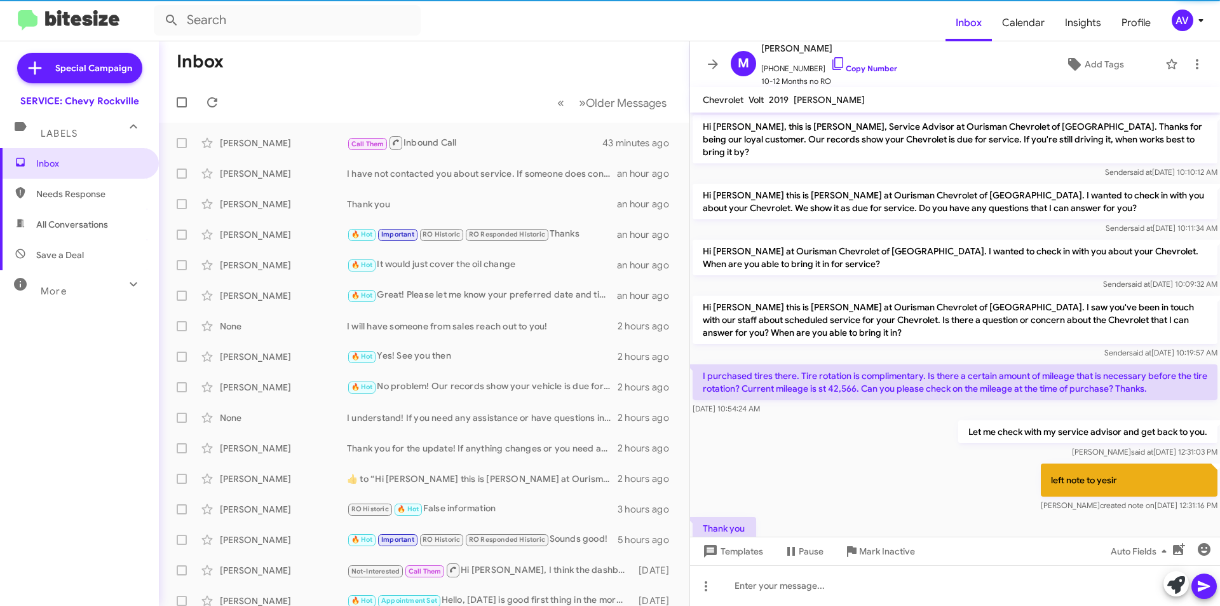
scroll to position [34, 0]
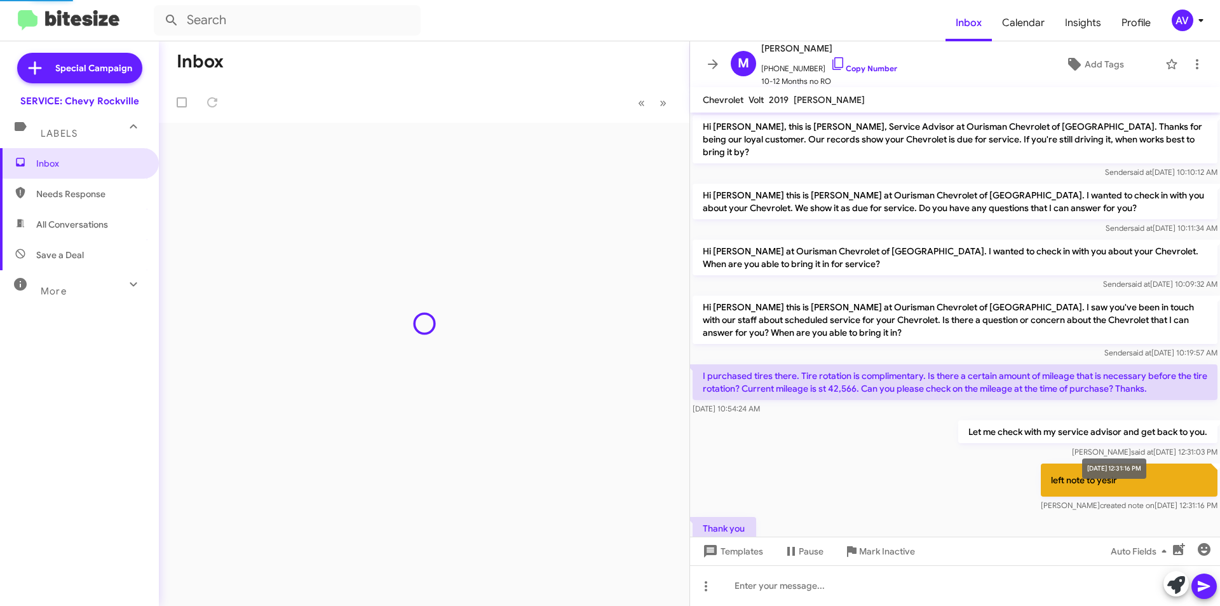
scroll to position [34, 0]
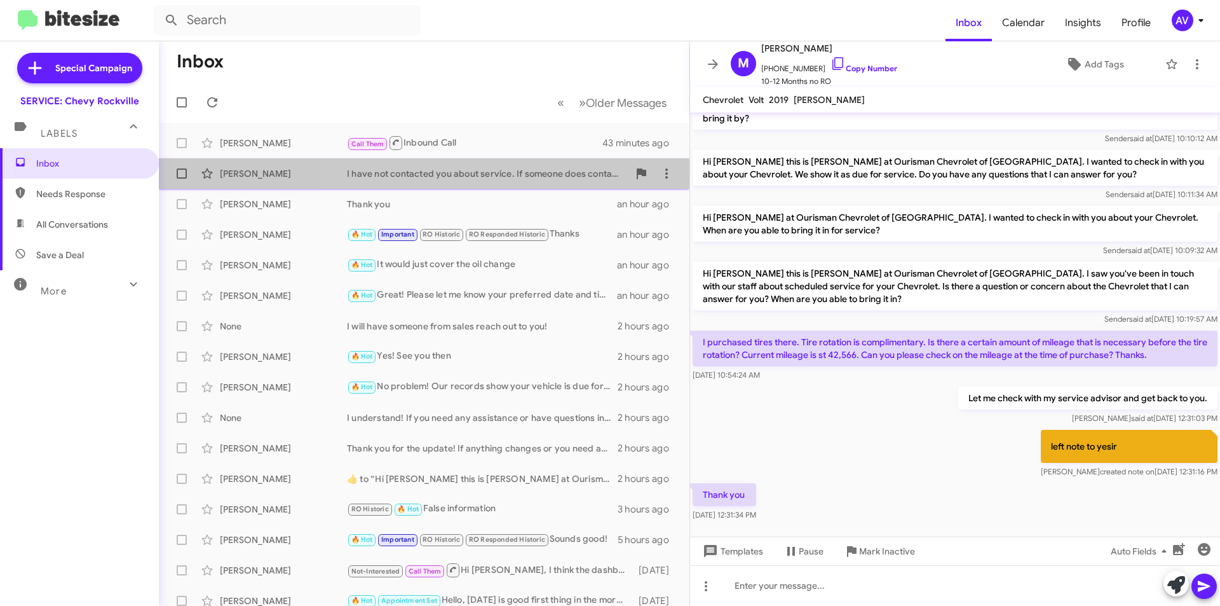
click at [527, 173] on div "I have not contacted you about service. If someone does contact you pretending …" at bounding box center [488, 173] width 282 height 13
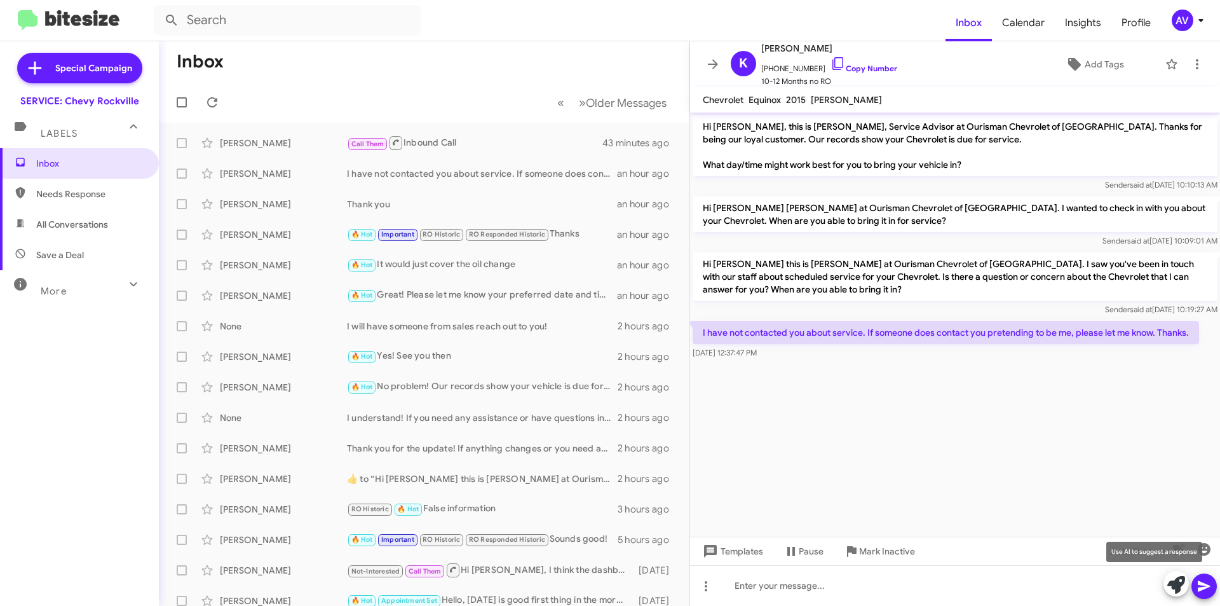
click at [1170, 583] on icon at bounding box center [1177, 585] width 18 height 18
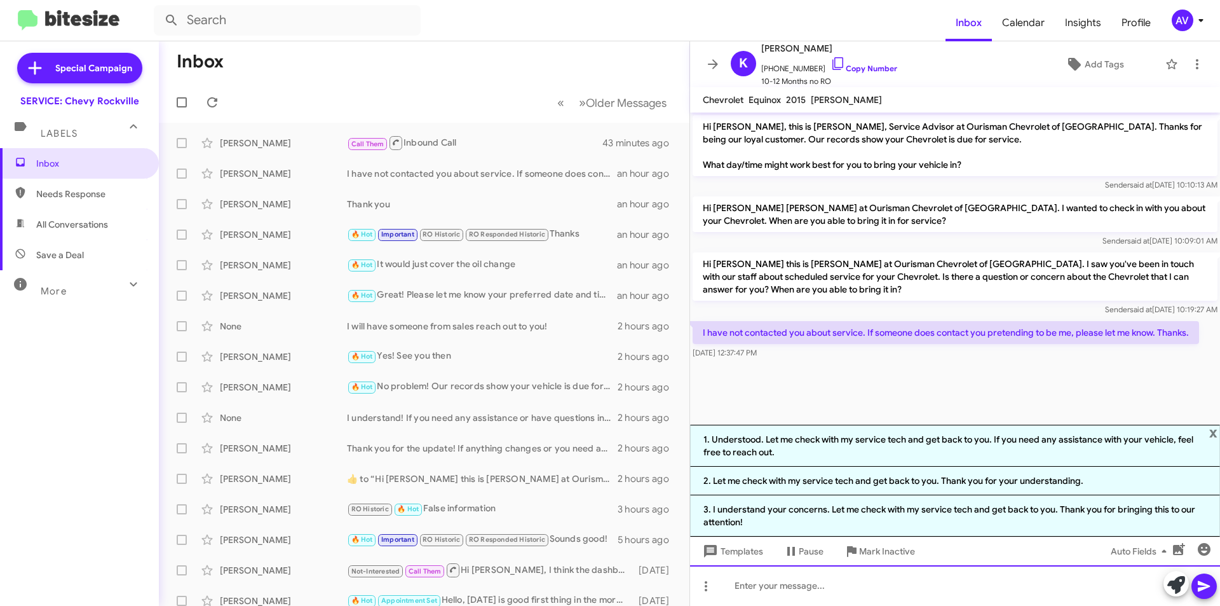
click at [844, 590] on div at bounding box center [955, 585] width 530 height 41
click at [491, 147] on div "Call Them Inbound Call" at bounding box center [488, 143] width 282 height 16
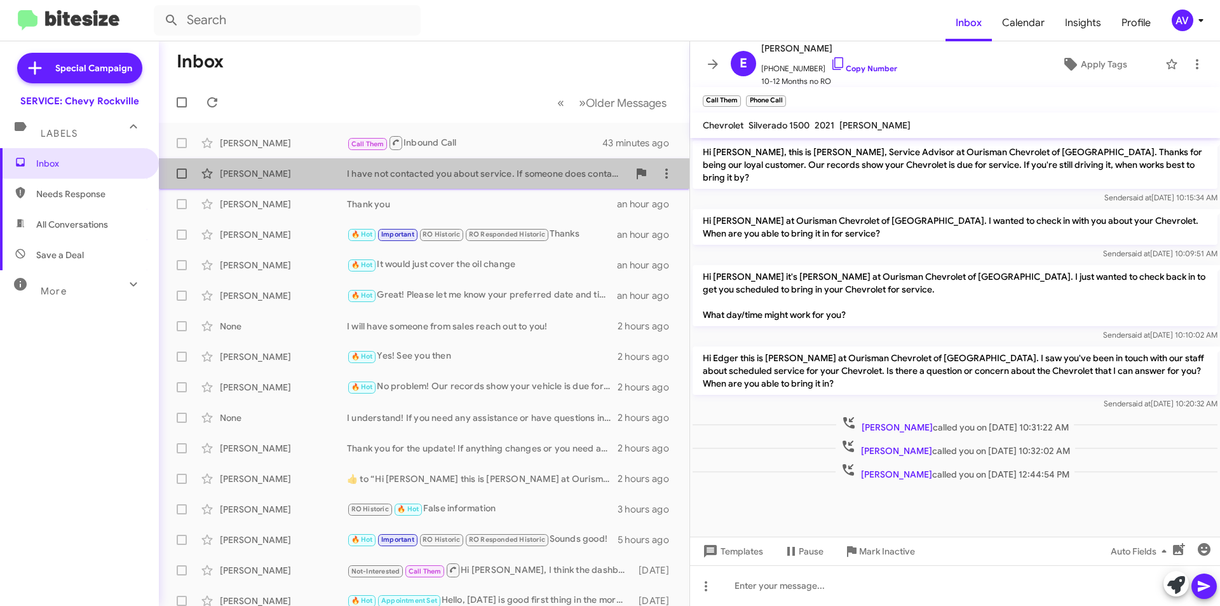
click at [542, 179] on div "I have not contacted you about service. If someone does contact you pretending …" at bounding box center [488, 173] width 282 height 13
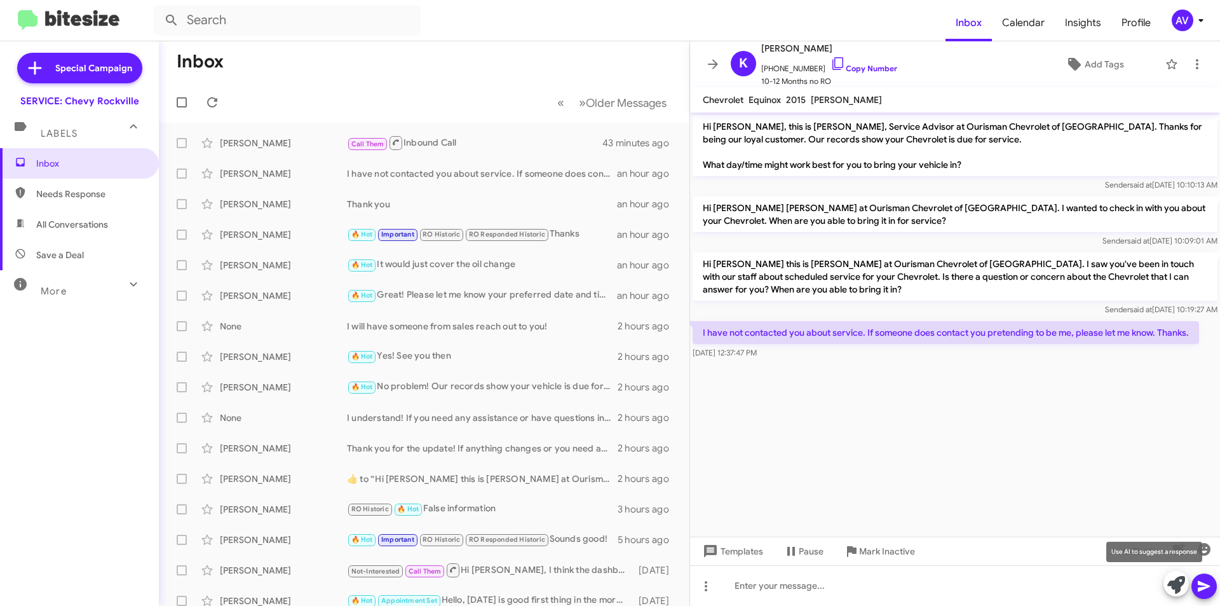
click at [1176, 590] on icon at bounding box center [1177, 585] width 18 height 18
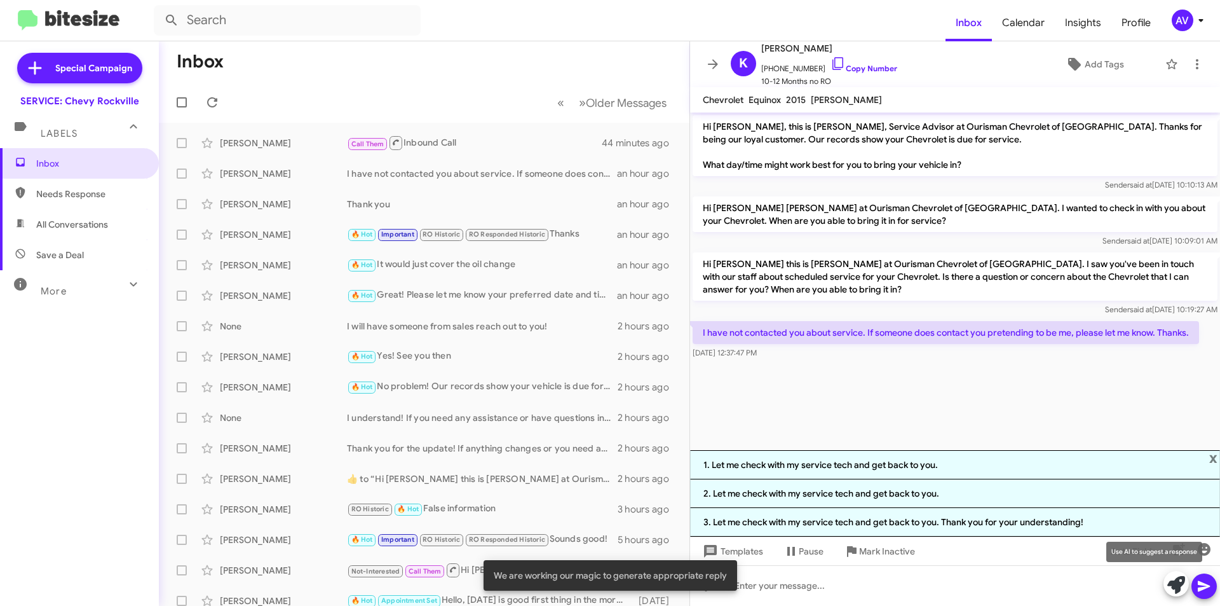
click at [1164, 577] on div at bounding box center [1190, 585] width 53 height 28
click at [1171, 580] on icon at bounding box center [1177, 585] width 18 height 18
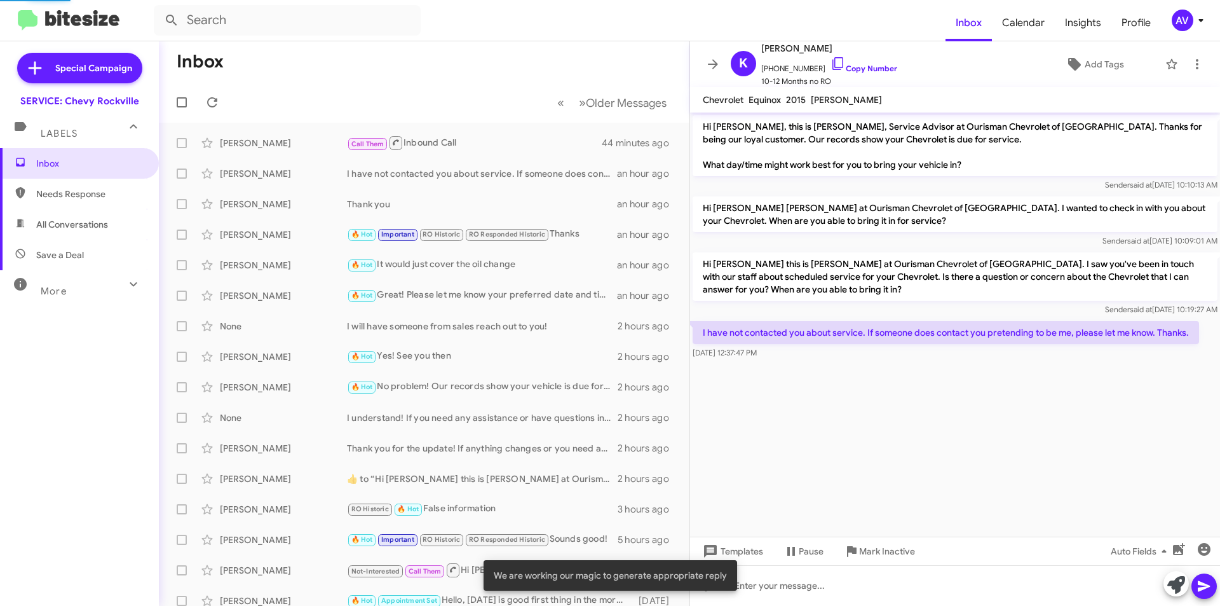
click at [1171, 580] on icon at bounding box center [1177, 585] width 18 height 18
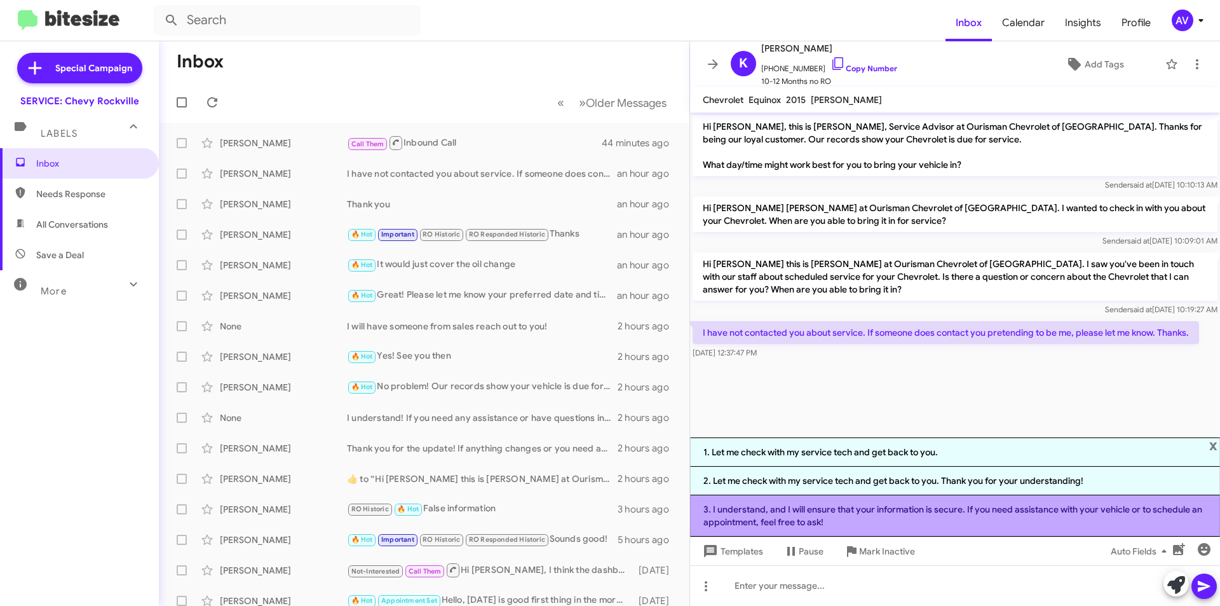
click at [992, 534] on li "3. I understand, and I will ensure that your information is secure. If you need…" at bounding box center [955, 515] width 530 height 41
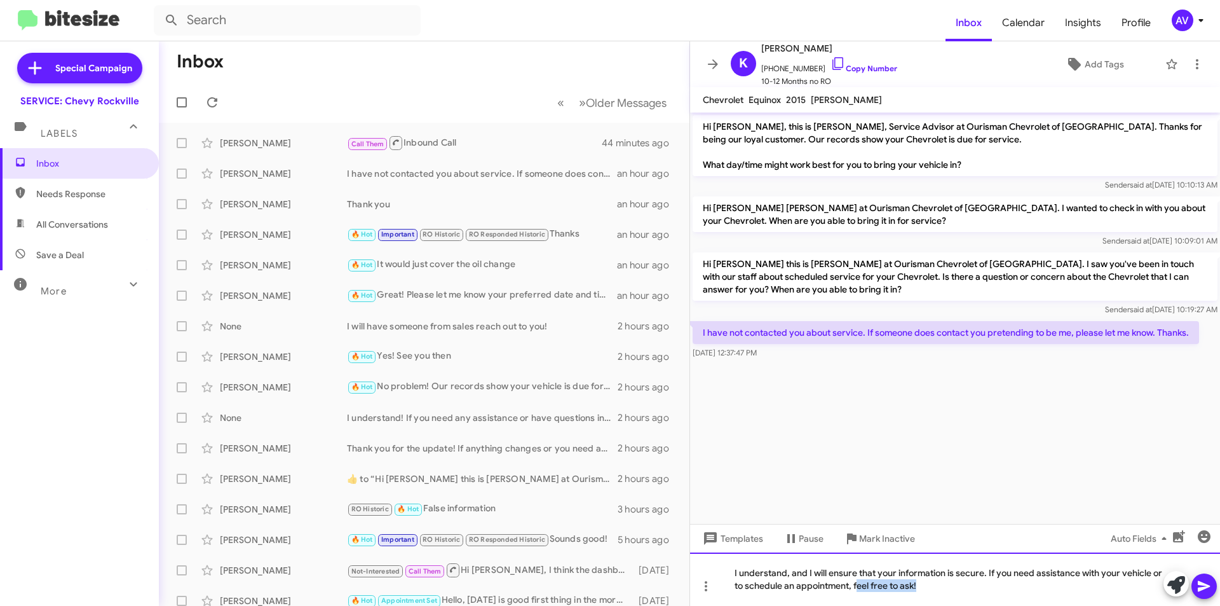
drag, startPoint x: 856, startPoint y: 583, endPoint x: 926, endPoint y: 611, distance: 75.3
click at [926, 605] on html "Inbox Calendar Insights Profile AV Special Campaign SERVICE: Chevy Rockville La…" at bounding box center [610, 303] width 1220 height 606
click at [859, 583] on div "I understand, and I will ensure that your information is secure. If you need as…" at bounding box center [955, 578] width 530 height 53
click at [1199, 589] on icon at bounding box center [1204, 586] width 12 height 11
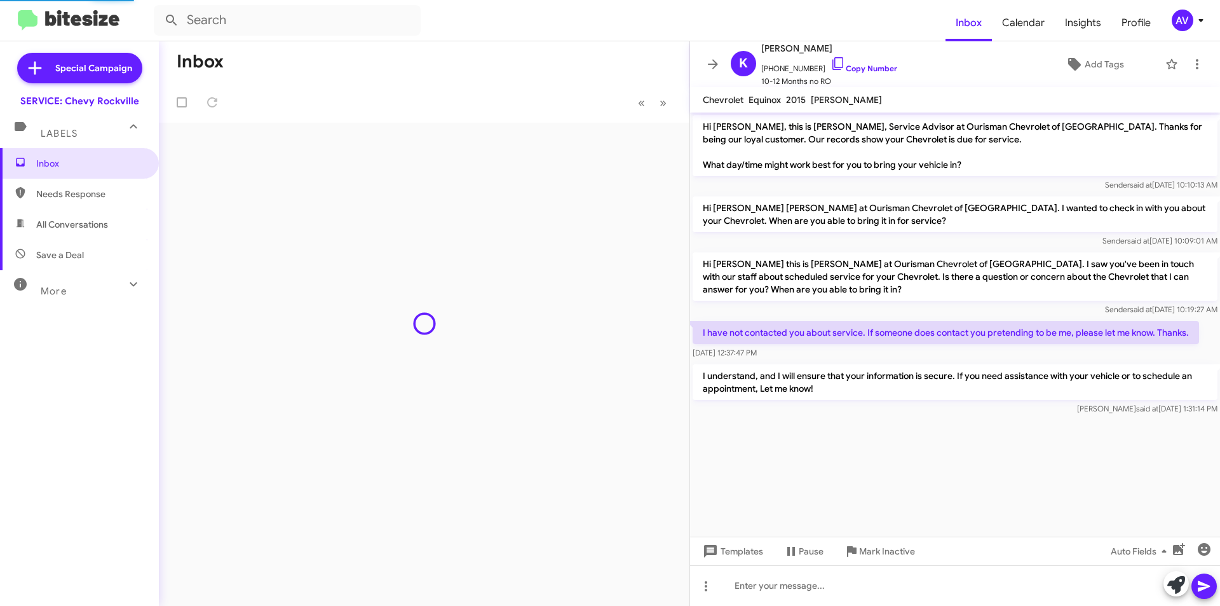
click at [1180, 15] on div "AV" at bounding box center [1183, 21] width 22 height 22
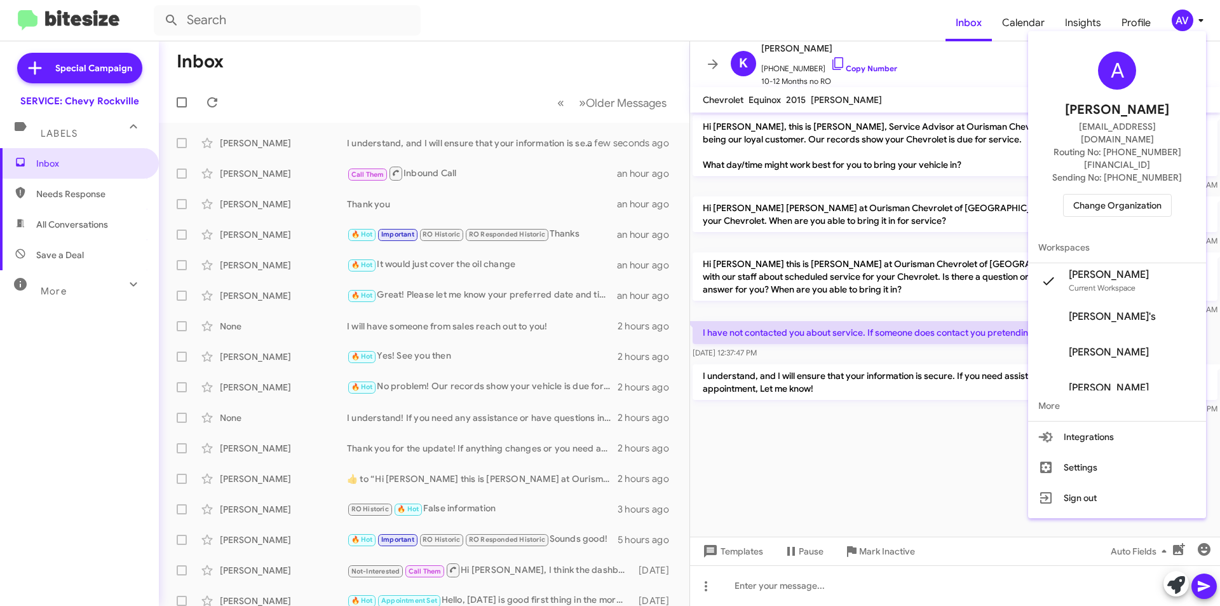
click at [1126, 194] on span "Change Organization" at bounding box center [1117, 205] width 88 height 22
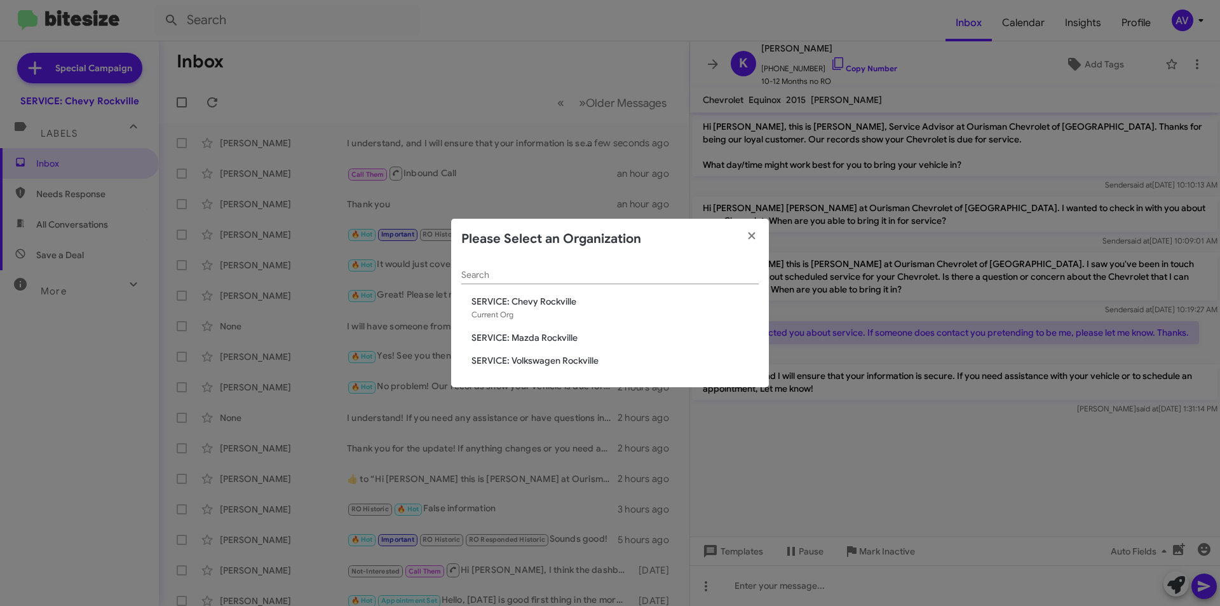
click at [535, 332] on span "SERVICE: Mazda Rockville" at bounding box center [615, 337] width 287 height 13
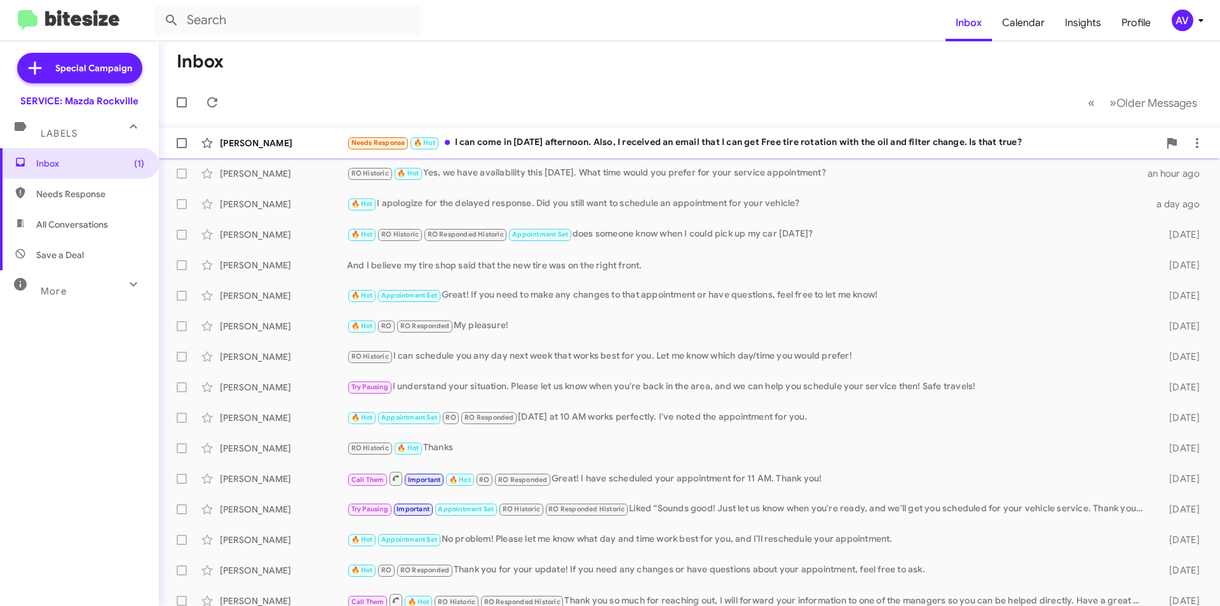
click at [626, 144] on div "Needs Response 🔥 Hot I can come in [DATE] afternoon. Also, I received an email …" at bounding box center [753, 142] width 812 height 15
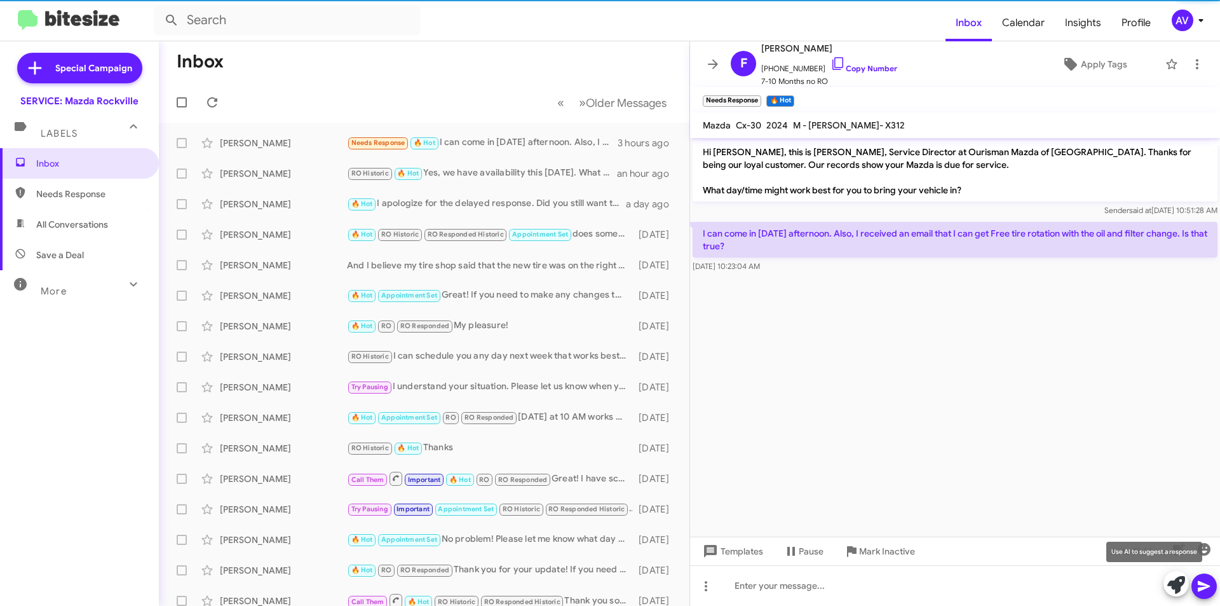
click at [1180, 584] on icon at bounding box center [1177, 585] width 18 height 18
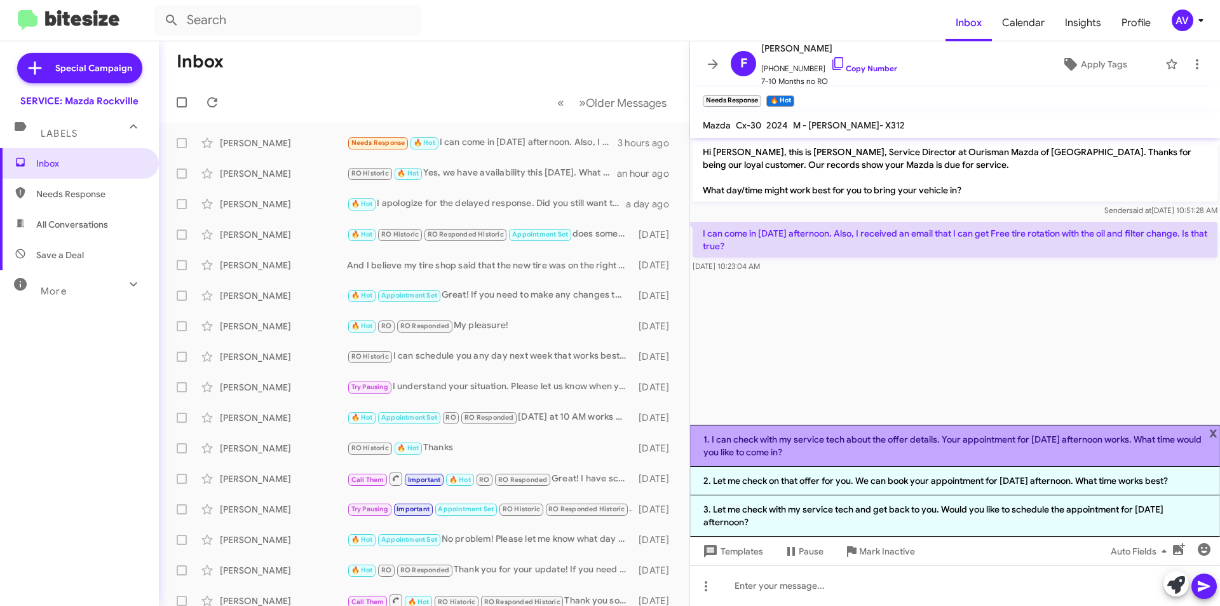
click at [873, 458] on li "1. I can check with my service tech about the offer details. Your appointment f…" at bounding box center [955, 446] width 530 height 42
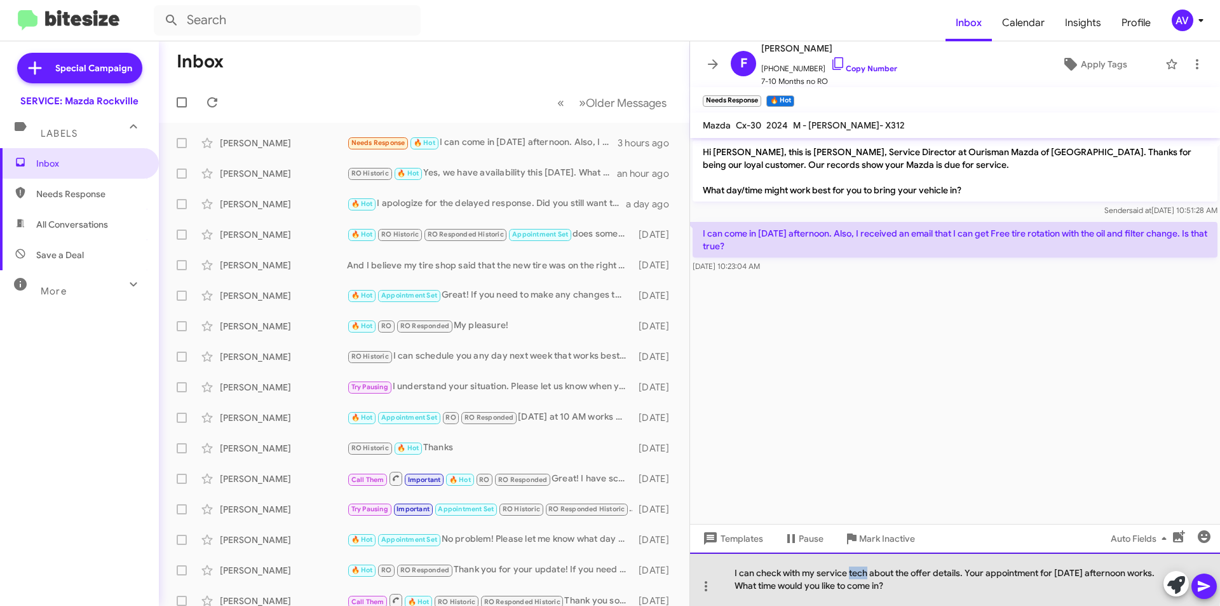
drag, startPoint x: 868, startPoint y: 573, endPoint x: 851, endPoint y: 578, distance: 18.1
click at [851, 578] on div "I can check with my service tech about the offer details. Your appointment for …" at bounding box center [955, 578] width 530 height 53
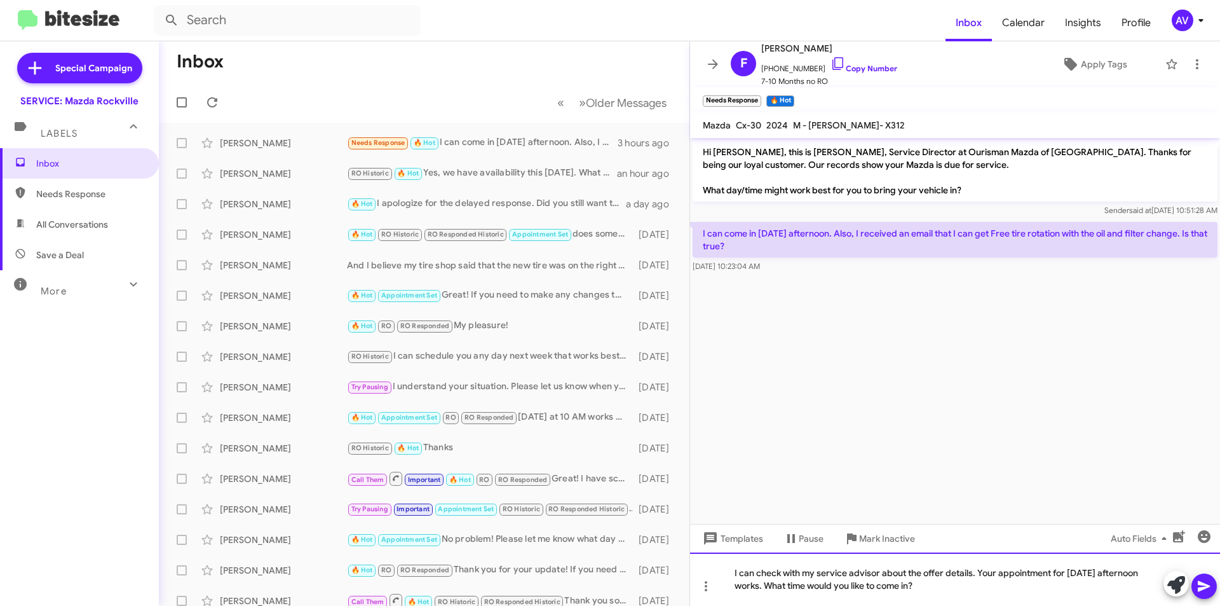
click at [927, 587] on div "I can check with my service advisor about the offer details. Your appointment f…" at bounding box center [955, 578] width 530 height 53
click at [831, 64] on icon at bounding box center [838, 63] width 15 height 15
click at [1201, 592] on icon at bounding box center [1204, 585] width 15 height 15
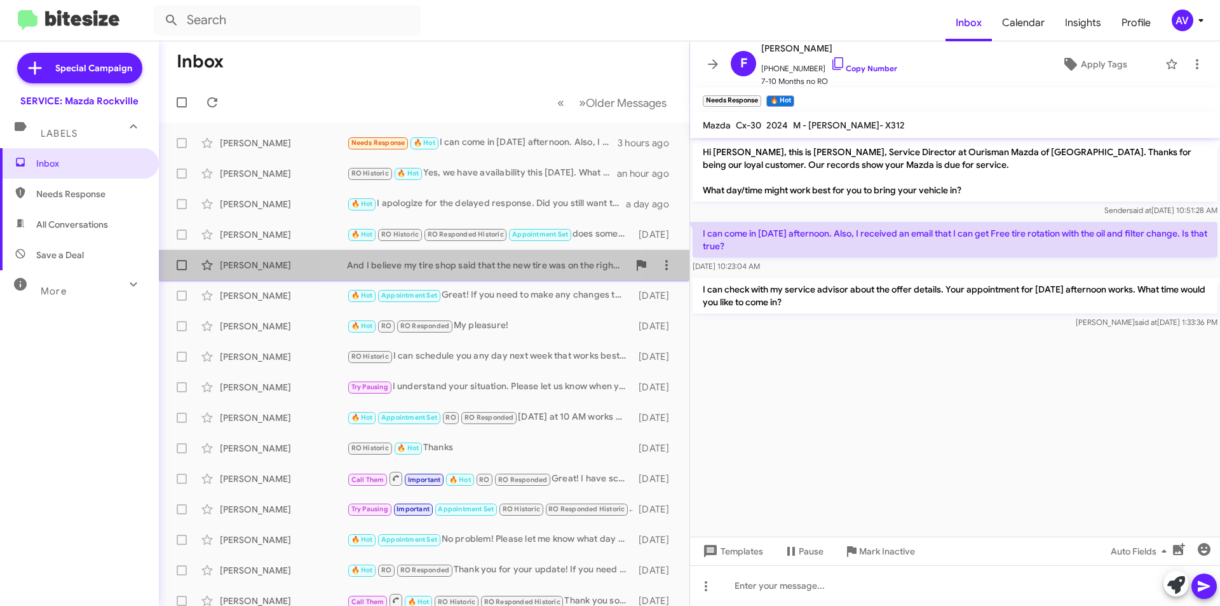
click at [455, 268] on div "And I believe my tire shop said that the new tire was on the right front." at bounding box center [488, 265] width 282 height 13
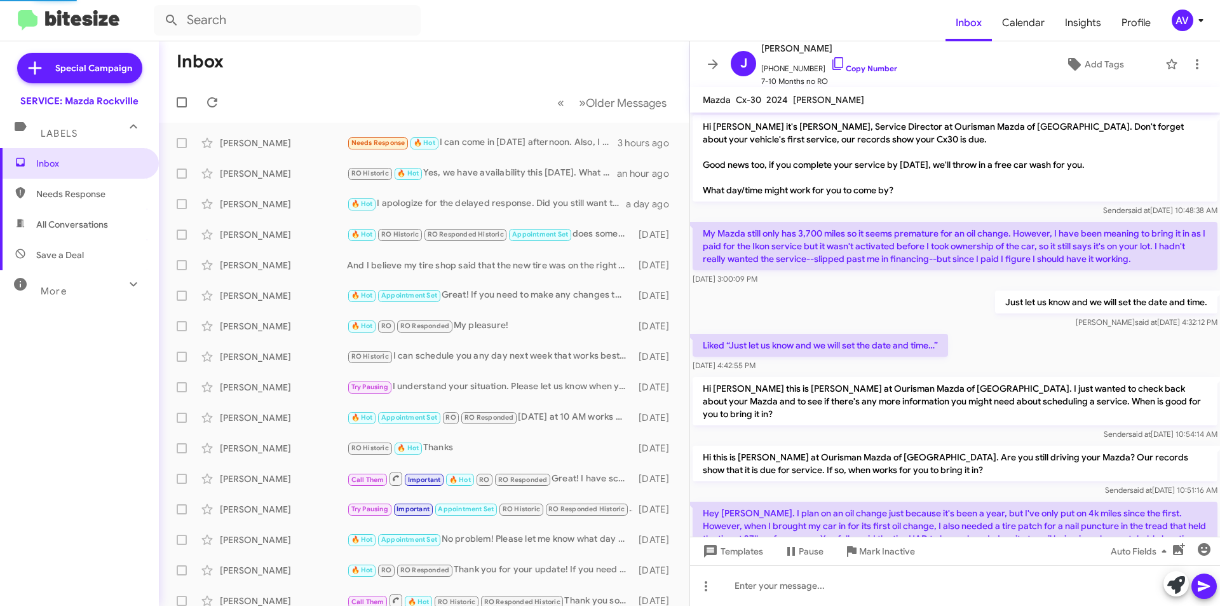
scroll to position [514, 0]
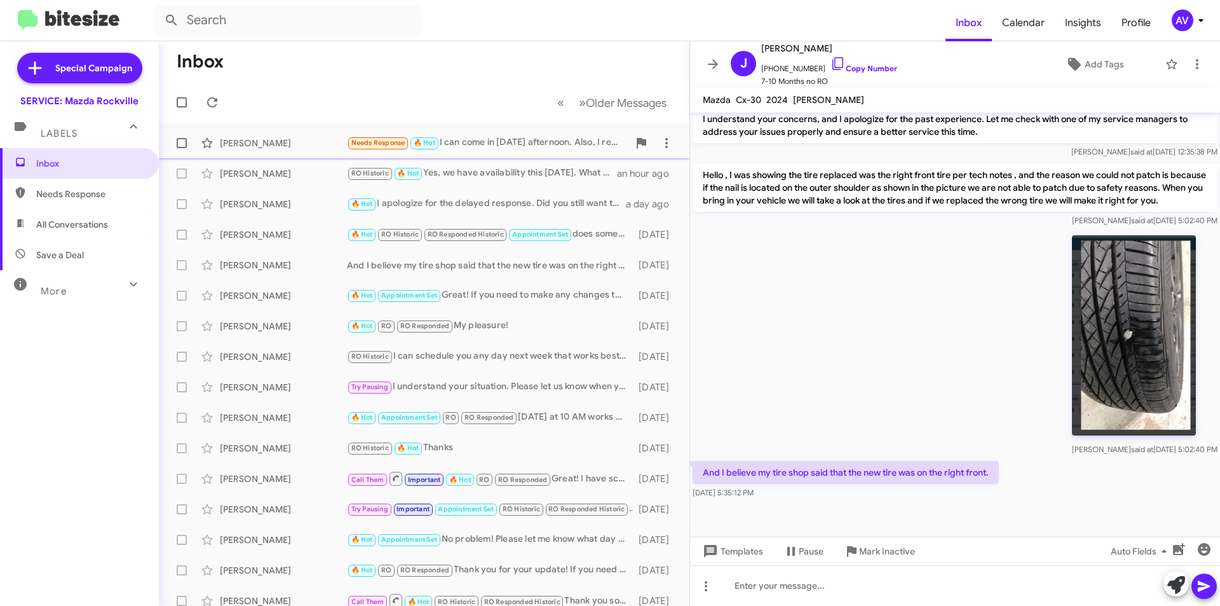
click at [518, 151] on div "Feng Yan Needs Response 🔥 Hot I can come in this Friday afternoon. Also, I rece…" at bounding box center [424, 142] width 510 height 25
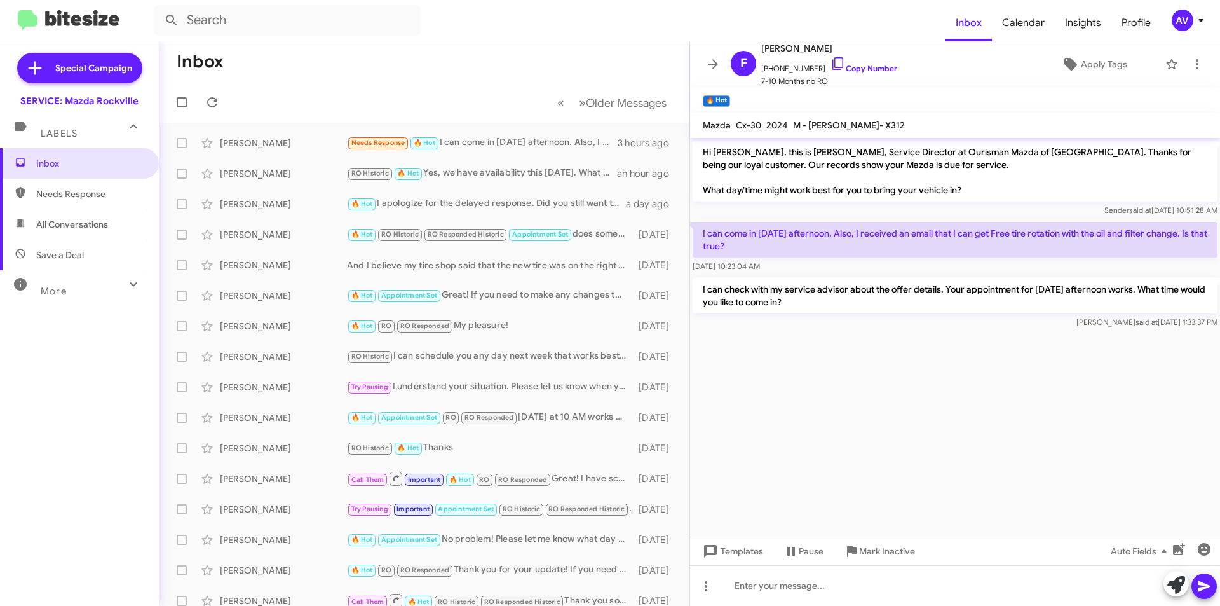
click at [1187, 23] on div "AV" at bounding box center [1183, 21] width 22 height 22
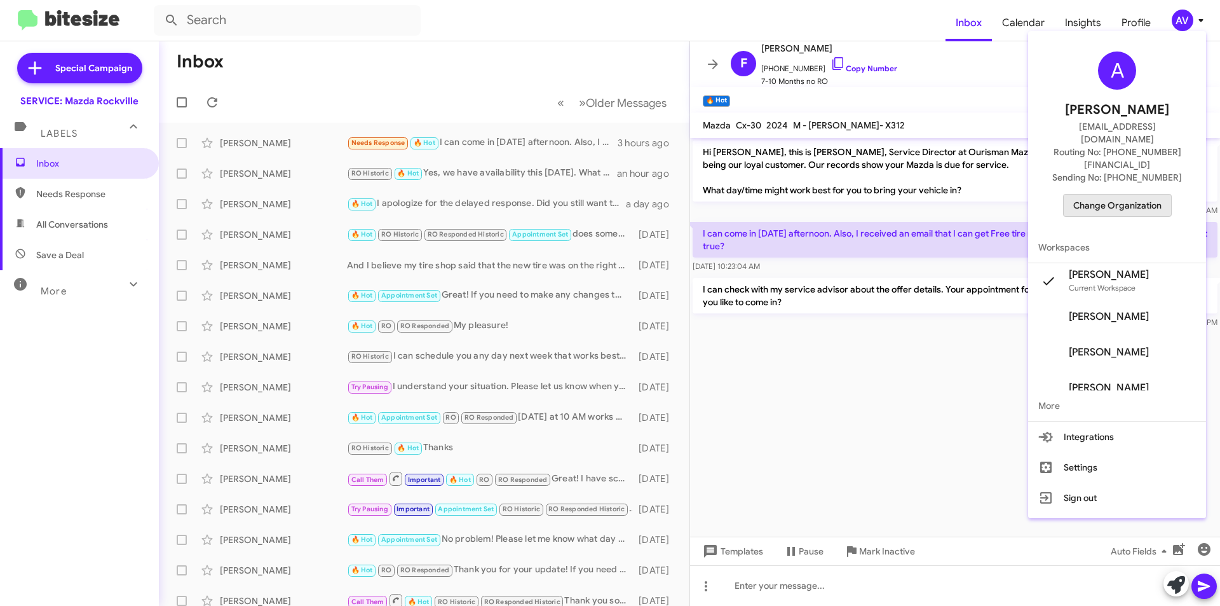
click at [1129, 194] on span "Change Organization" at bounding box center [1117, 205] width 88 height 22
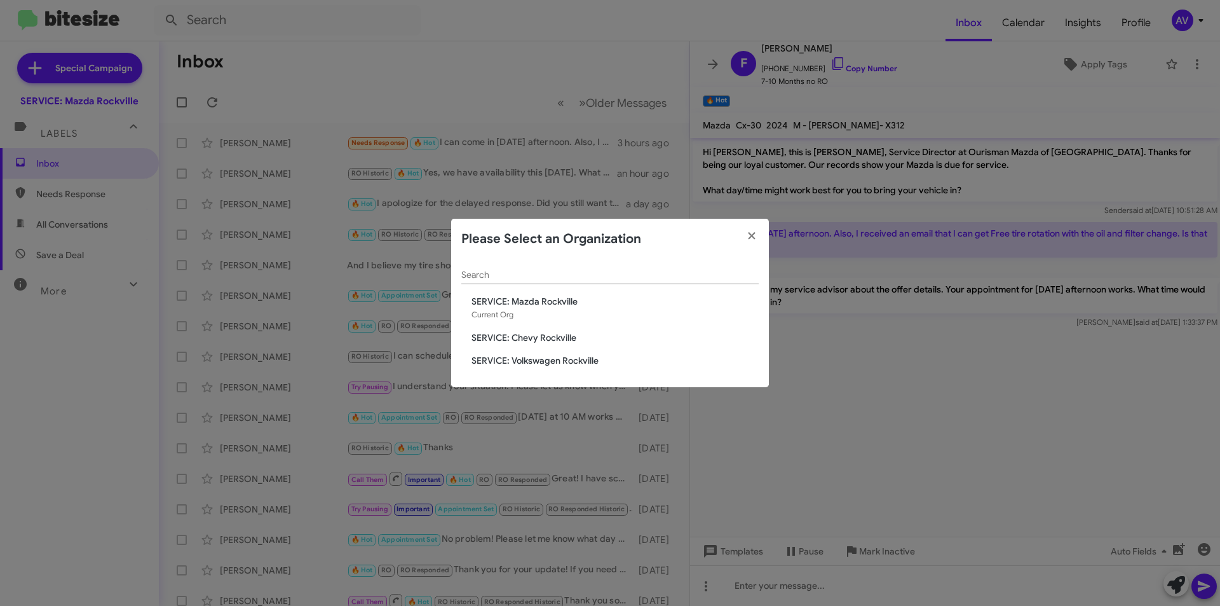
click at [520, 365] on span "SERVICE: Volkswagen Rockville" at bounding box center [615, 360] width 287 height 13
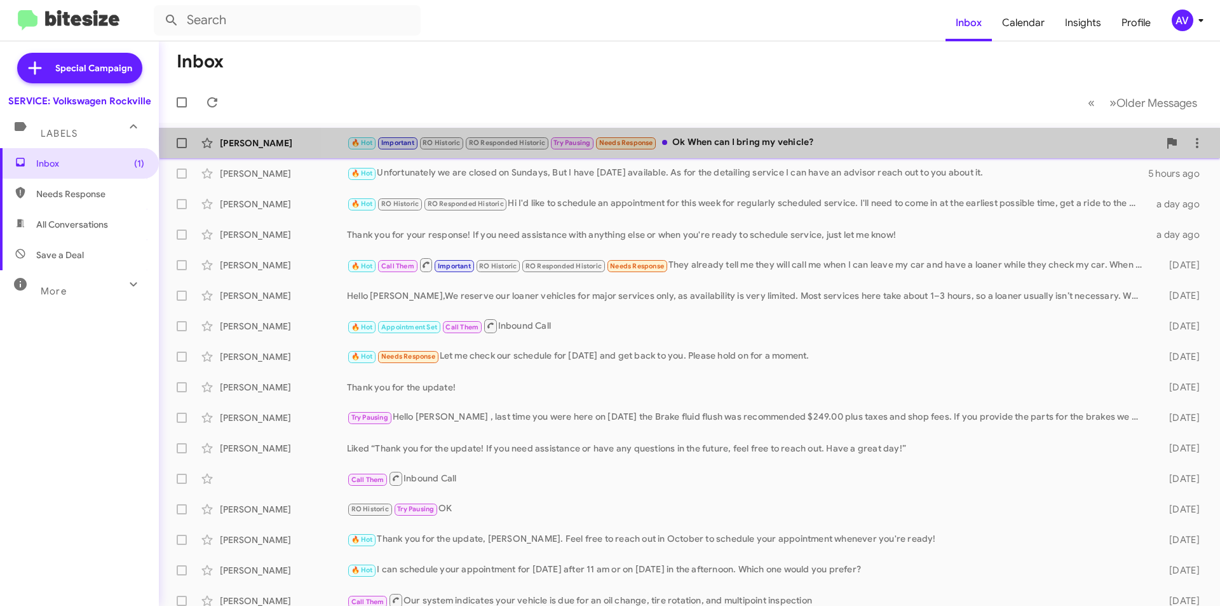
click at [782, 139] on div "🔥 Hot Important RO Historic RO Responded Historic Try Pausing Needs Response Ok…" at bounding box center [753, 142] width 812 height 15
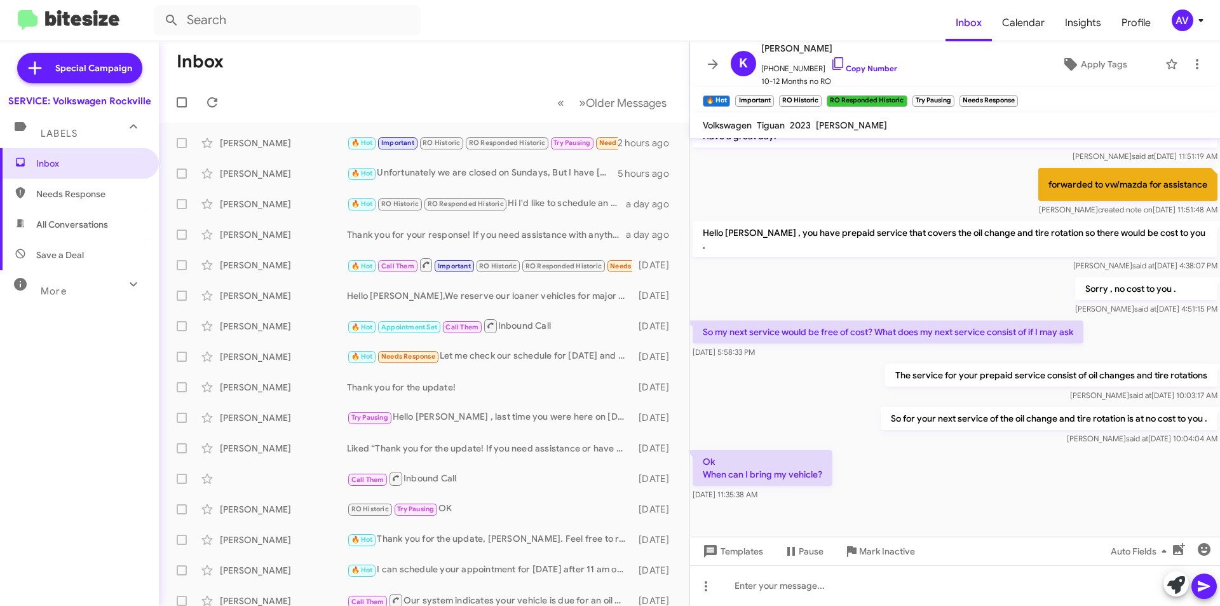
scroll to position [616, 0]
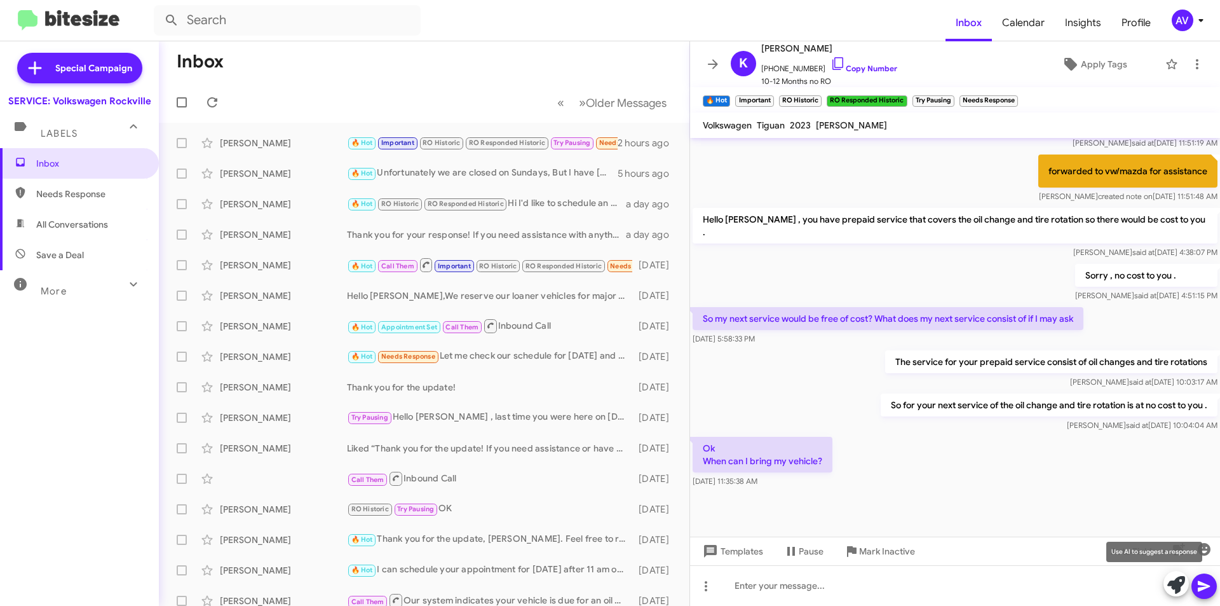
click at [1175, 588] on icon at bounding box center [1177, 585] width 18 height 18
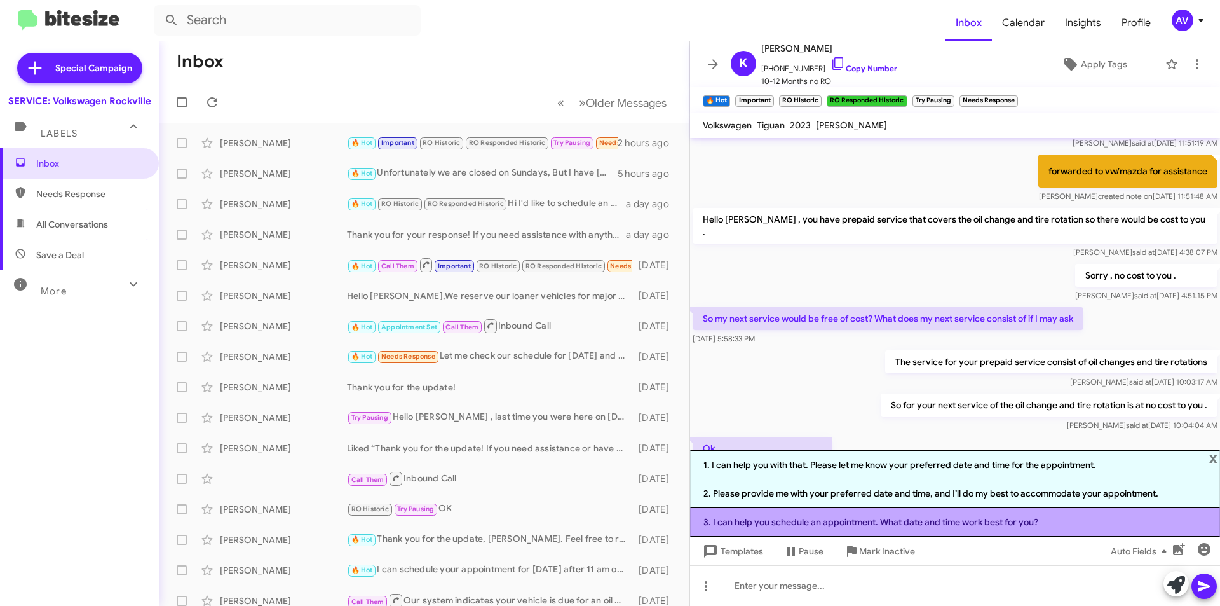
click at [862, 527] on li "3. I can help you schedule an appointment. What date and time work best for you?" at bounding box center [955, 522] width 530 height 29
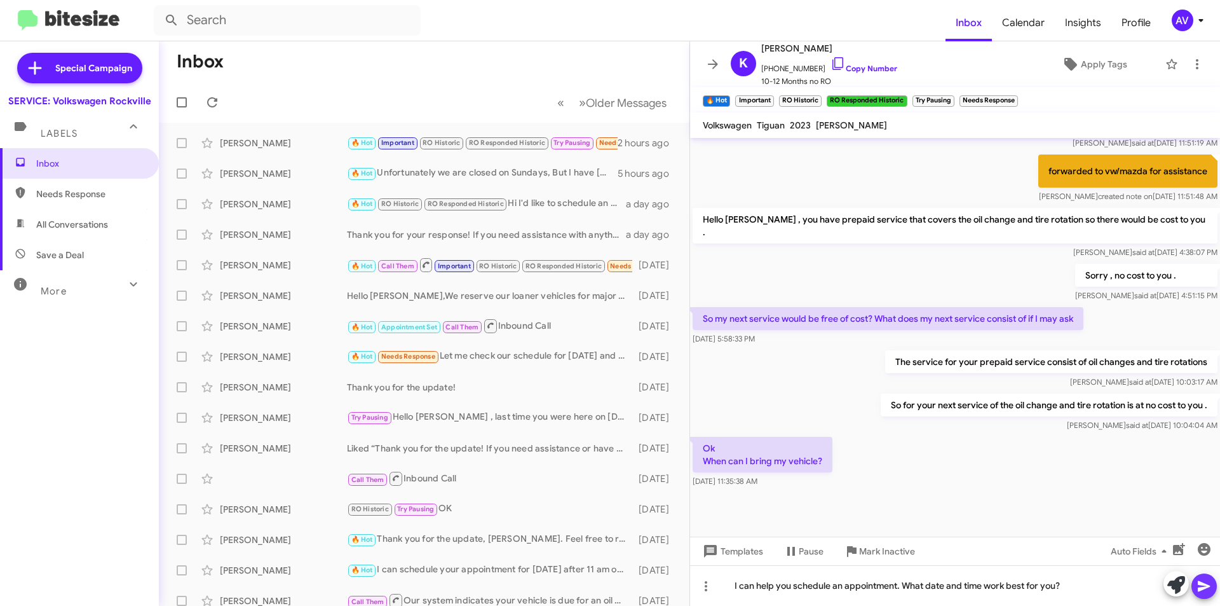
click at [1205, 594] on span at bounding box center [1204, 585] width 15 height 25
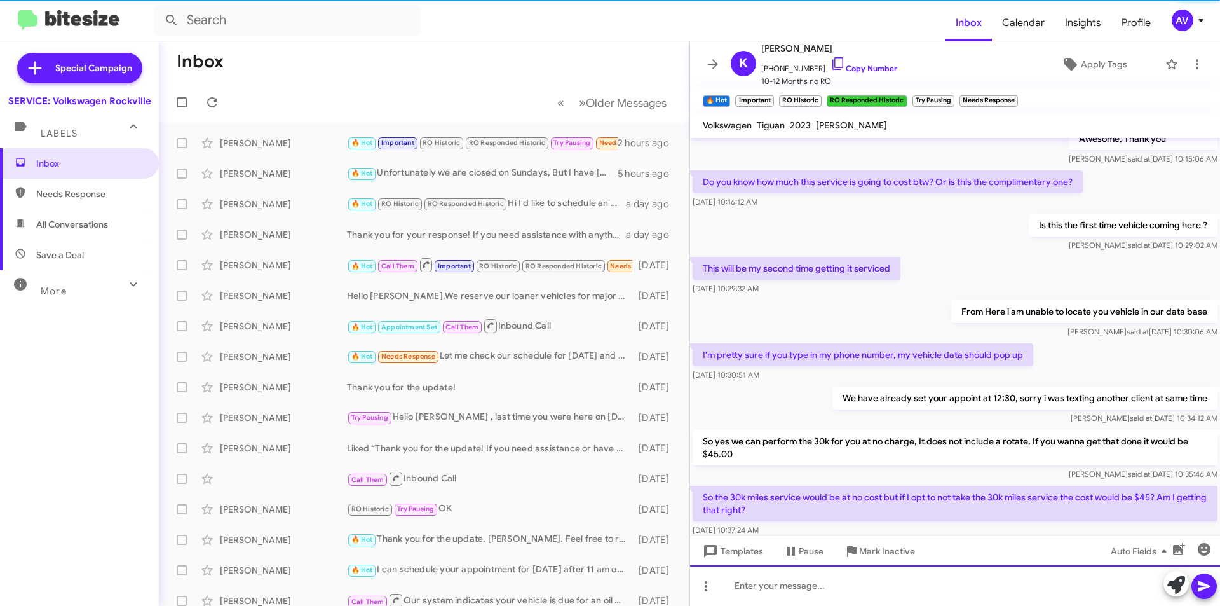
scroll to position [0, 0]
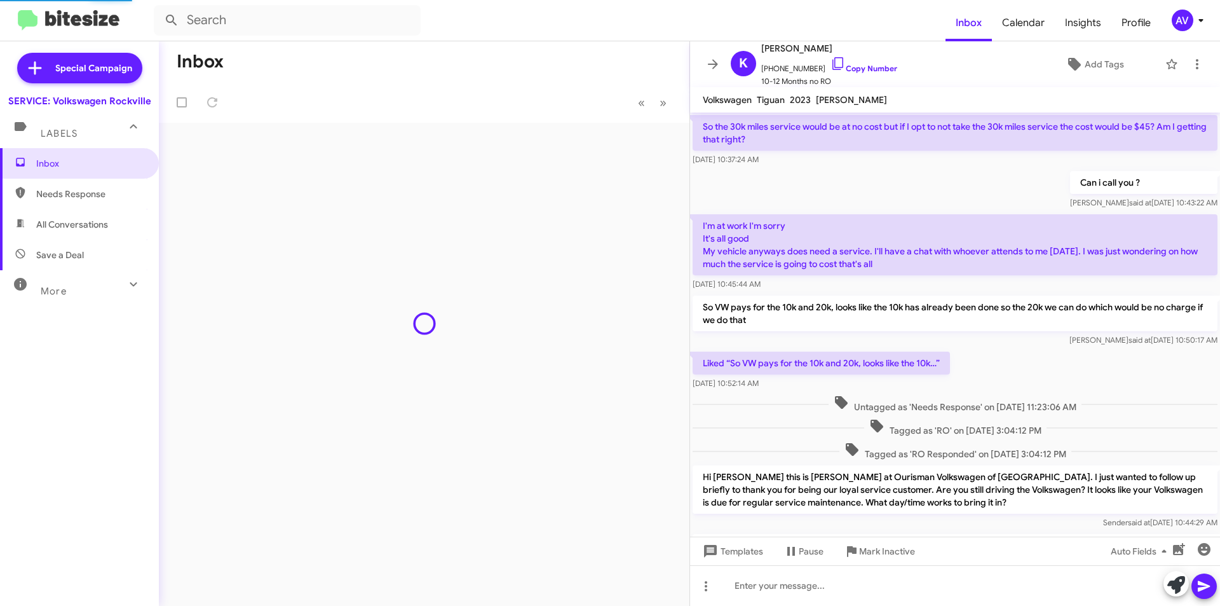
scroll to position [557, 0]
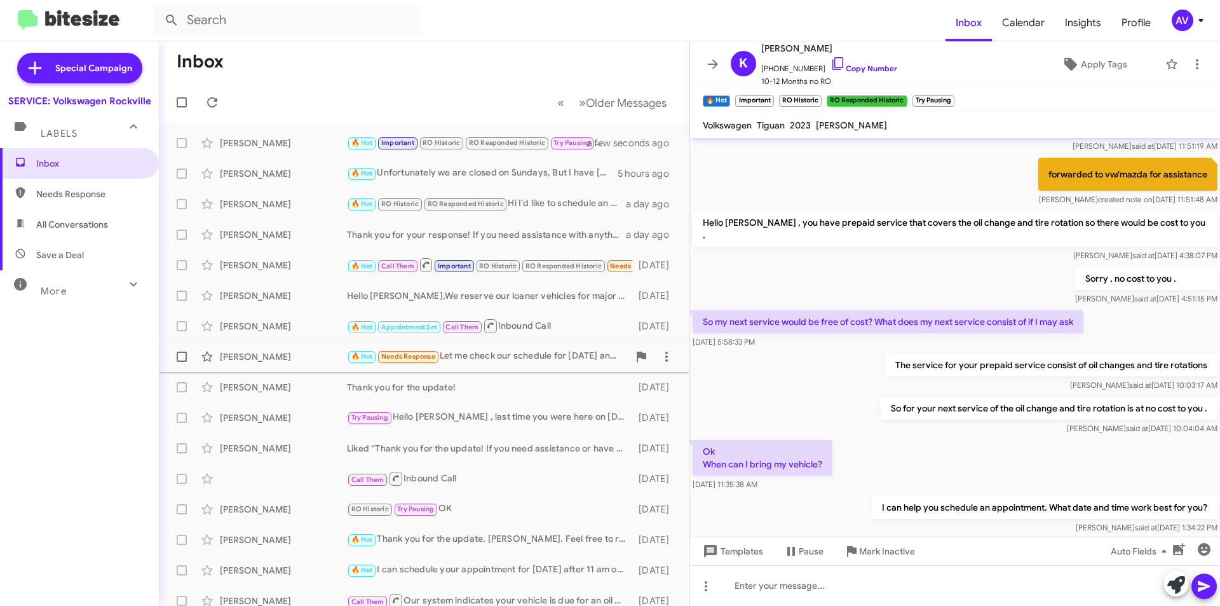
drag, startPoint x: 560, startPoint y: 361, endPoint x: 566, endPoint y: 357, distance: 6.9
click at [562, 359] on div "🔥 Hot Needs Response Let me check our schedule for today and get back to you. P…" at bounding box center [488, 356] width 282 height 15
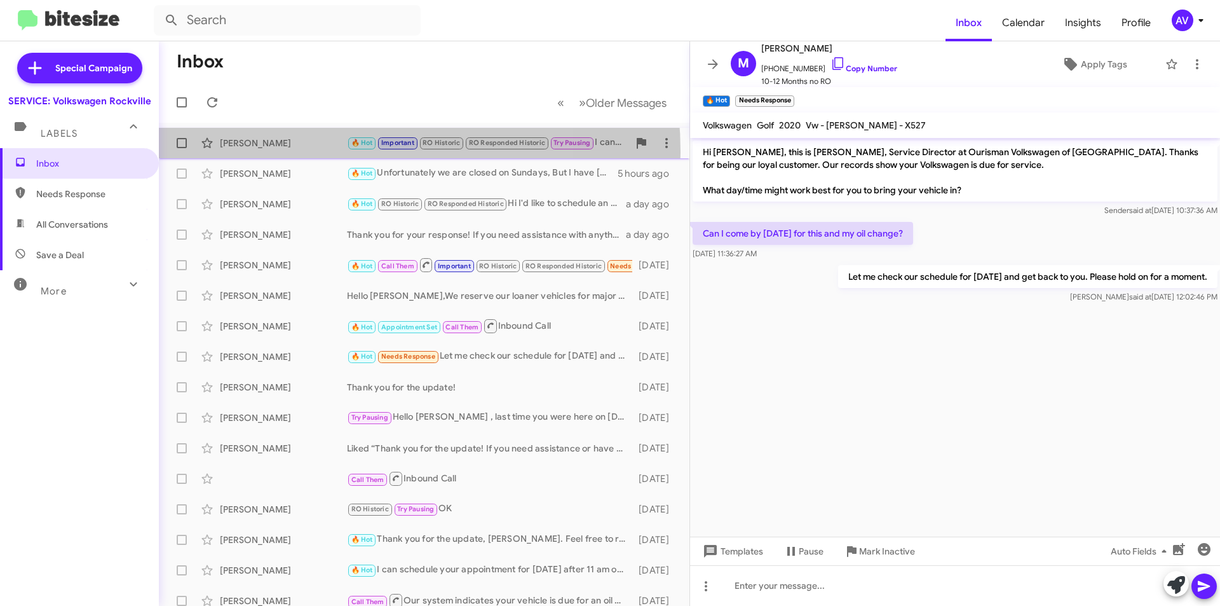
click at [304, 152] on div "Kevin Roy 🔥 Hot Important RO Historic RO Responded Historic Try Pausing I can h…" at bounding box center [424, 142] width 510 height 25
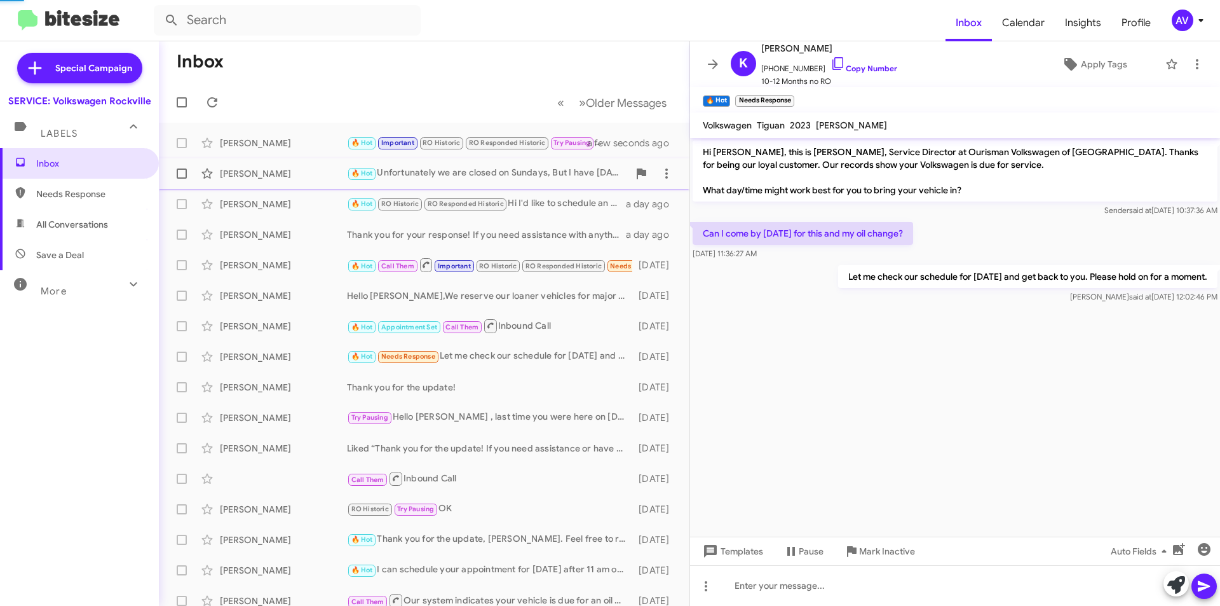
scroll to position [608, 0]
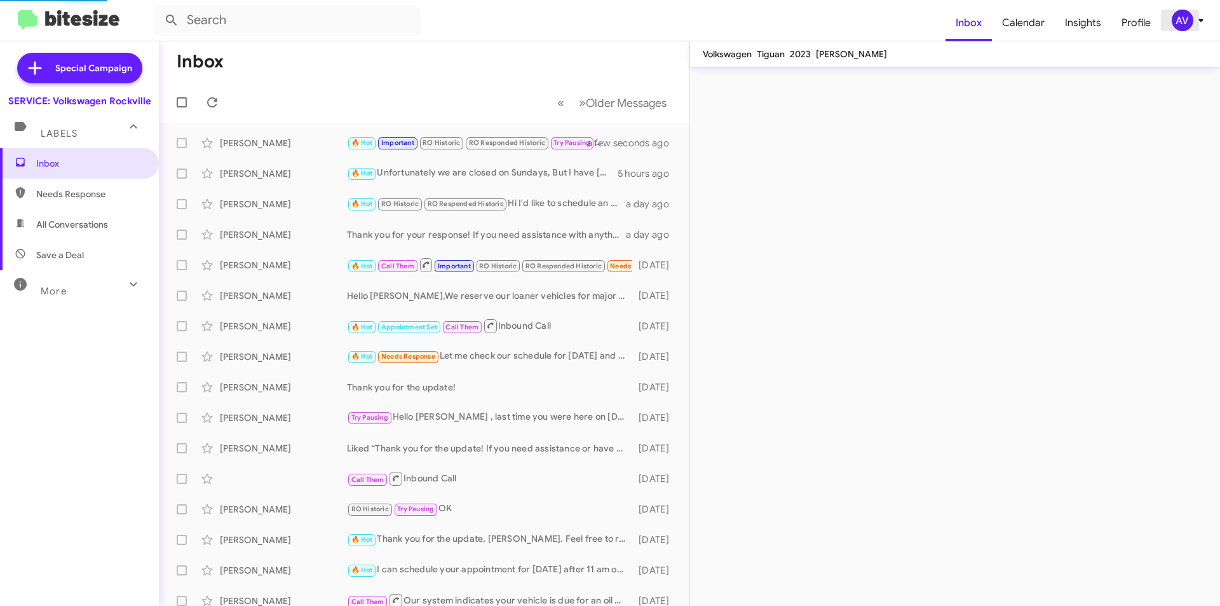
click at [1178, 13] on div "AV" at bounding box center [1183, 21] width 22 height 22
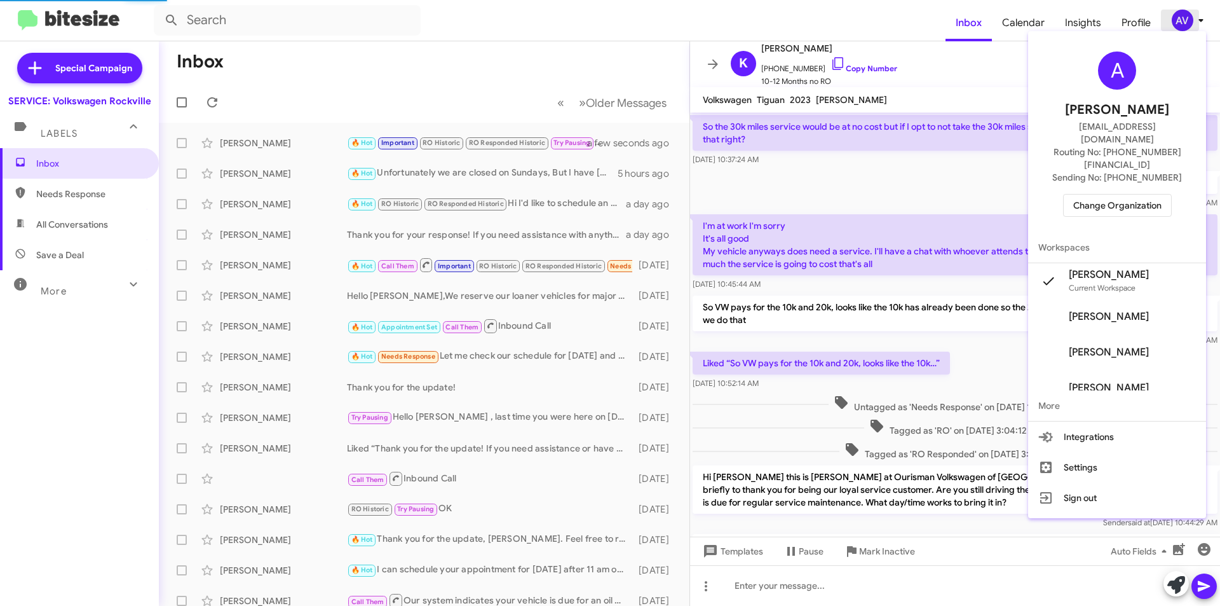
scroll to position [582, 0]
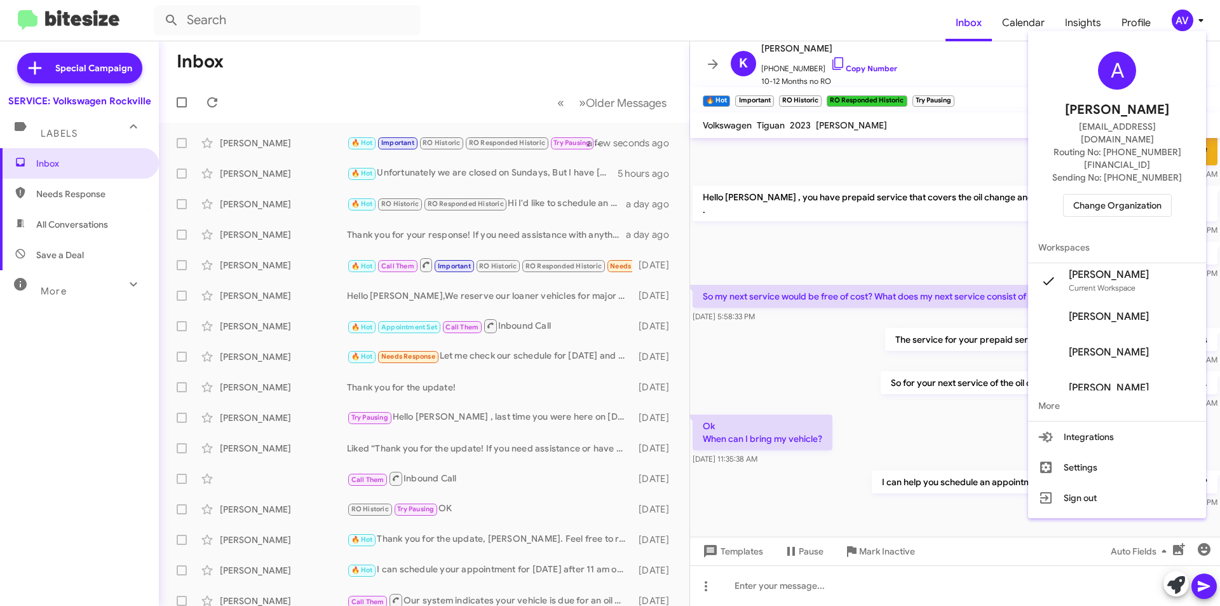
click at [1106, 194] on span "Change Organization" at bounding box center [1117, 205] width 88 height 22
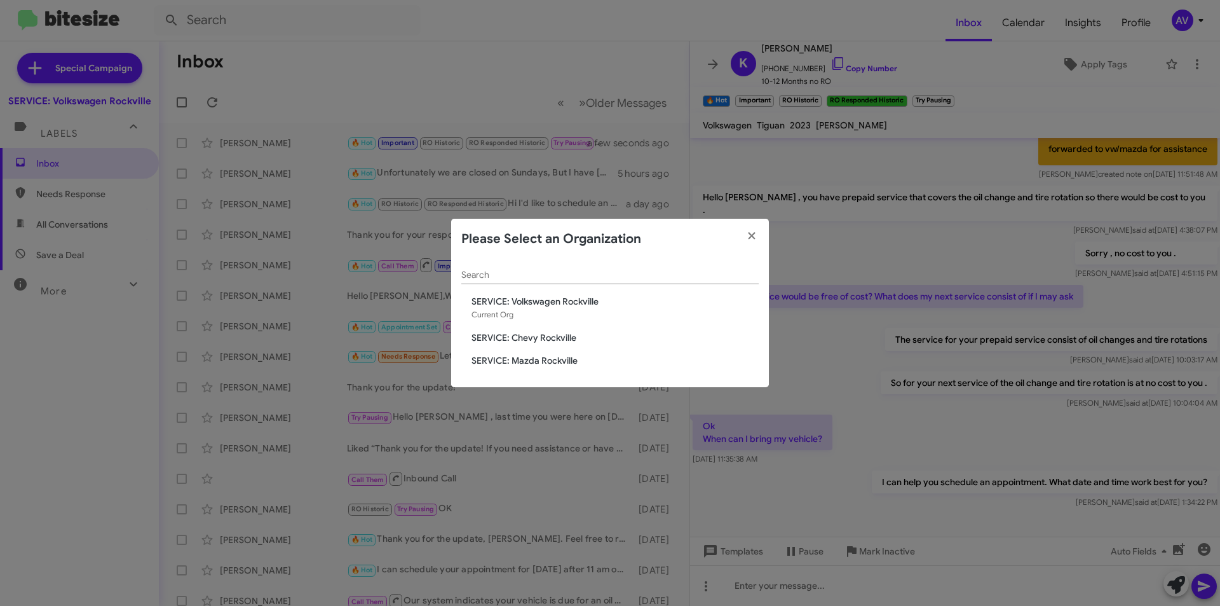
click at [539, 339] on span "SERVICE: Chevy Rockville" at bounding box center [615, 337] width 287 height 13
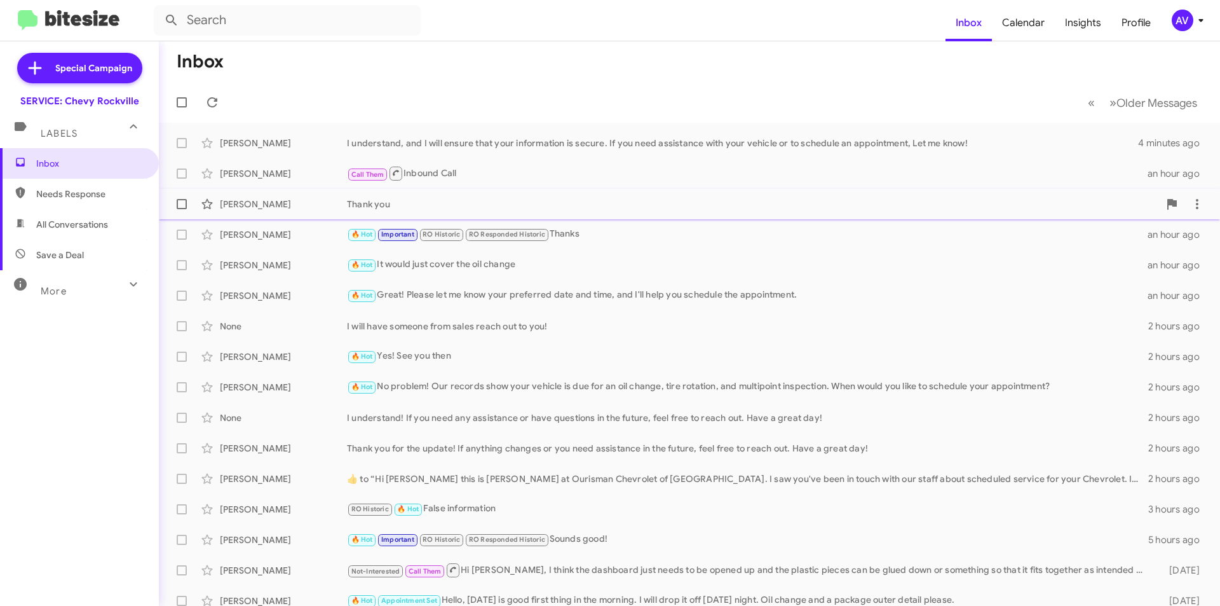
click at [526, 206] on div "Thank you" at bounding box center [753, 204] width 812 height 13
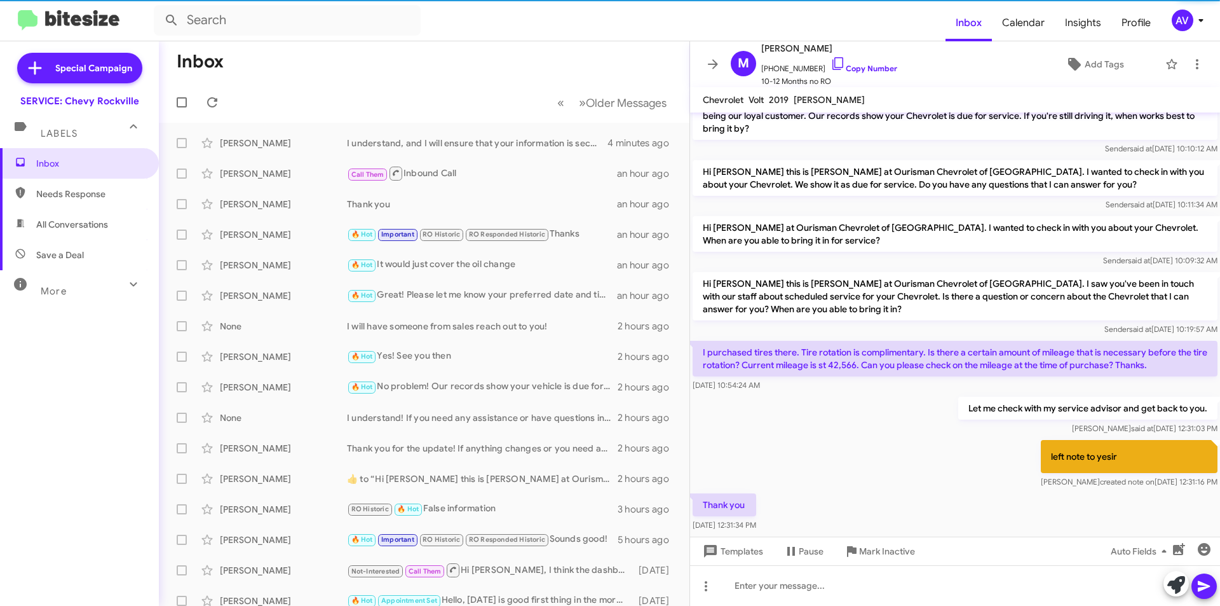
scroll to position [34, 0]
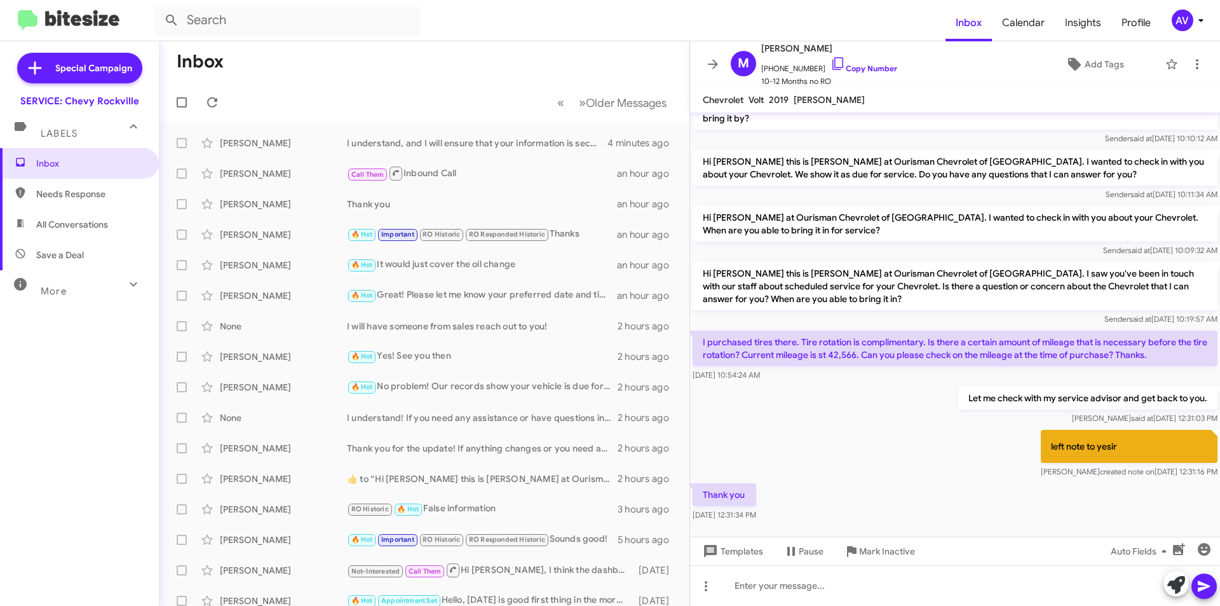
click at [1187, 25] on div "AV" at bounding box center [1183, 21] width 22 height 22
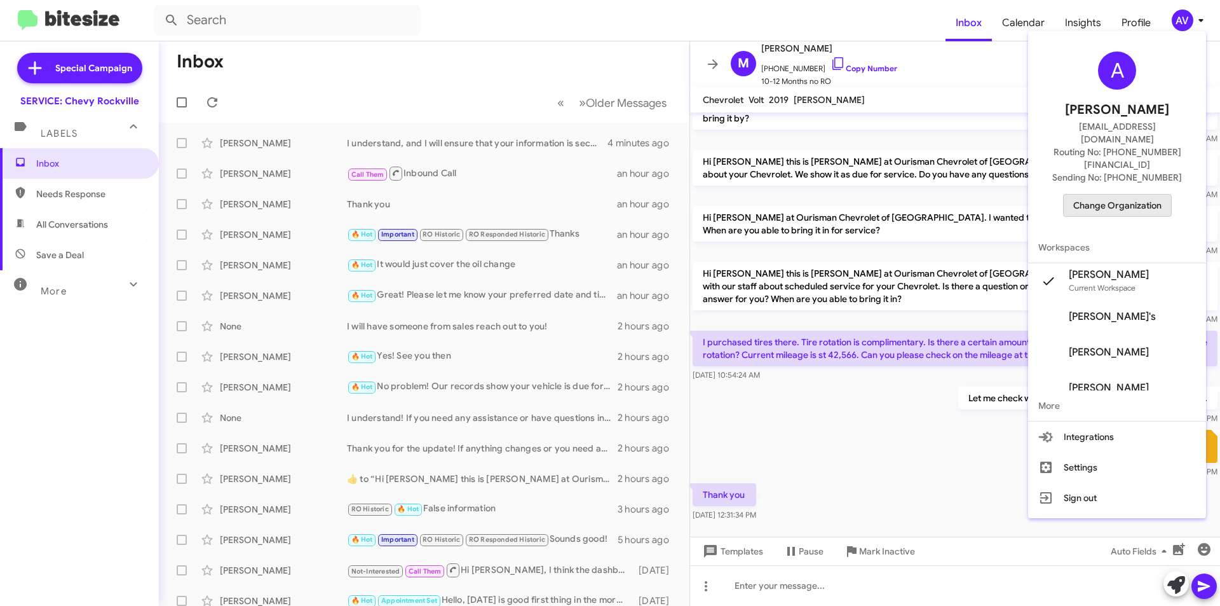
click at [1108, 194] on span "Change Organization" at bounding box center [1117, 205] width 88 height 22
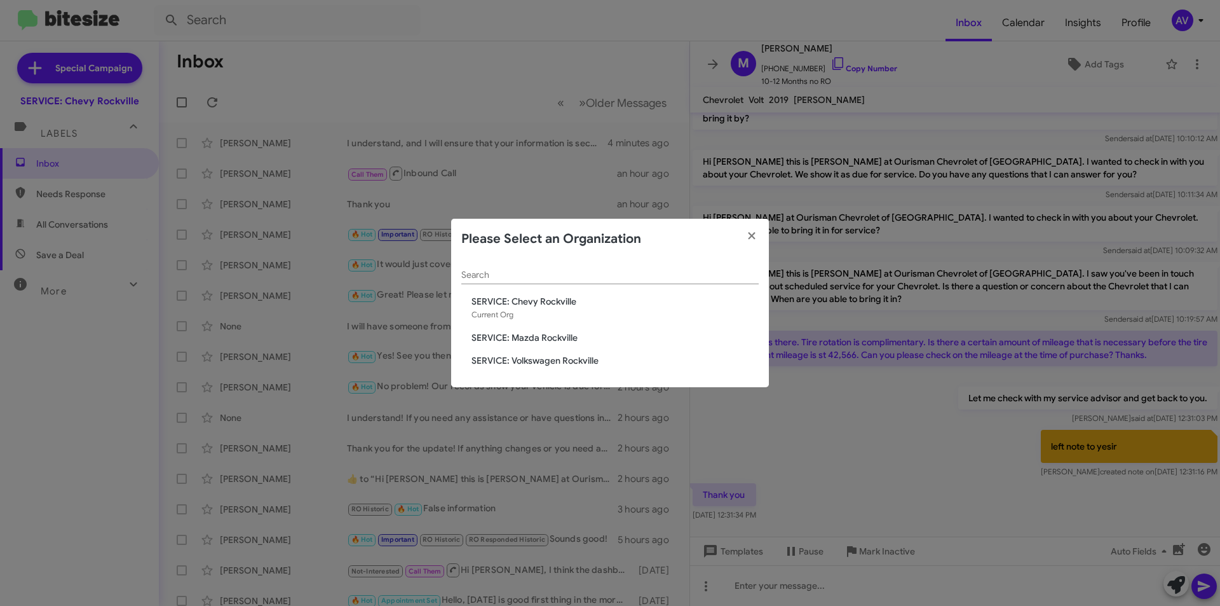
click at [530, 362] on span "SERVICE: Volkswagen Rockville" at bounding box center [615, 360] width 287 height 13
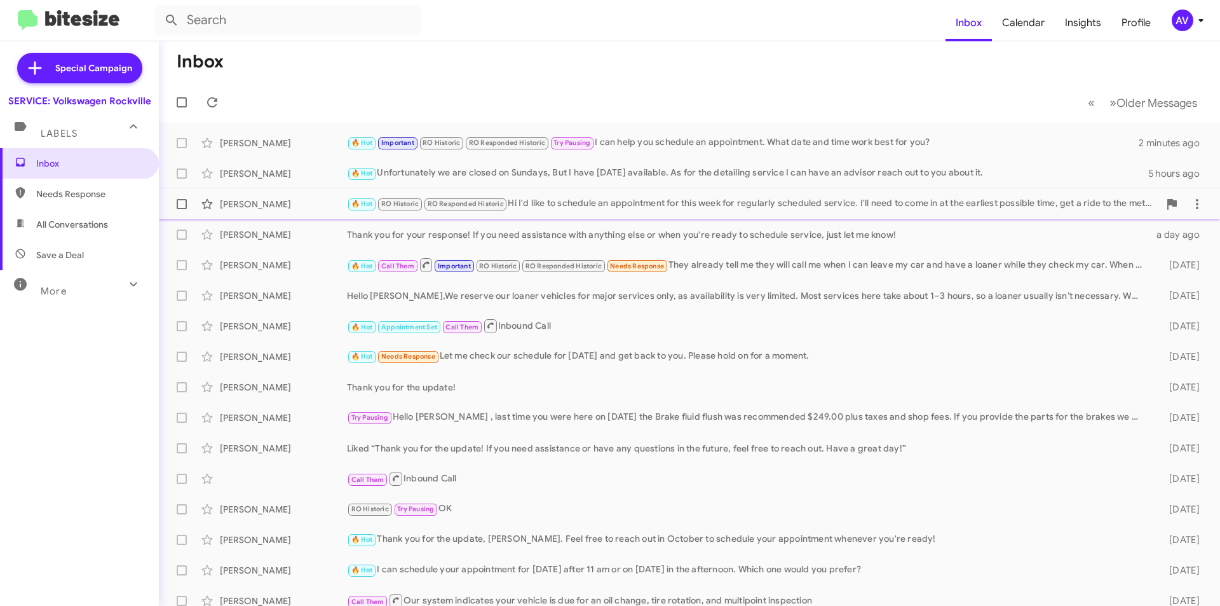
click at [601, 211] on div "🔥 Hot RO Historic RO Responded Historic Hi I'd like to schedule an appointment …" at bounding box center [753, 203] width 812 height 15
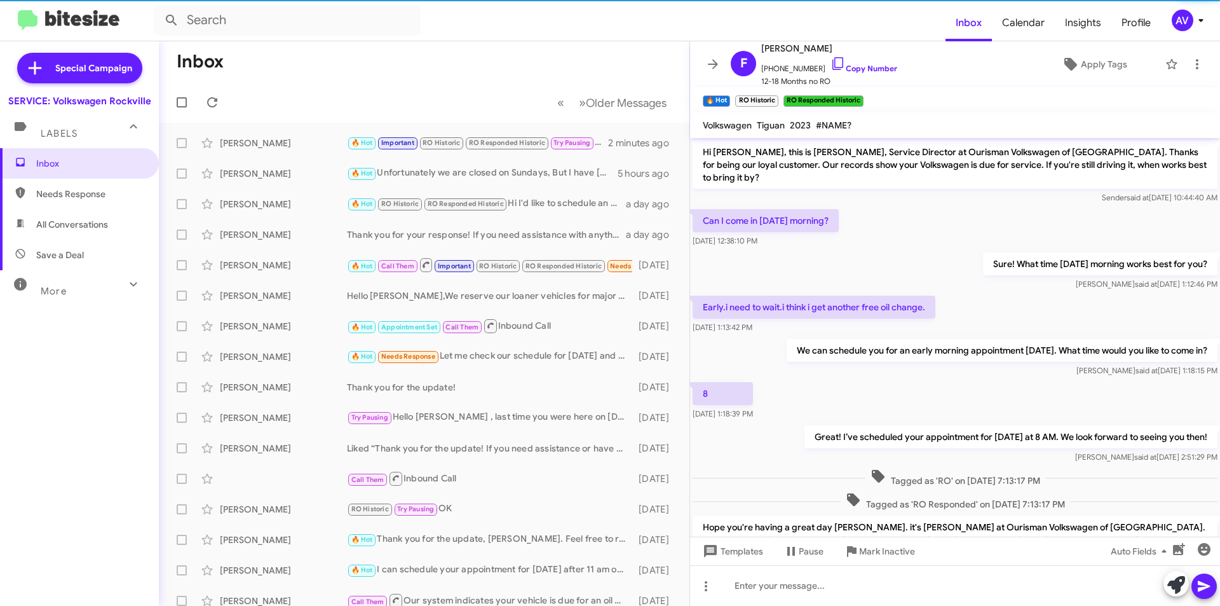
scroll to position [461, 0]
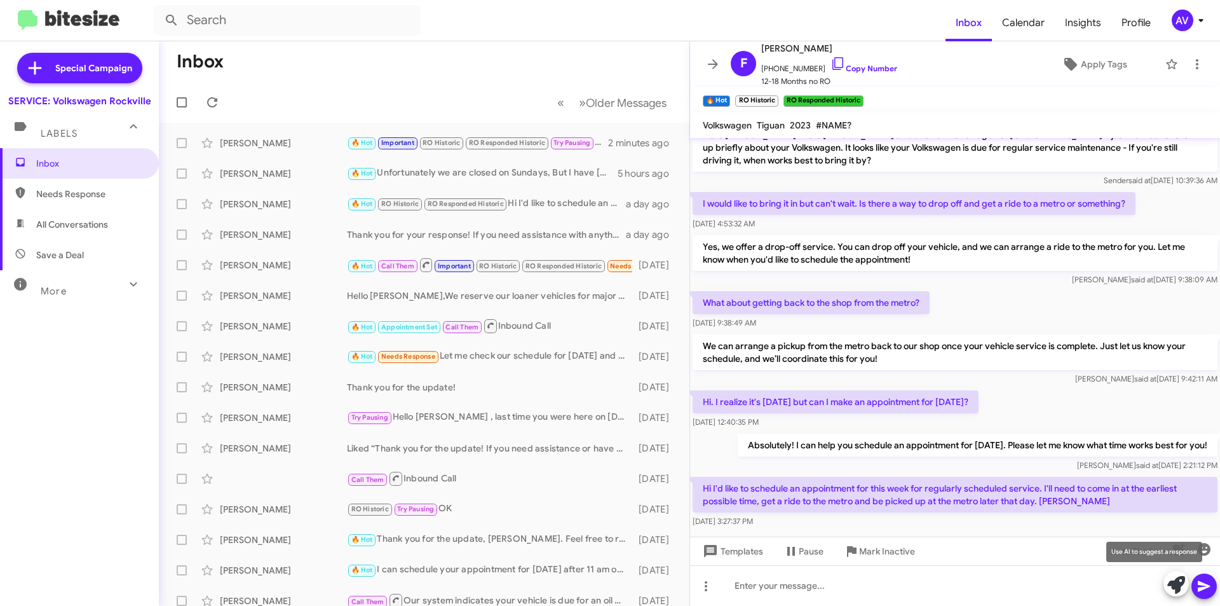
click at [1168, 583] on icon at bounding box center [1177, 585] width 18 height 18
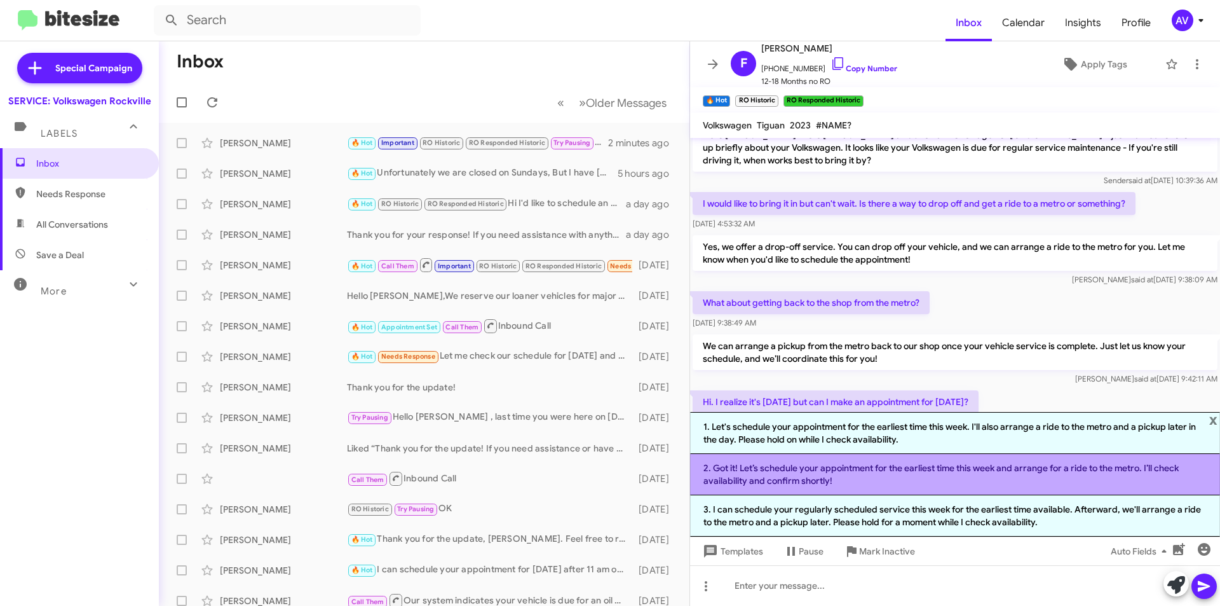
click at [868, 468] on li "2. Got it! Let’s schedule your appointment for the earliest time this week and …" at bounding box center [955, 474] width 530 height 41
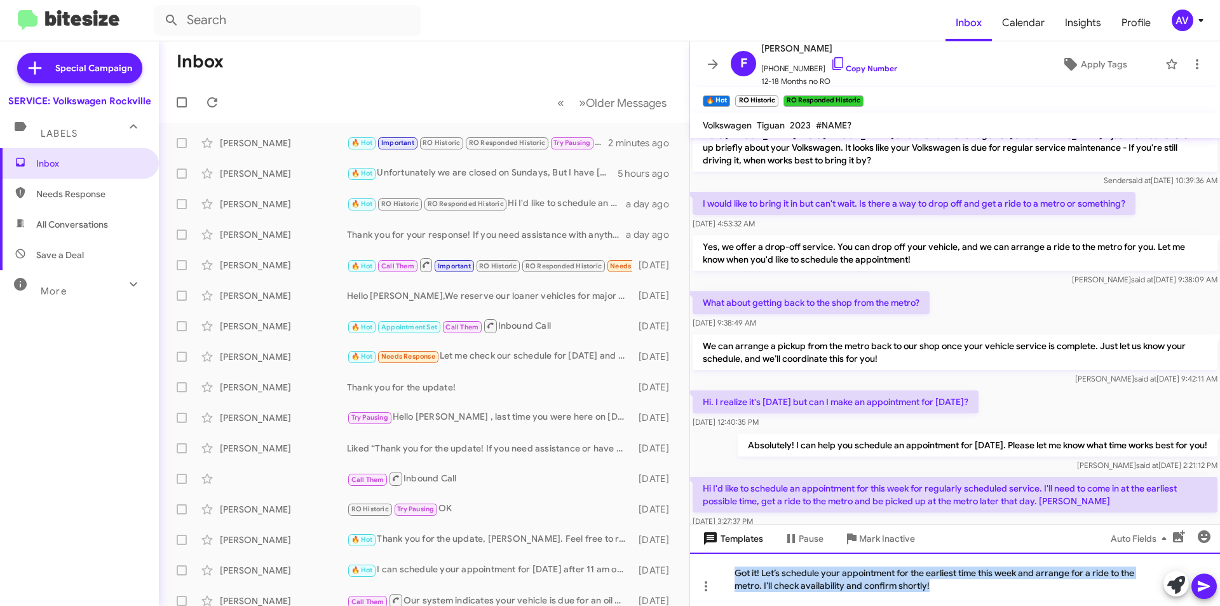
drag, startPoint x: 961, startPoint y: 585, endPoint x: 718, endPoint y: 543, distance: 247.0
click at [720, 542] on div "Hi Francis, this is Keith Jones, Service Director at Ourisman Volkswagen of Roc…" at bounding box center [955, 372] width 530 height 468
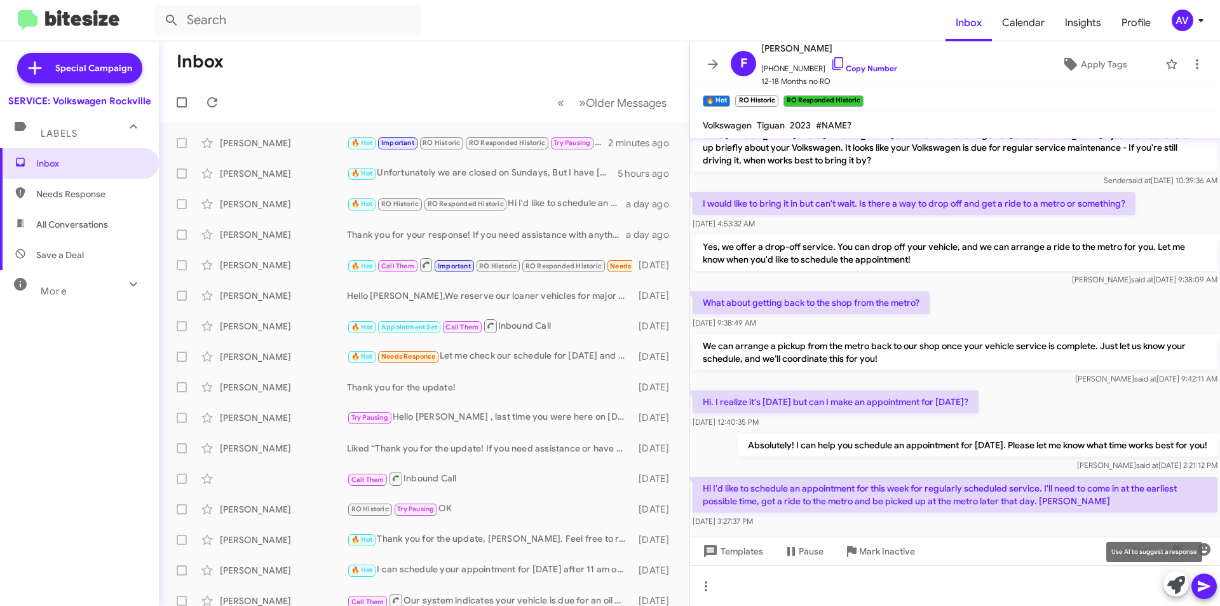
click at [1176, 593] on icon at bounding box center [1177, 585] width 18 height 18
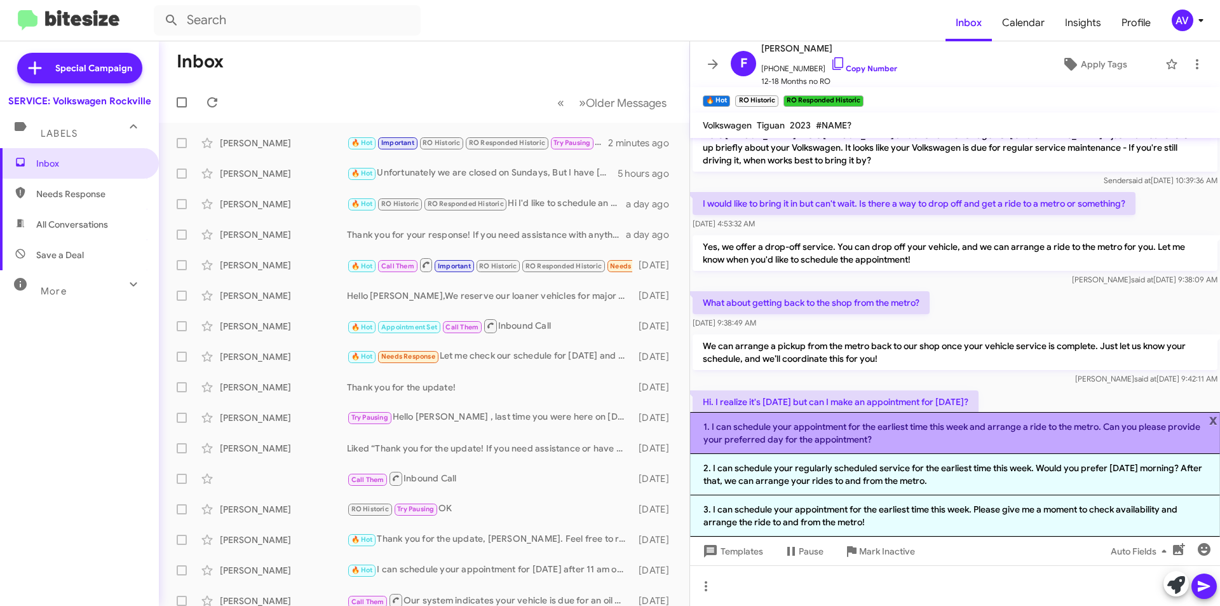
click at [964, 437] on li "1. I can schedule your appointment for the earliest time this week and arrange …" at bounding box center [955, 433] width 530 height 42
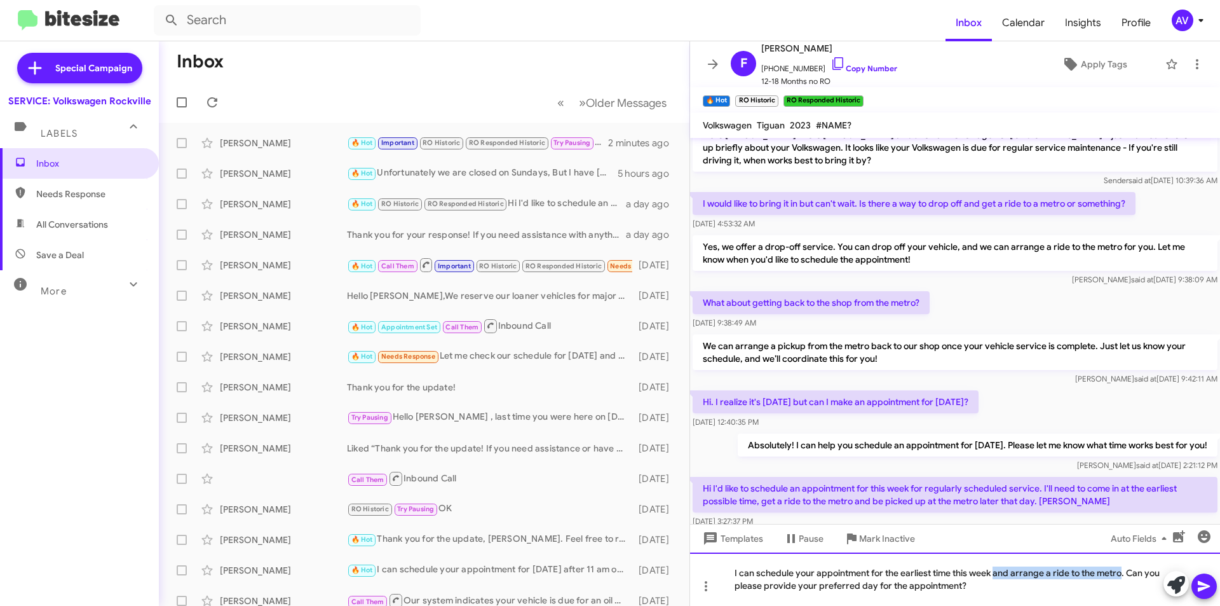
drag, startPoint x: 1122, startPoint y: 572, endPoint x: 997, endPoint y: 506, distance: 141.6
click at [997, 506] on div "Hi Francis, this is Keith Jones, Service Director at Ourisman Volkswagen of Roc…" at bounding box center [955, 372] width 530 height 468
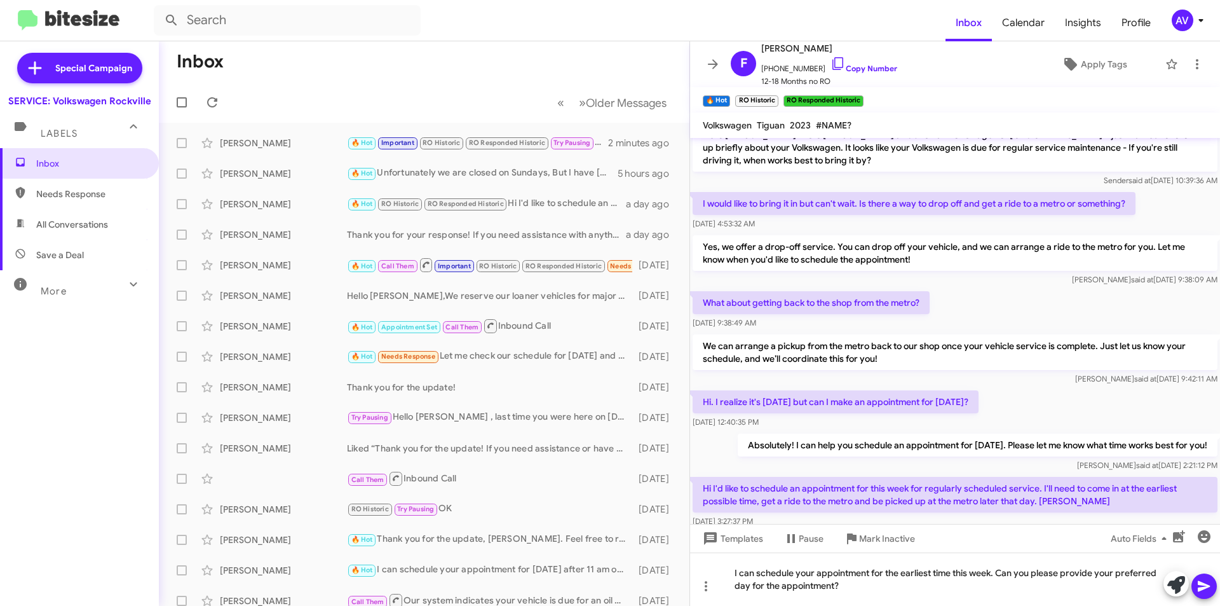
click at [1199, 583] on icon at bounding box center [1204, 586] width 12 height 11
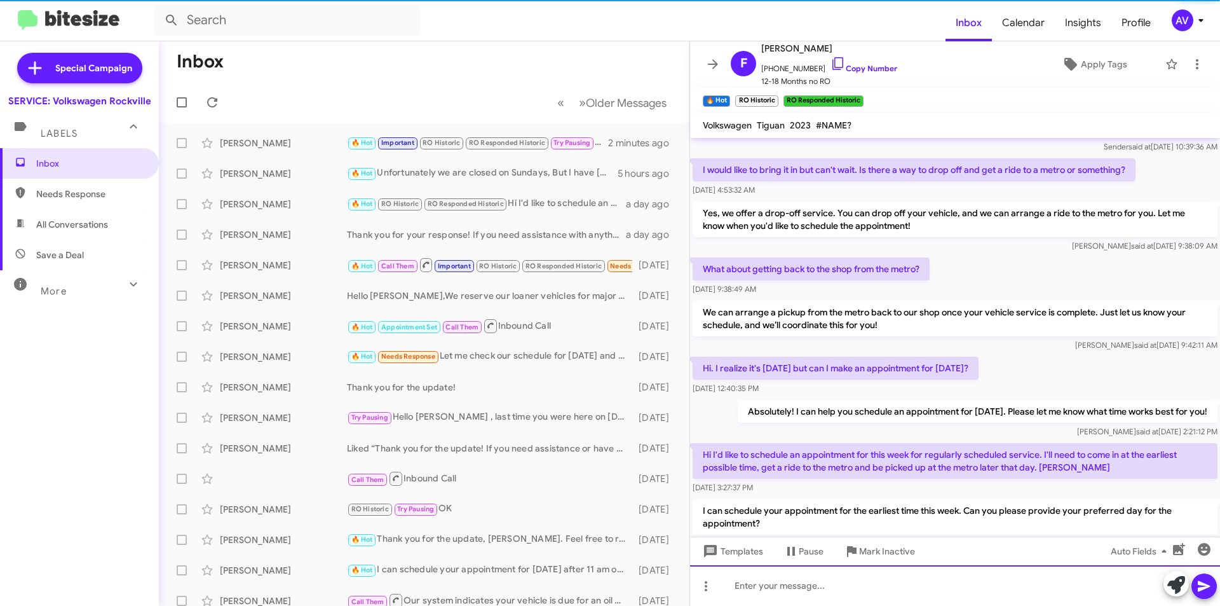
scroll to position [545, 0]
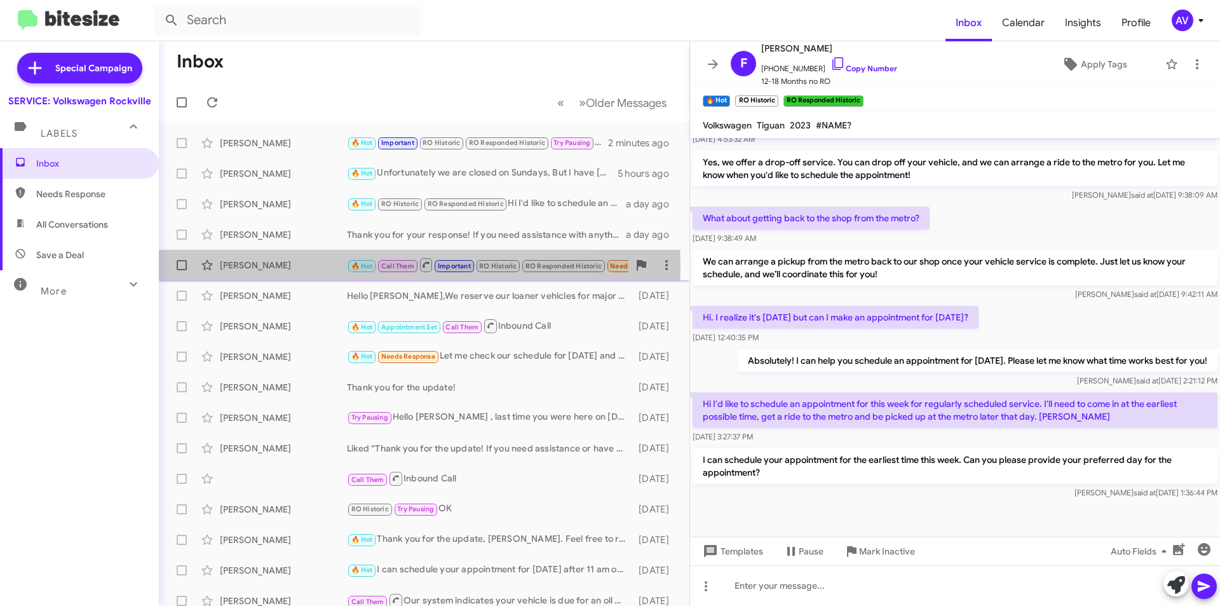
click at [314, 265] on div "[PERSON_NAME]" at bounding box center [283, 265] width 127 height 13
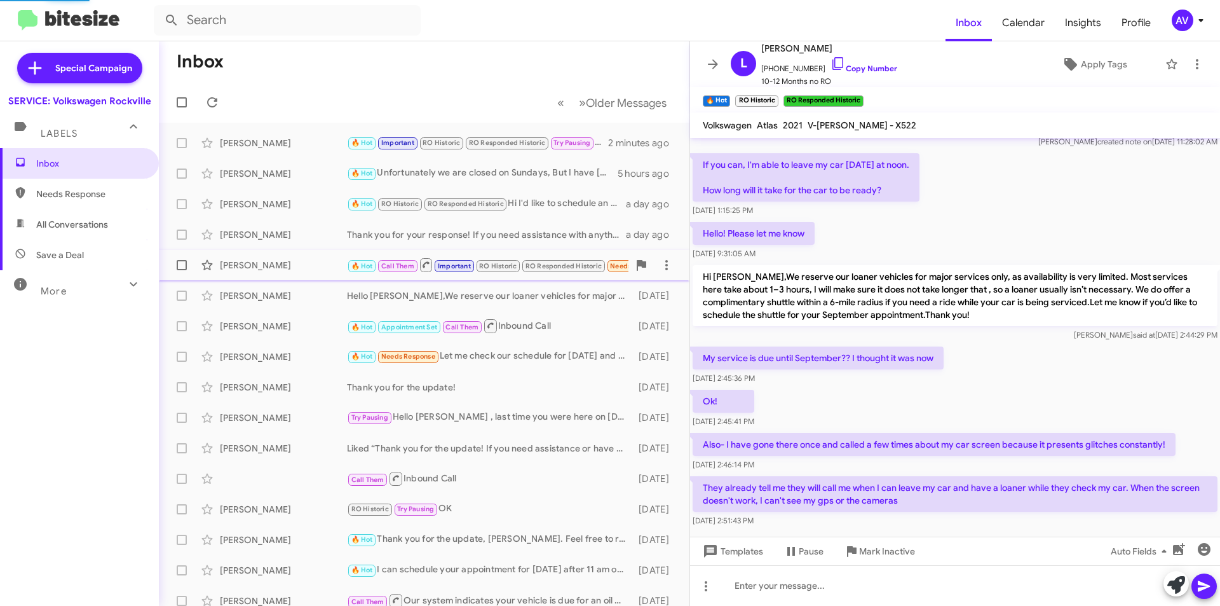
scroll to position [602, 0]
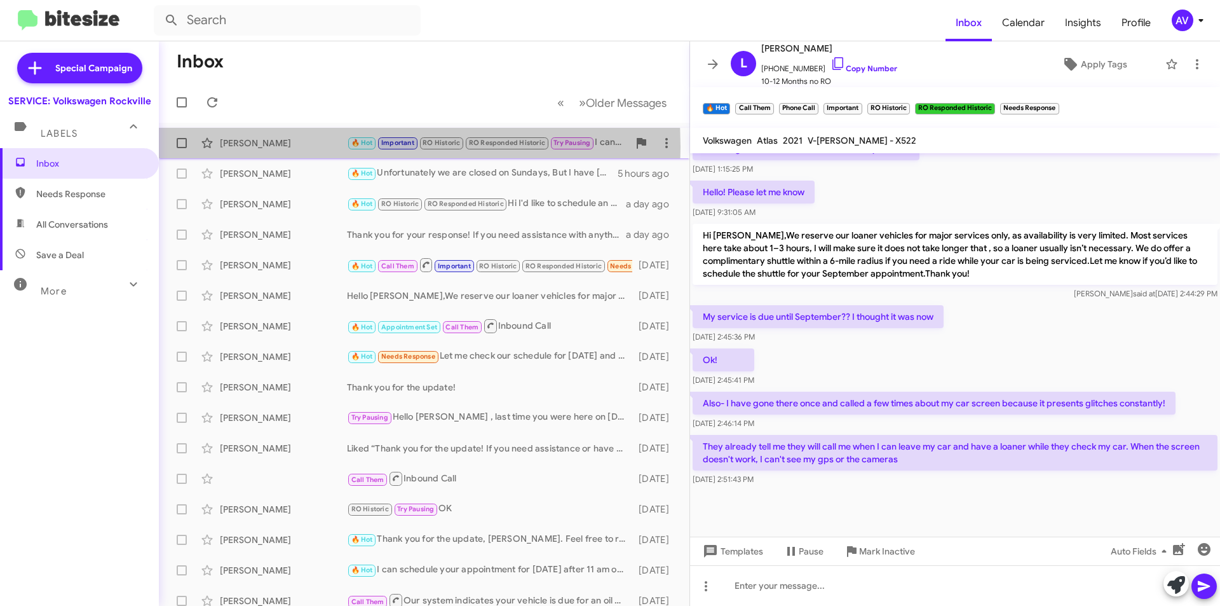
click at [297, 147] on div "[PERSON_NAME]" at bounding box center [283, 143] width 127 height 13
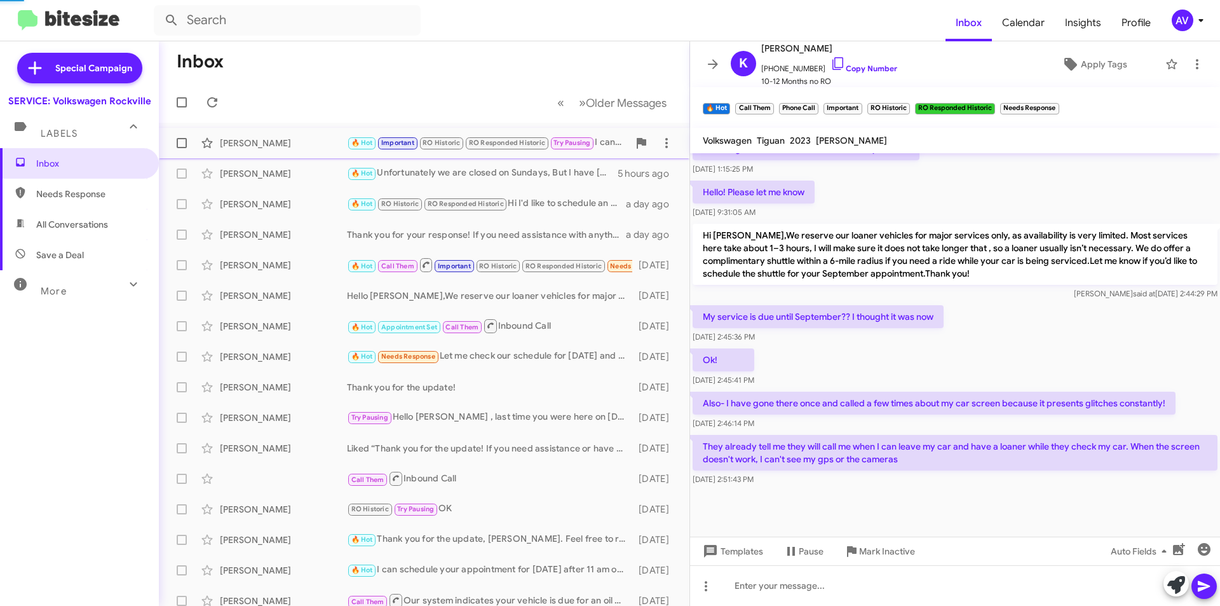
scroll to position [595, 0]
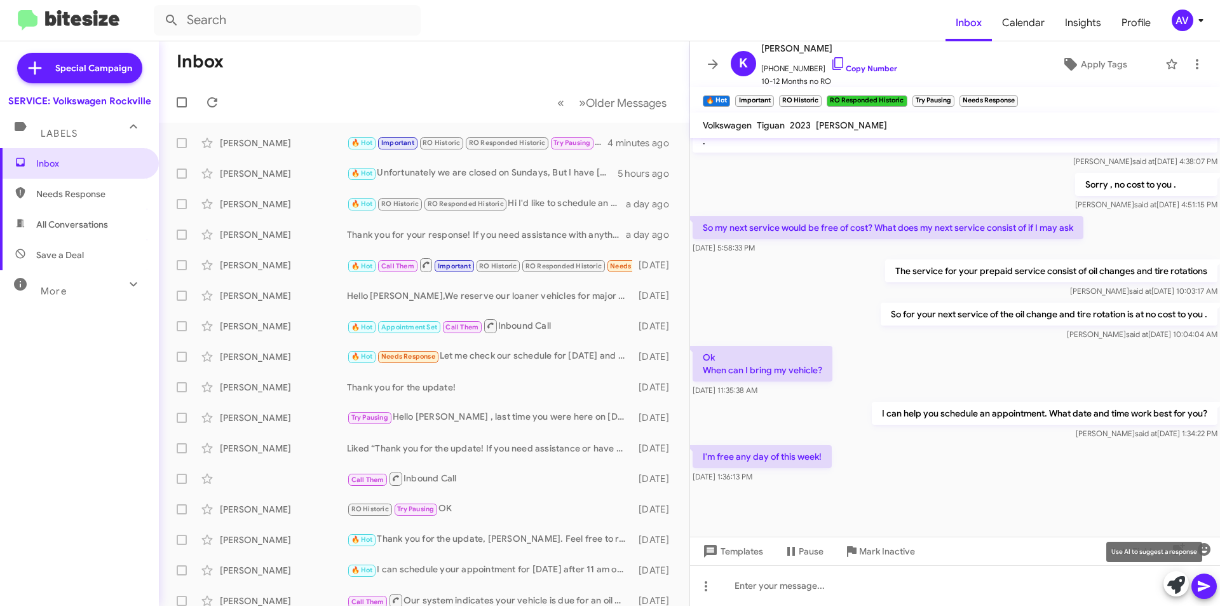
click at [1178, 588] on icon at bounding box center [1177, 585] width 18 height 18
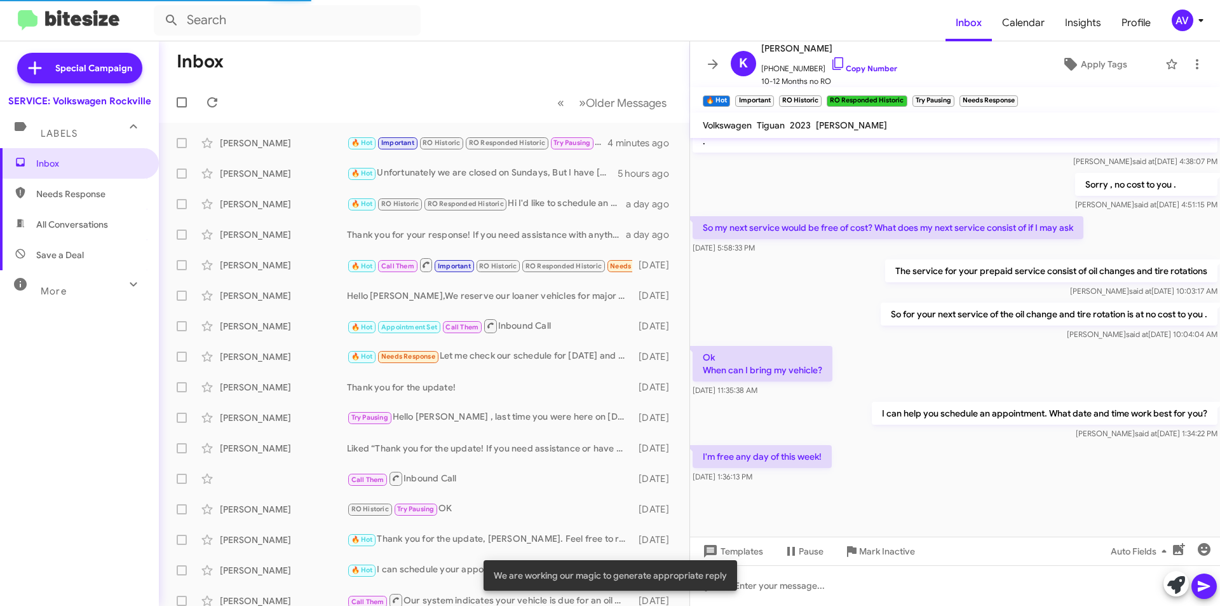
scroll to position [610, 0]
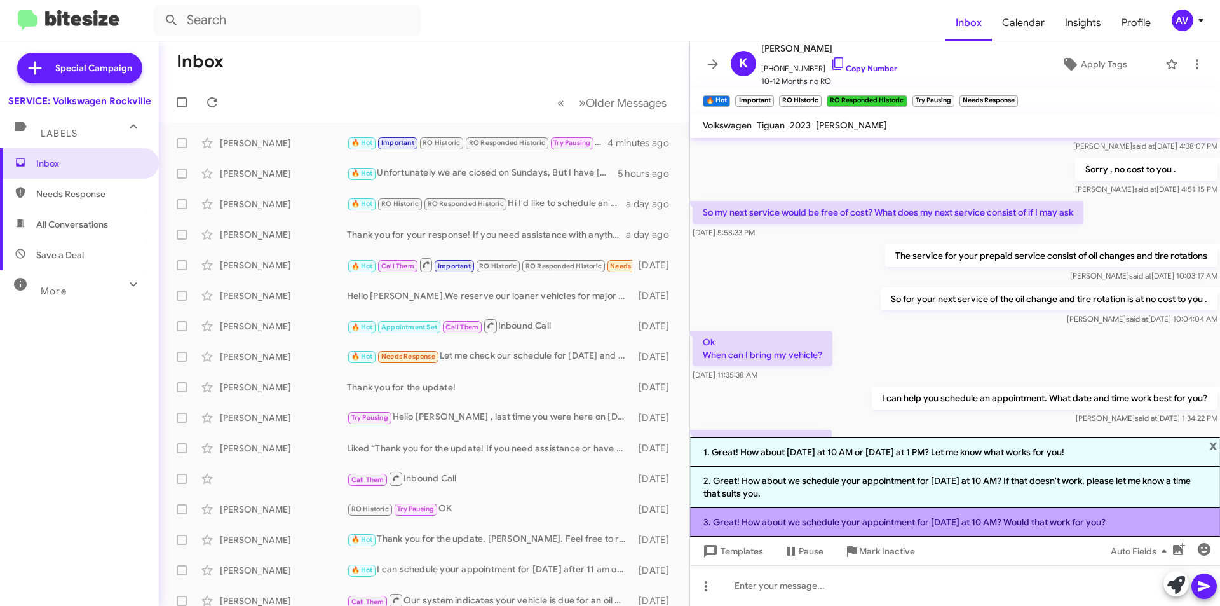
click at [822, 527] on li "3. Great! How about we schedule your appointment for this Thursday at 10 AM? Wo…" at bounding box center [955, 522] width 530 height 29
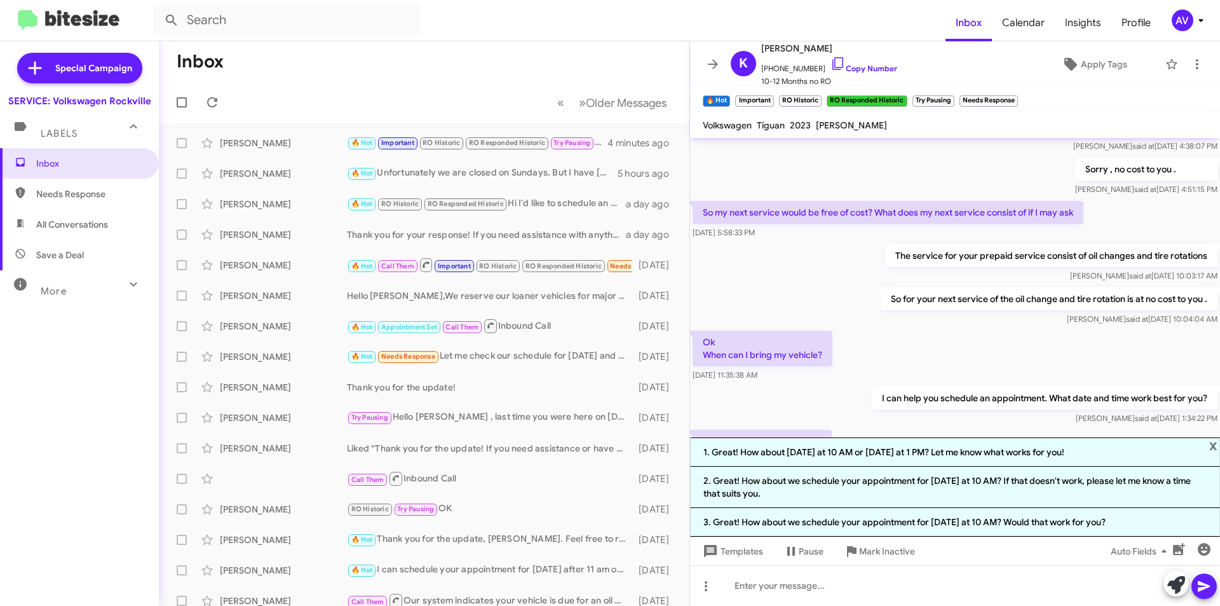
scroll to position [595, 0]
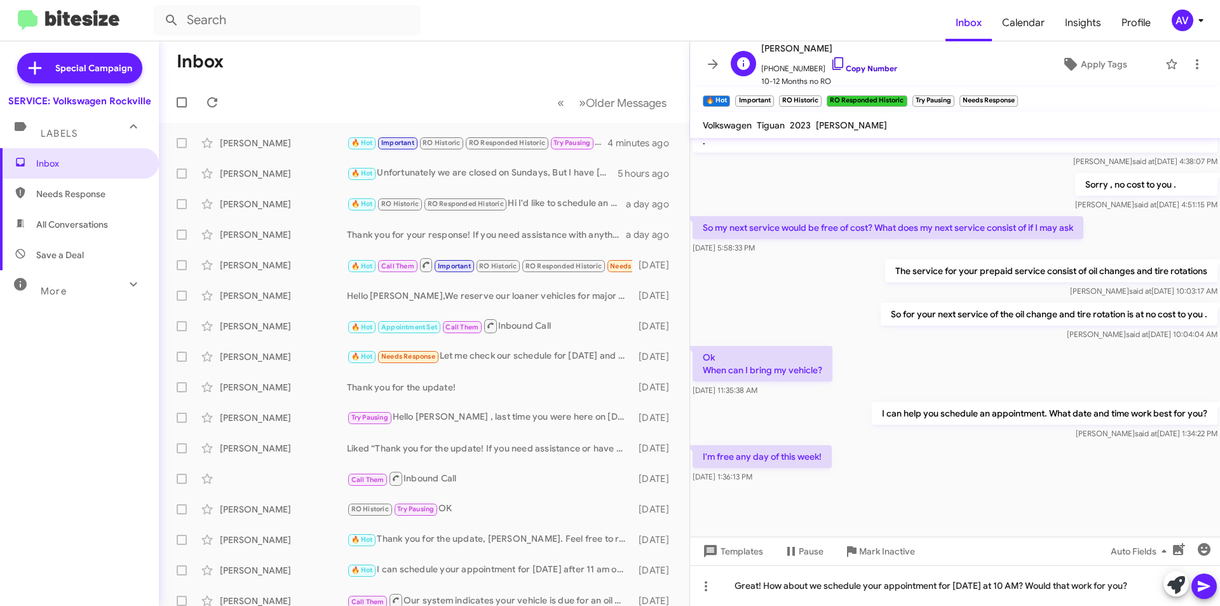
click at [831, 71] on icon at bounding box center [838, 63] width 15 height 15
click at [1210, 590] on icon at bounding box center [1204, 585] width 15 height 15
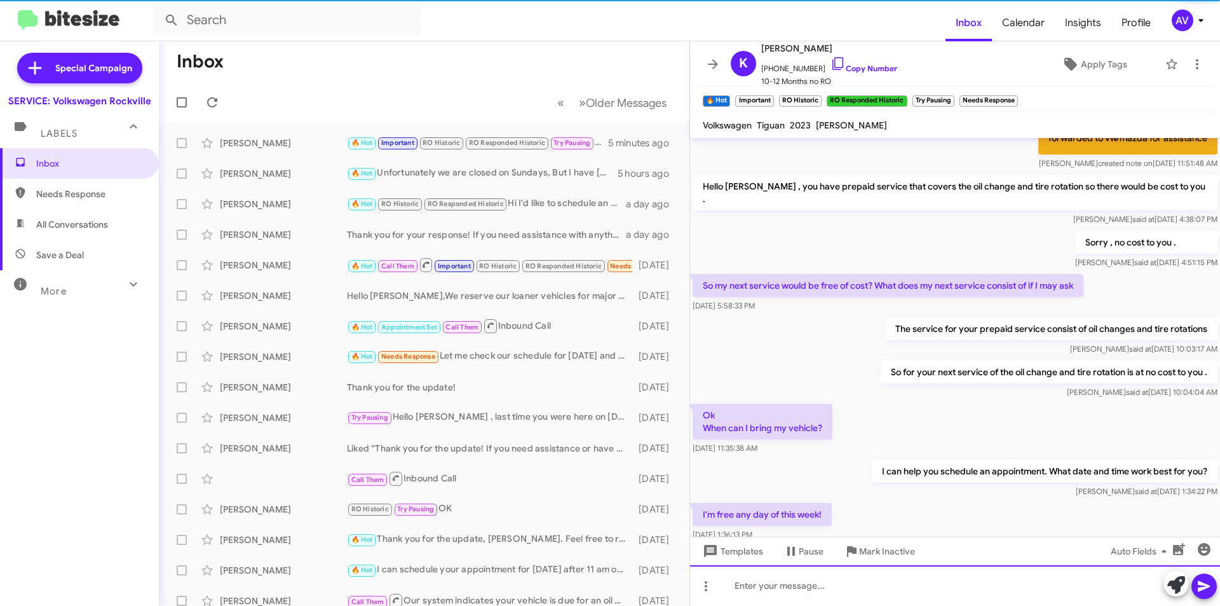
scroll to position [1540, 0]
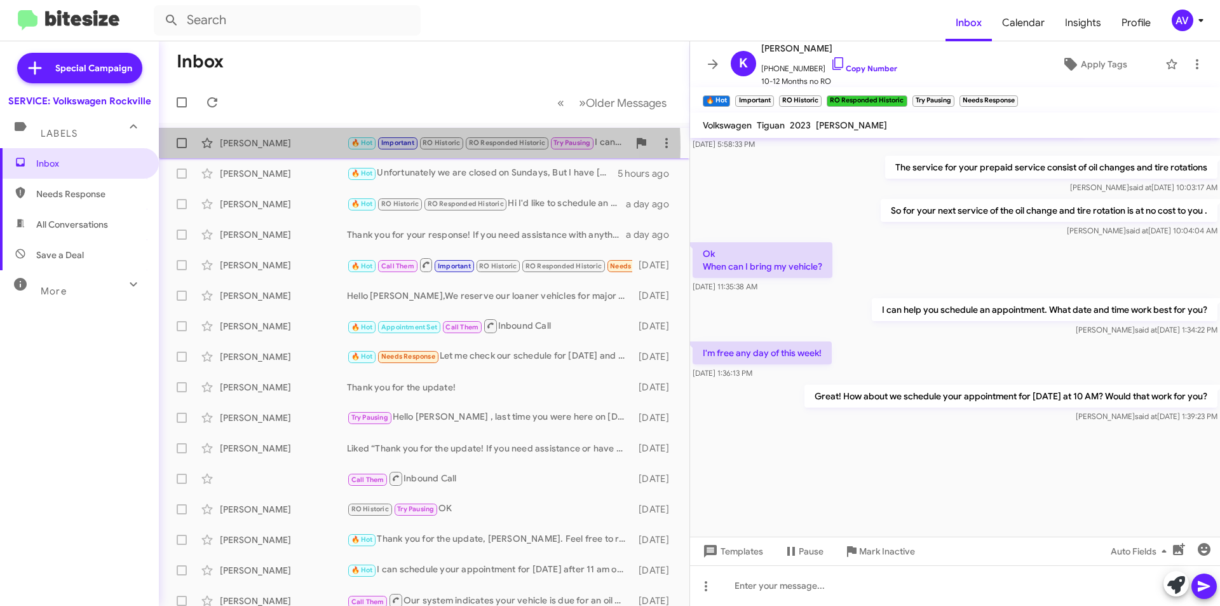
click at [337, 147] on div "[PERSON_NAME]" at bounding box center [283, 143] width 127 height 13
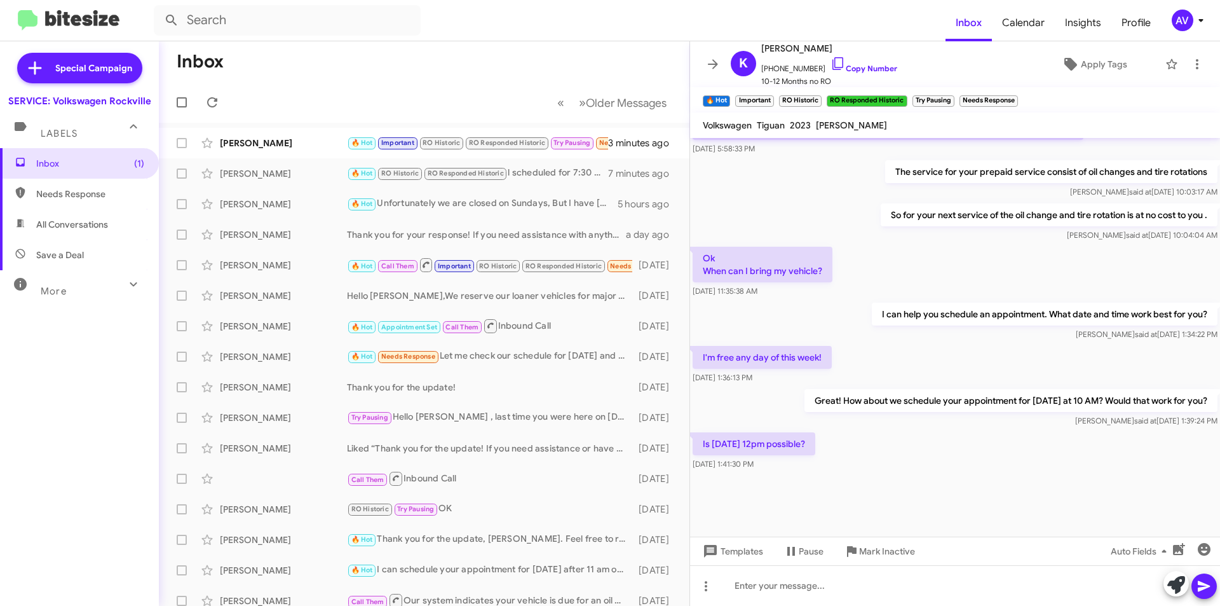
scroll to position [557, 0]
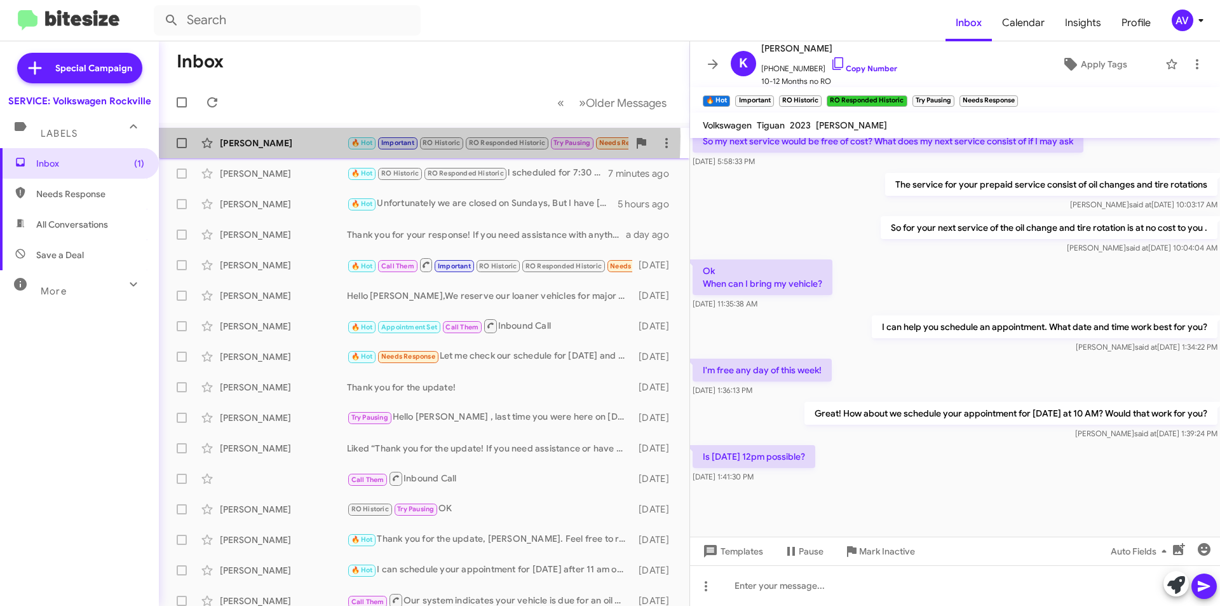
click at [317, 136] on div "Kevin Roy 🔥 Hot Important RO Historic RO Responded Historic Try Pausing Needs R…" at bounding box center [424, 142] width 510 height 25
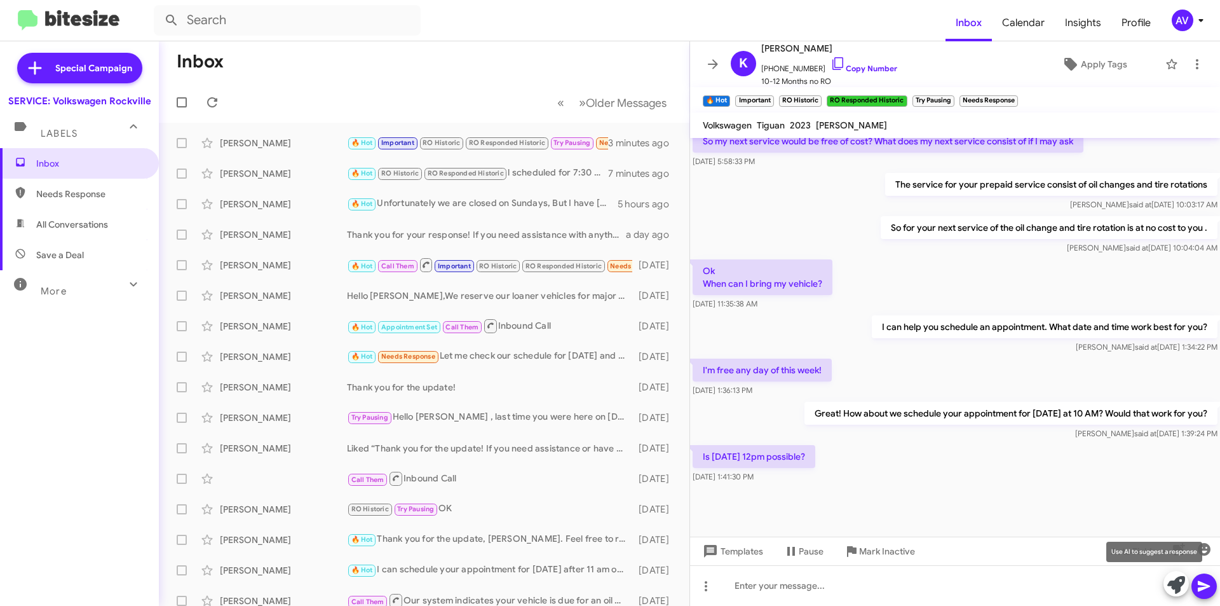
click at [1170, 589] on icon at bounding box center [1177, 585] width 18 height 18
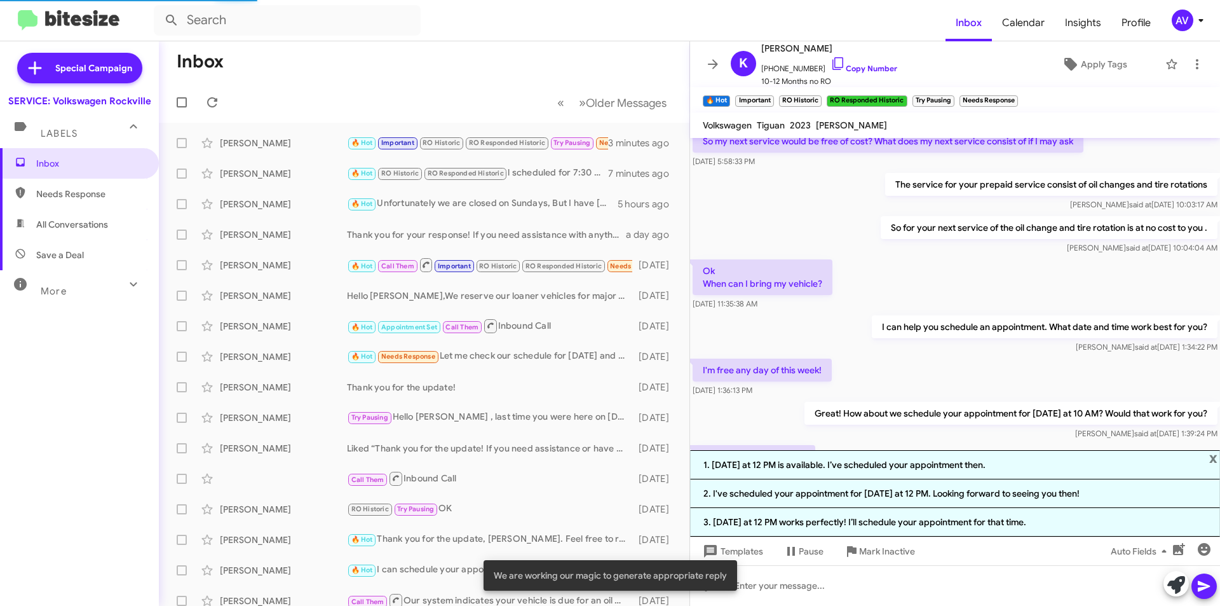
scroll to position [595, 0]
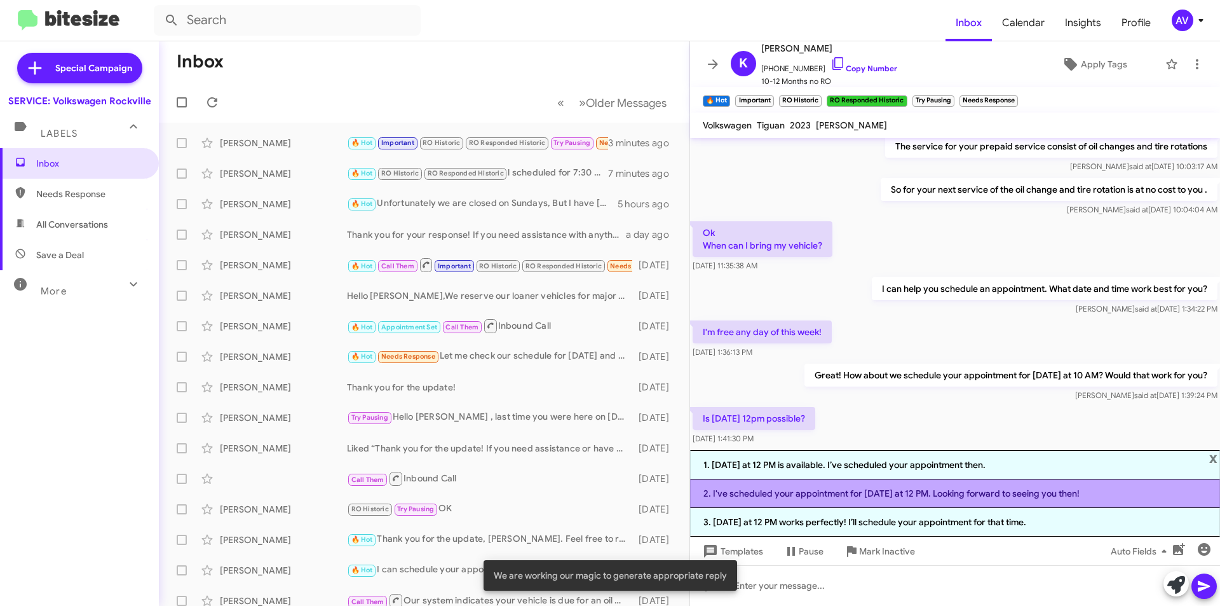
click at [910, 504] on li "2. I've scheduled your appointment for Thursday at 12 PM. Looking forward to se…" at bounding box center [955, 493] width 530 height 29
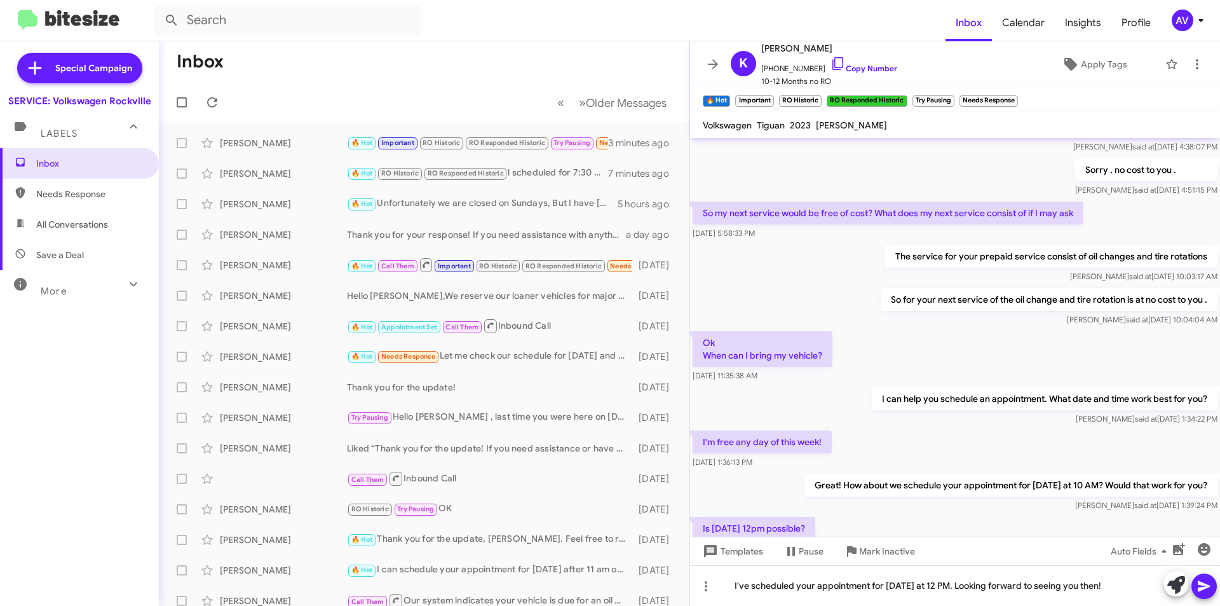
scroll to position [472, 0]
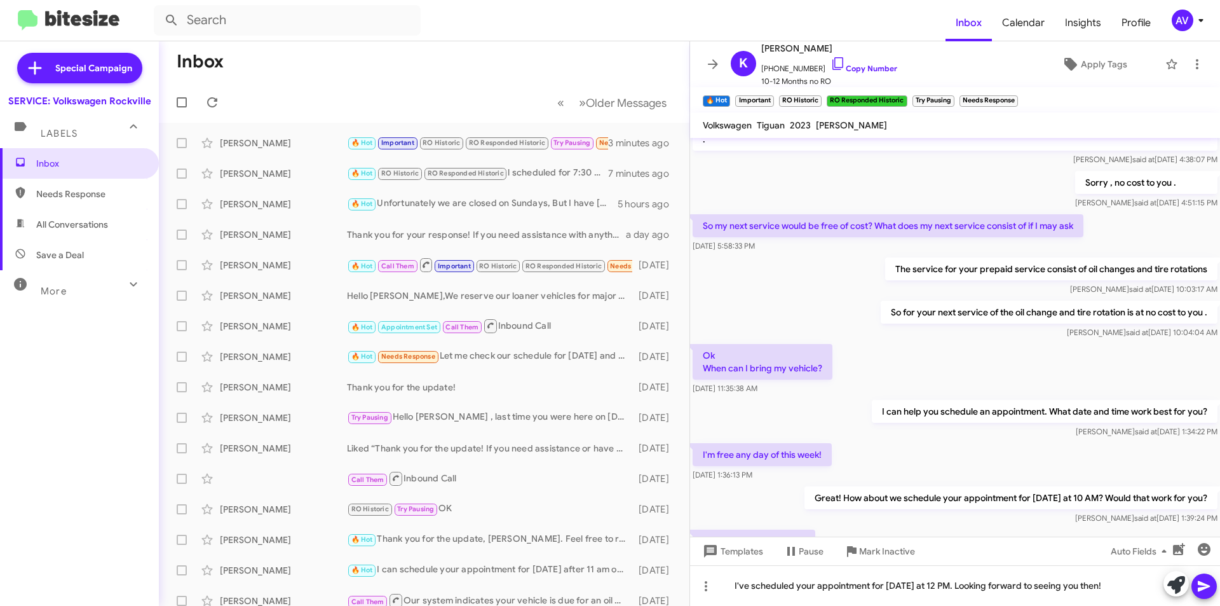
click at [1198, 592] on icon at bounding box center [1204, 585] width 15 height 15
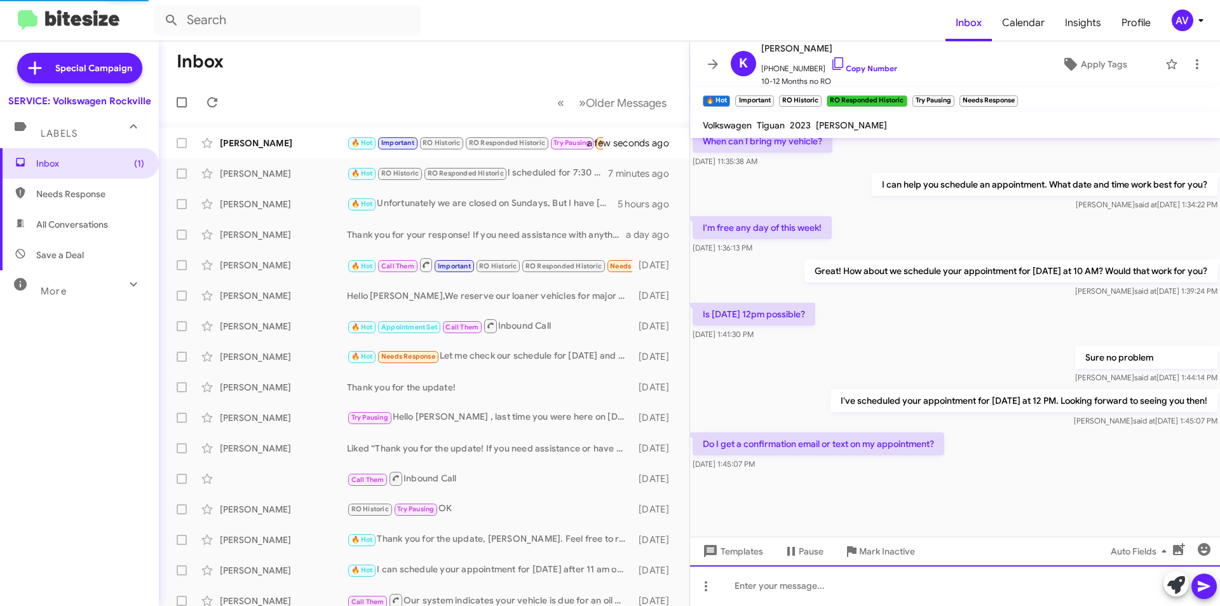
scroll to position [564, 0]
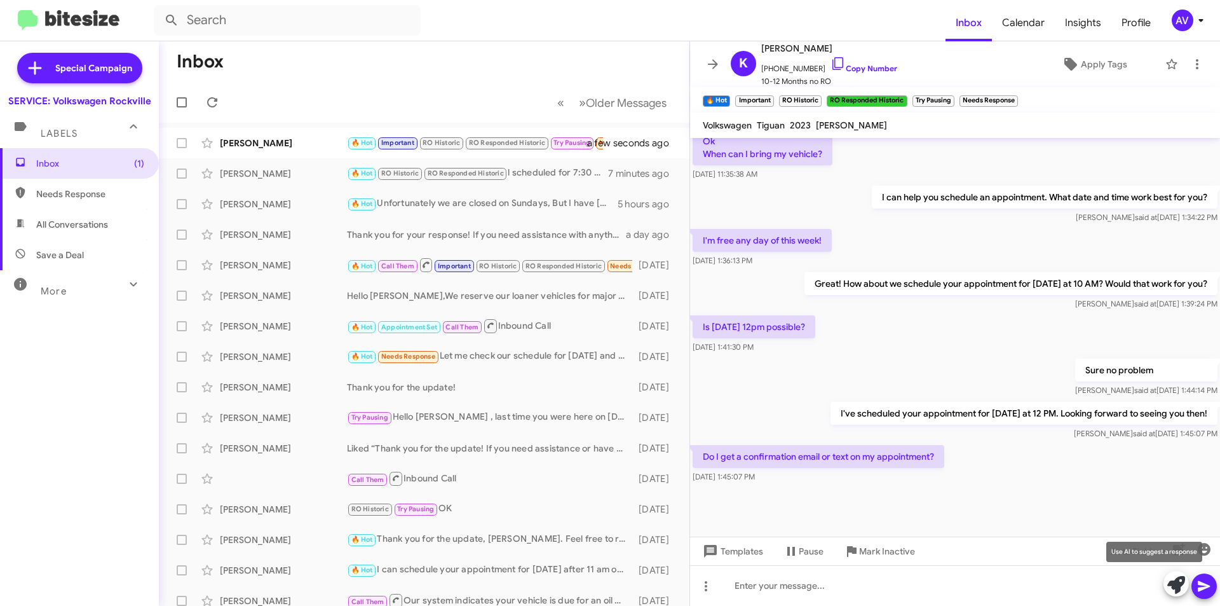
click at [1173, 592] on icon at bounding box center [1177, 585] width 18 height 18
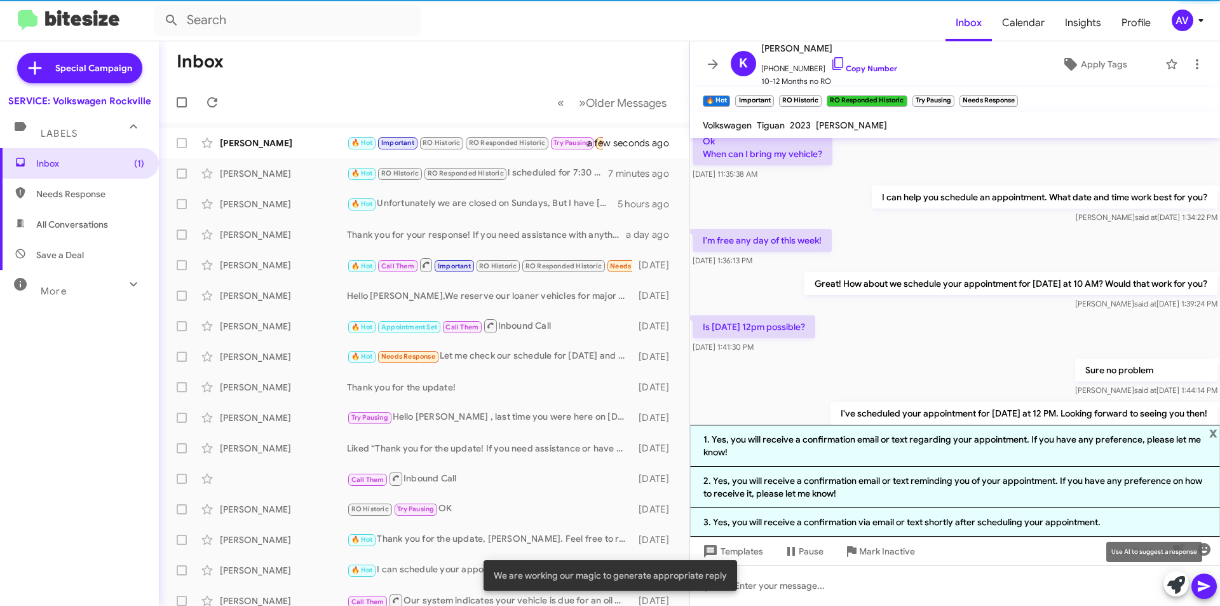
scroll to position [676, 0]
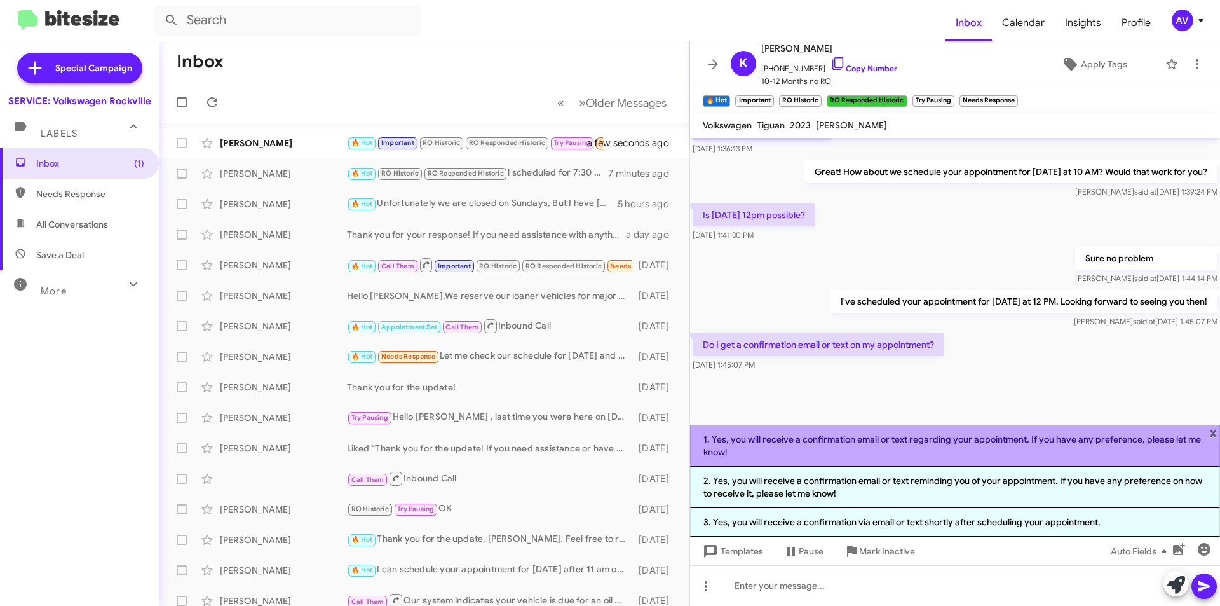
click at [981, 462] on li "1. Yes, you will receive a confirmation email or text regarding your appointmen…" at bounding box center [955, 446] width 530 height 42
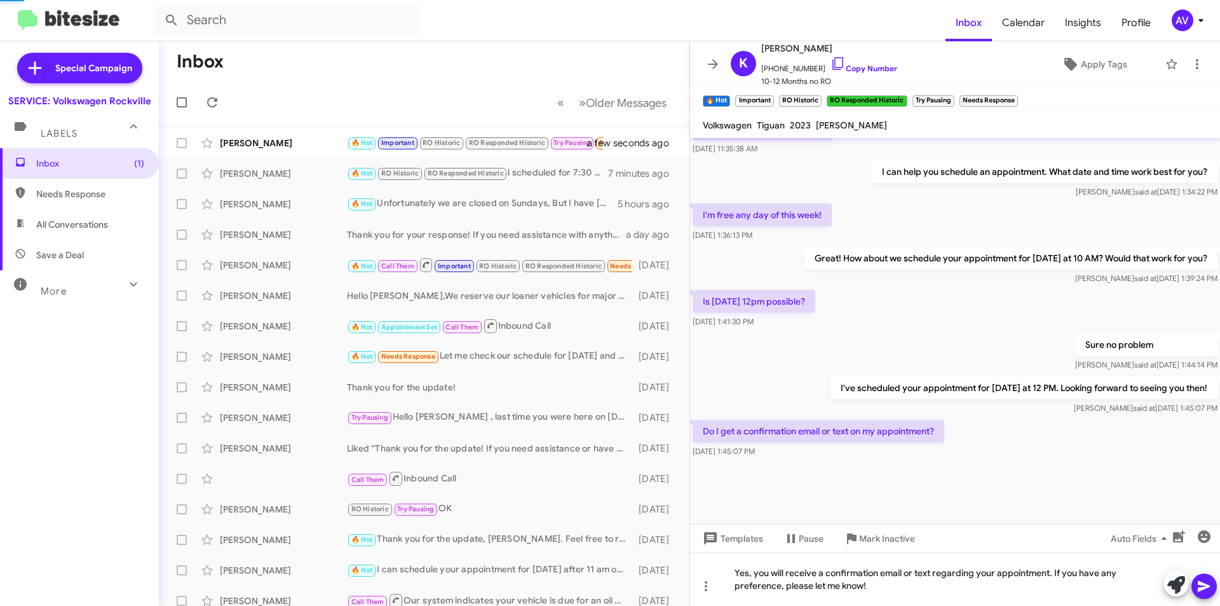
scroll to position [576, 0]
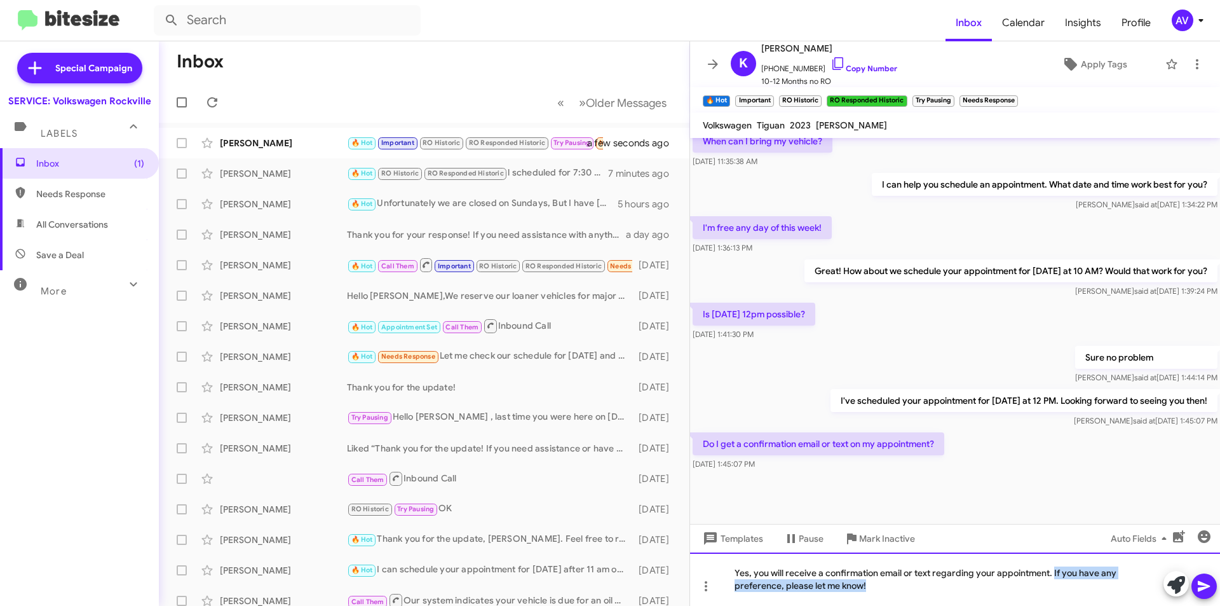
drag, startPoint x: 1054, startPoint y: 573, endPoint x: 1063, endPoint y: 630, distance: 58.5
click at [1063, 605] on html "Inbox Calendar Insights Profile AV Special Campaign SERVICE: Volkswagen Rockvil…" at bounding box center [610, 303] width 1220 height 606
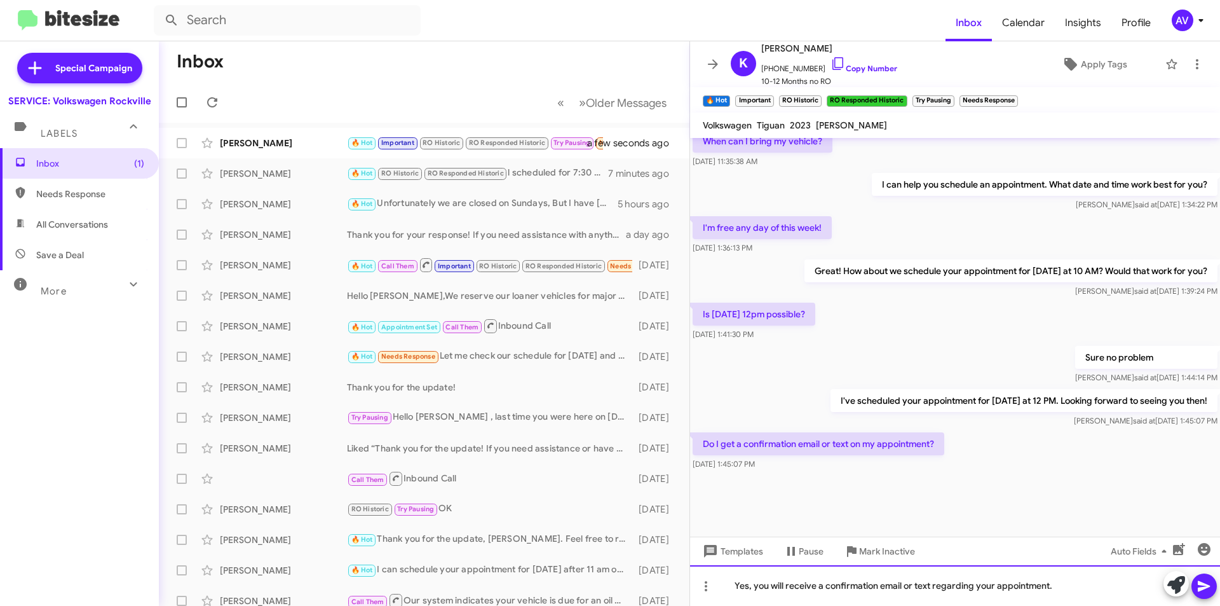
scroll to position [564, 0]
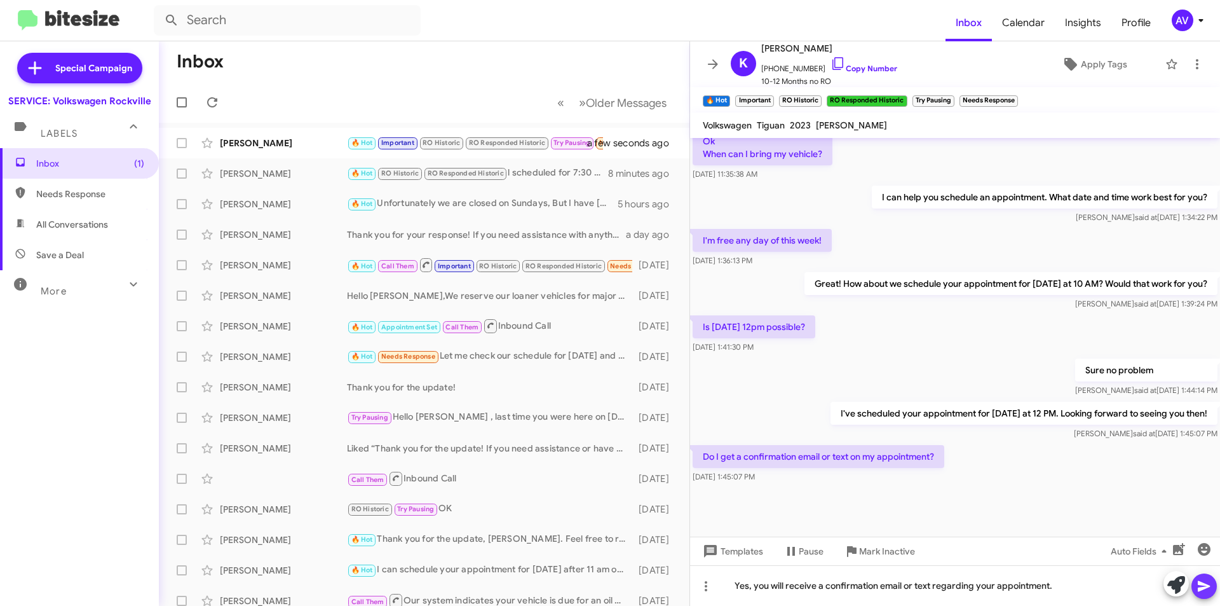
click at [1202, 584] on icon at bounding box center [1204, 586] width 12 height 11
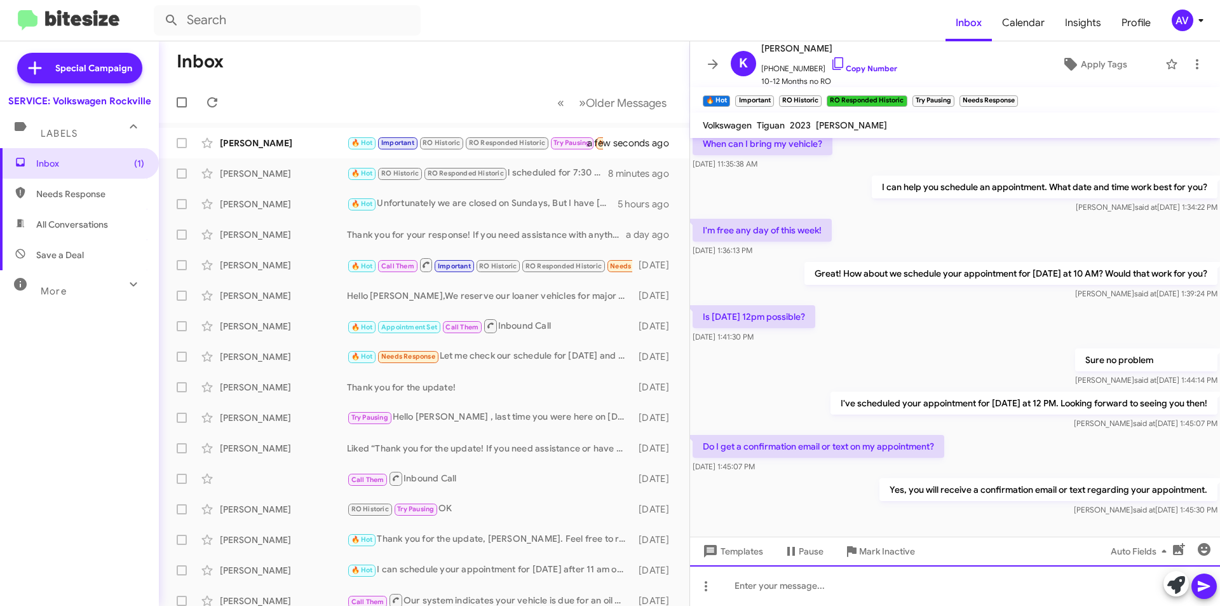
scroll to position [1752, 0]
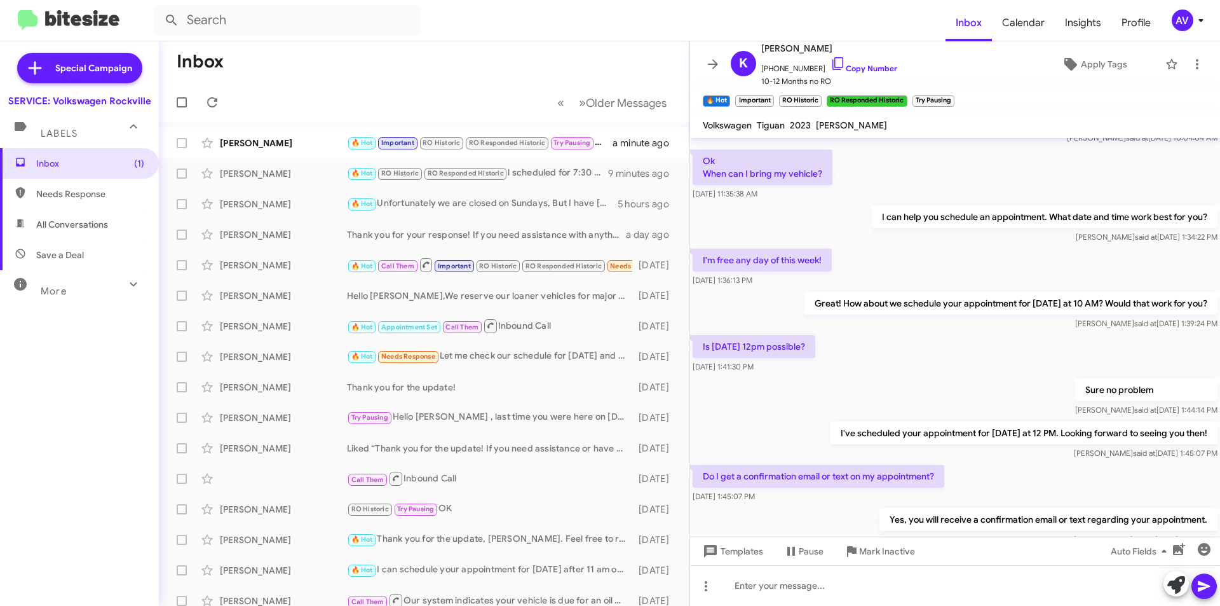
scroll to position [455, 0]
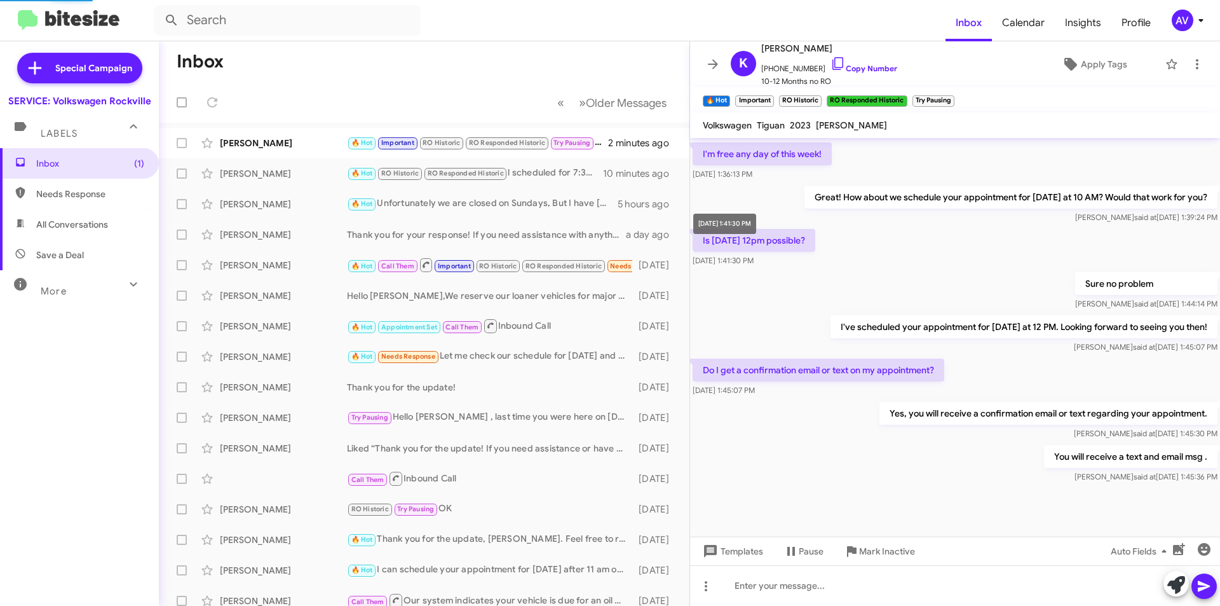
scroll to position [578, 0]
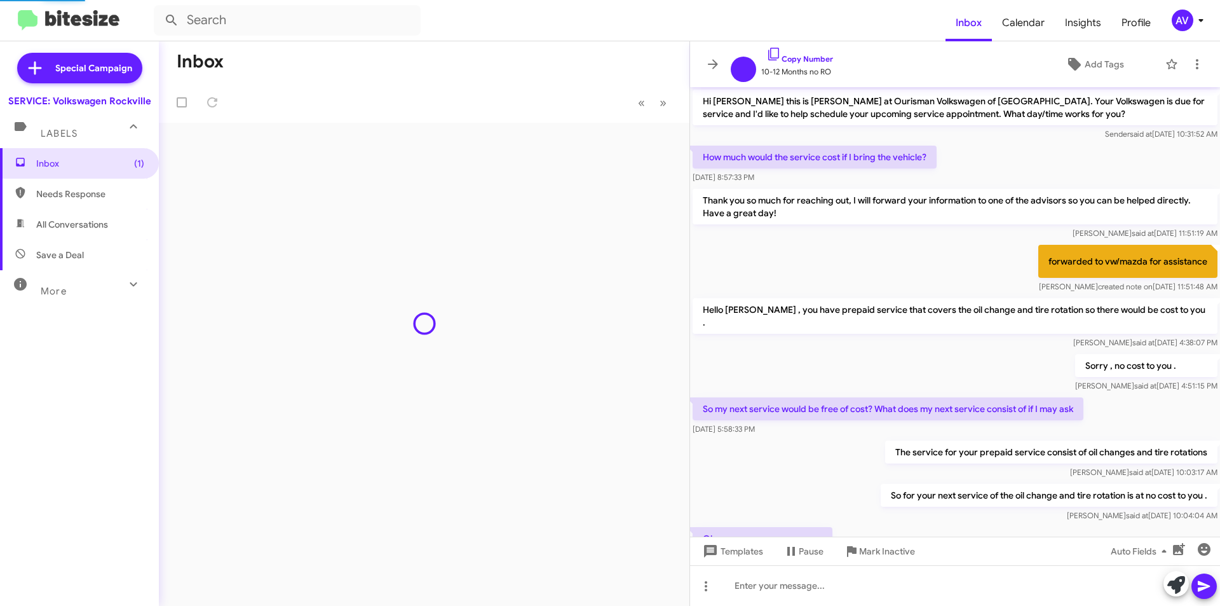
scroll to position [527, 0]
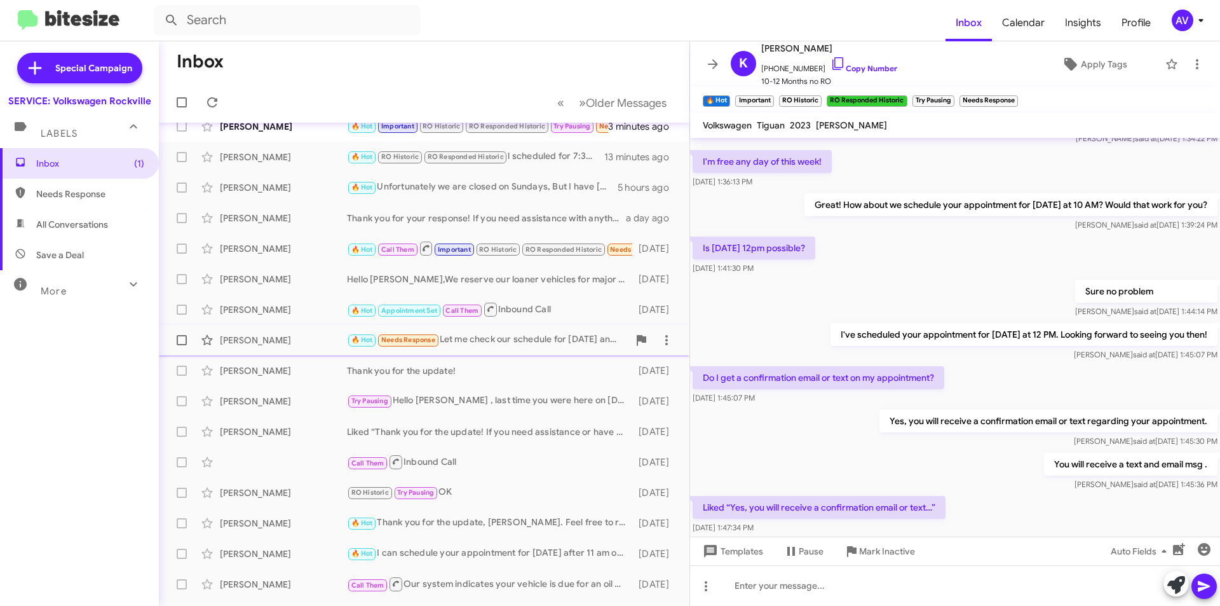
scroll to position [21, 0]
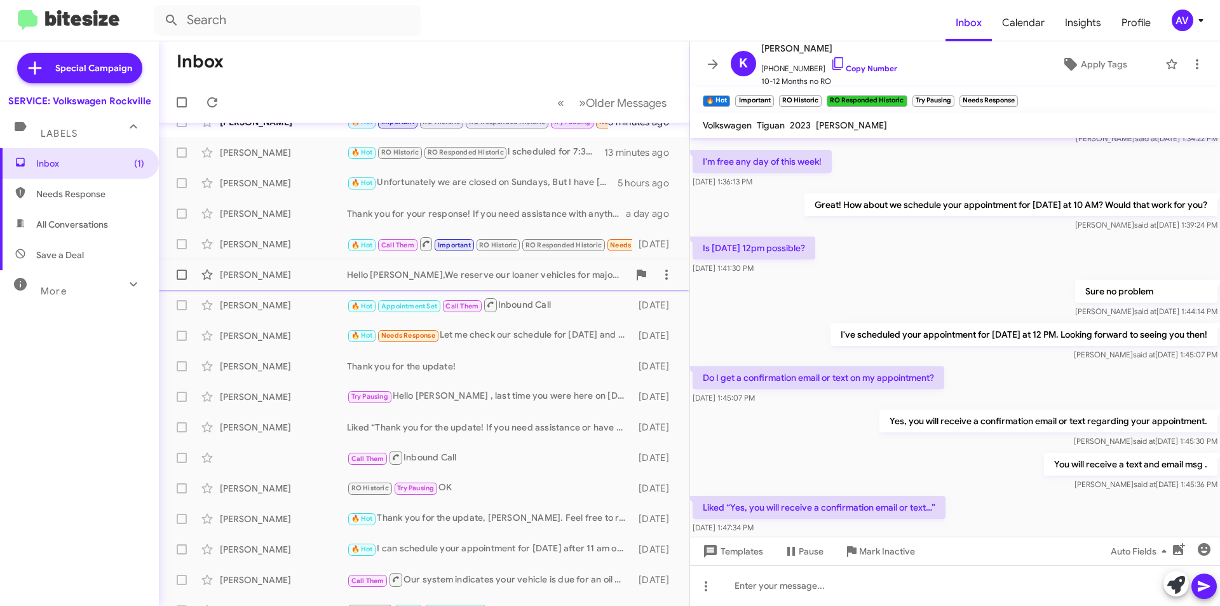
click at [405, 278] on div "Hello [PERSON_NAME],We reserve our loaner vehicles for major services only, as …" at bounding box center [488, 274] width 282 height 13
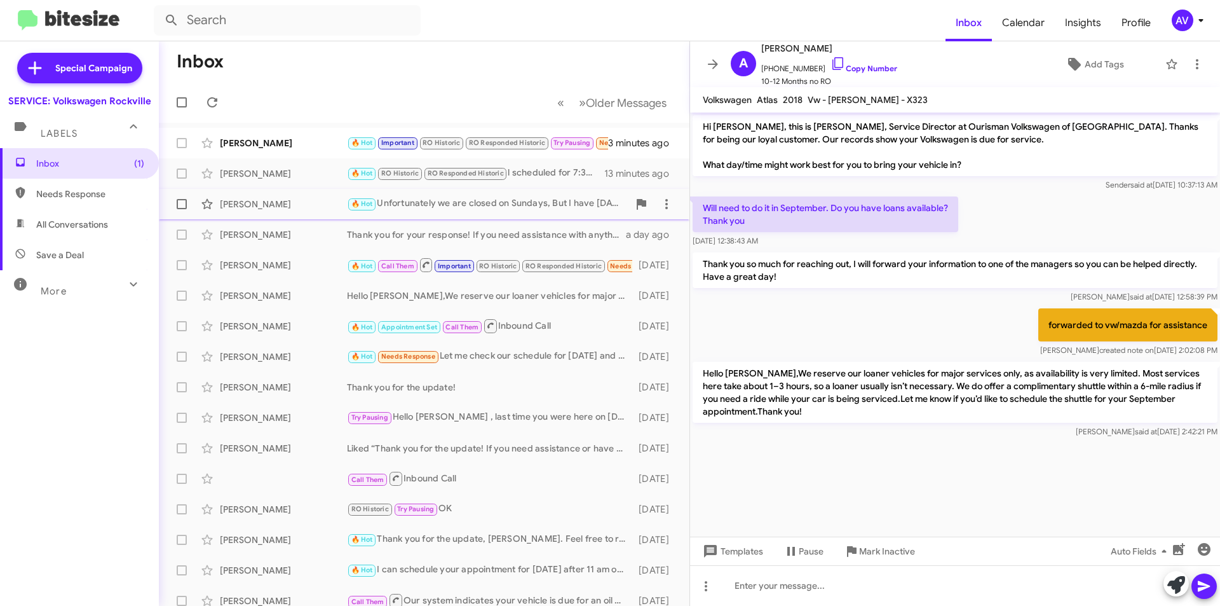
click at [538, 219] on span "Kiersten Johnson 🔥 Hot Unfortunately we are closed on Sundays, But I have satur…" at bounding box center [424, 204] width 531 height 31
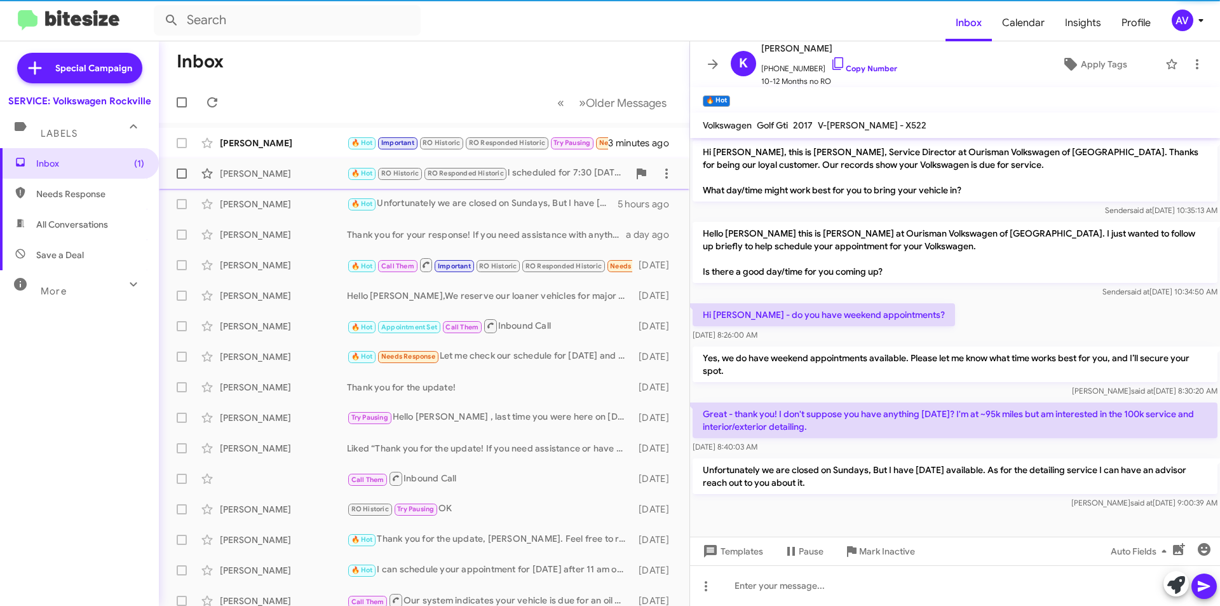
click at [550, 181] on div "Francis Mann 🔥 Hot RO Historic RO Responded Historic l scheduled for 7:30 tomor…" at bounding box center [424, 173] width 510 height 25
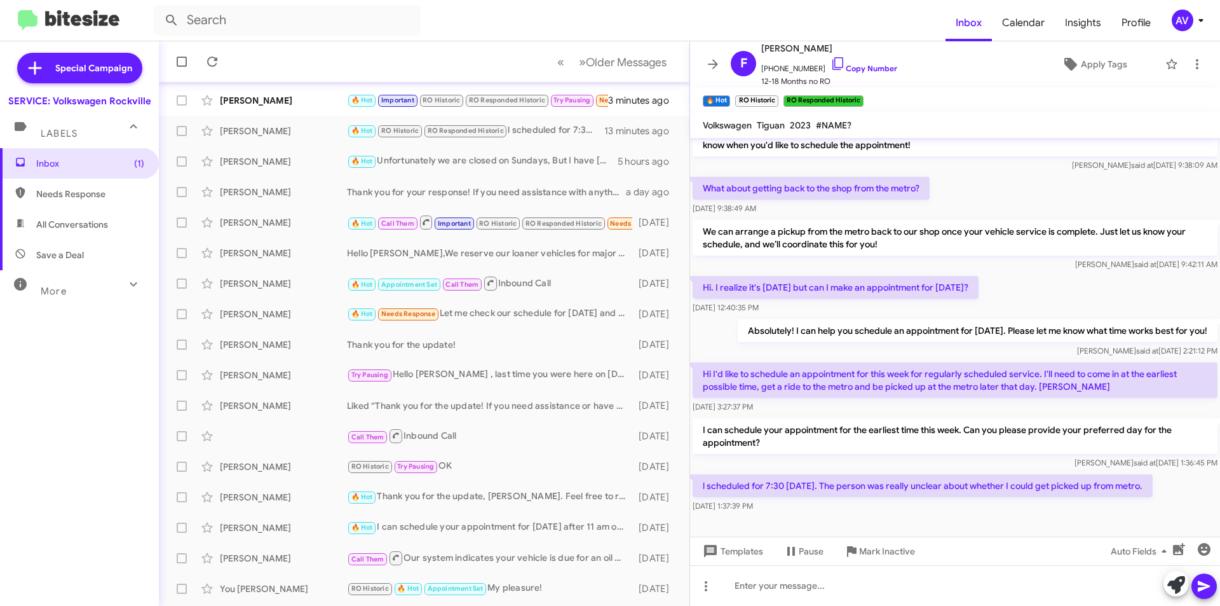
scroll to position [571, 0]
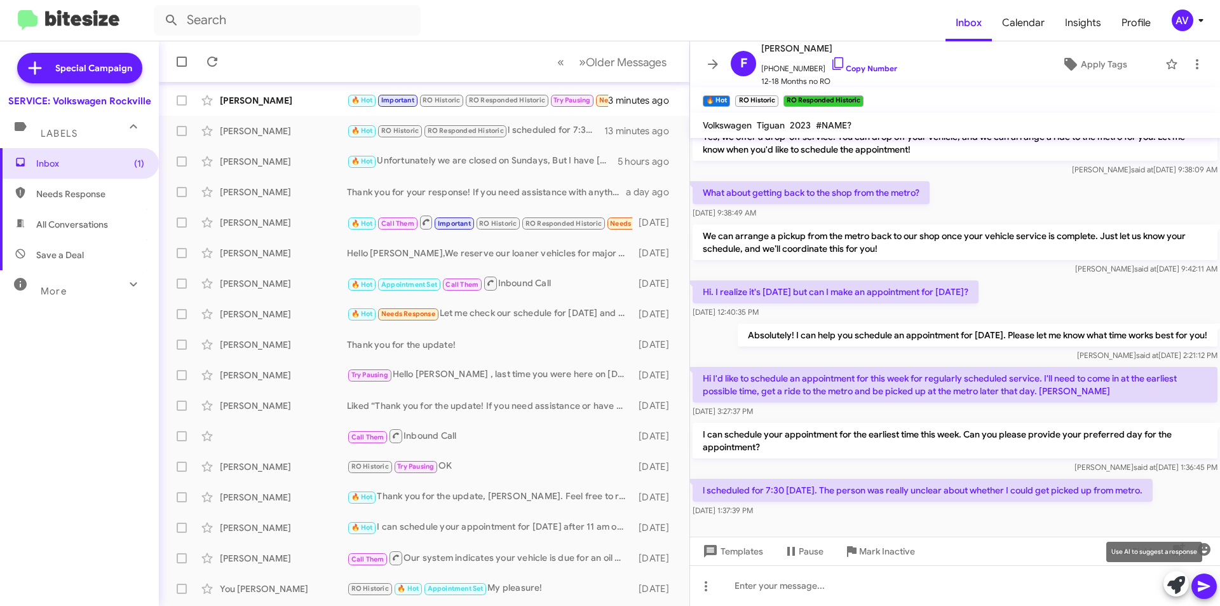
click at [1166, 589] on button at bounding box center [1176, 583] width 25 height 25
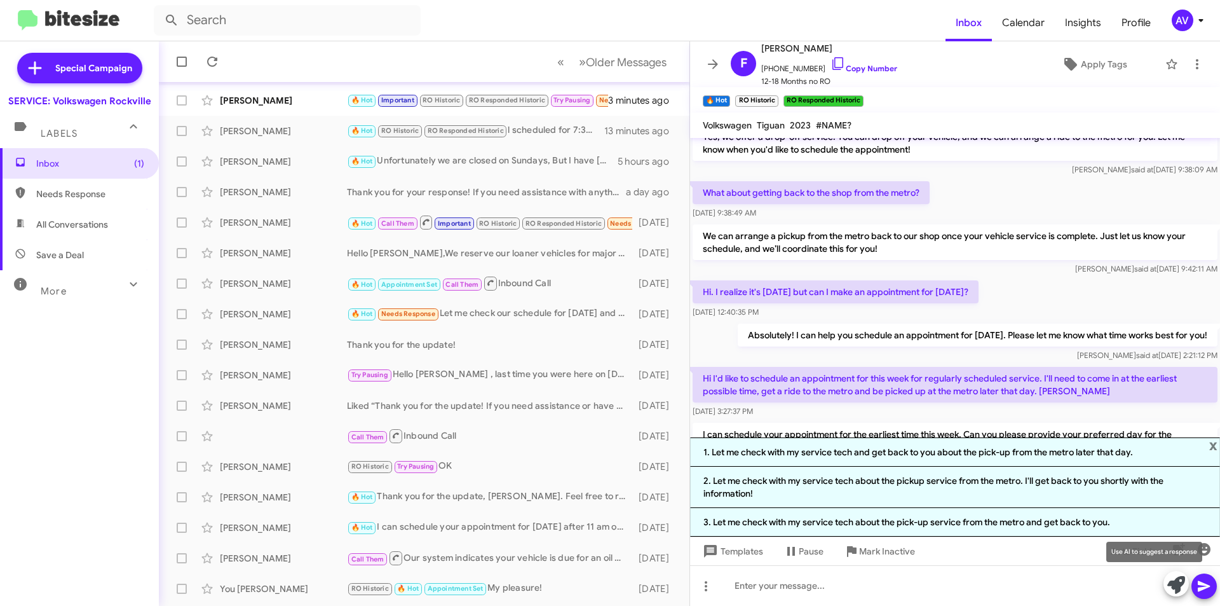
click at [1179, 589] on icon at bounding box center [1177, 585] width 18 height 18
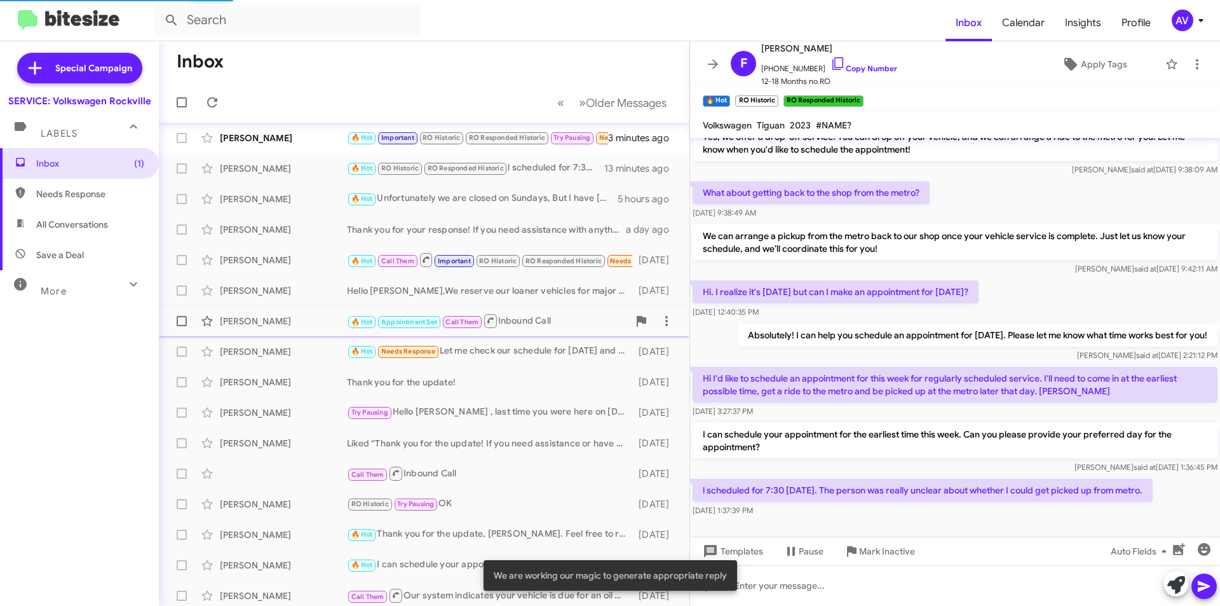
scroll to position [0, 0]
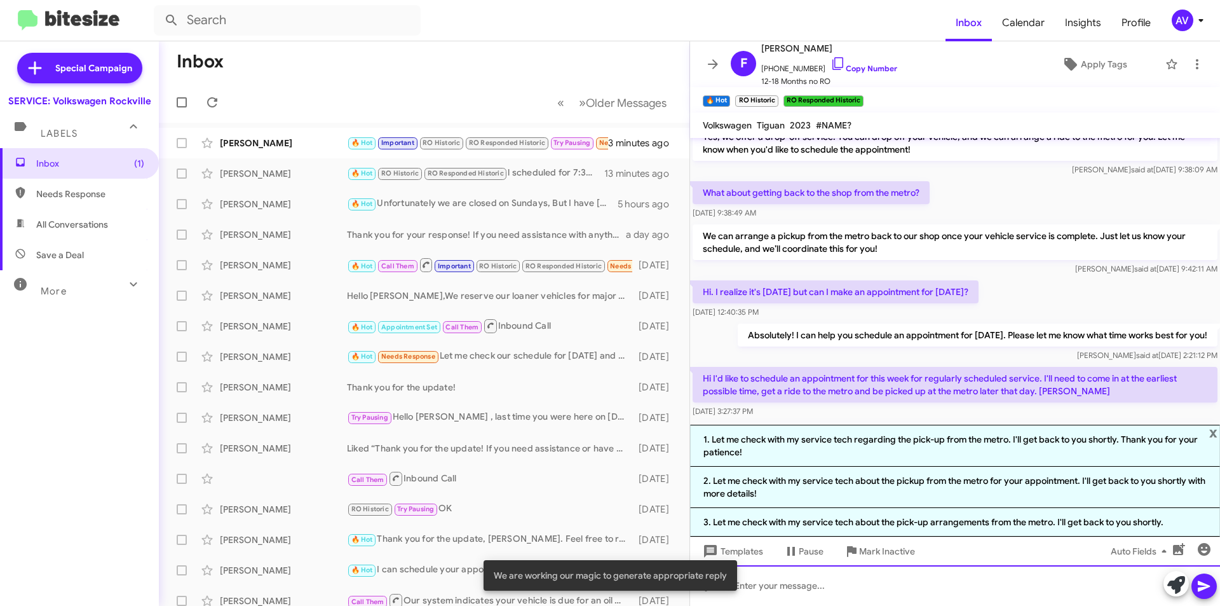
click at [841, 585] on div at bounding box center [955, 585] width 530 height 41
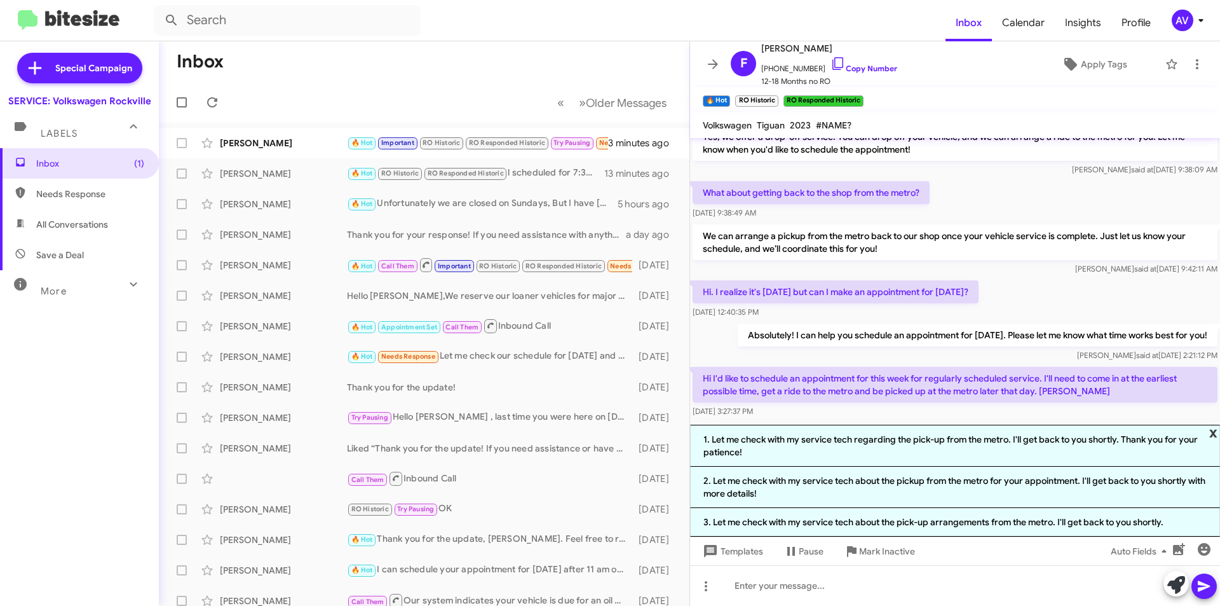
click at [1211, 434] on span "x" at bounding box center [1213, 432] width 8 height 15
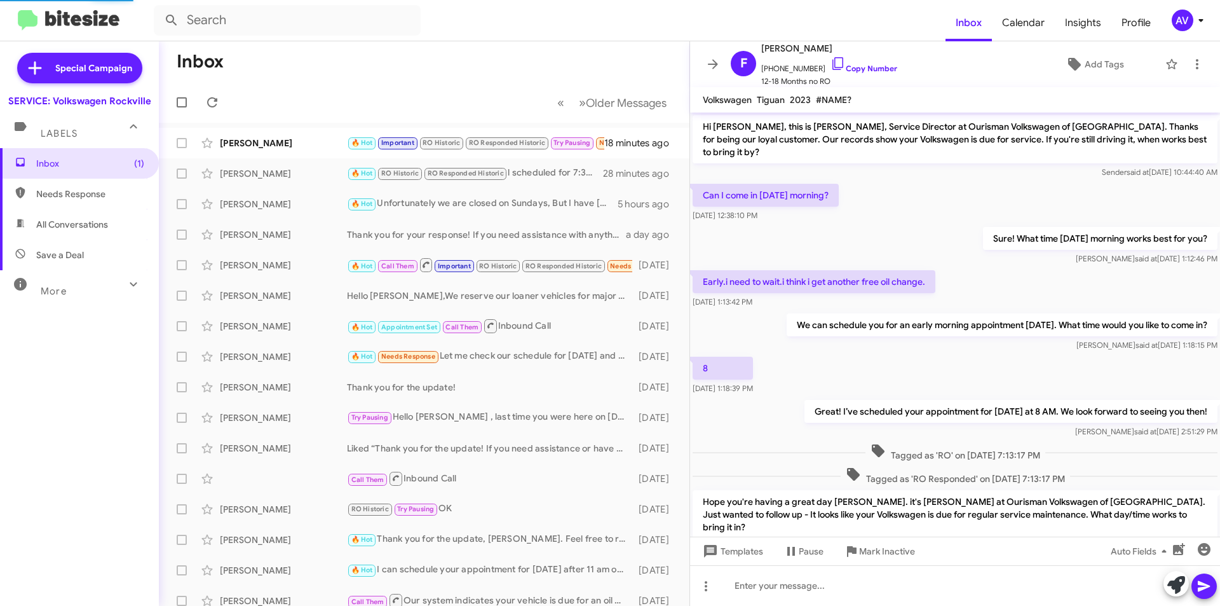
scroll to position [541, 0]
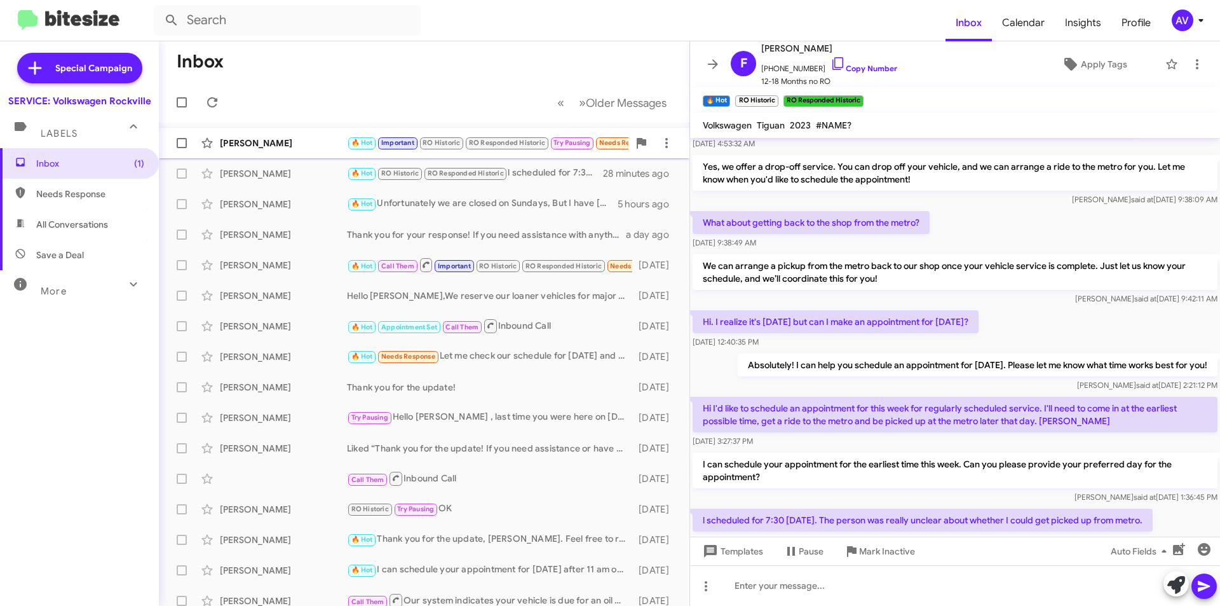
click at [320, 149] on div "[PERSON_NAME] 🔥 Hot Important RO Historic RO Responded Historic Try Pausing Nee…" at bounding box center [424, 142] width 510 height 25
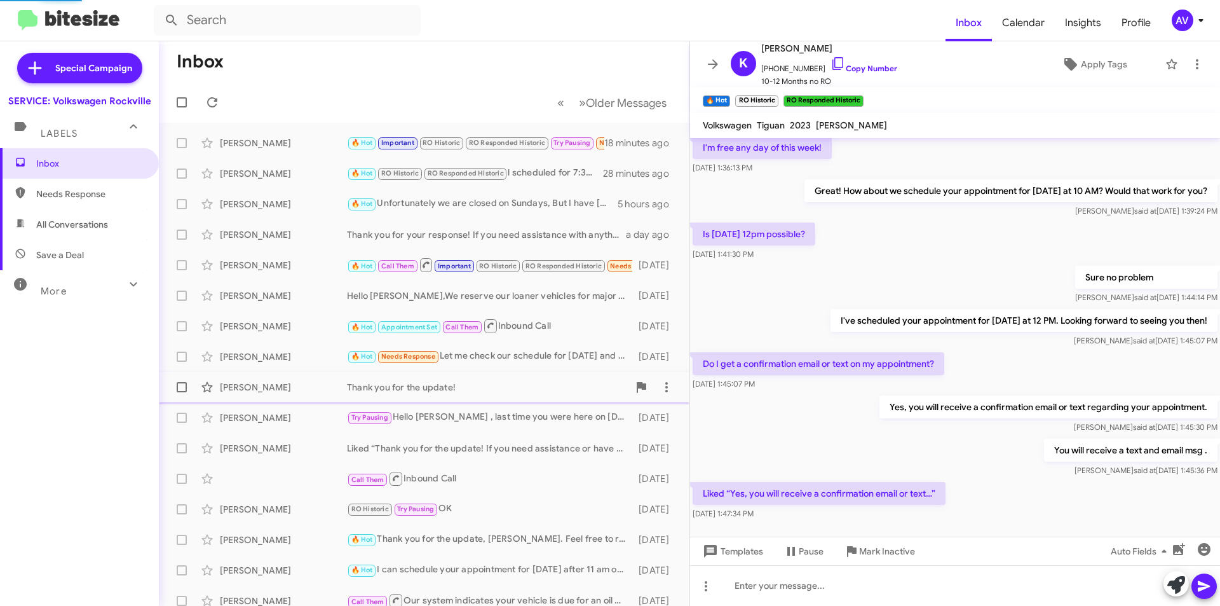
scroll to position [578, 0]
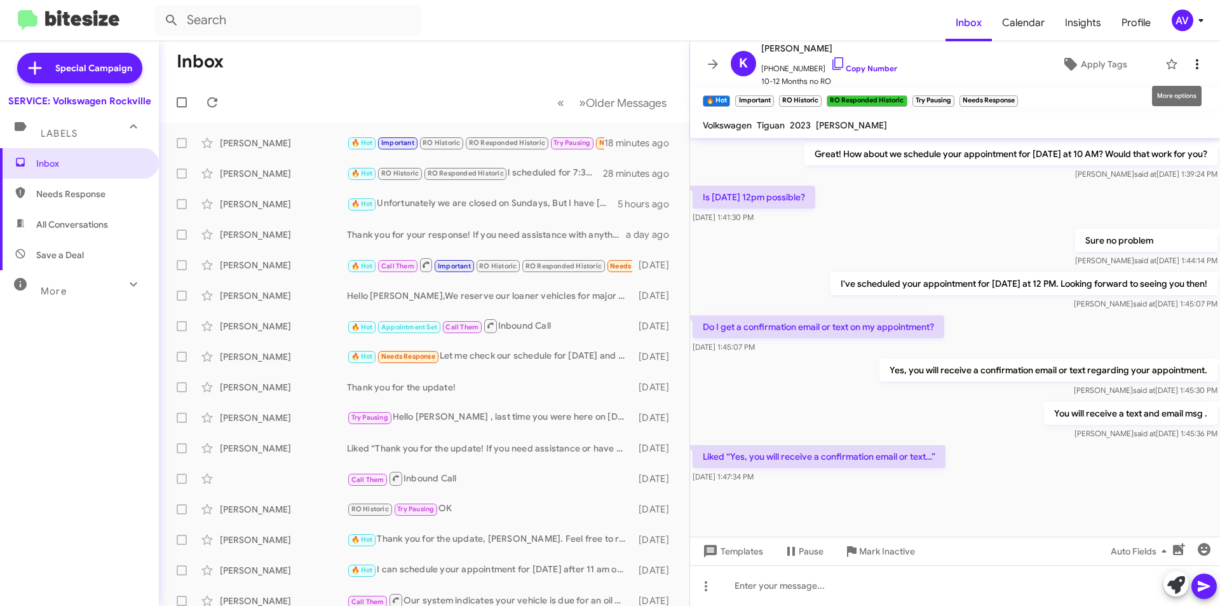
click at [1190, 69] on icon at bounding box center [1197, 64] width 15 height 15
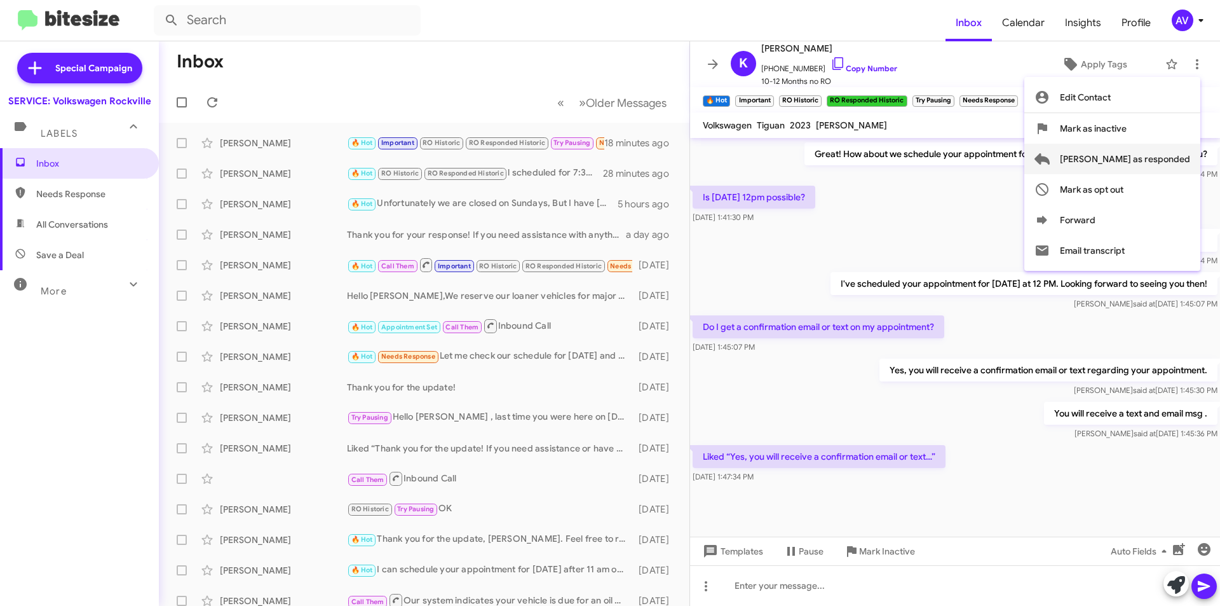
click at [1171, 151] on span "[PERSON_NAME] as responded" at bounding box center [1125, 159] width 130 height 31
